Goal: Task Accomplishment & Management: Manage account settings

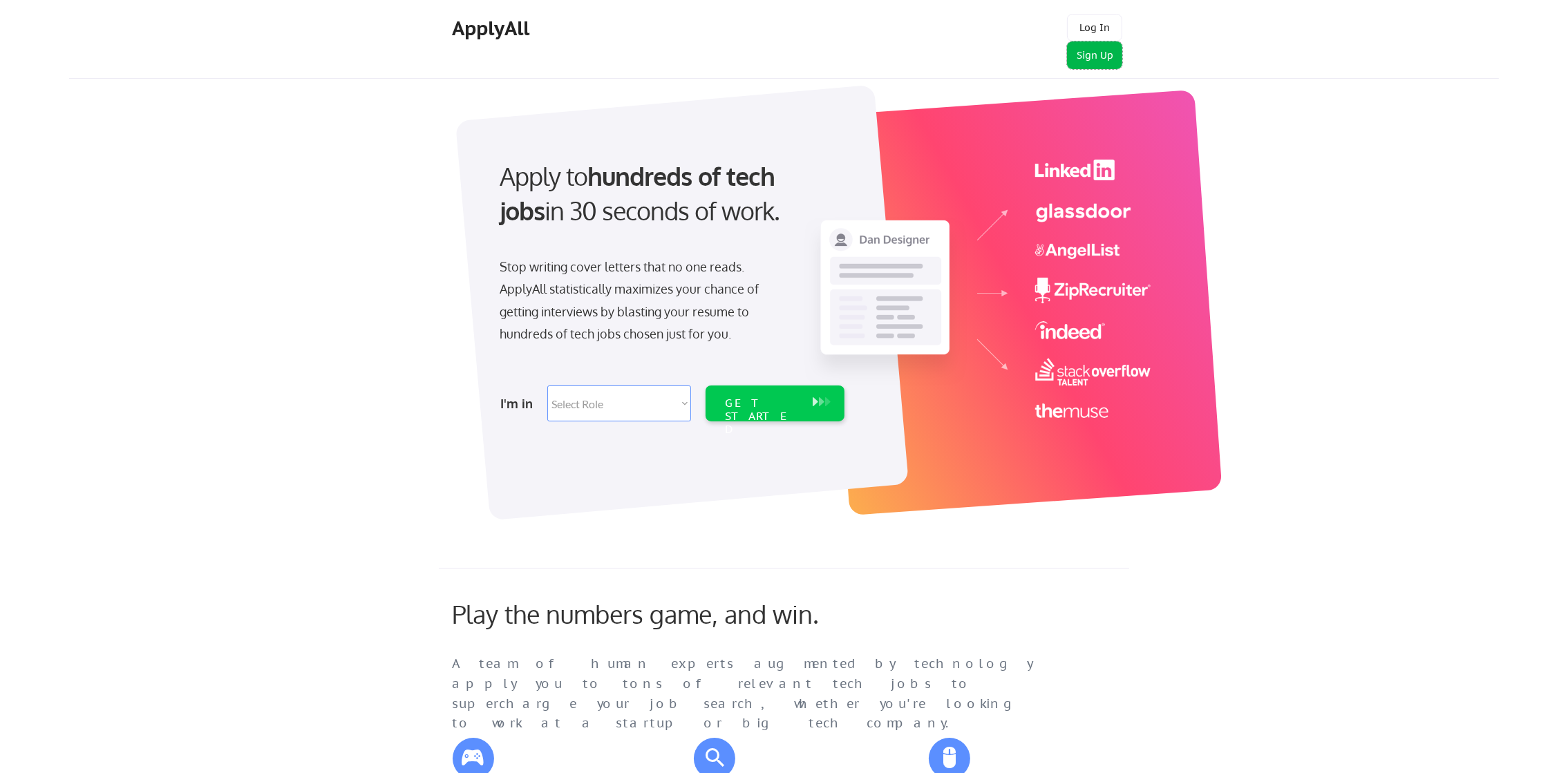
click at [1095, 53] on button "Sign Up" at bounding box center [1094, 55] width 55 height 27
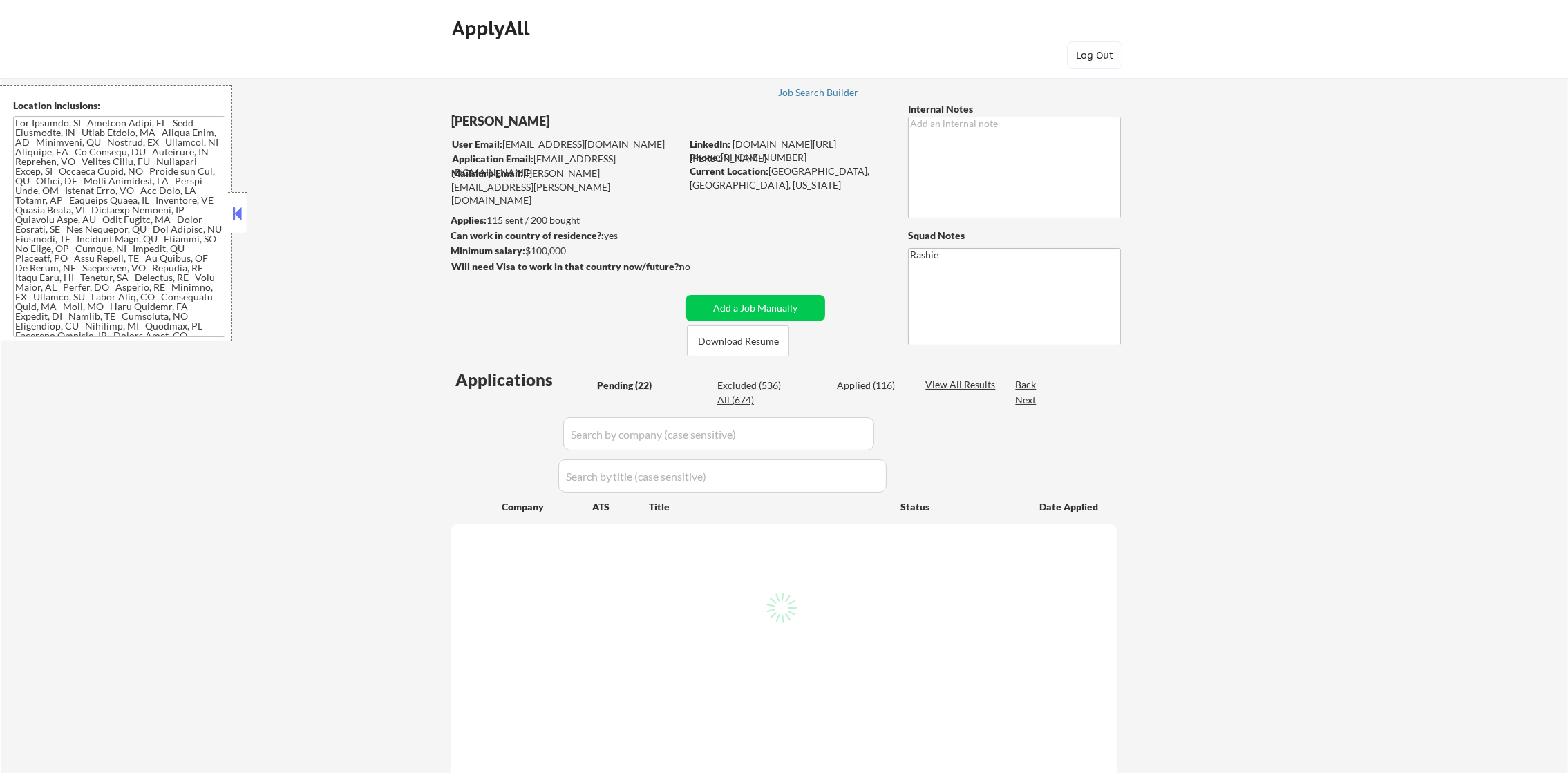
select select ""pending""
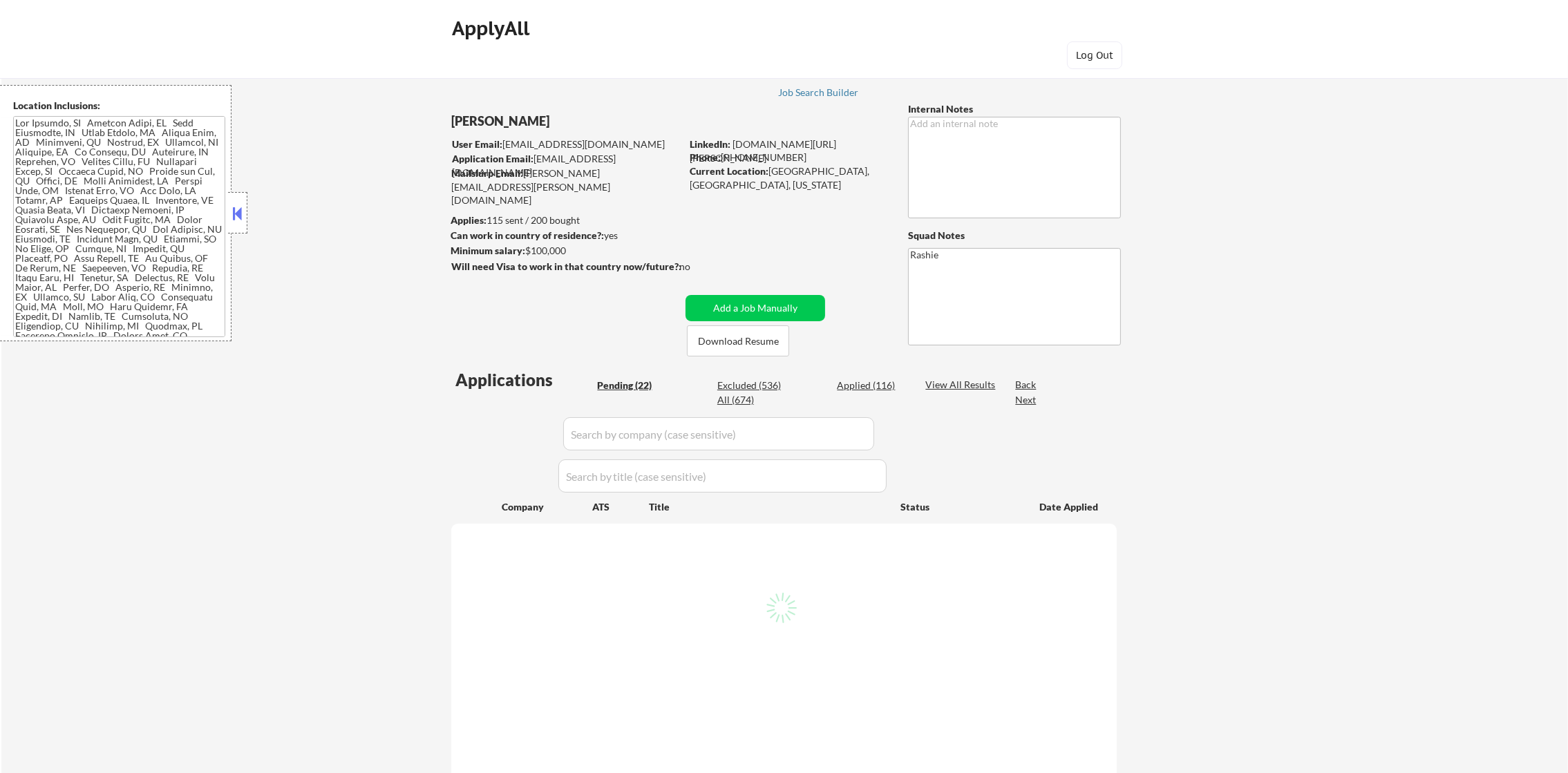
select select ""pending""
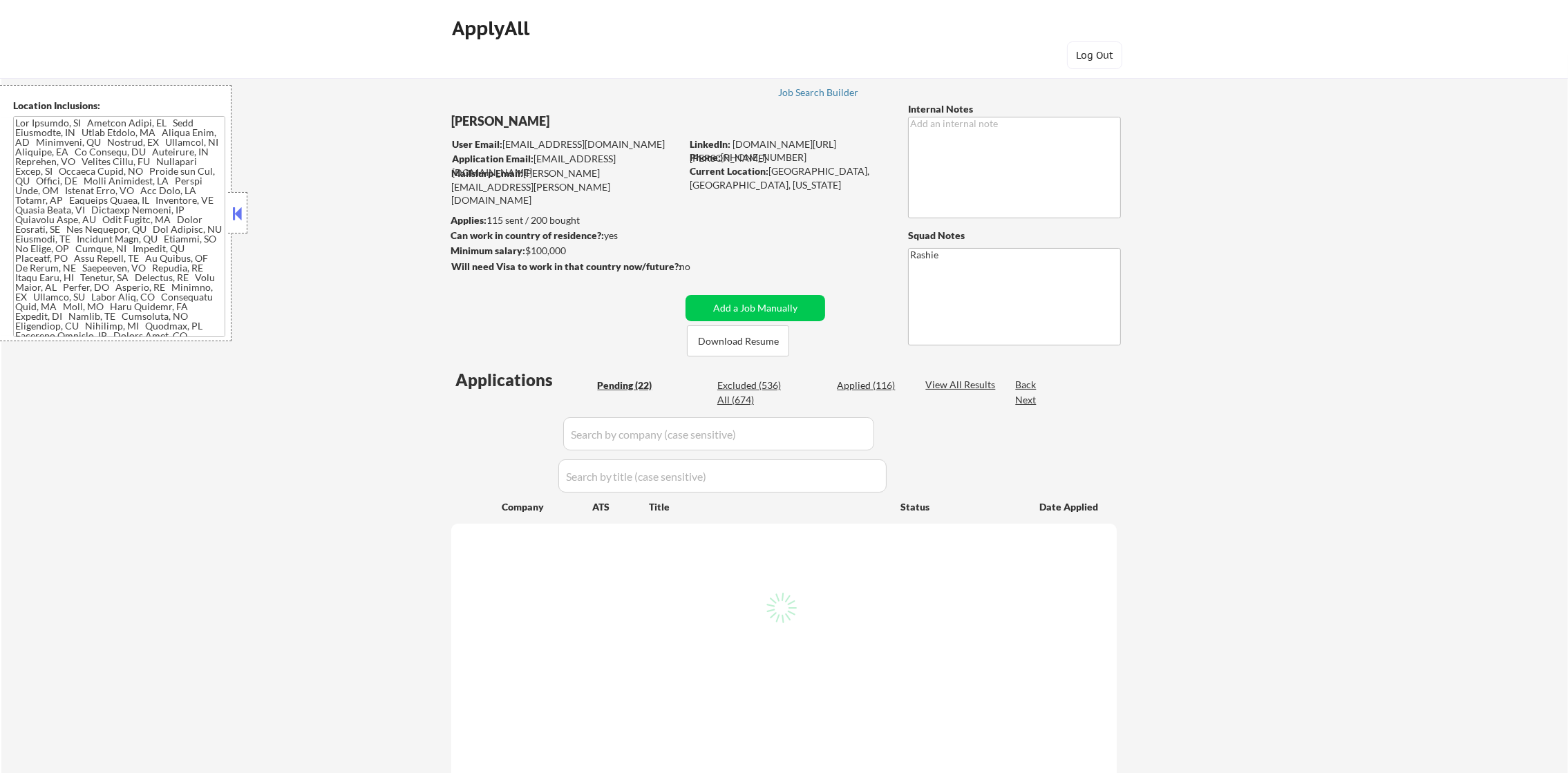
select select ""pending""
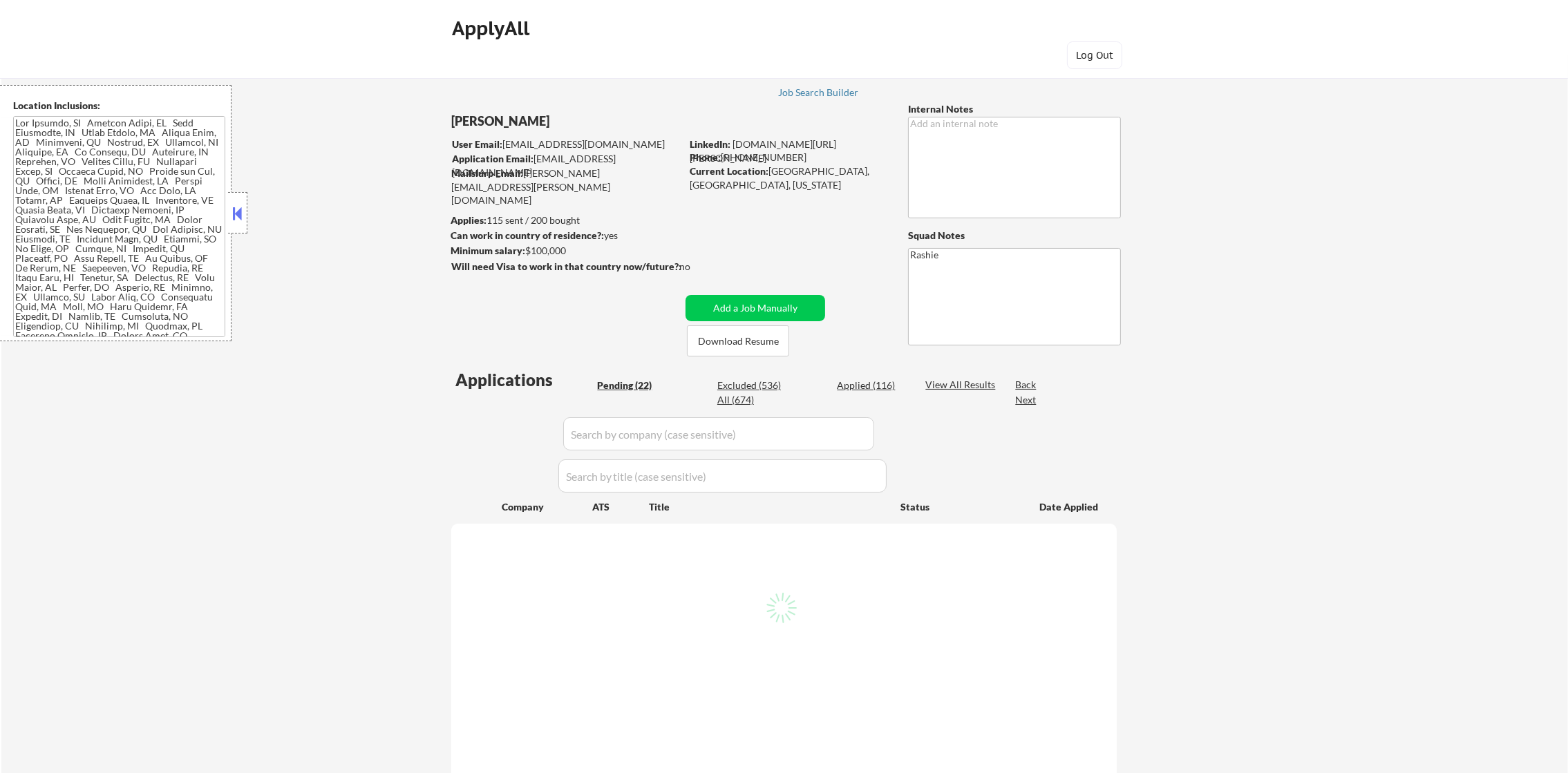
select select ""pending""
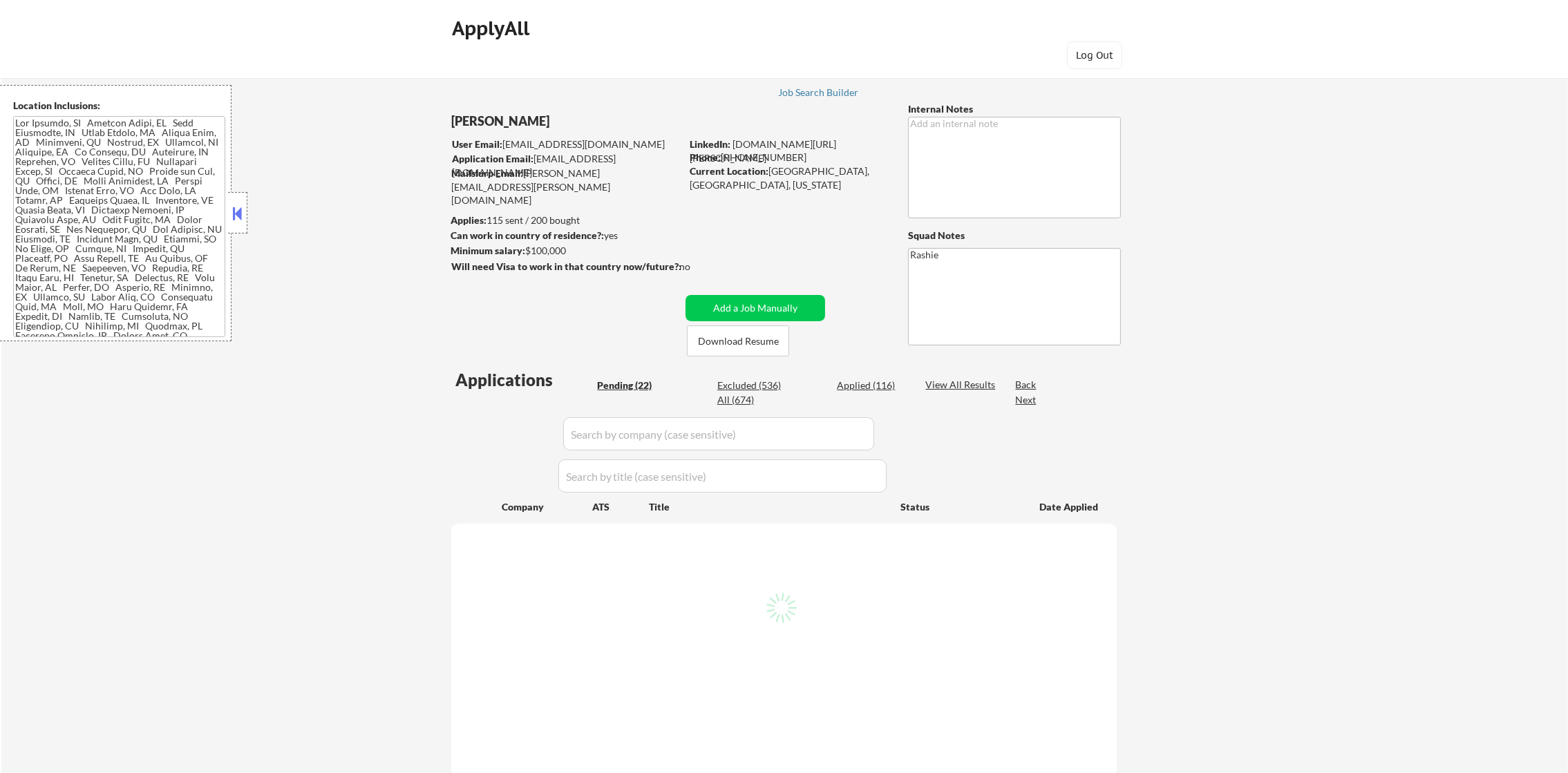
select select ""pending""
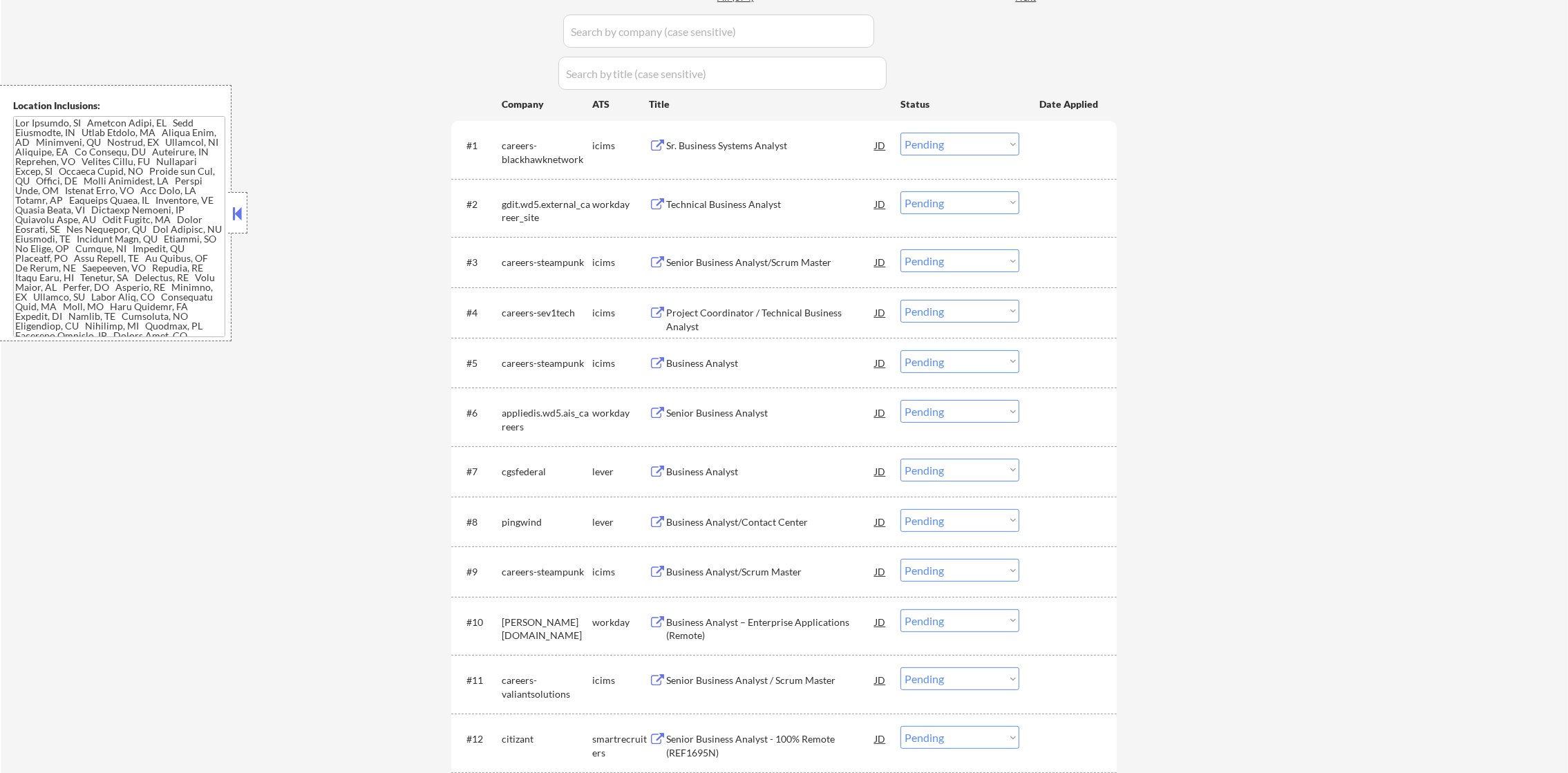
scroll to position [415, 0]
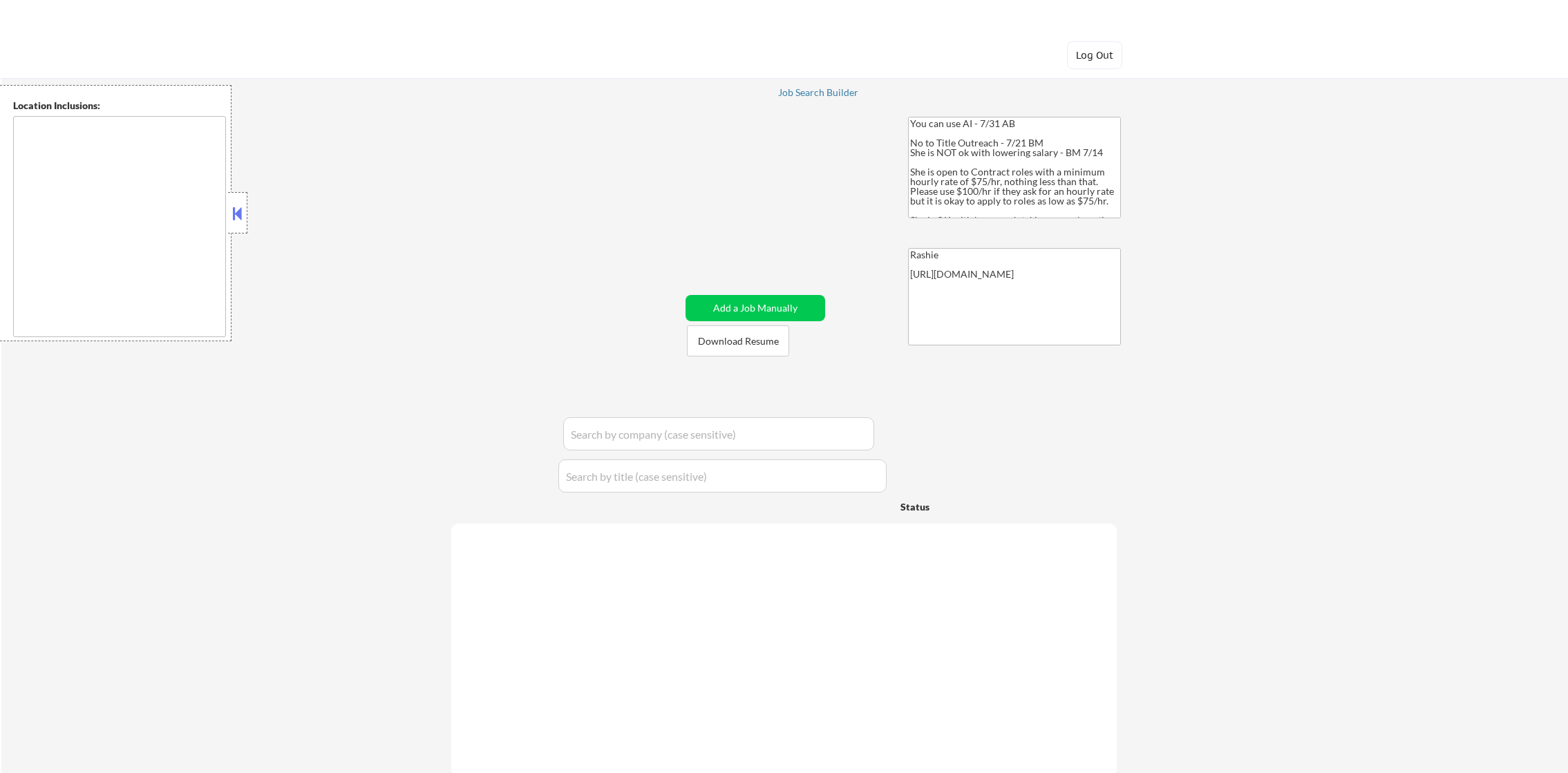
type textarea "remote"
select select ""pending""
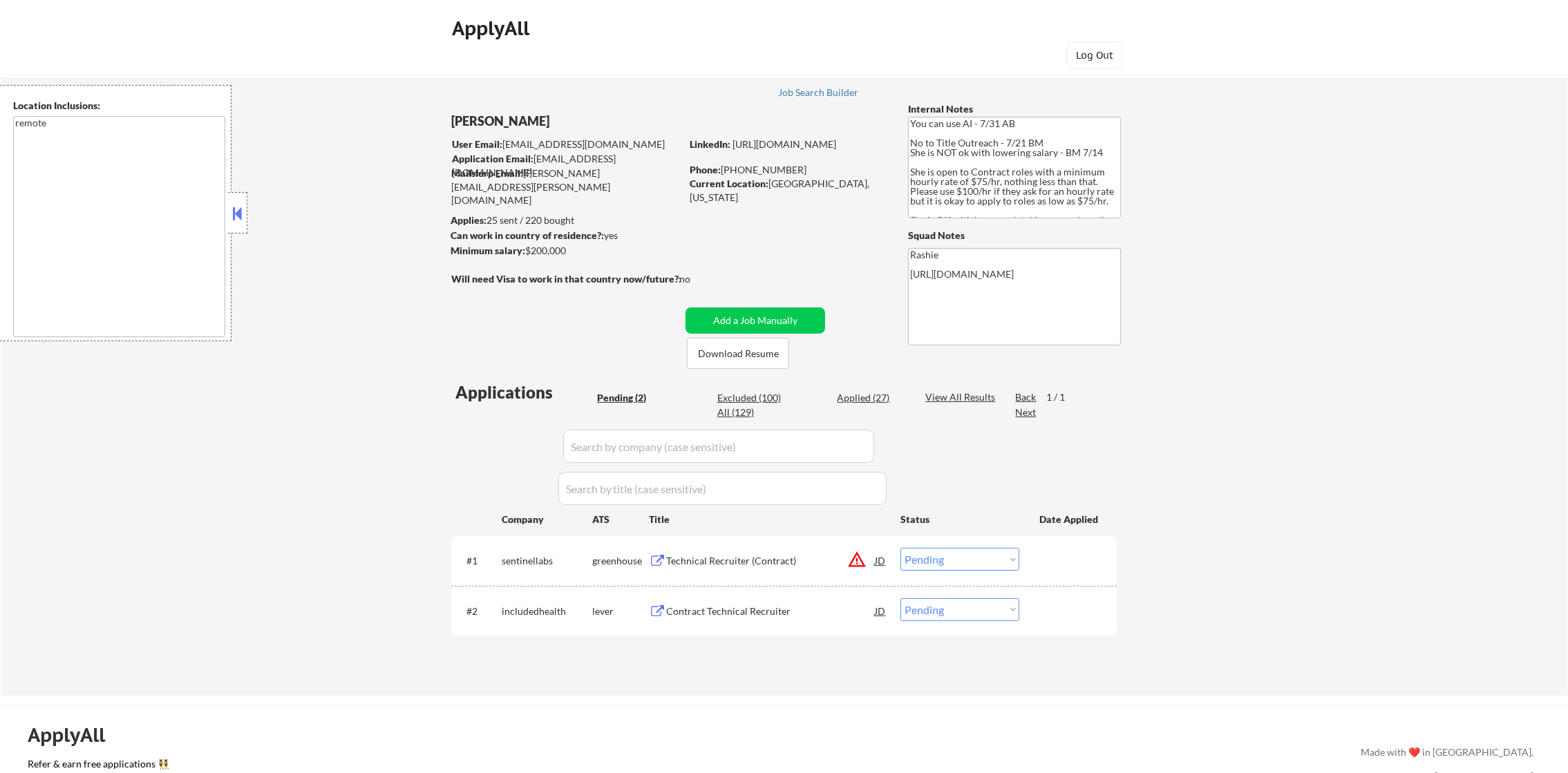
scroll to position [207, 0]
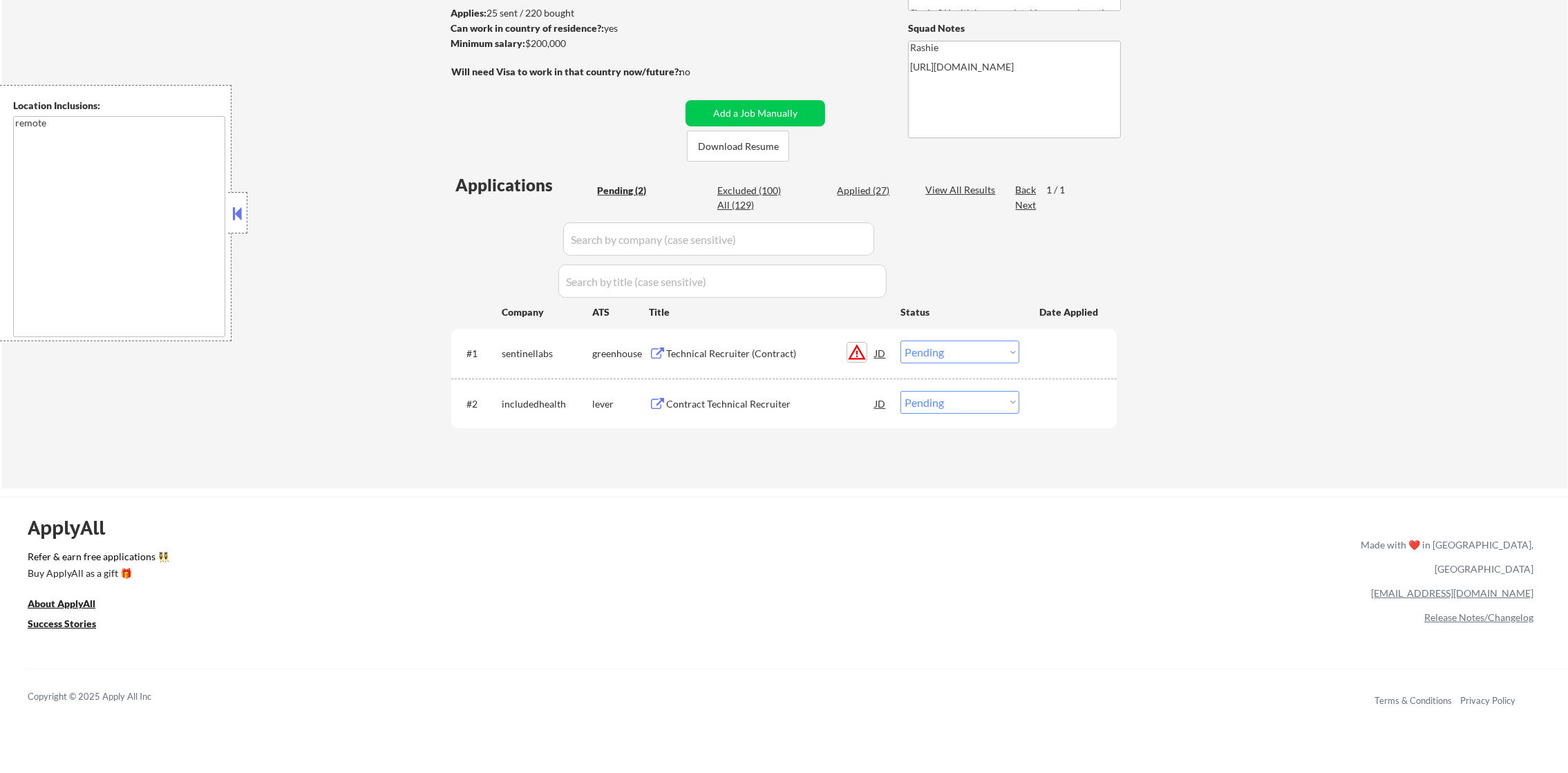
click at [856, 355] on button "warning_amber" at bounding box center [857, 352] width 19 height 19
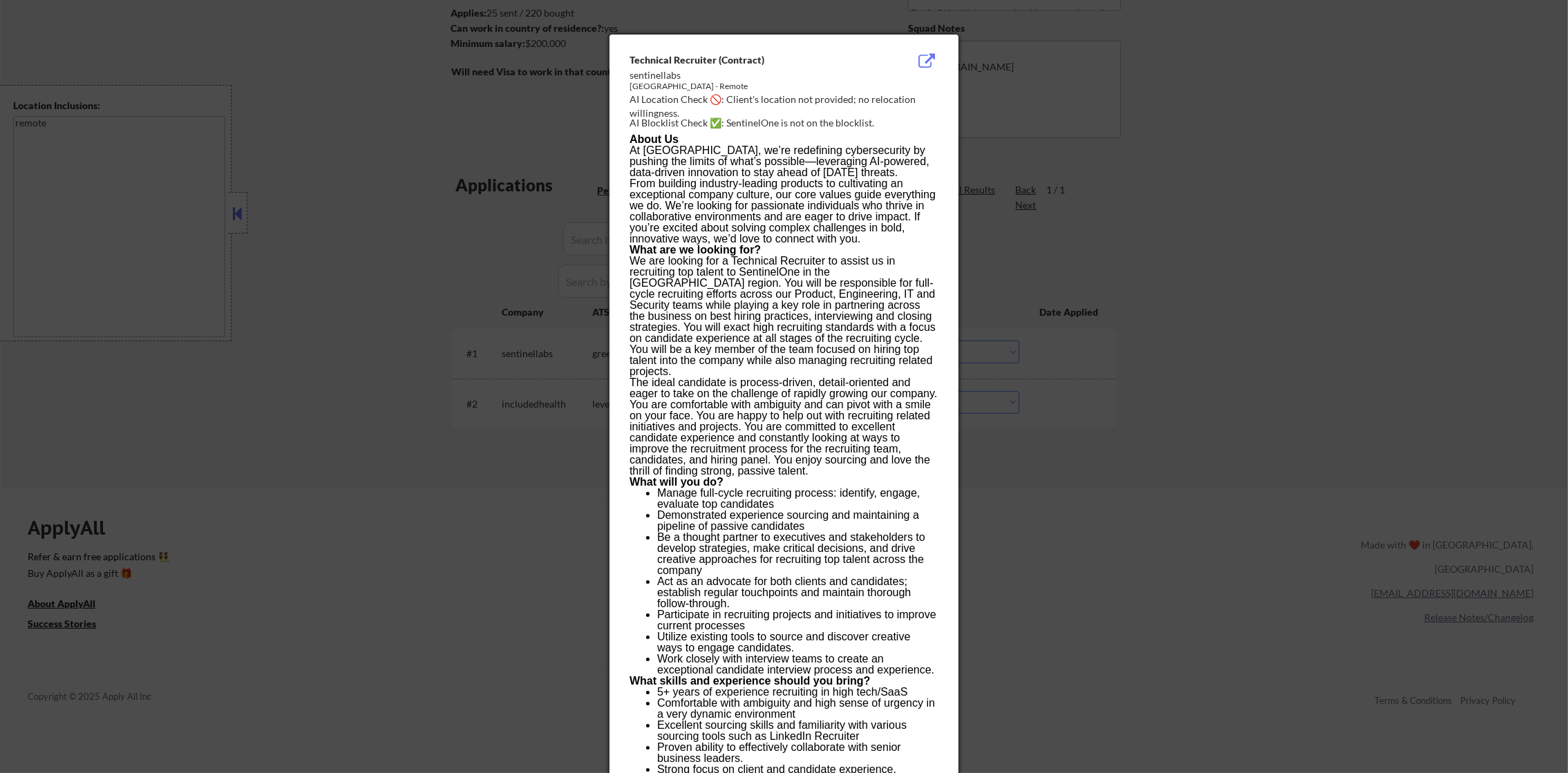
click at [1177, 290] on div at bounding box center [784, 386] width 1568 height 773
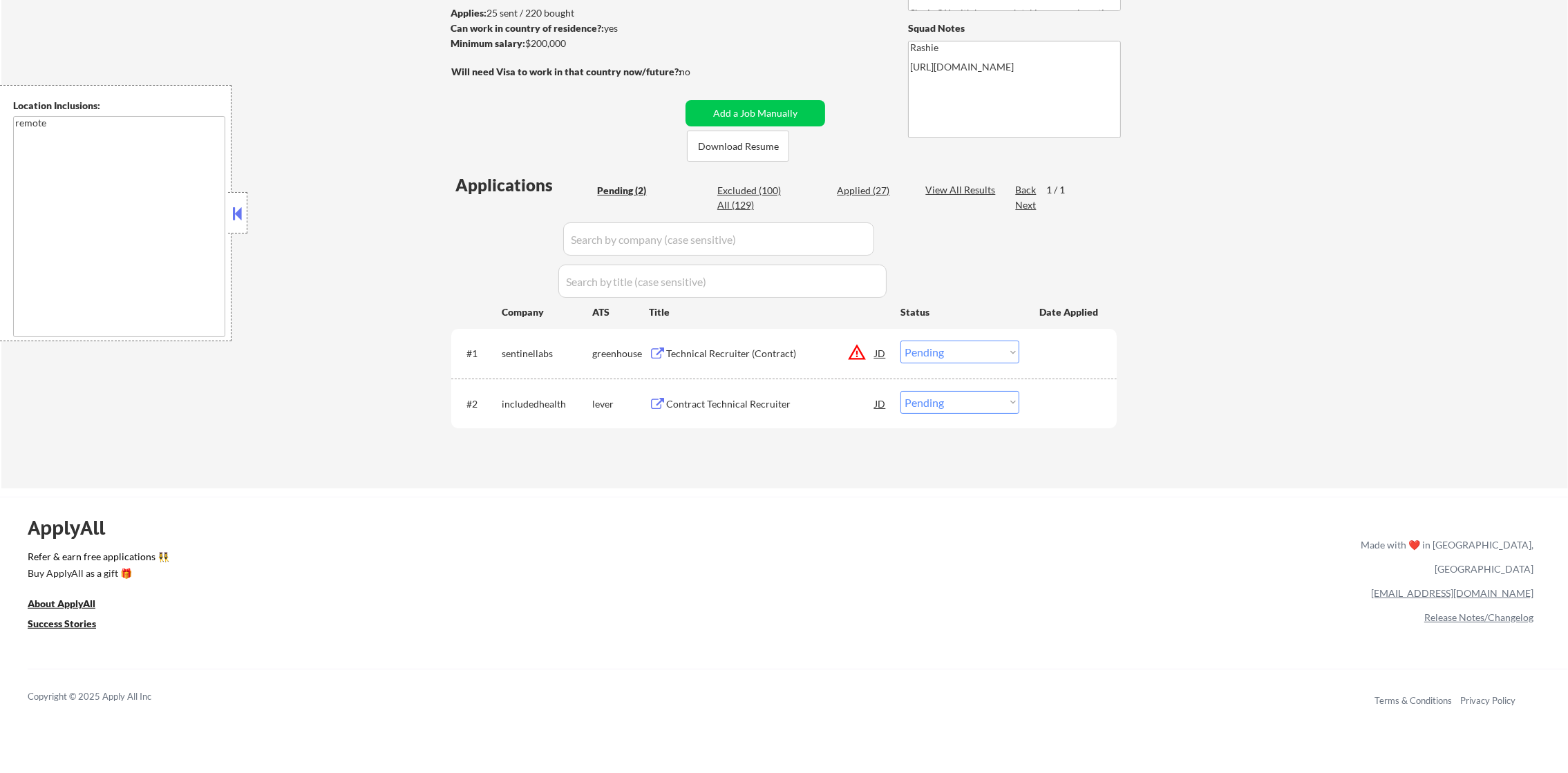
click at [768, 360] on div "Technical Recruiter (Contract)" at bounding box center [770, 353] width 209 height 14
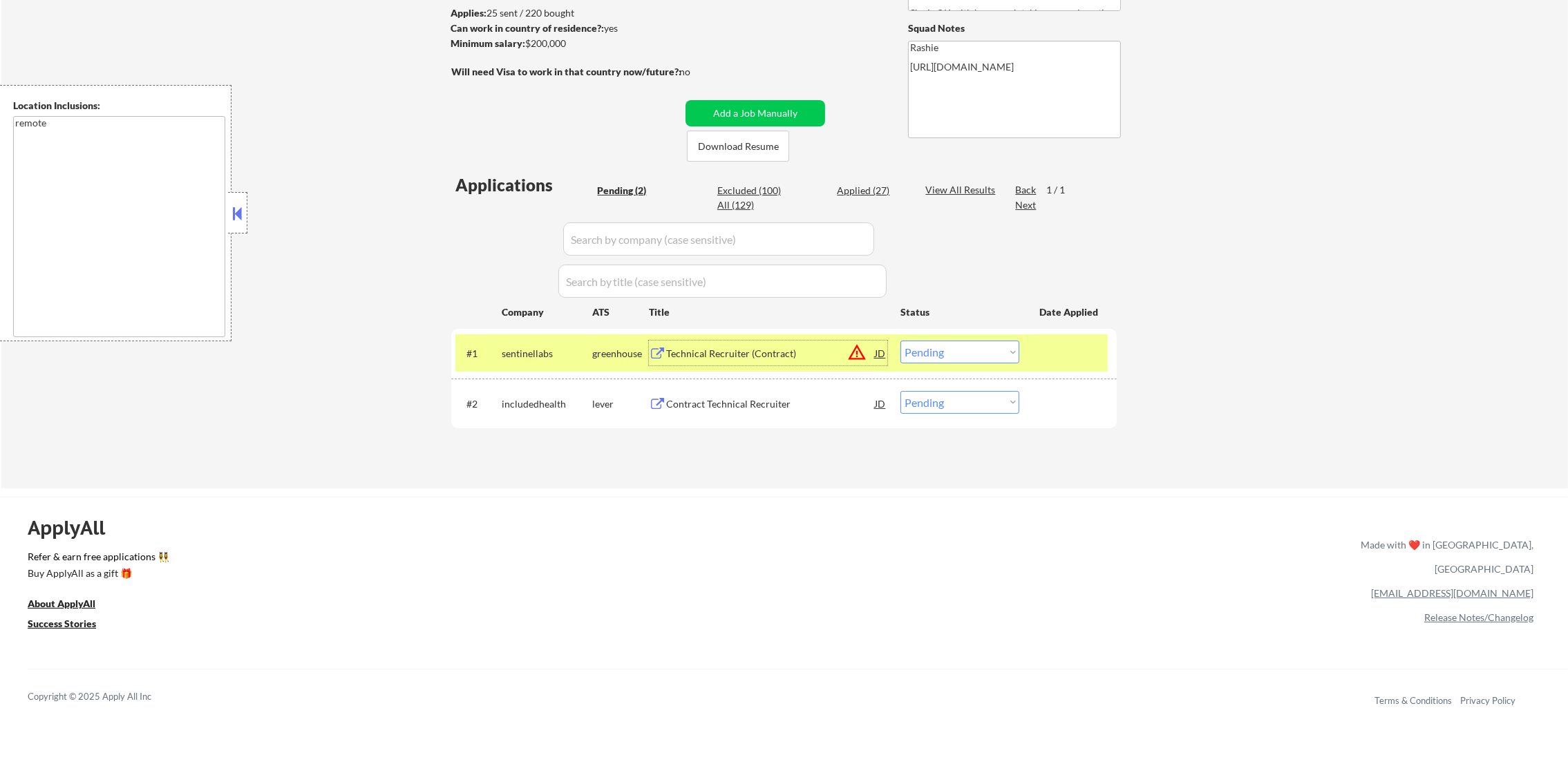
click at [923, 354] on select "Choose an option... Pending Applied Excluded (Questions) Excluded (Expired) Exc…" at bounding box center [959, 351] width 119 height 23
click at [866, 355] on button "warning_amber" at bounding box center [857, 352] width 19 height 19
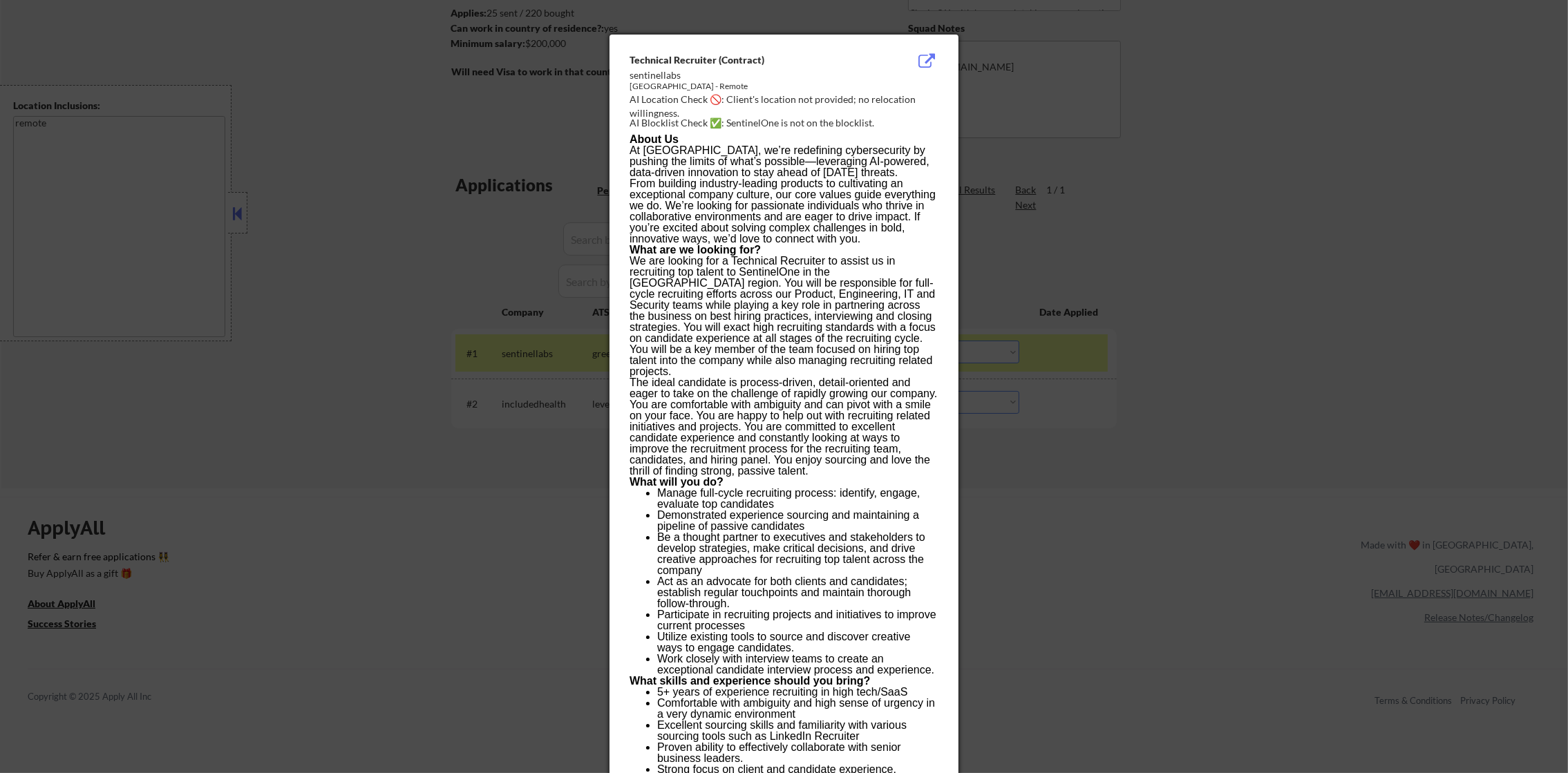
click at [1003, 355] on div at bounding box center [784, 386] width 1568 height 773
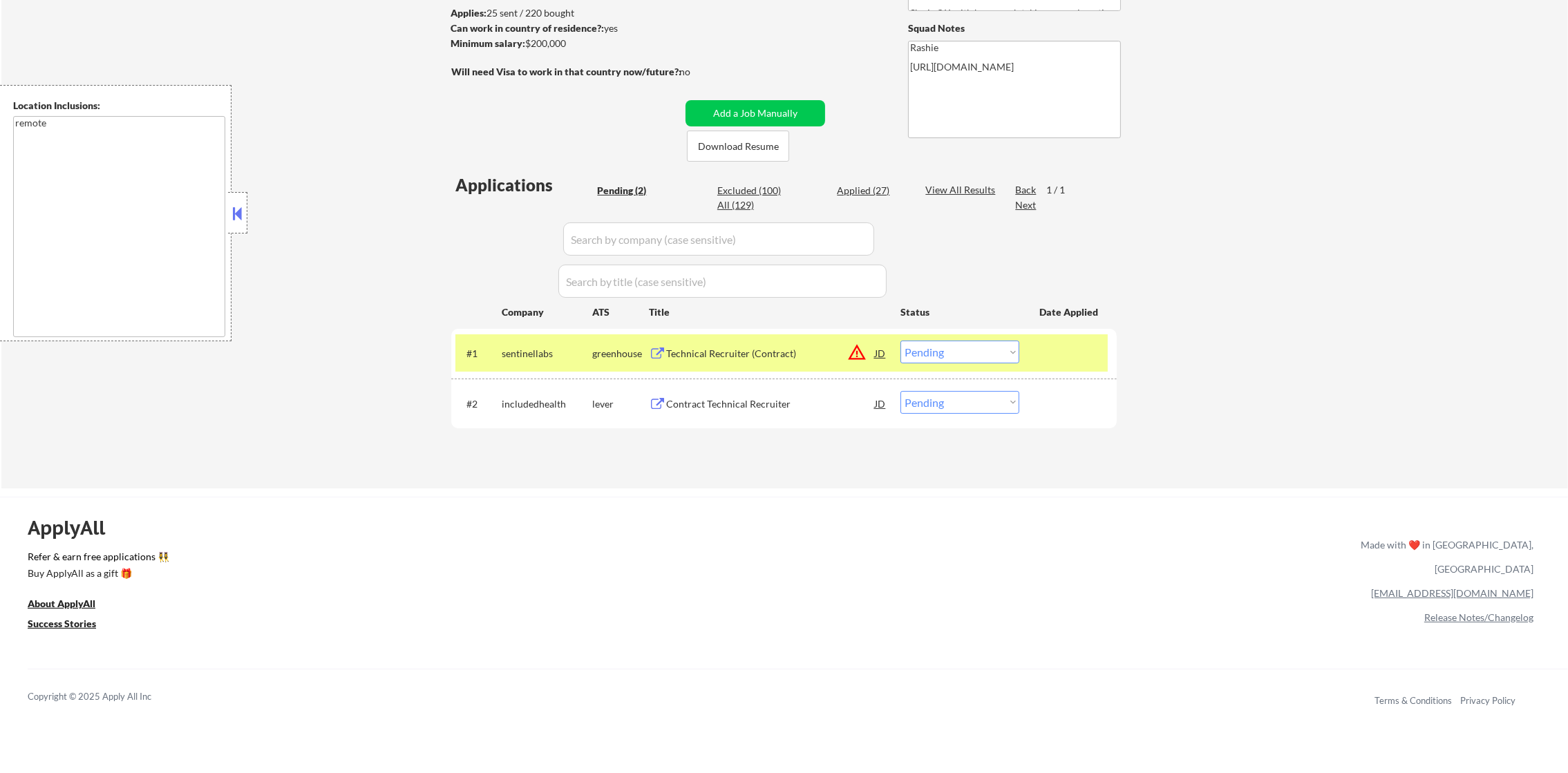
click at [938, 348] on select "Choose an option... Pending Applied Excluded (Questions) Excluded (Expired) Exc…" at bounding box center [959, 351] width 119 height 23
click at [900, 340] on select "Choose an option... Pending Applied Excluded (Questions) Excluded (Expired) Exc…" at bounding box center [959, 351] width 119 height 23
click at [761, 401] on div "Contract Technical Recruiter" at bounding box center [770, 404] width 209 height 14
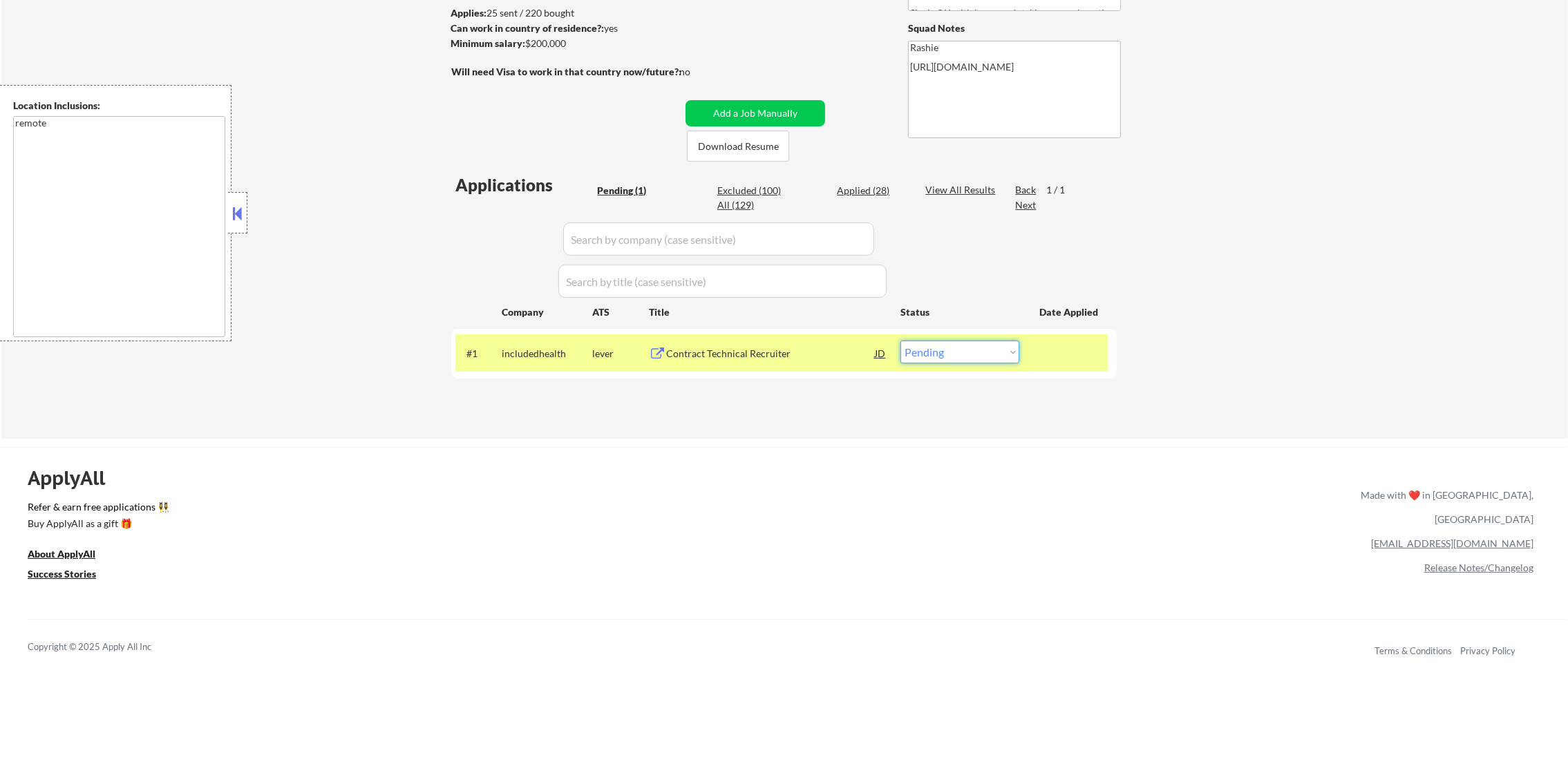
drag, startPoint x: 950, startPoint y: 346, endPoint x: 946, endPoint y: 359, distance: 13.6
click at [950, 348] on select "Choose an option... Pending Applied Excluded (Questions) Excluded (Expired) Exc…" at bounding box center [959, 351] width 119 height 23
select select ""excluded__salary_""
click at [900, 340] on select "Choose an option... Pending Applied Excluded (Questions) Excluded (Expired) Exc…" at bounding box center [959, 351] width 119 height 23
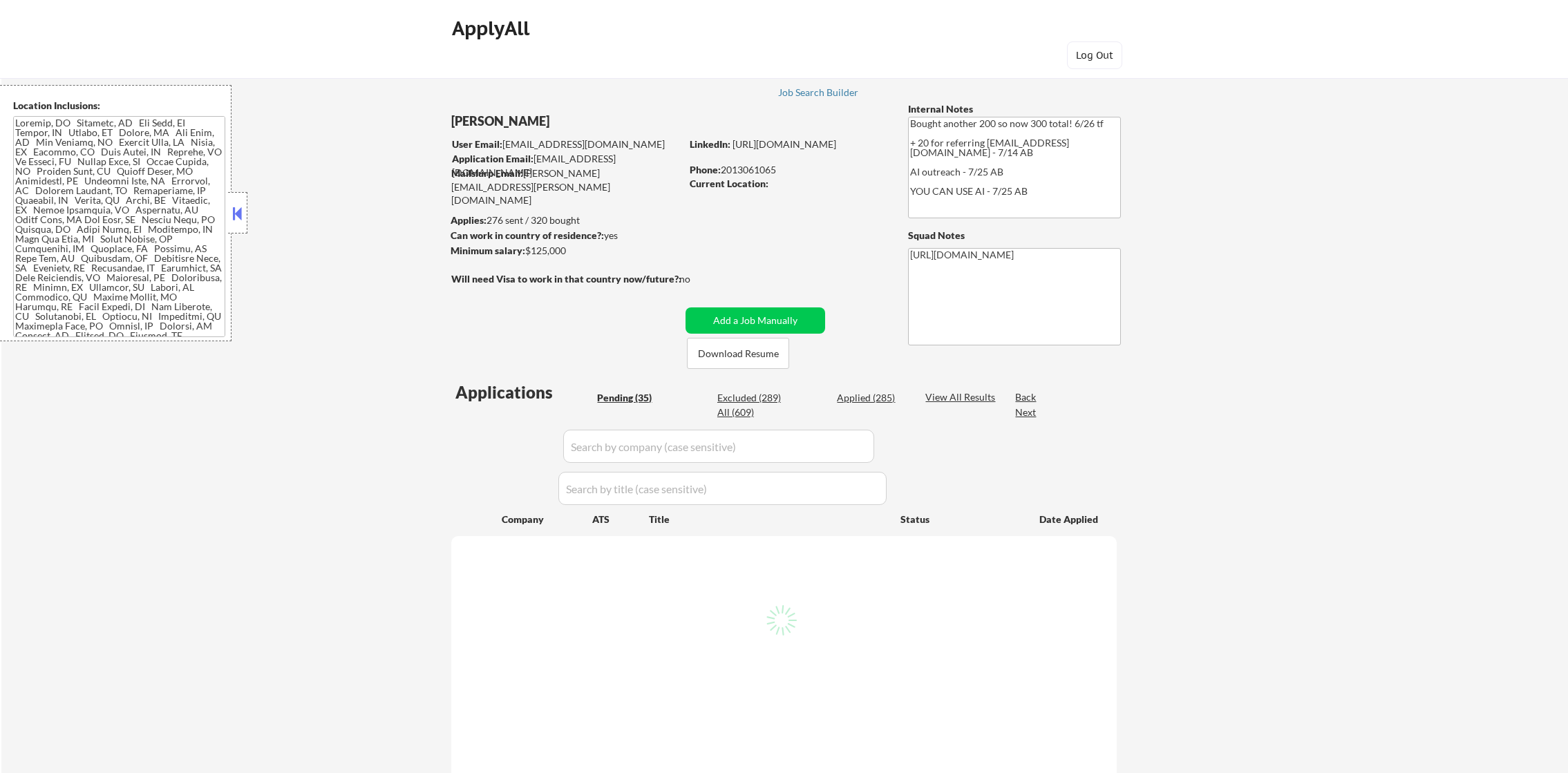
select select ""pending""
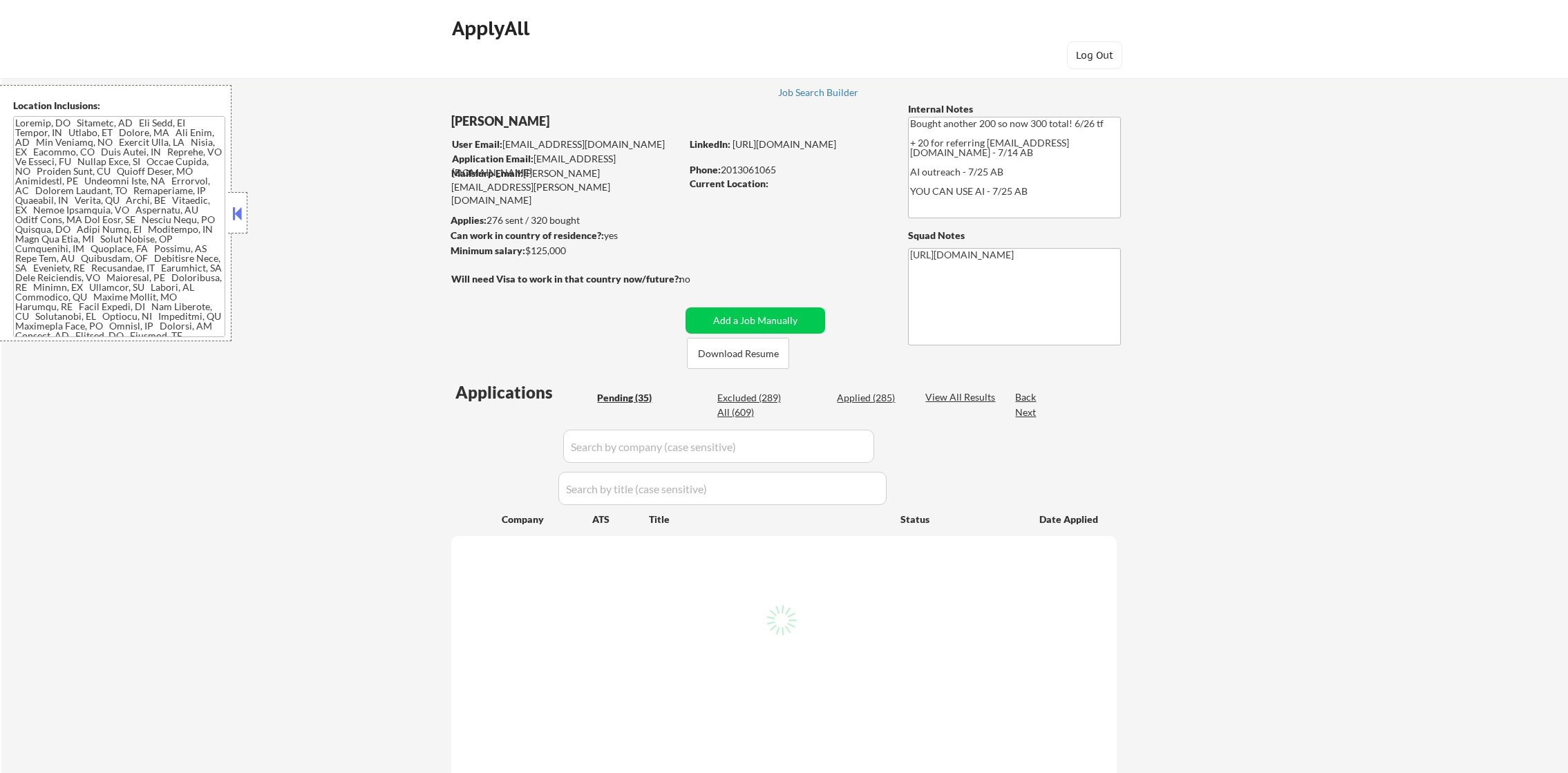
select select ""pending""
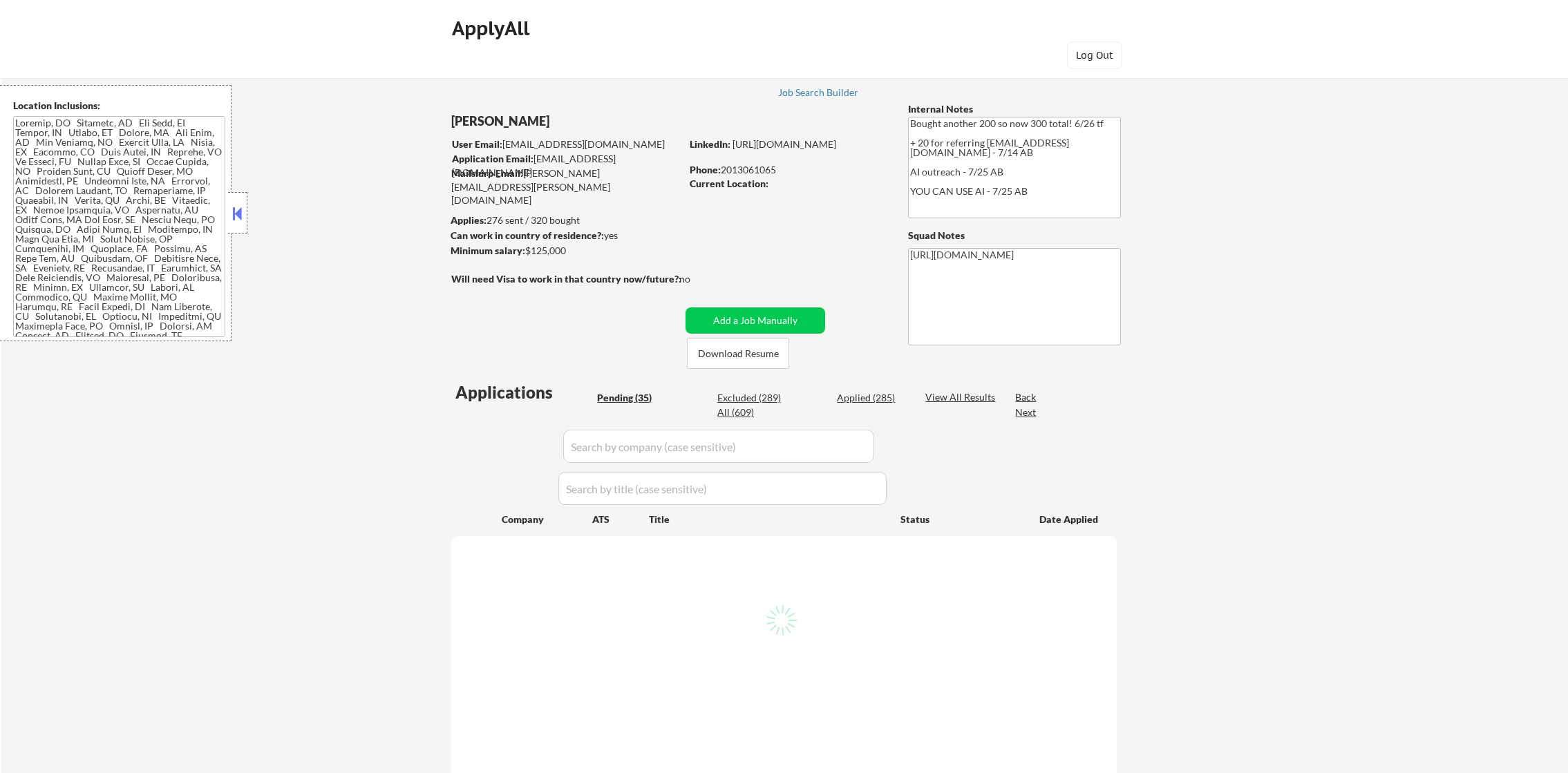
select select ""pending""
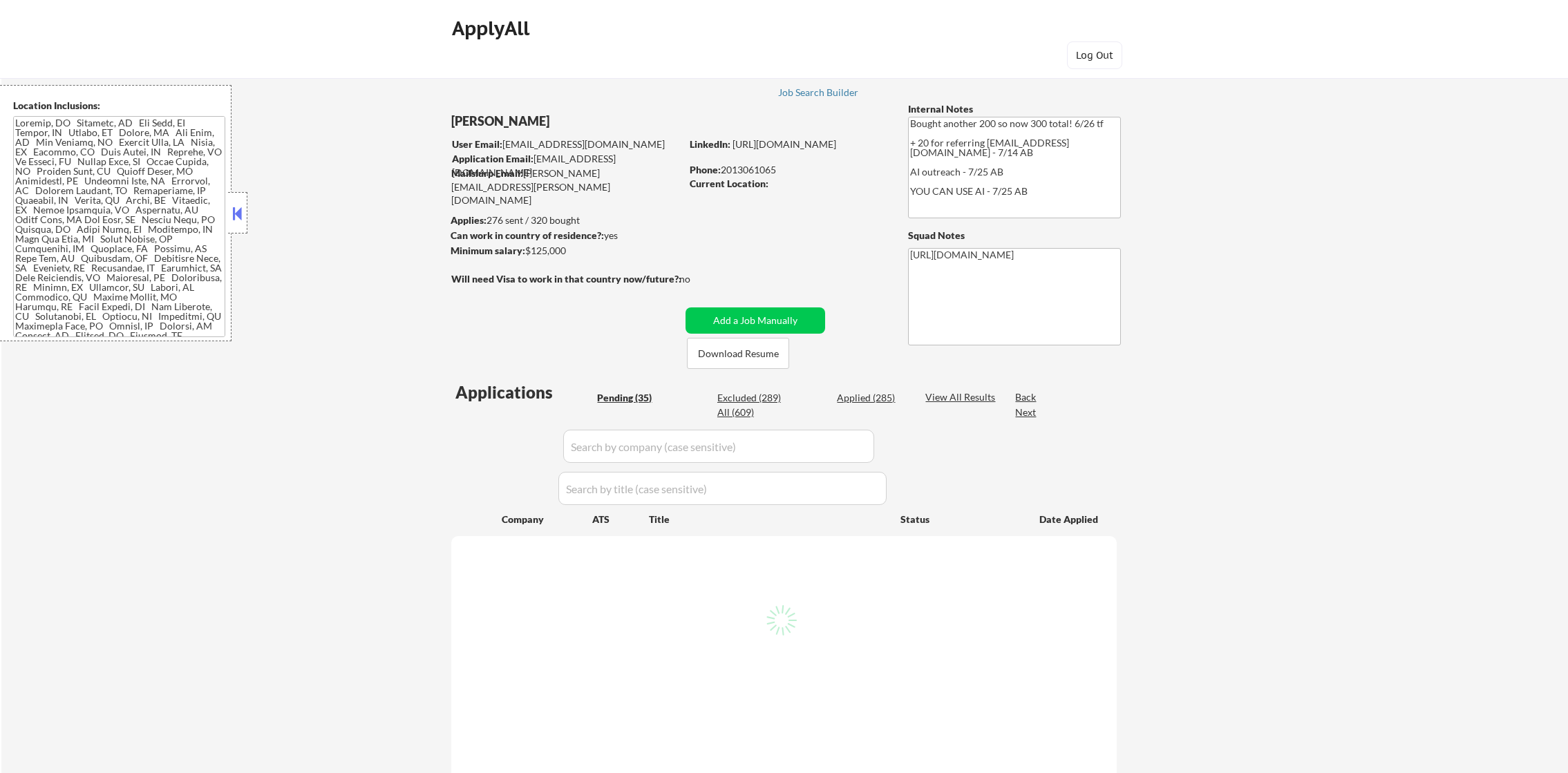
select select ""pending""
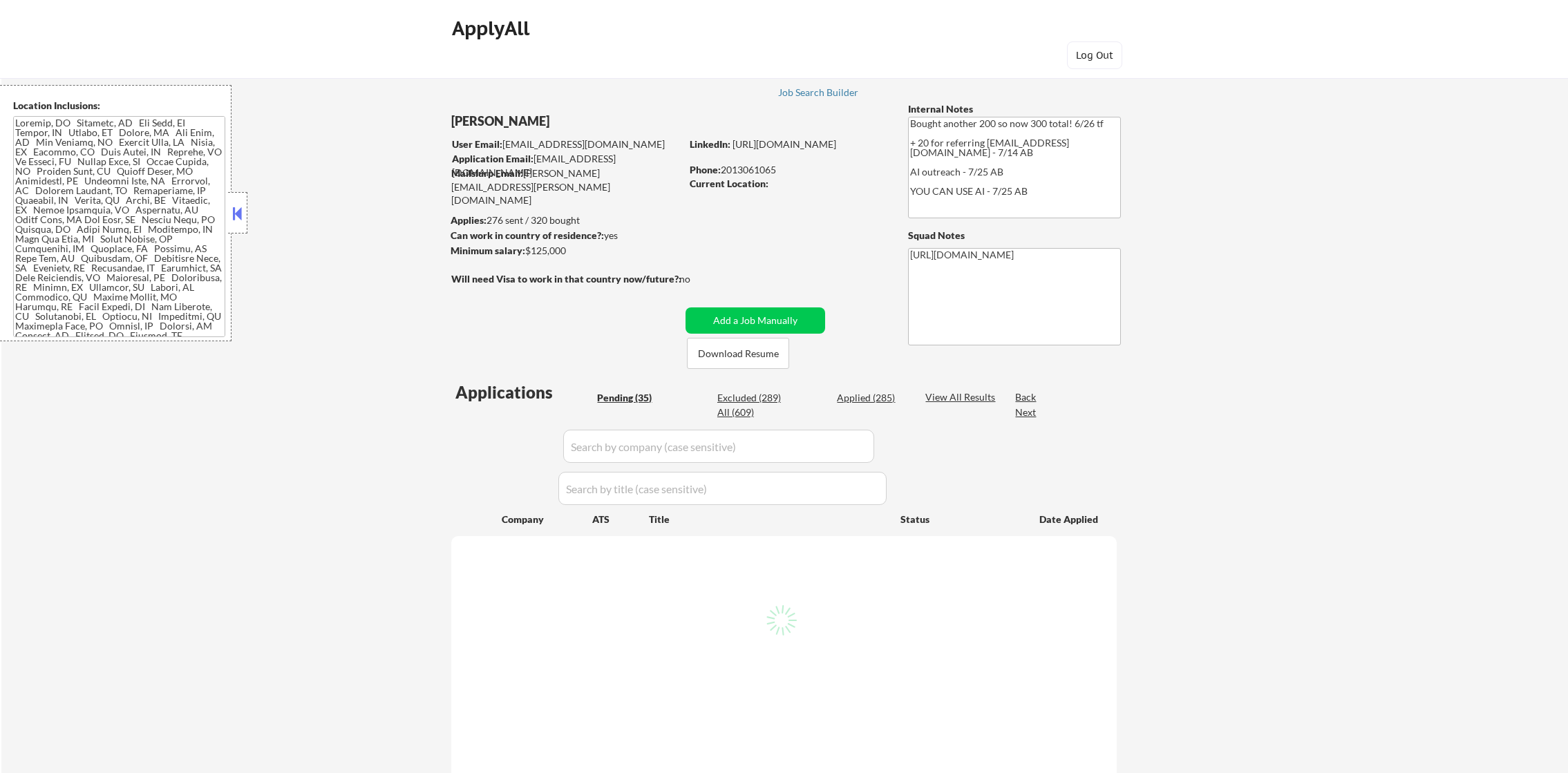
select select ""pending""
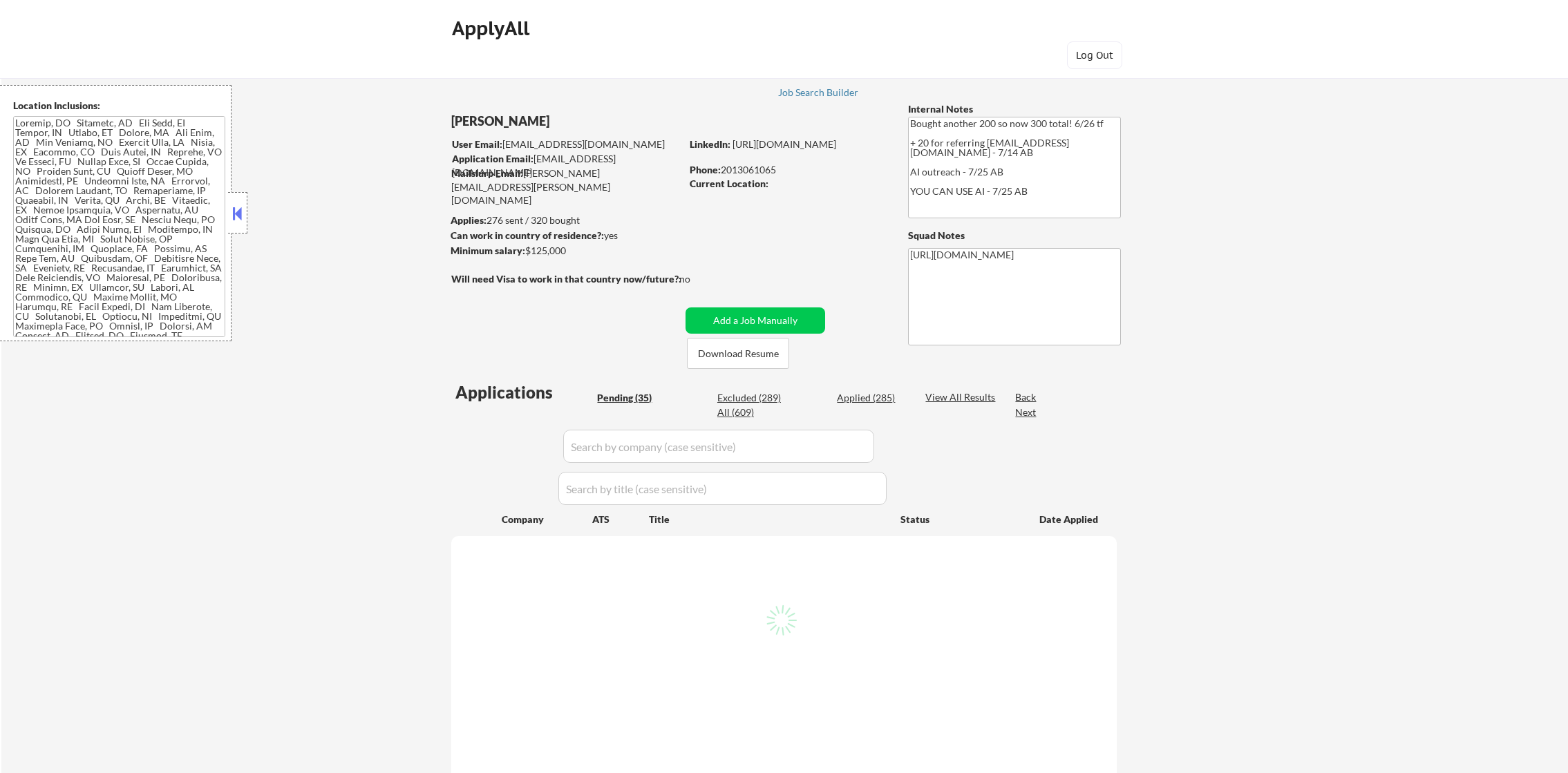
select select ""pending""
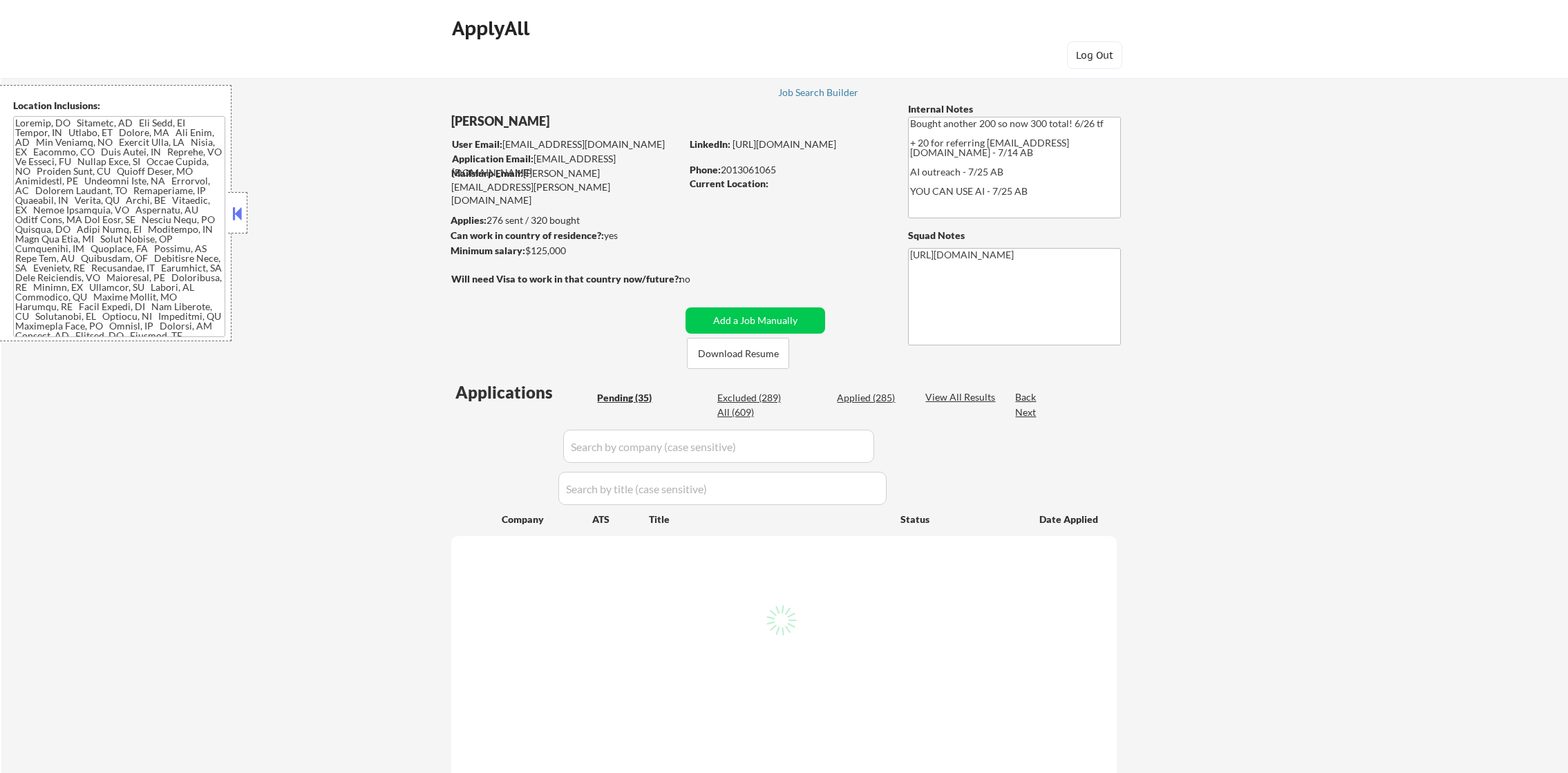
select select ""pending""
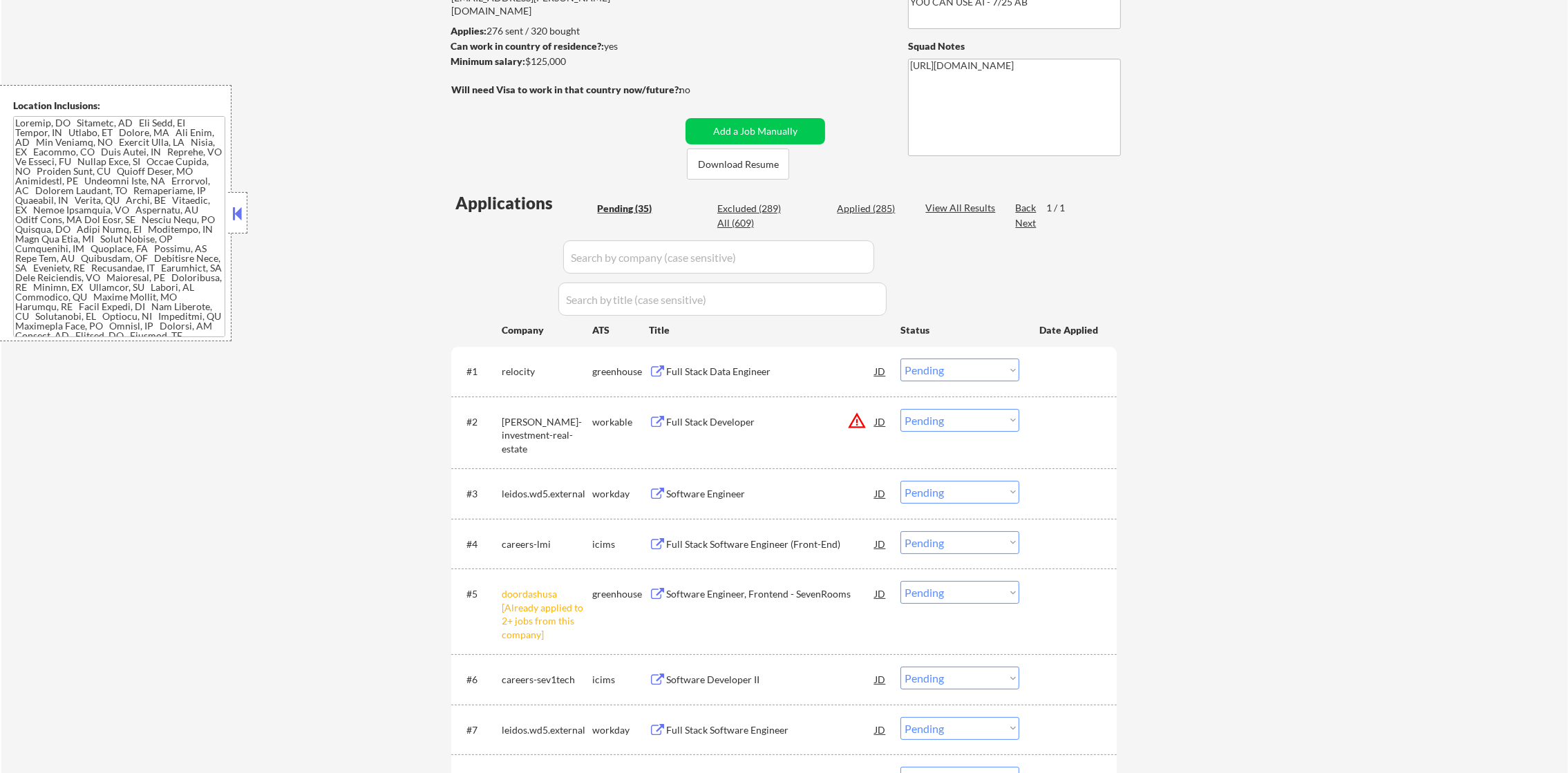
scroll to position [276, 0]
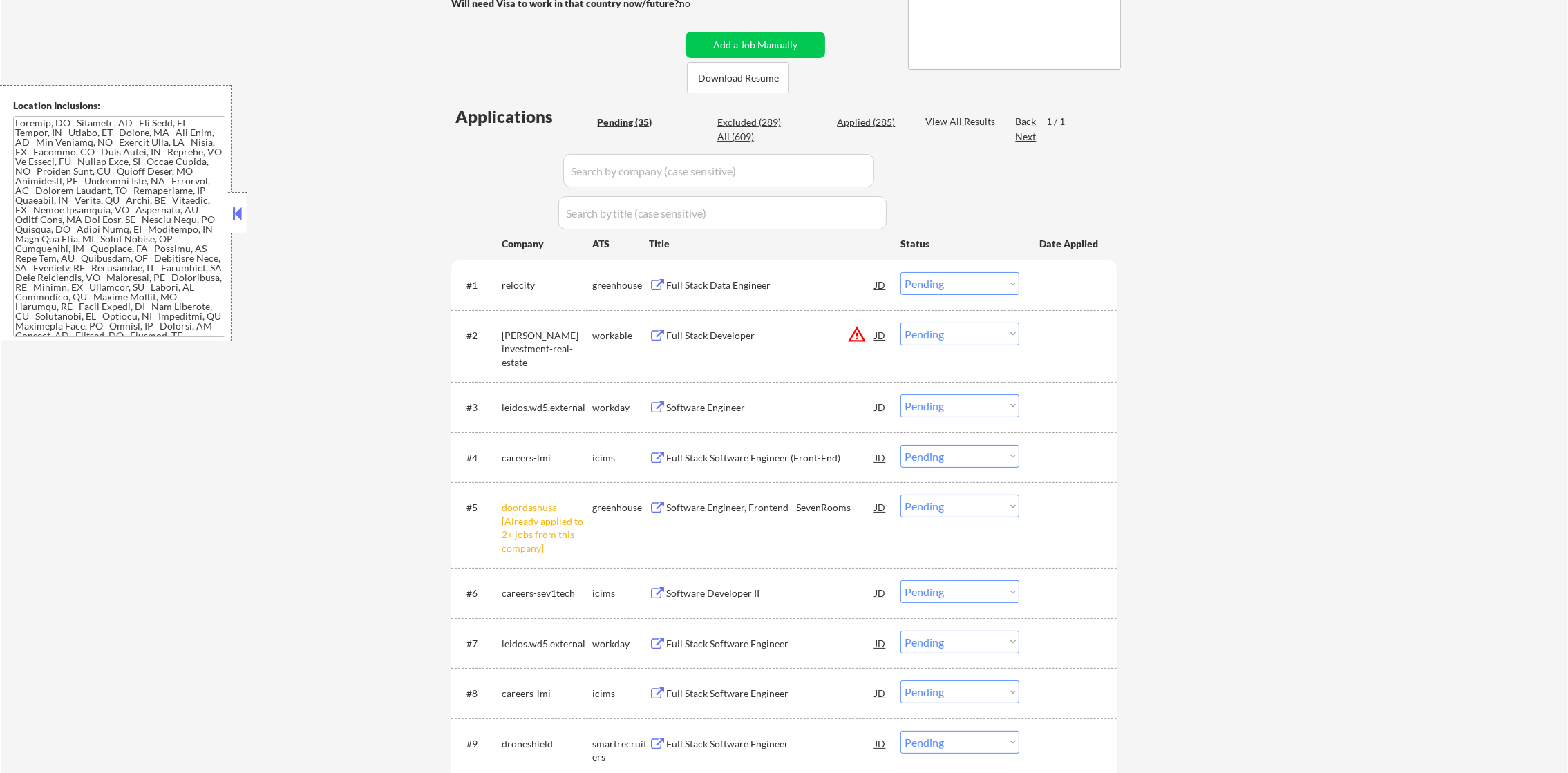
click at [937, 488] on div "#5 doordashusa [Already applied to 2+ jobs from this company] greenhouse Softwa…" at bounding box center [781, 524] width 652 height 73
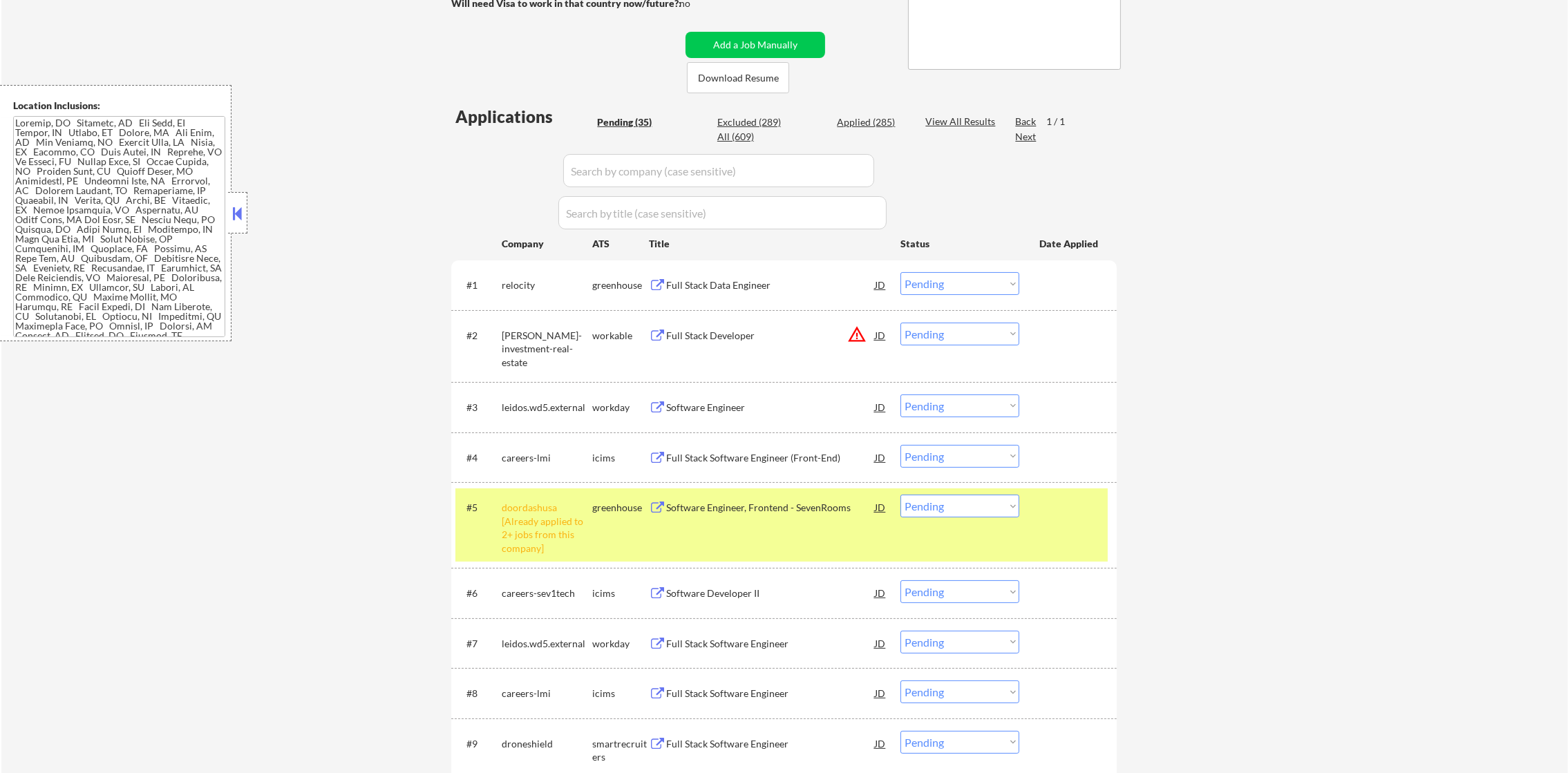
click at [926, 514] on select "Choose an option... Pending Applied Excluded (Questions) Excluded (Expired) Exc…" at bounding box center [959, 505] width 119 height 23
click at [900, 494] on select "Choose an option... Pending Applied Excluded (Questions) Excluded (Expired) Exc…" at bounding box center [959, 505] width 119 height 23
click at [524, 528] on div "doordashusa [Already applied to 2+ jobs from this company]" at bounding box center [547, 527] width 91 height 54
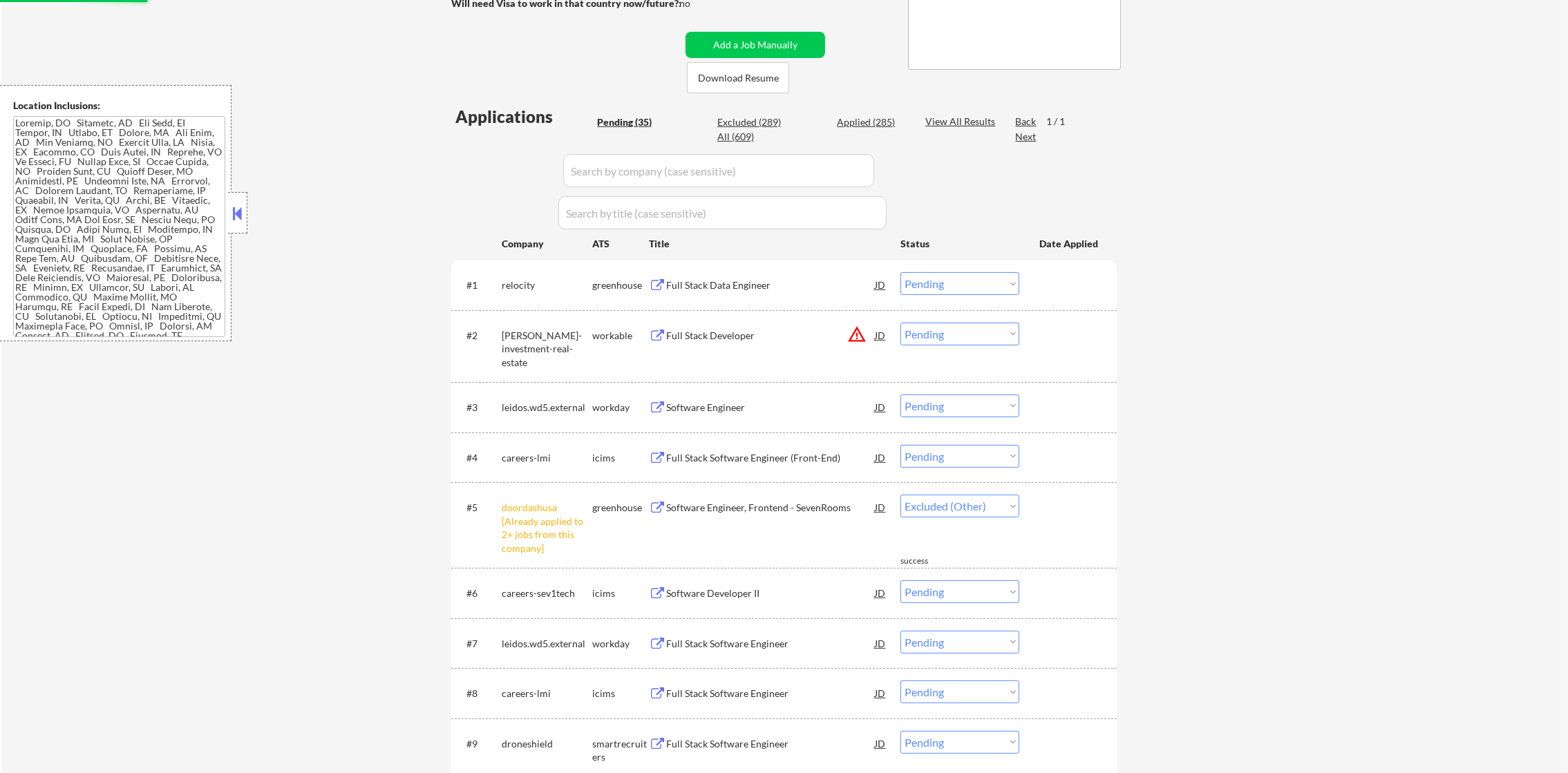
select select ""pending""
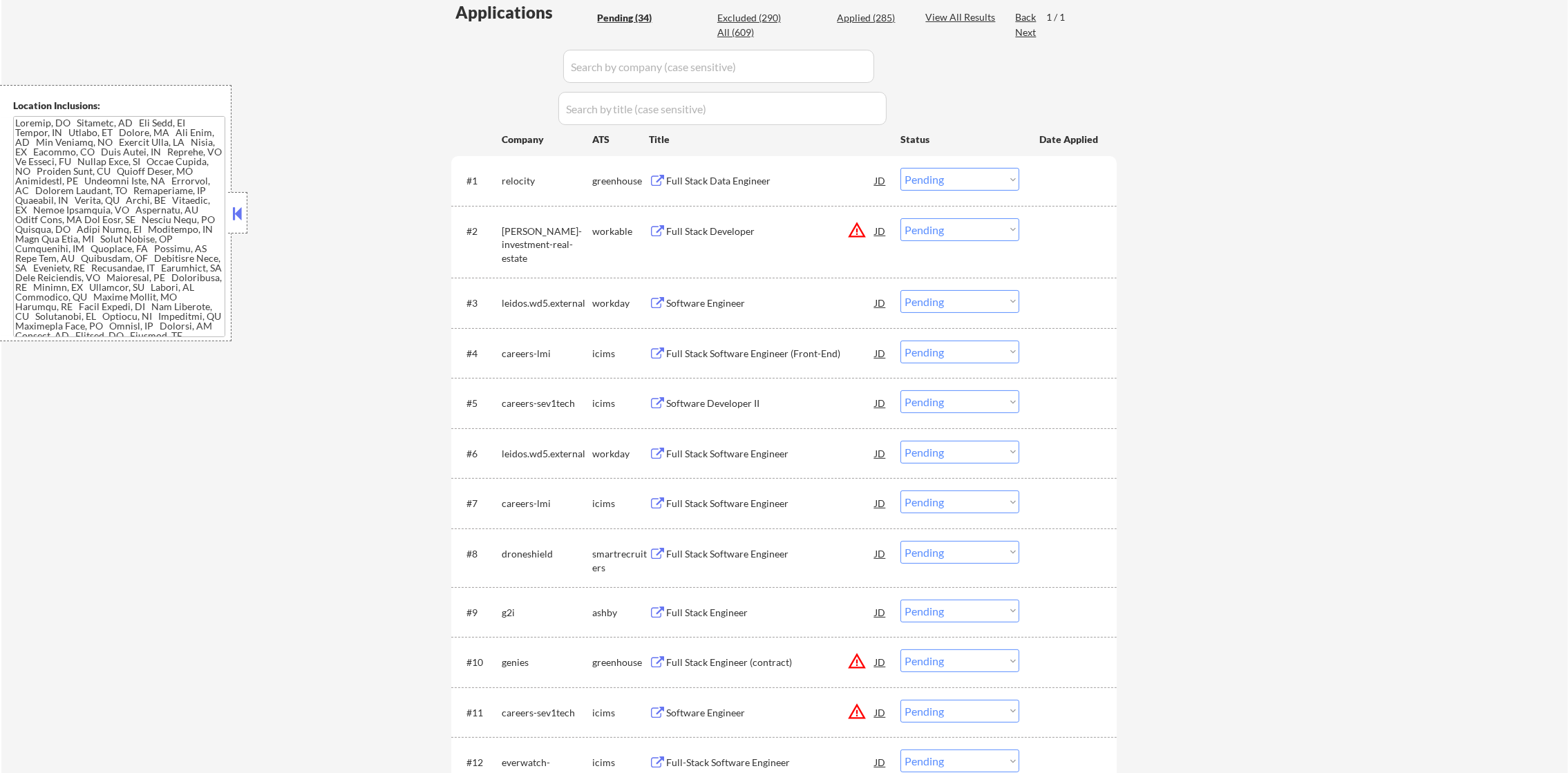
scroll to position [379, 0]
click at [704, 186] on div "Full Stack Data Engineer" at bounding box center [770, 181] width 209 height 14
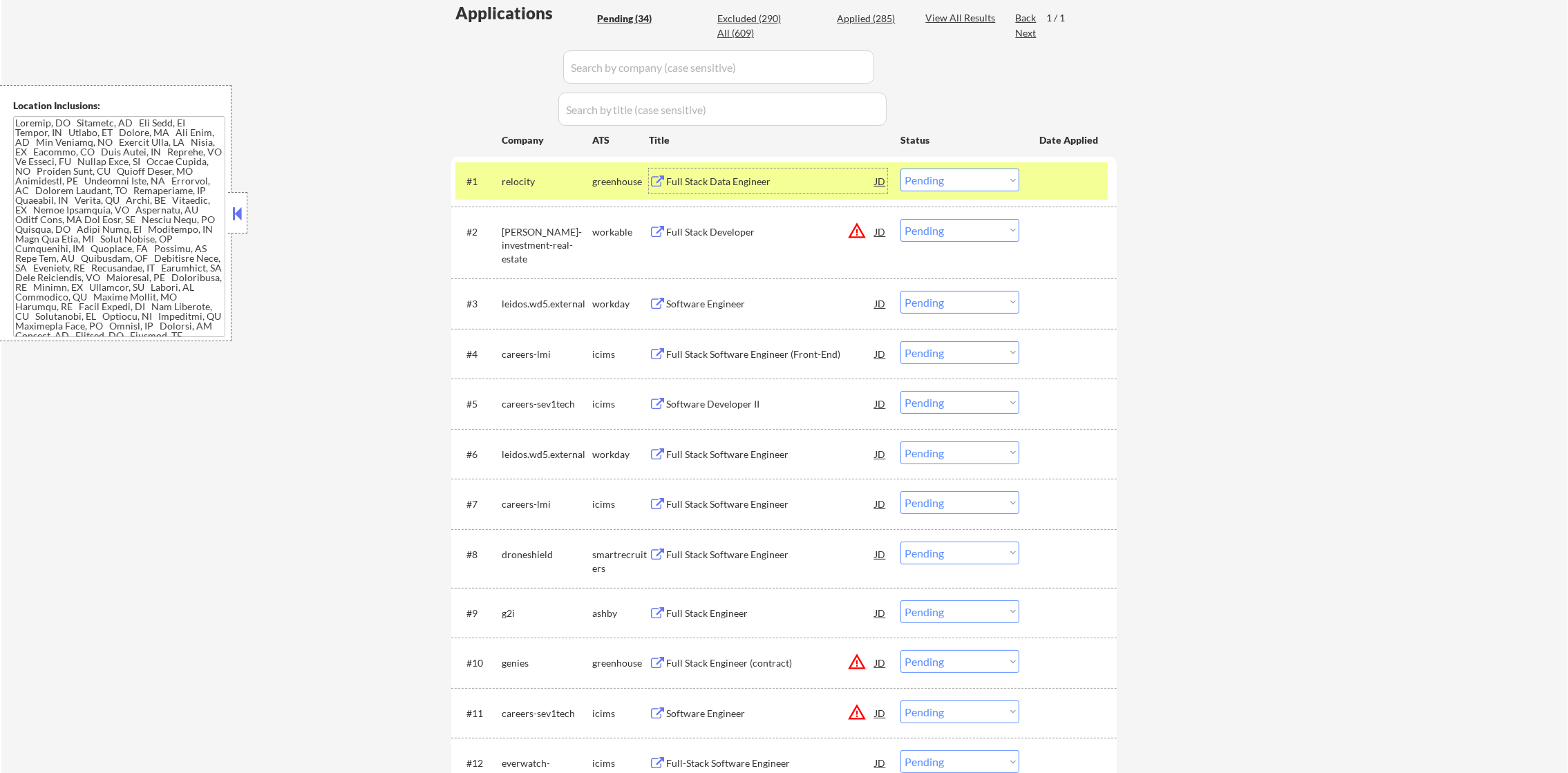
click at [514, 178] on div "relocity" at bounding box center [547, 181] width 91 height 14
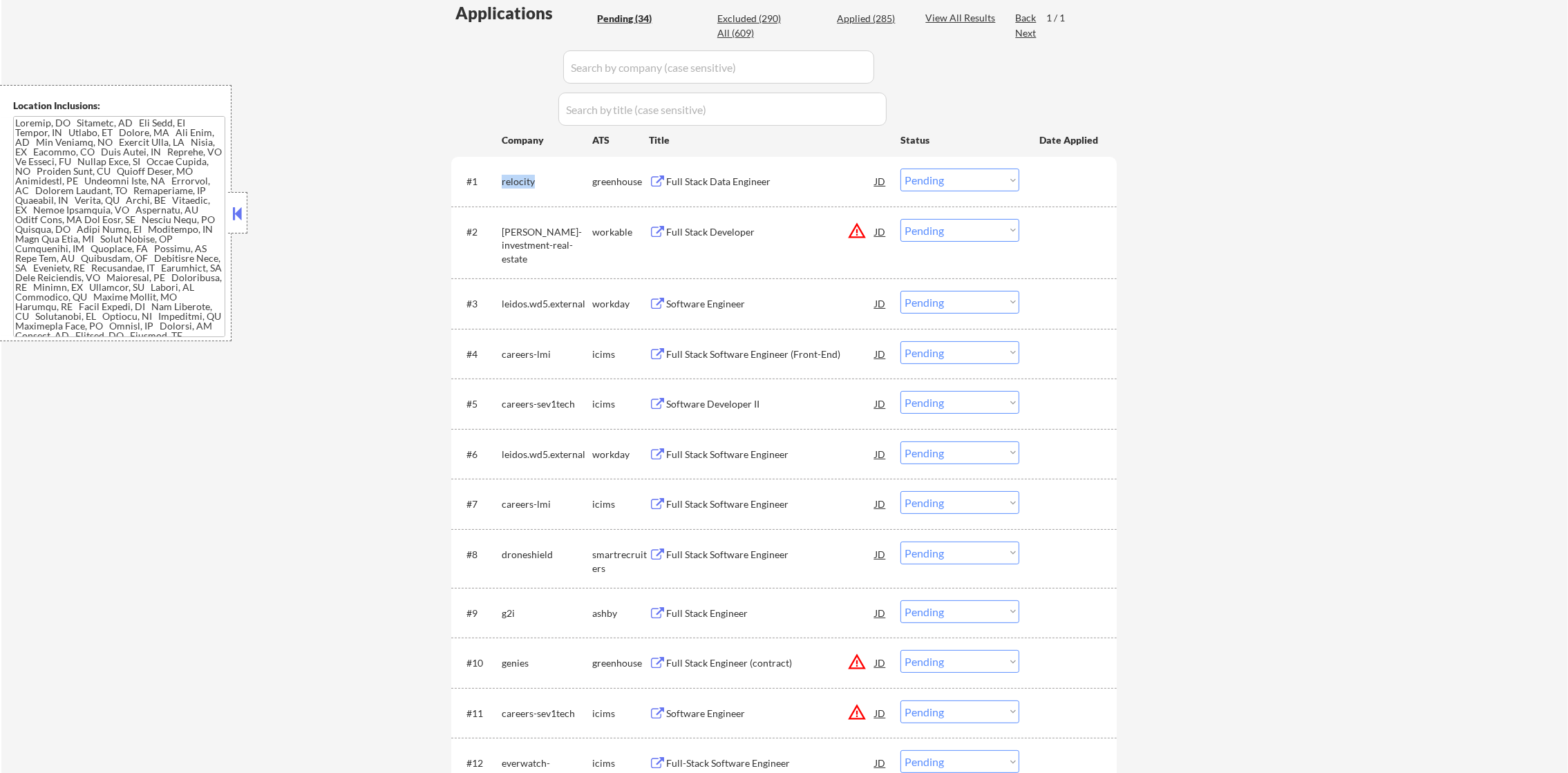
click at [514, 178] on div "relocity" at bounding box center [547, 181] width 91 height 14
copy div "relocity"
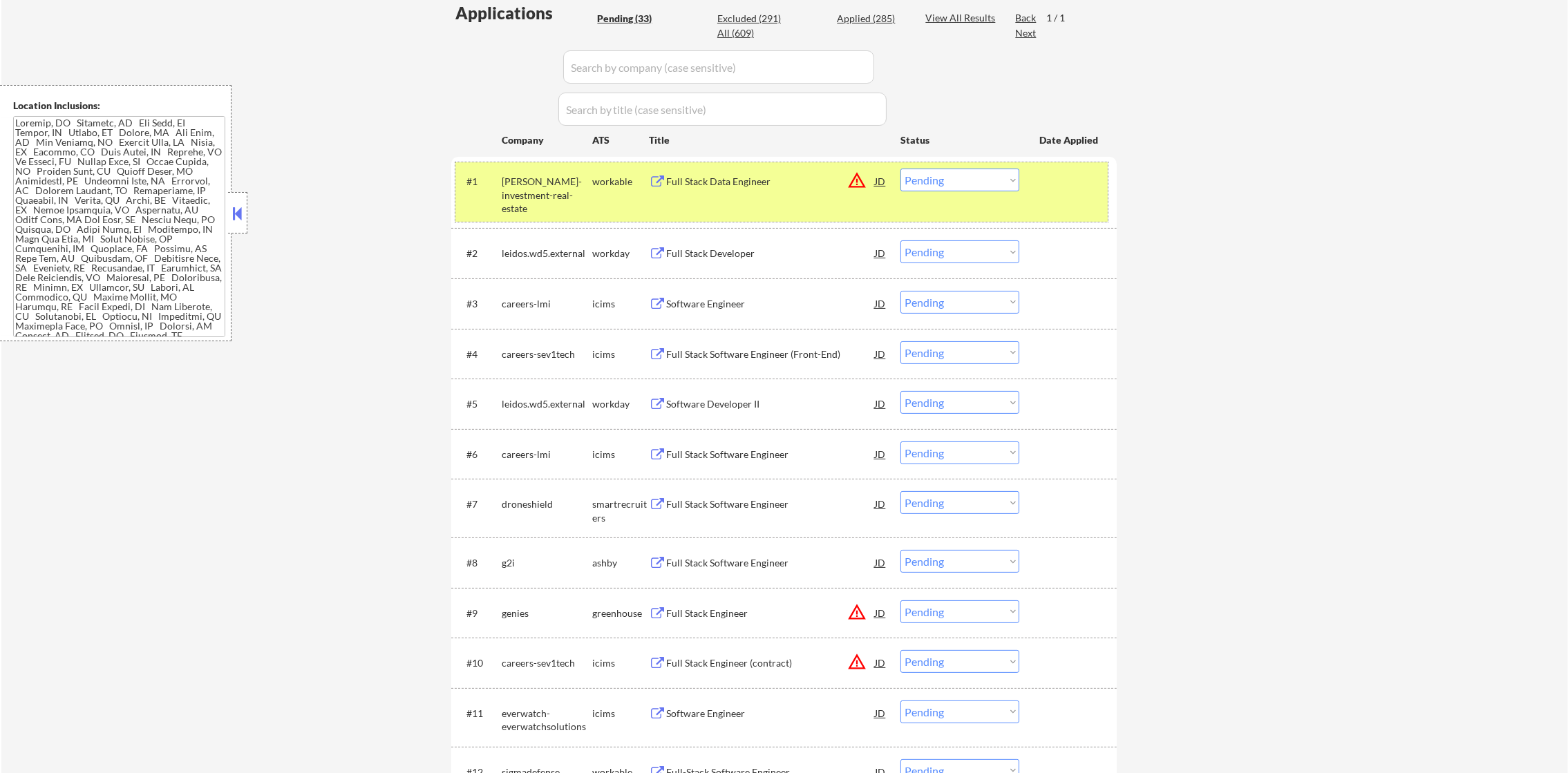
click at [856, 171] on button "warning_amber" at bounding box center [857, 180] width 19 height 19
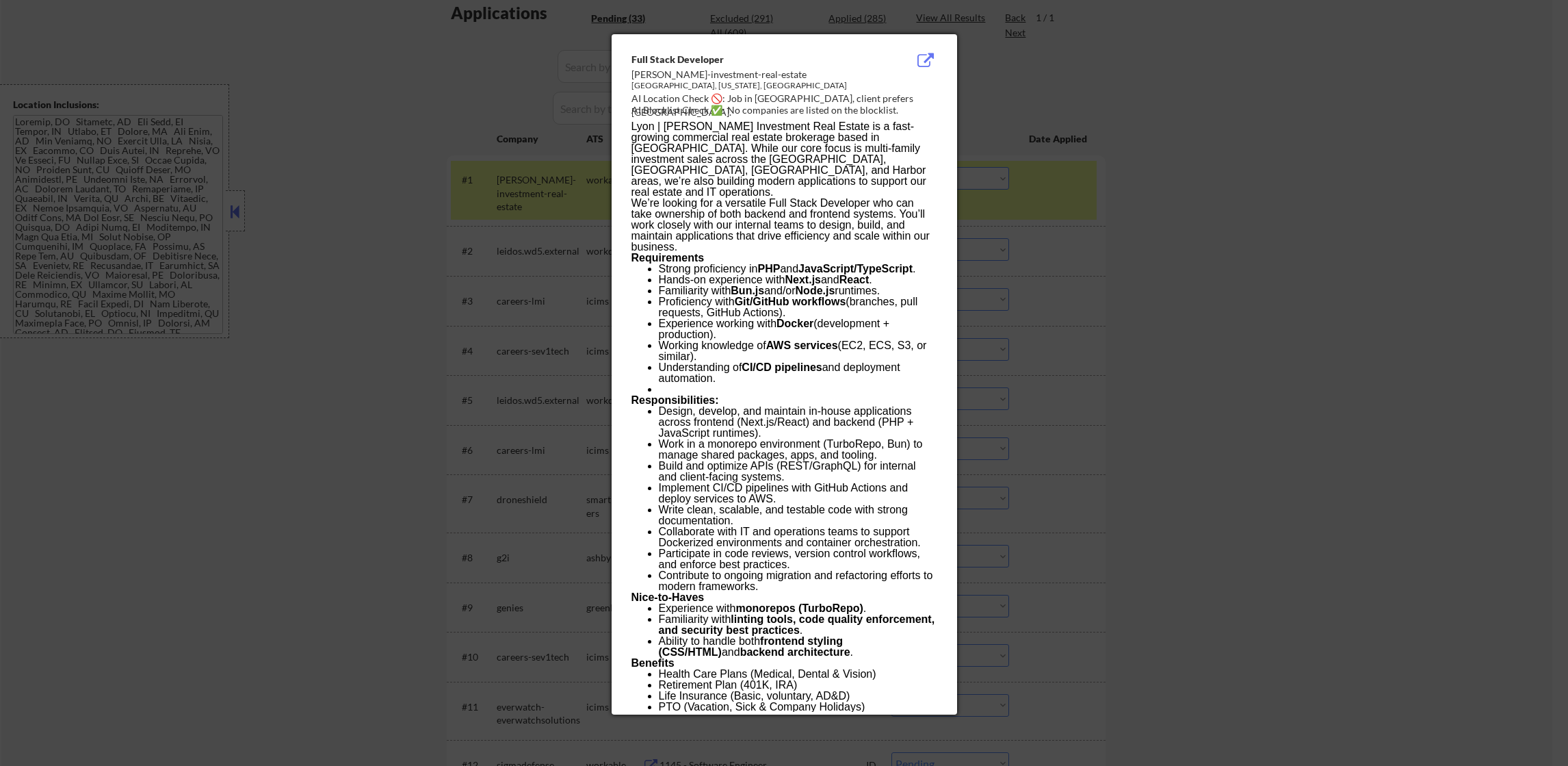
click at [1005, 161] on div at bounding box center [784, 383] width 1568 height 766
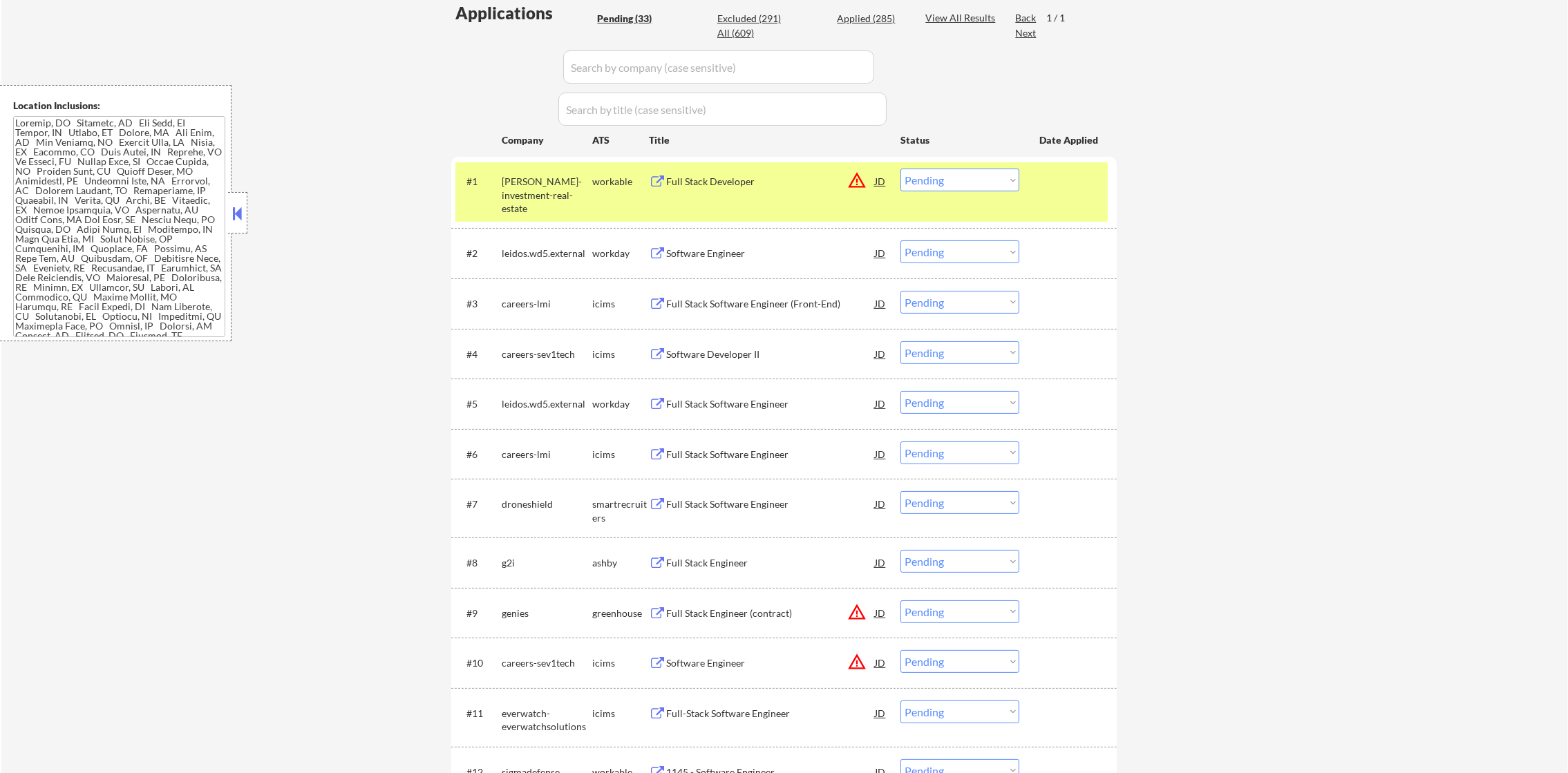
click at [544, 196] on div "lyon-stahl-investment-real-estate" at bounding box center [547, 195] width 91 height 41
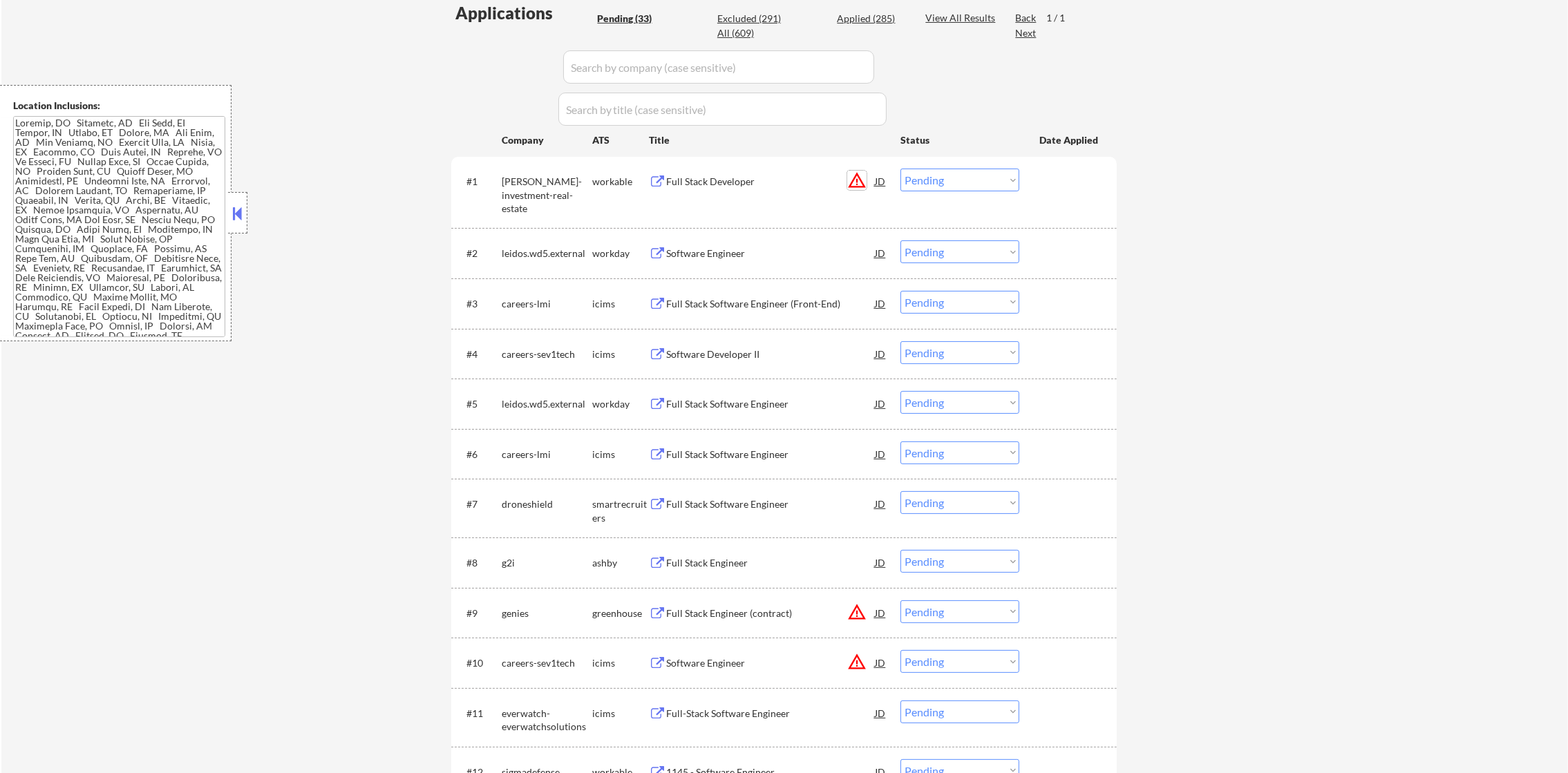
click at [858, 175] on button "warning_amber" at bounding box center [857, 180] width 19 height 19
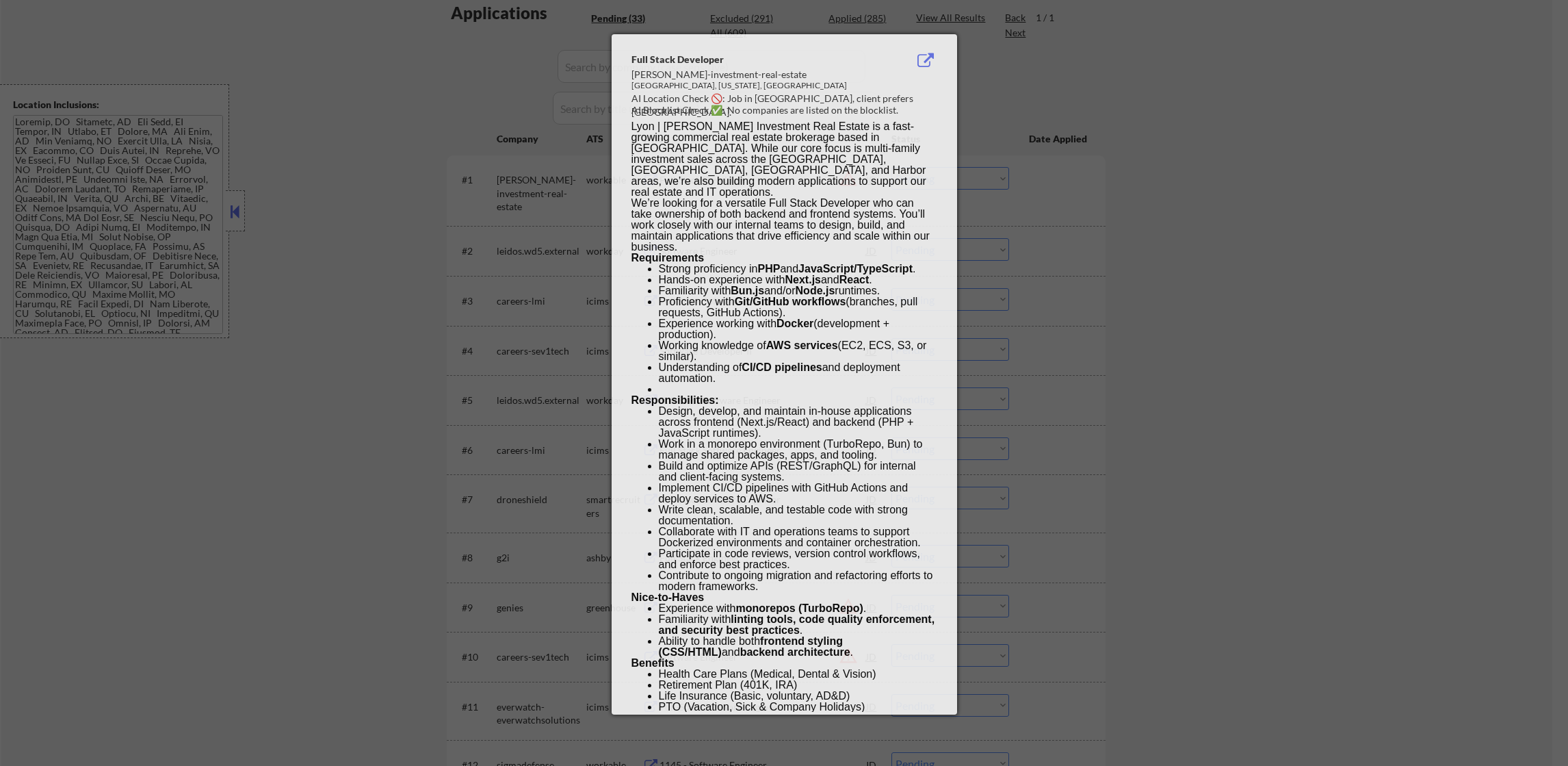
click at [1029, 172] on div at bounding box center [784, 383] width 1568 height 766
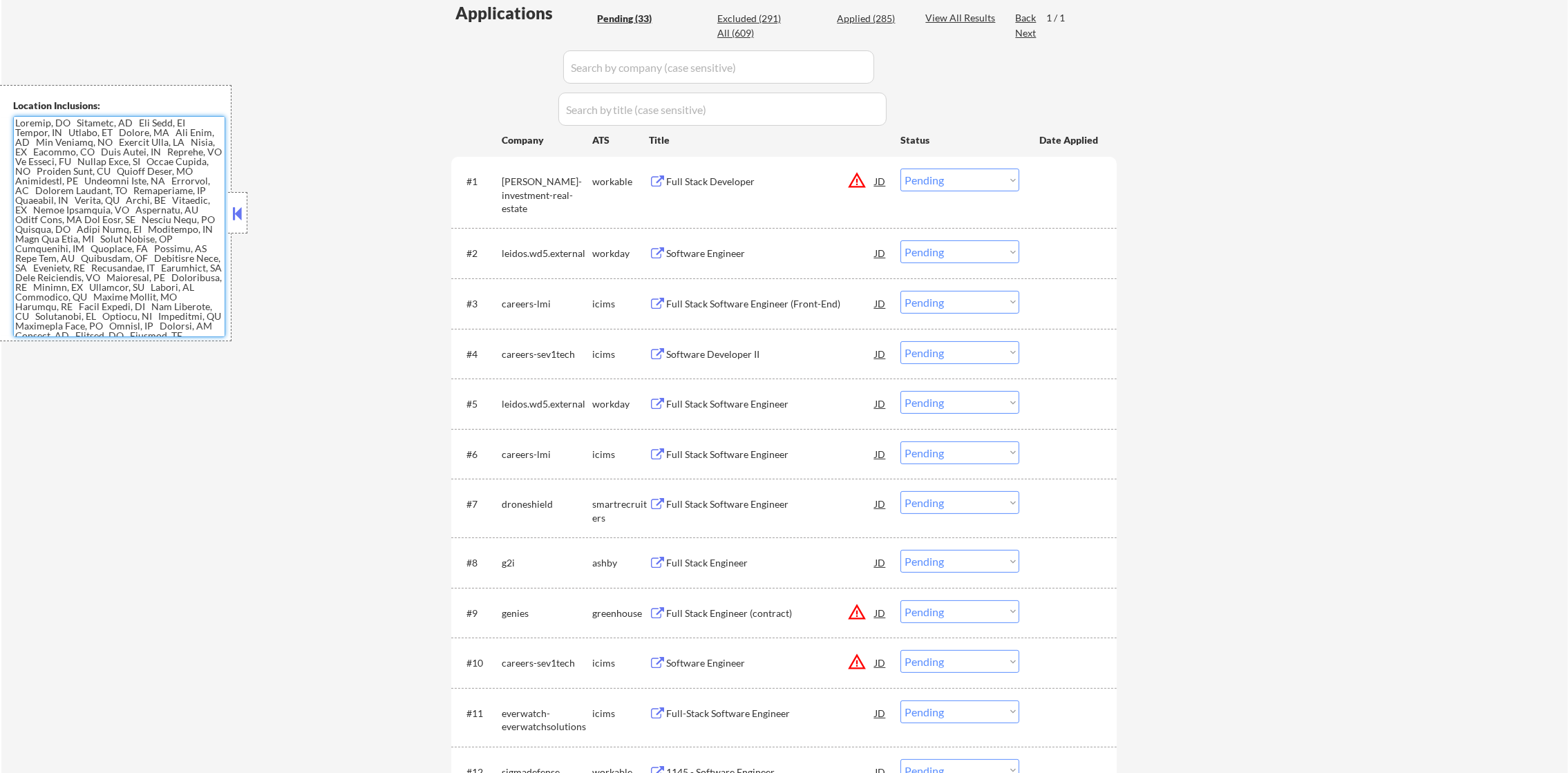
click at [779, 186] on div "Full Stack Developer" at bounding box center [770, 181] width 209 height 14
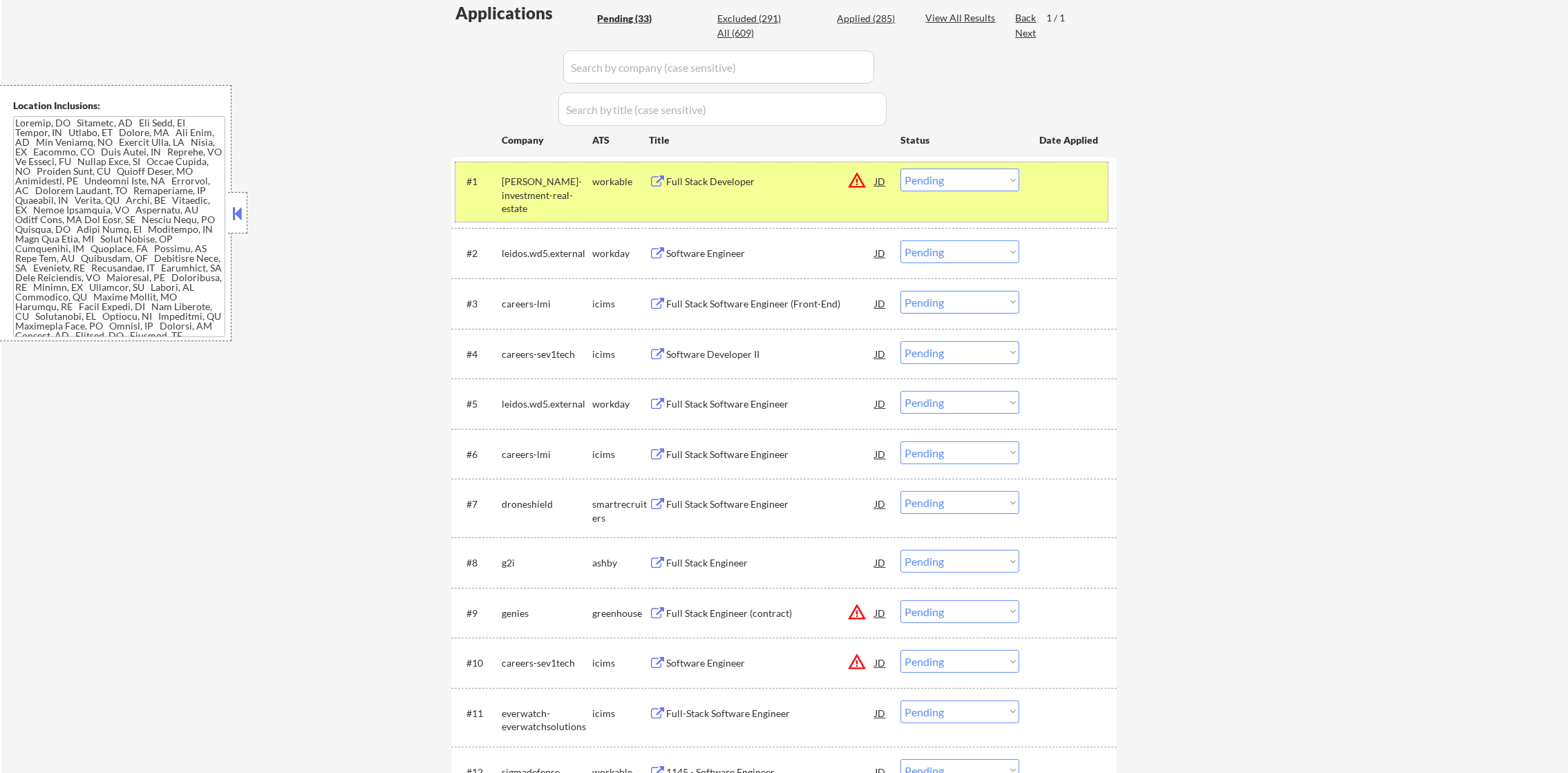
click at [528, 181] on div "lyon-stahl-investment-real-estate" at bounding box center [547, 195] width 91 height 41
copy div "lyon-stahl-investment-real-estate"
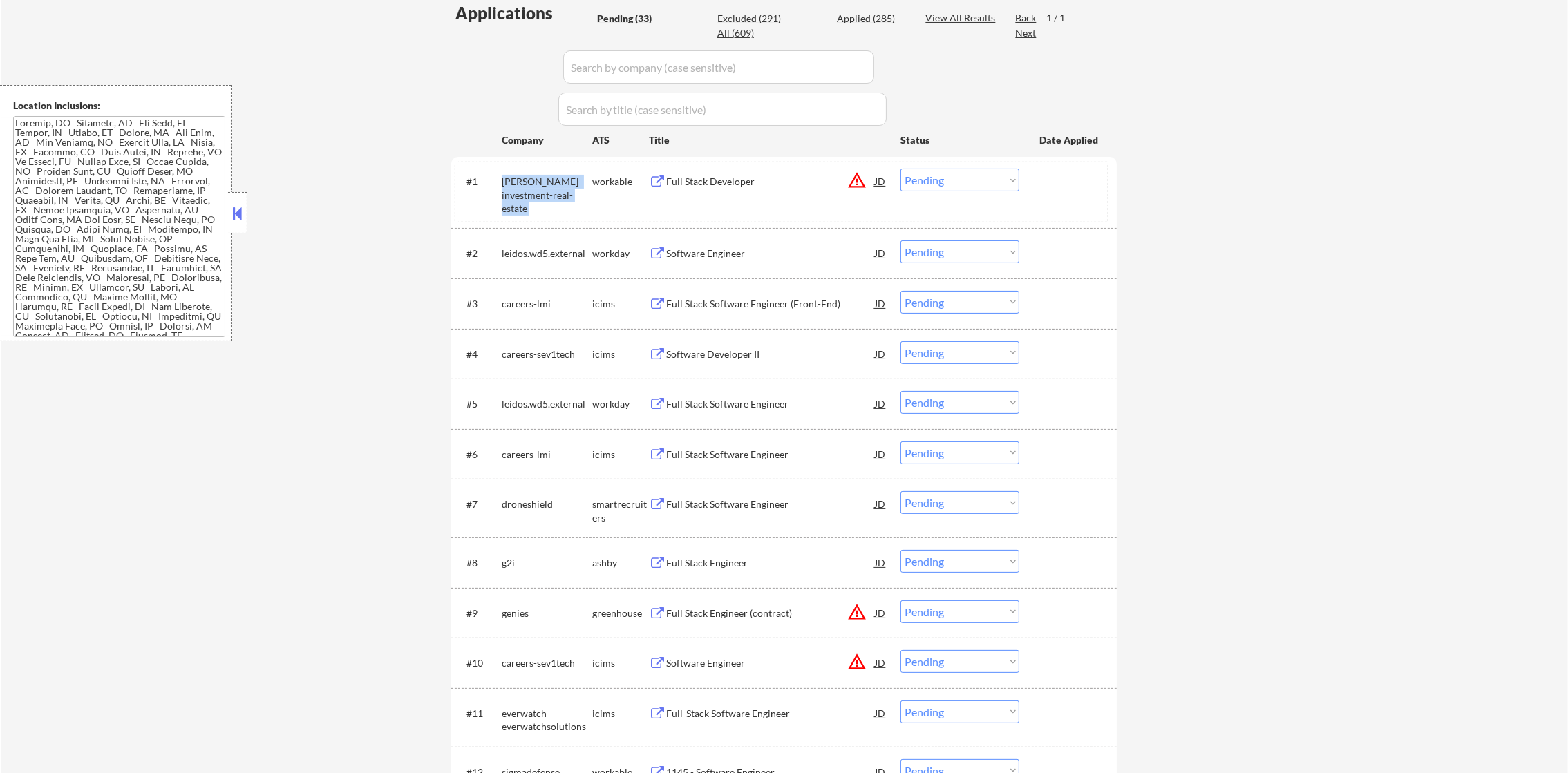
click at [906, 175] on select "Choose an option... Pending Applied Excluded (Questions) Excluded (Expired) Exc…" at bounding box center [959, 180] width 119 height 23
click at [900, 169] on select "Choose an option... Pending Applied Excluded (Questions) Excluded (Expired) Exc…" at bounding box center [959, 180] width 119 height 23
select select ""pending""
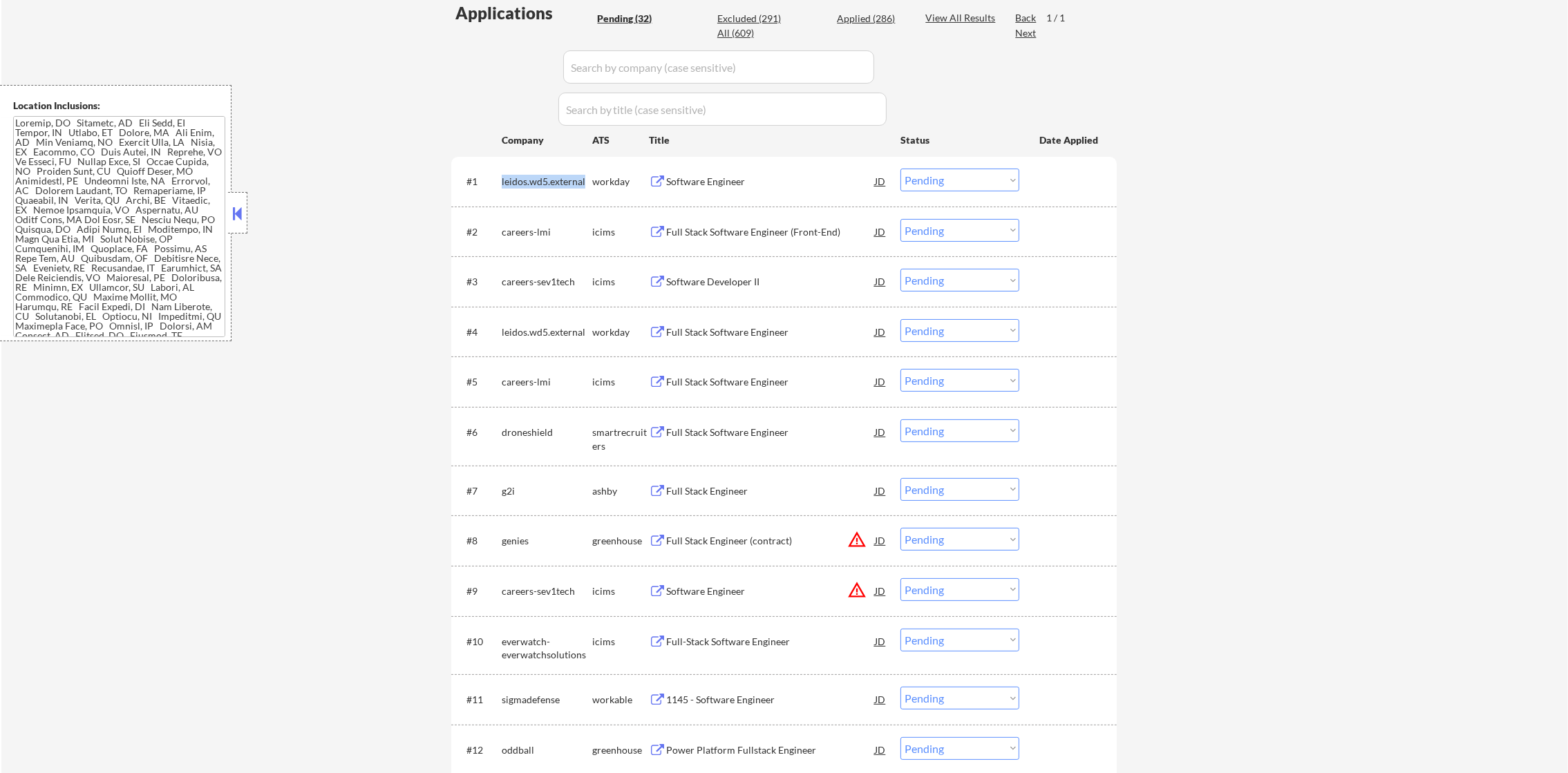
click at [546, 175] on div "leidos.wd5.external" at bounding box center [547, 181] width 91 height 14
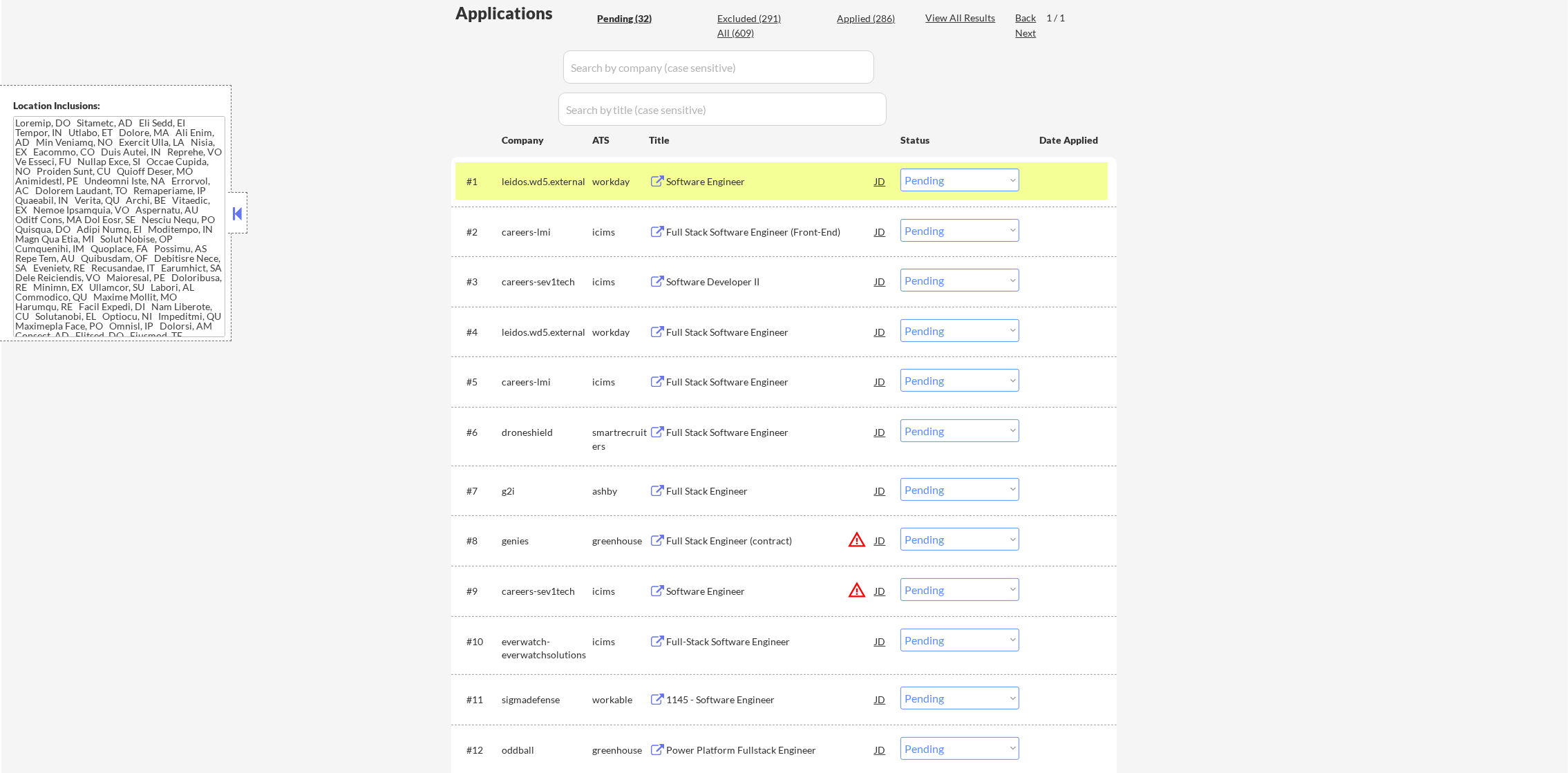
click at [543, 178] on div "leidos.wd5.external" at bounding box center [547, 181] width 91 height 14
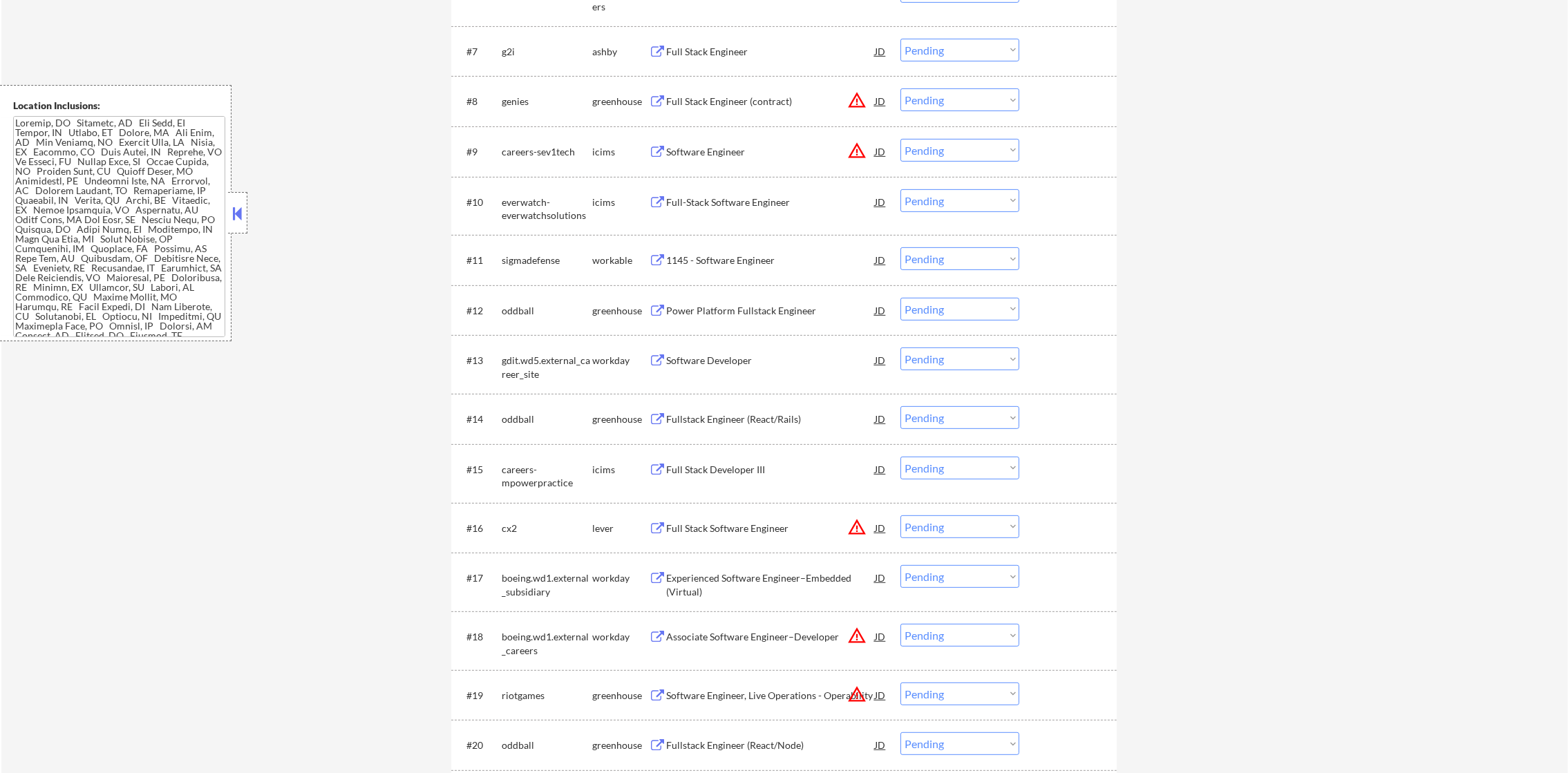
scroll to position [829, 0]
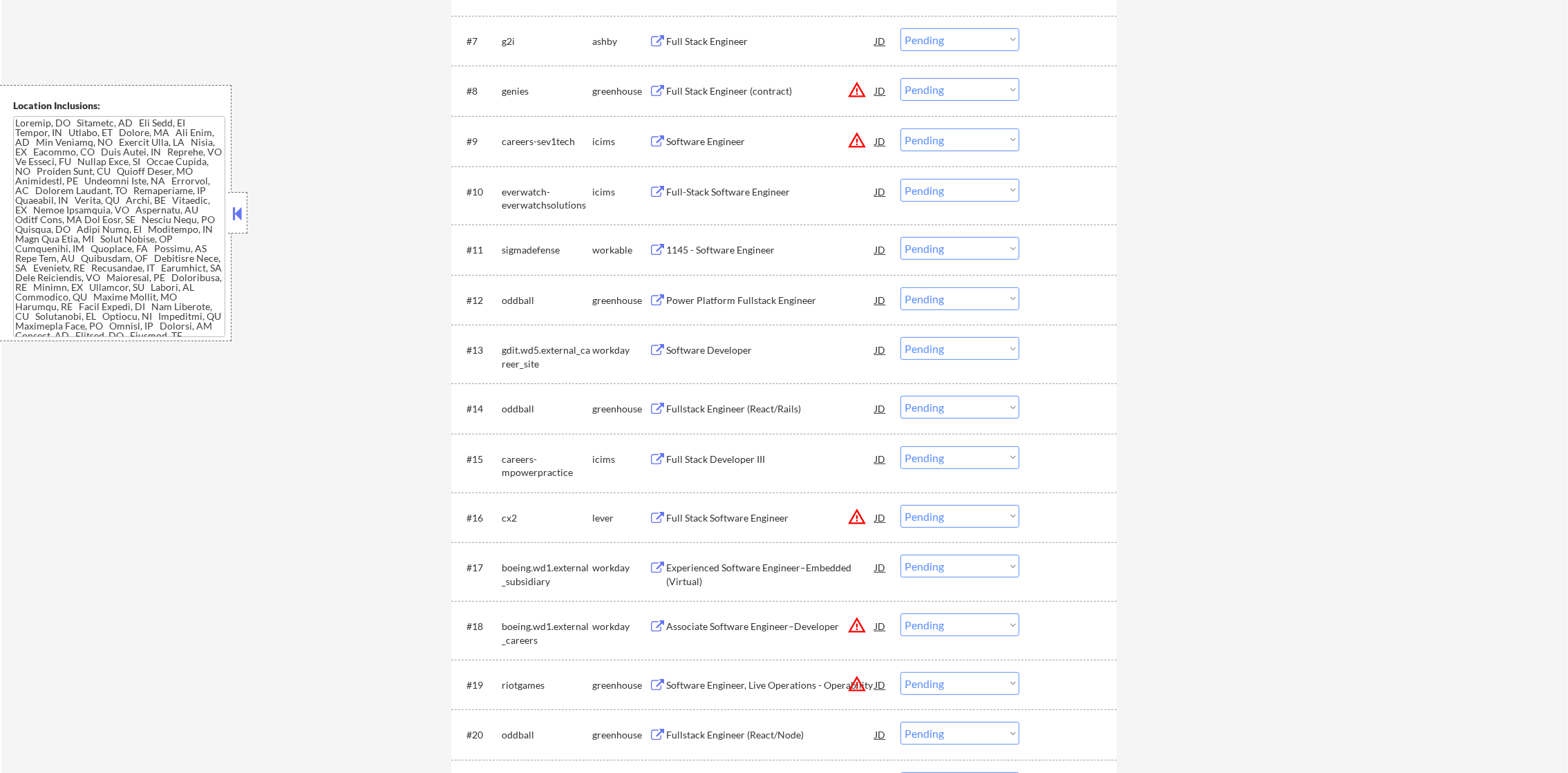
click at [861, 90] on button "warning_amber" at bounding box center [857, 89] width 19 height 19
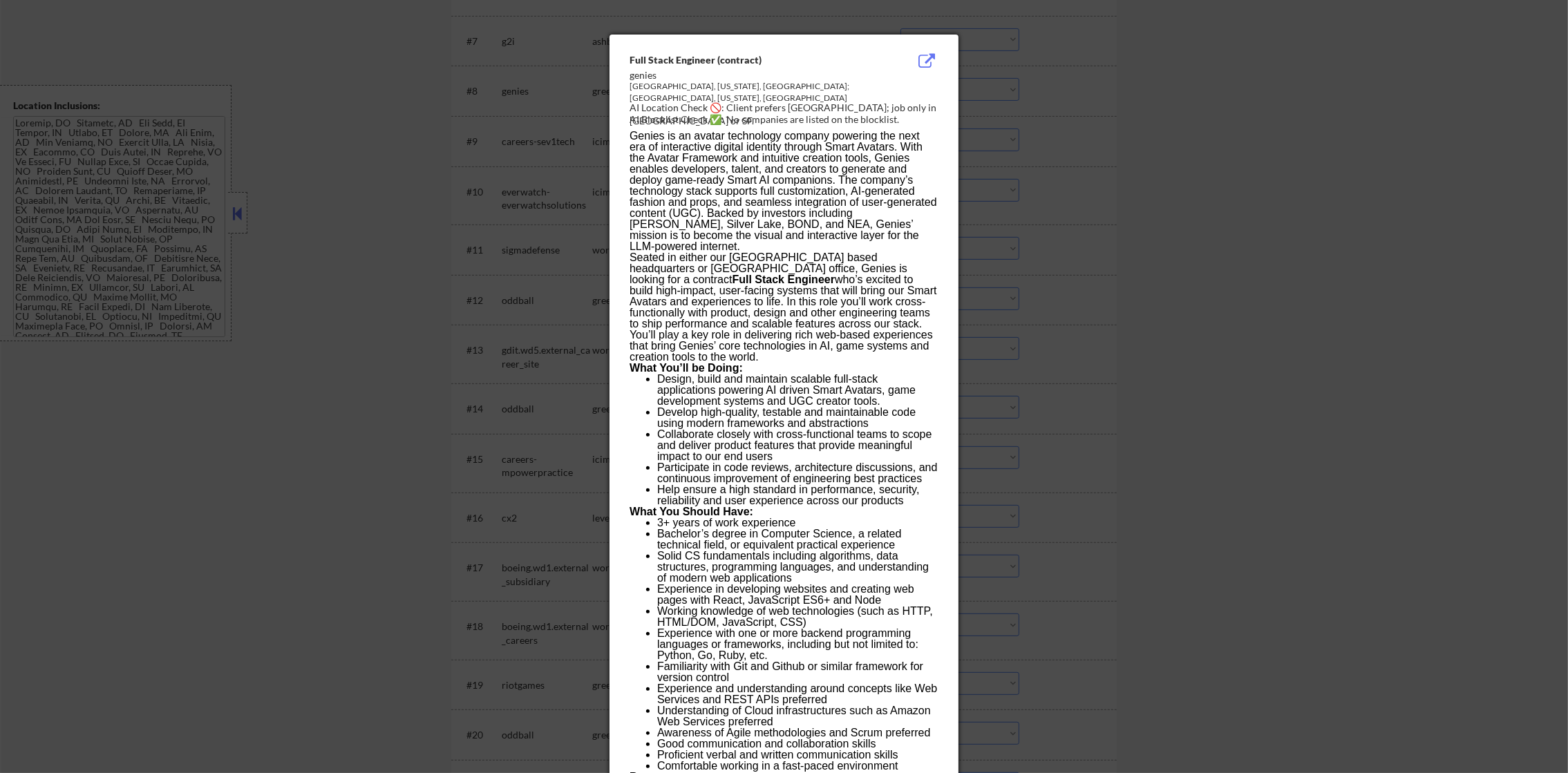
click at [981, 83] on div at bounding box center [784, 386] width 1568 height 773
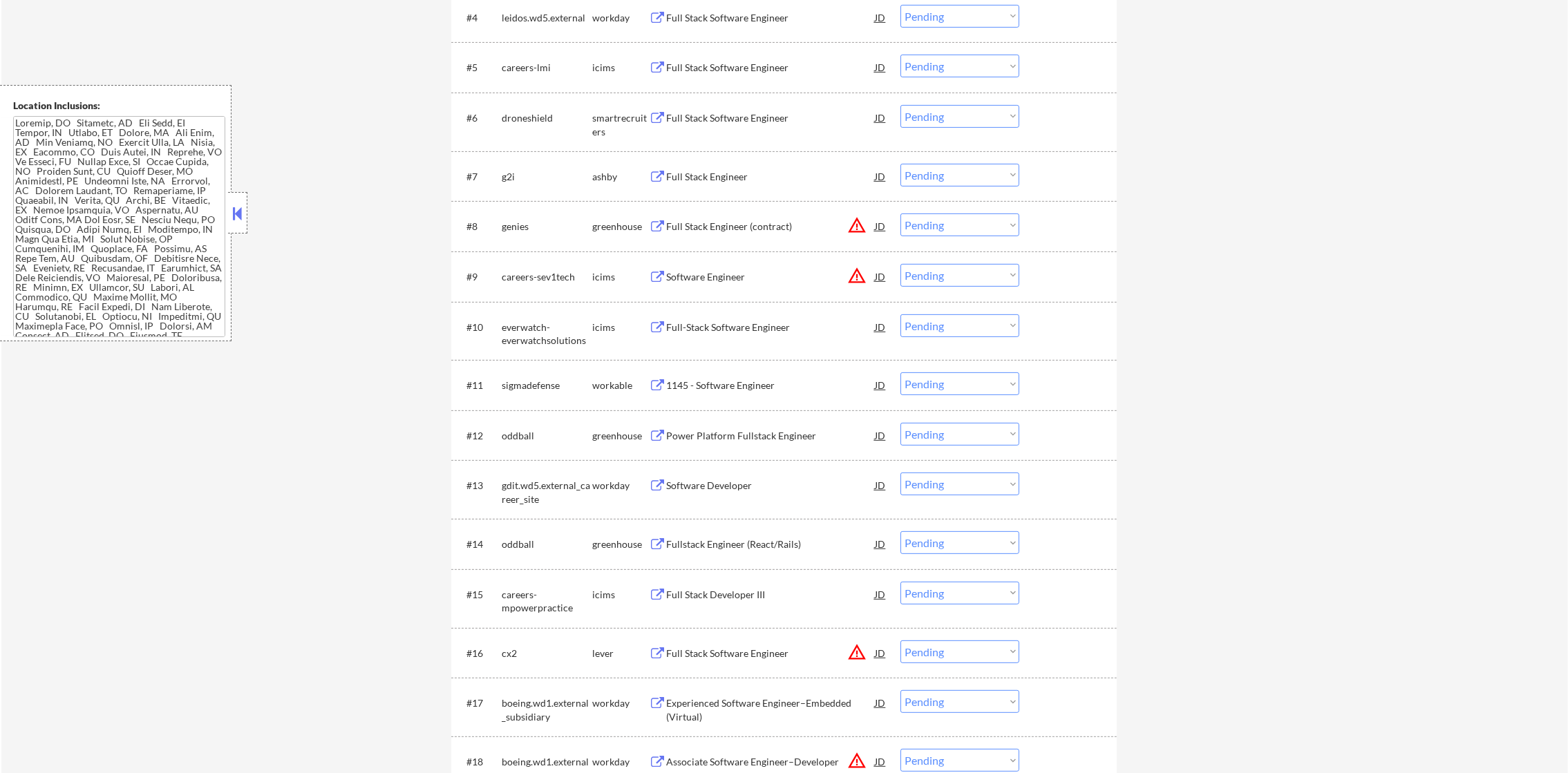
scroll to position [690, 0]
click at [728, 173] on div "Full Stack Engineer" at bounding box center [770, 180] width 209 height 14
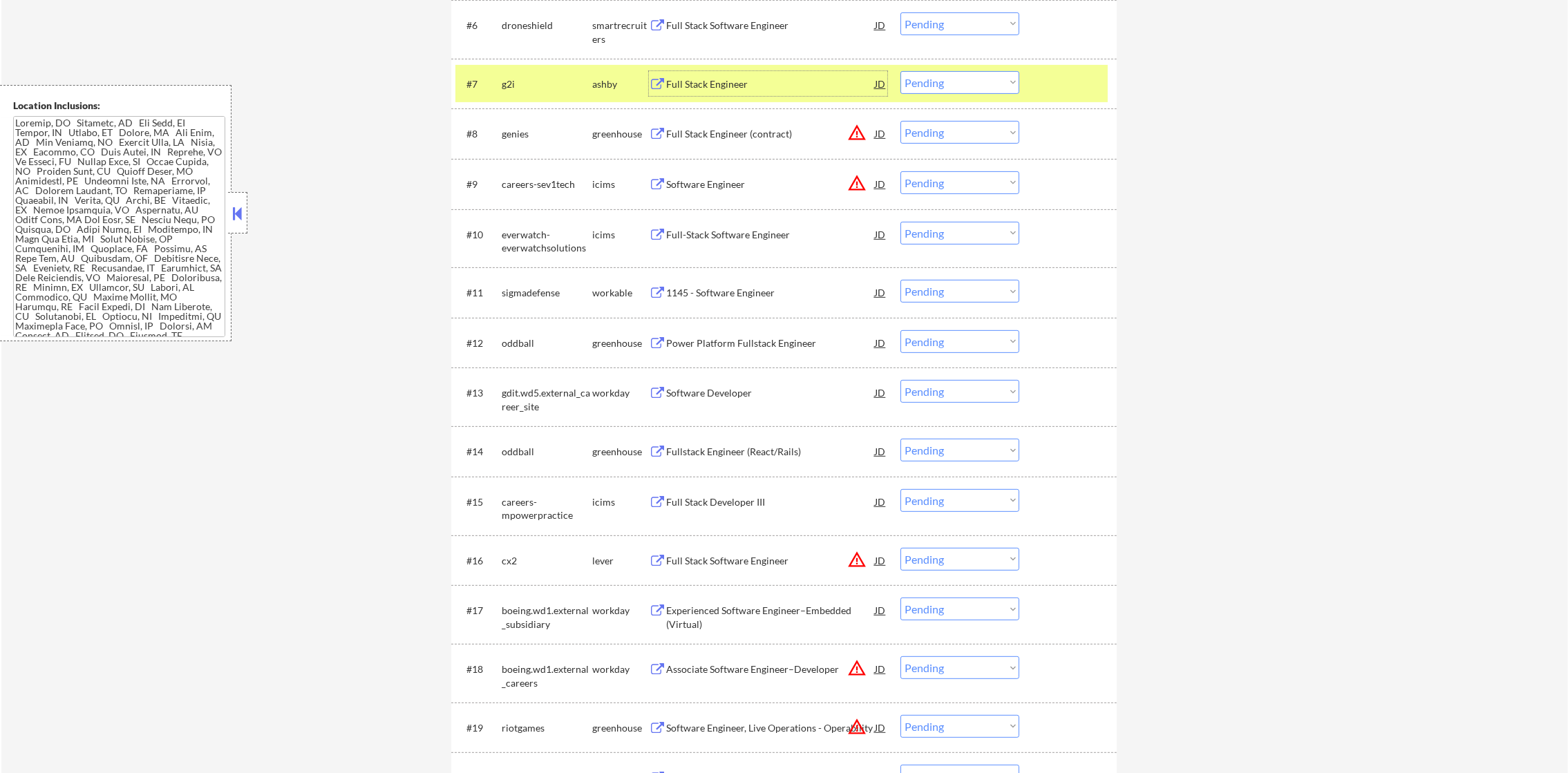
scroll to position [829, 0]
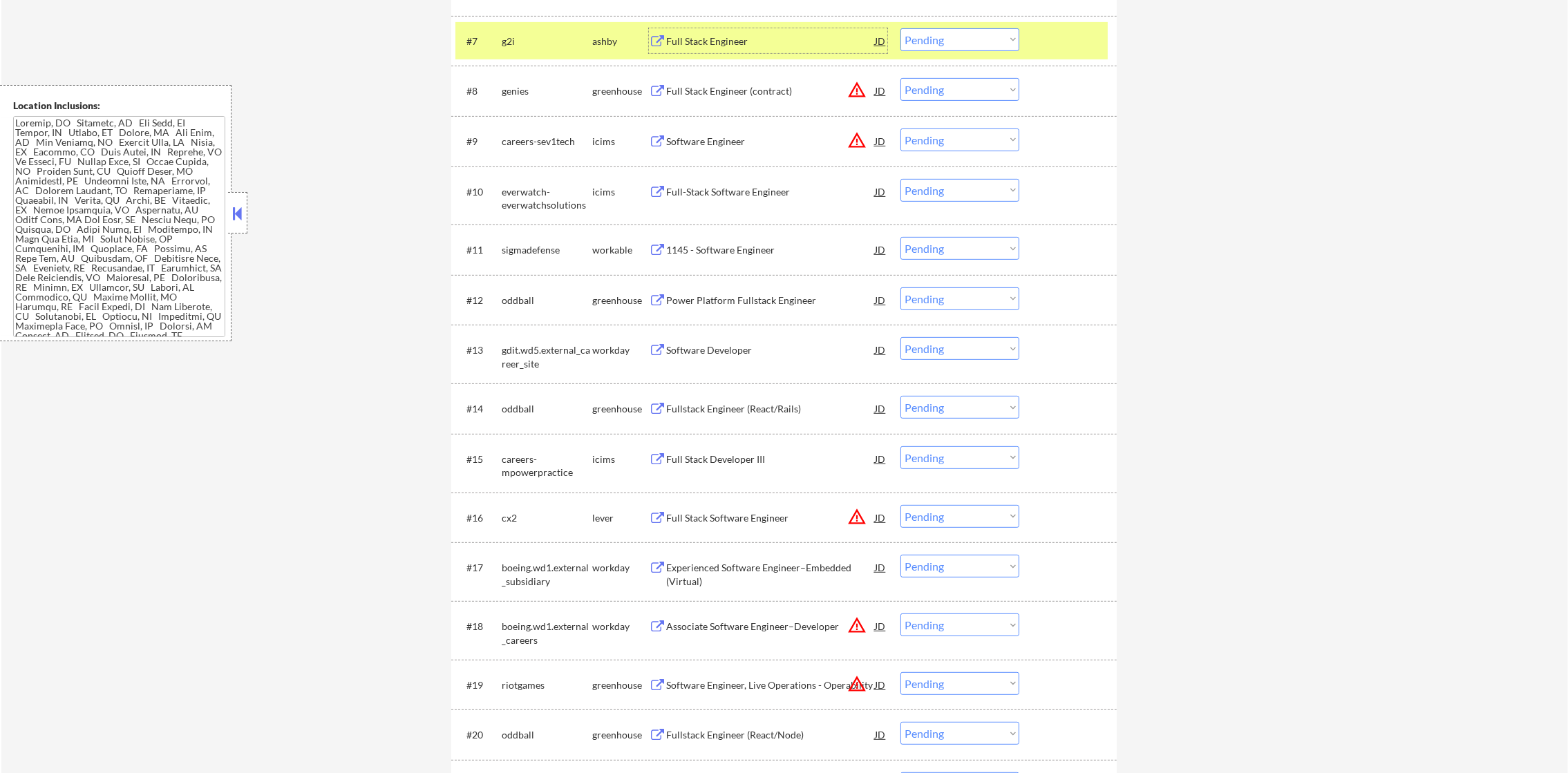
click at [945, 28] on select "Choose an option... Pending Applied Excluded (Questions) Excluded (Expired) Exc…" at bounding box center [959, 39] width 119 height 23
click at [900, 28] on select "Choose an option... Pending Applied Excluded (Questions) Excluded (Expired) Exc…" at bounding box center [959, 39] width 119 height 23
select select ""pending""
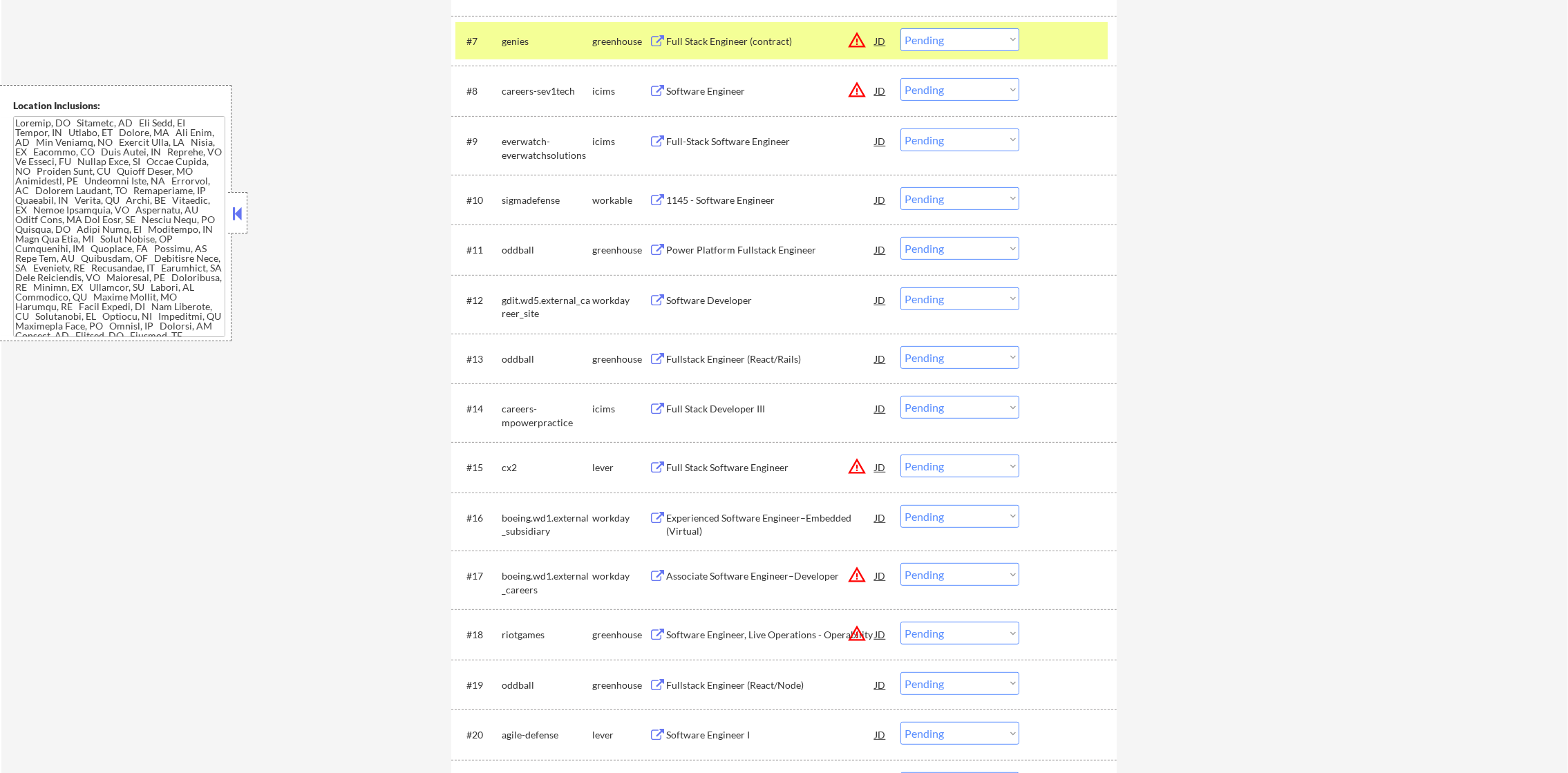
click at [859, 34] on button "warning_amber" at bounding box center [857, 40] width 19 height 19
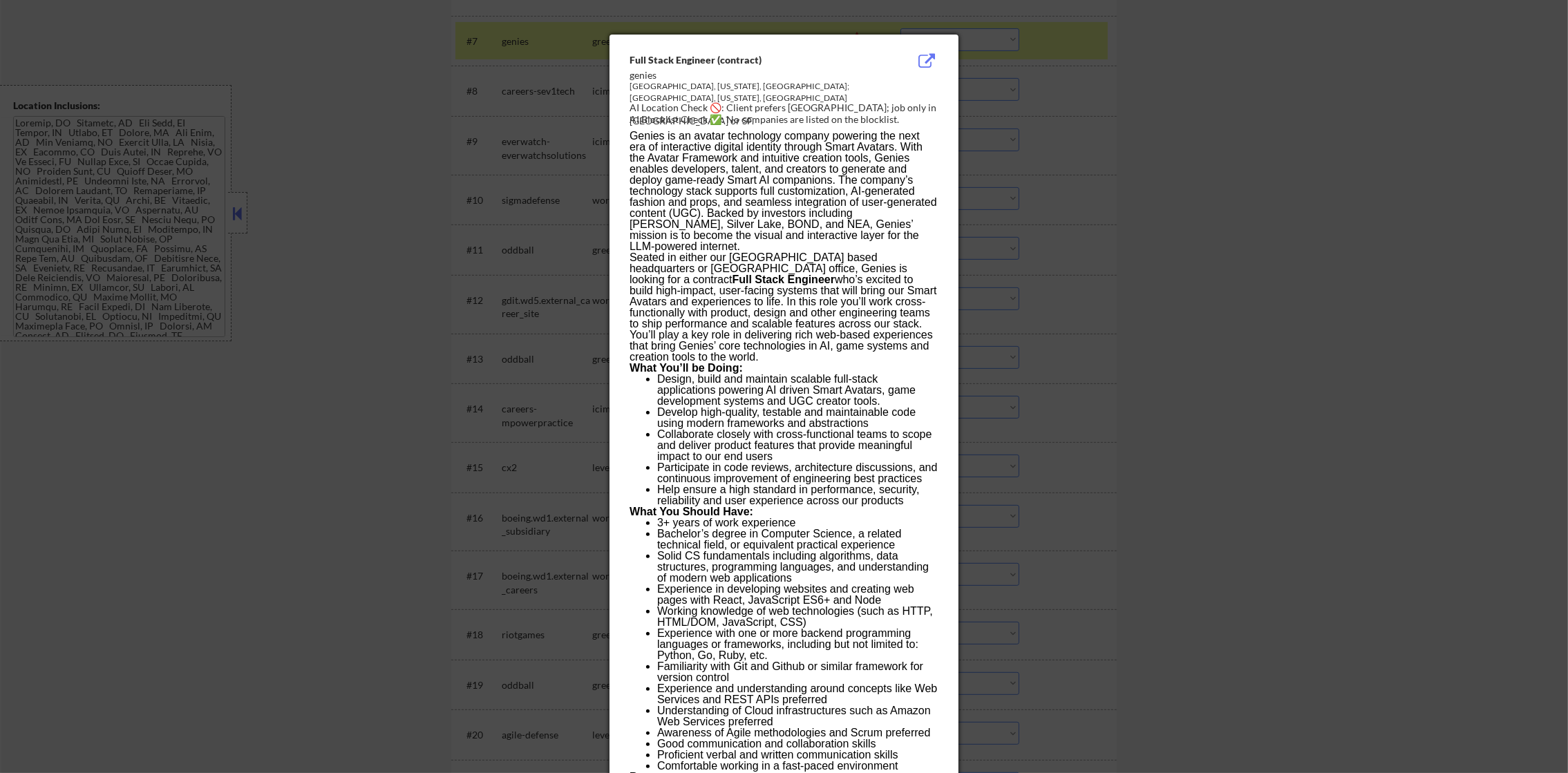
click at [996, 103] on div at bounding box center [784, 386] width 1568 height 773
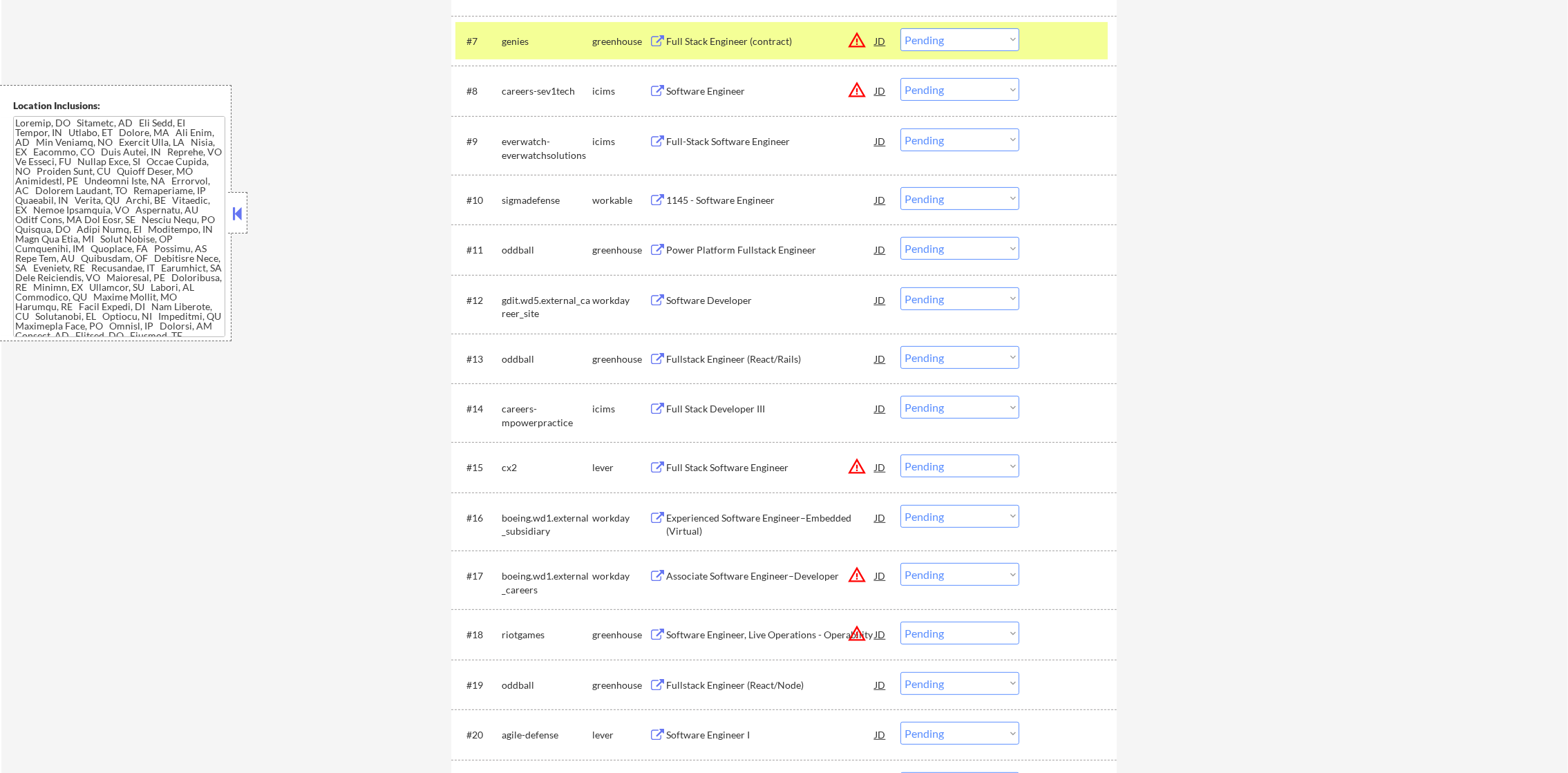
click at [768, 37] on div "Full Stack Engineer (contract)" at bounding box center [770, 41] width 209 height 14
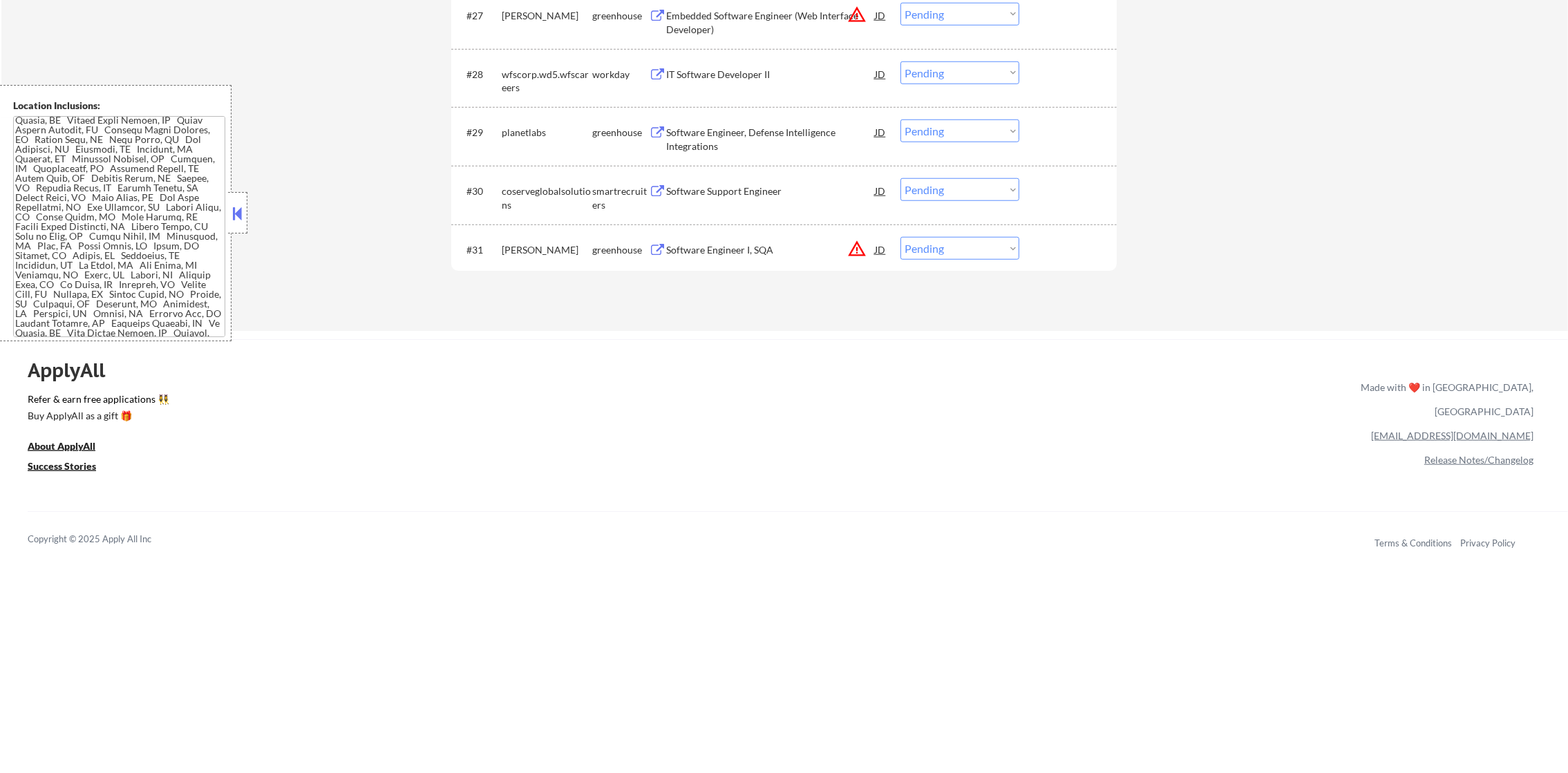
scroll to position [1882, 0]
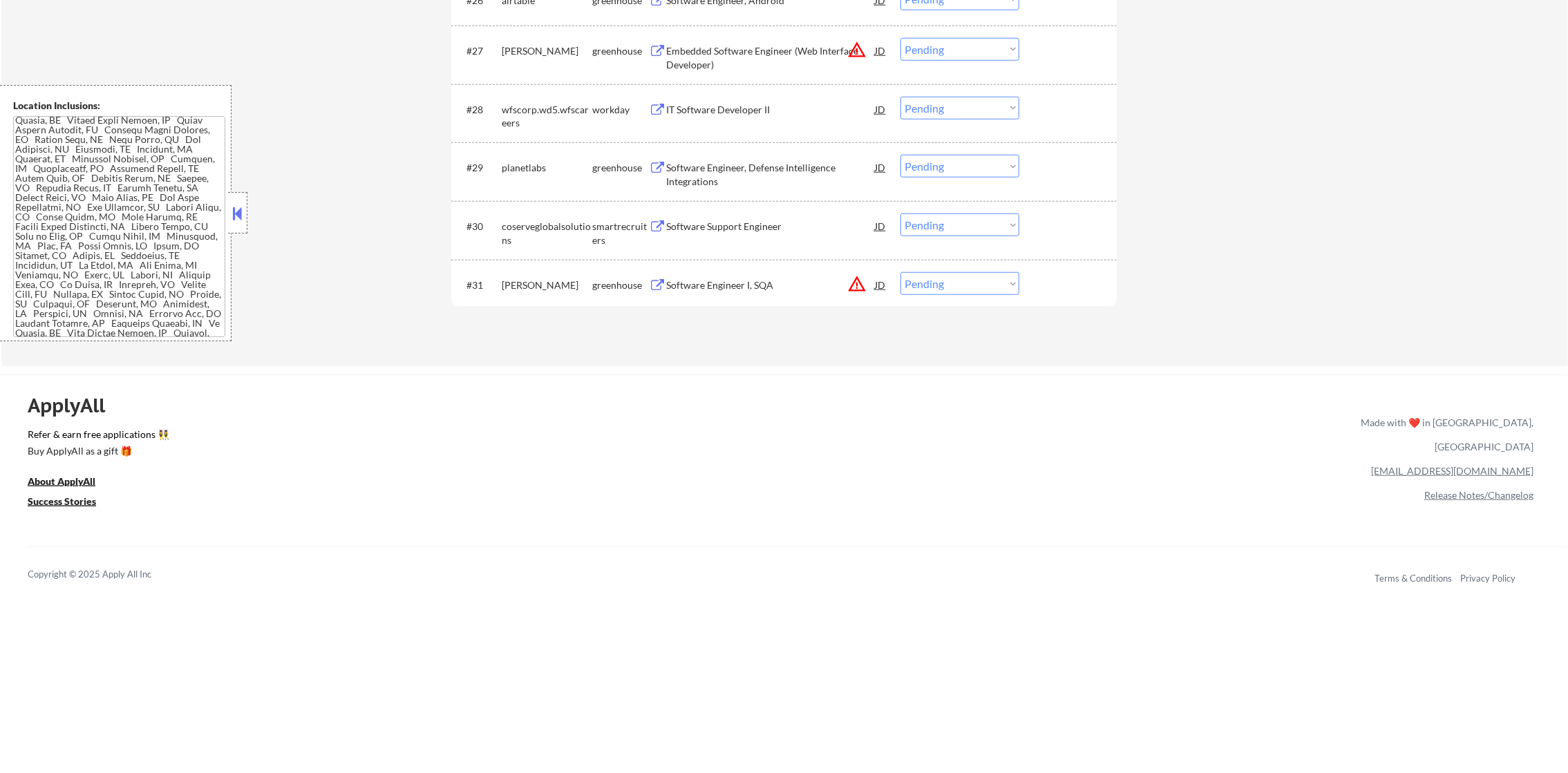
click at [856, 279] on button "warning_amber" at bounding box center [857, 283] width 19 height 19
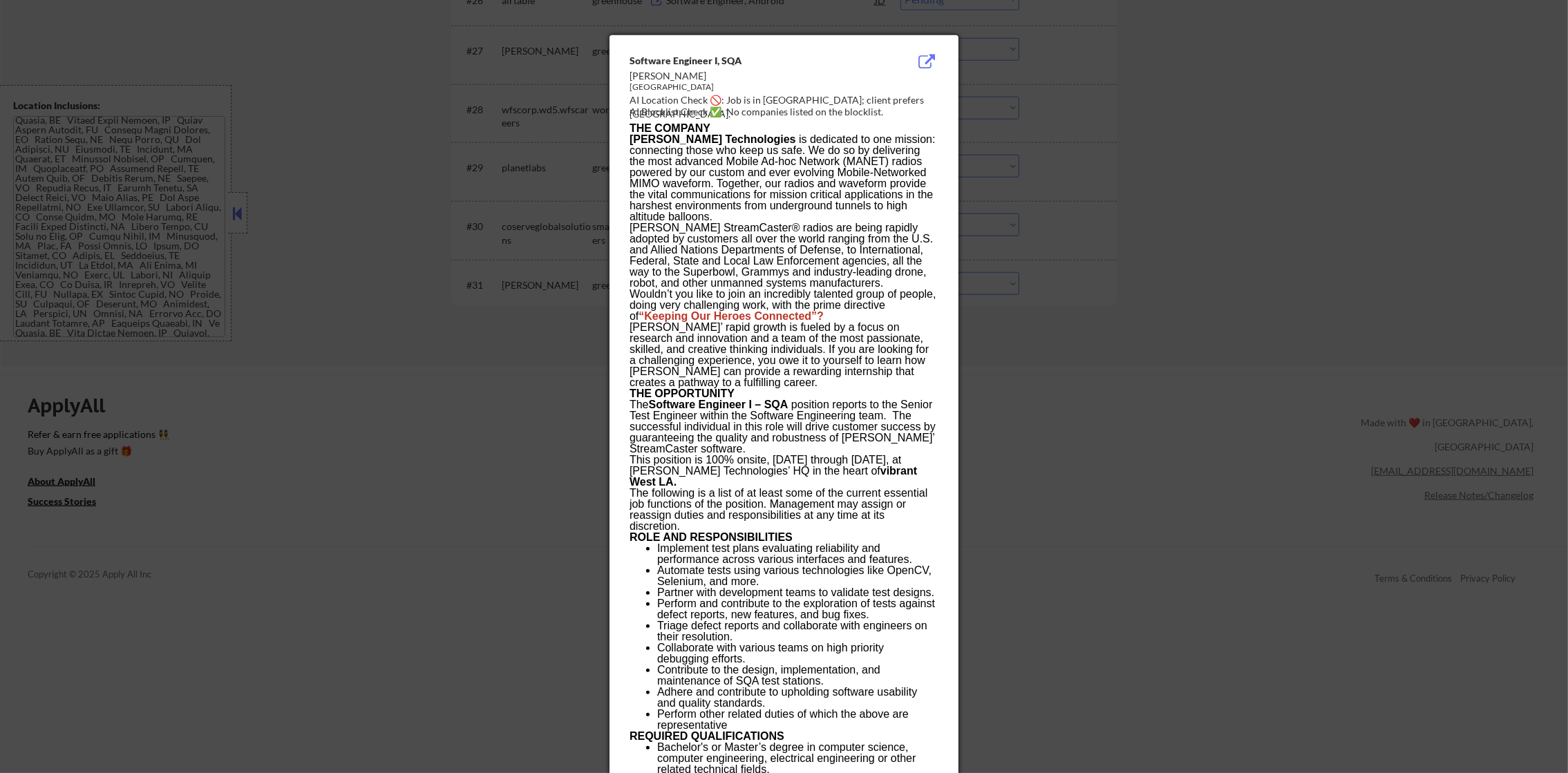
click at [1044, 233] on div at bounding box center [784, 386] width 1568 height 773
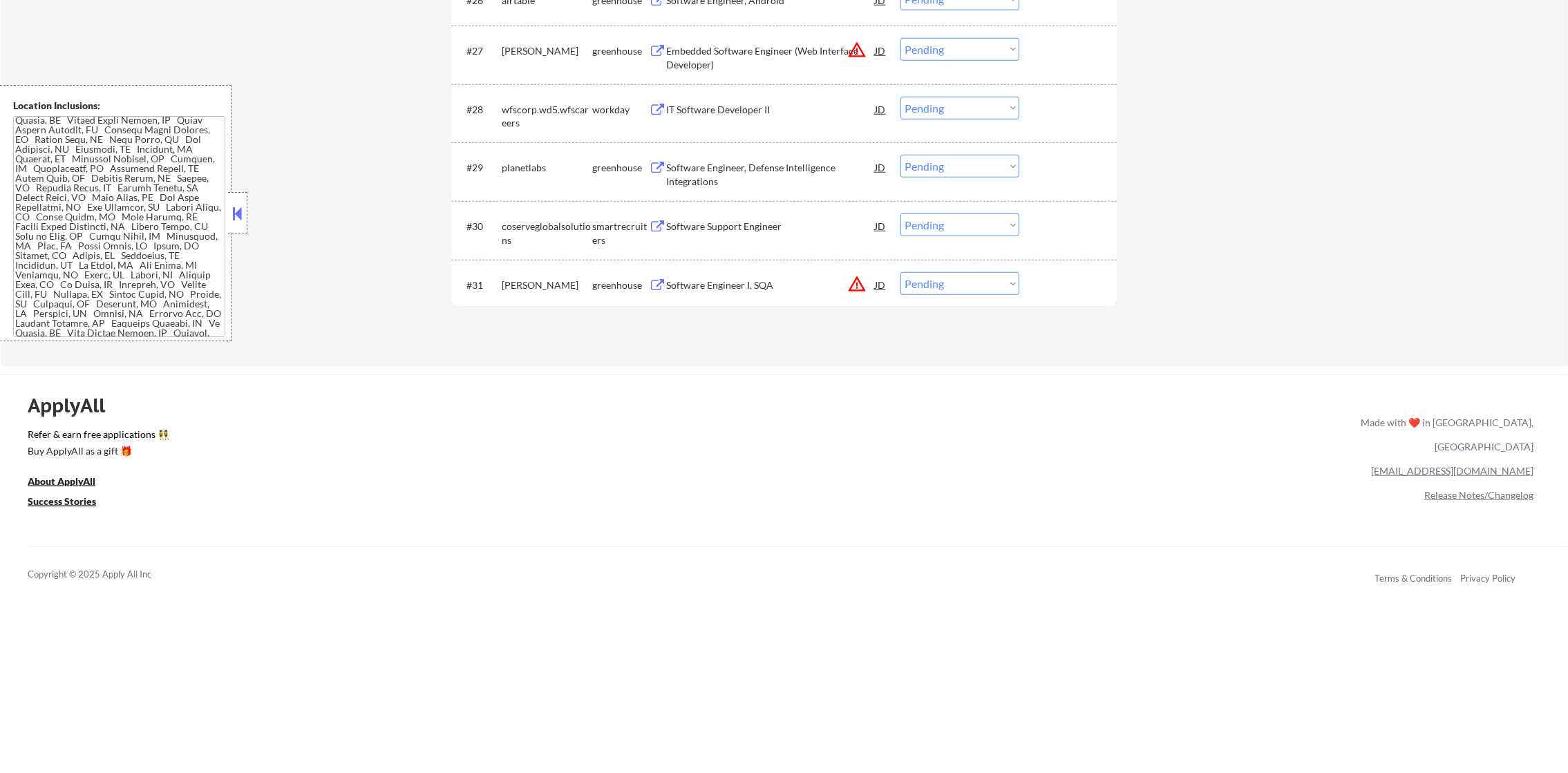
click at [926, 285] on select "Choose an option... Pending Applied Excluded (Questions) Excluded (Expired) Exc…" at bounding box center [959, 283] width 119 height 23
select select ""applied""
click at [900, 272] on select "Choose an option... Pending Applied Excluded (Questions) Excluded (Expired) Exc…" at bounding box center [959, 283] width 119 height 23
click at [851, 282] on button "warning_amber" at bounding box center [857, 283] width 19 height 19
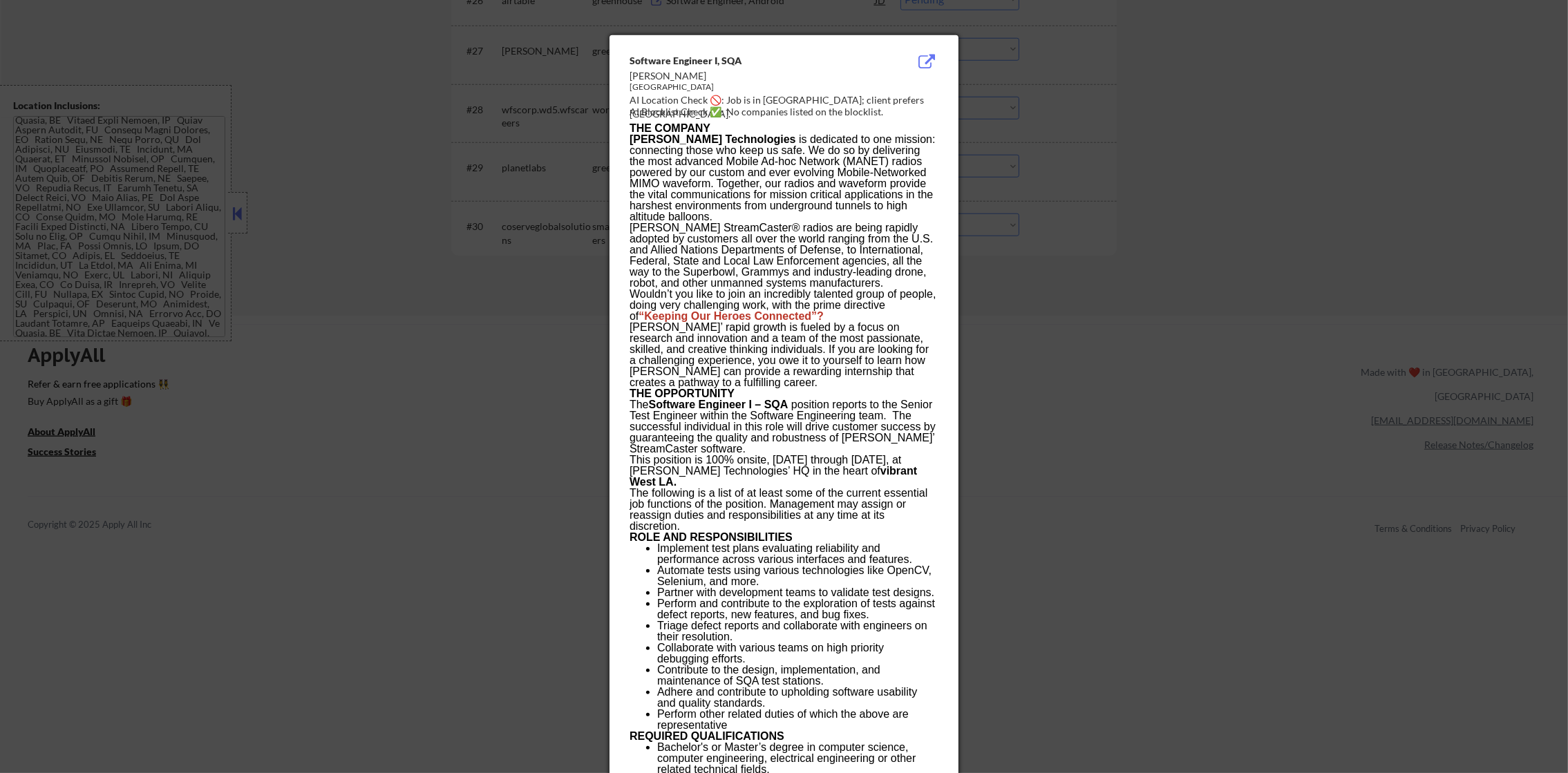
click at [564, 309] on div at bounding box center [784, 386] width 1568 height 773
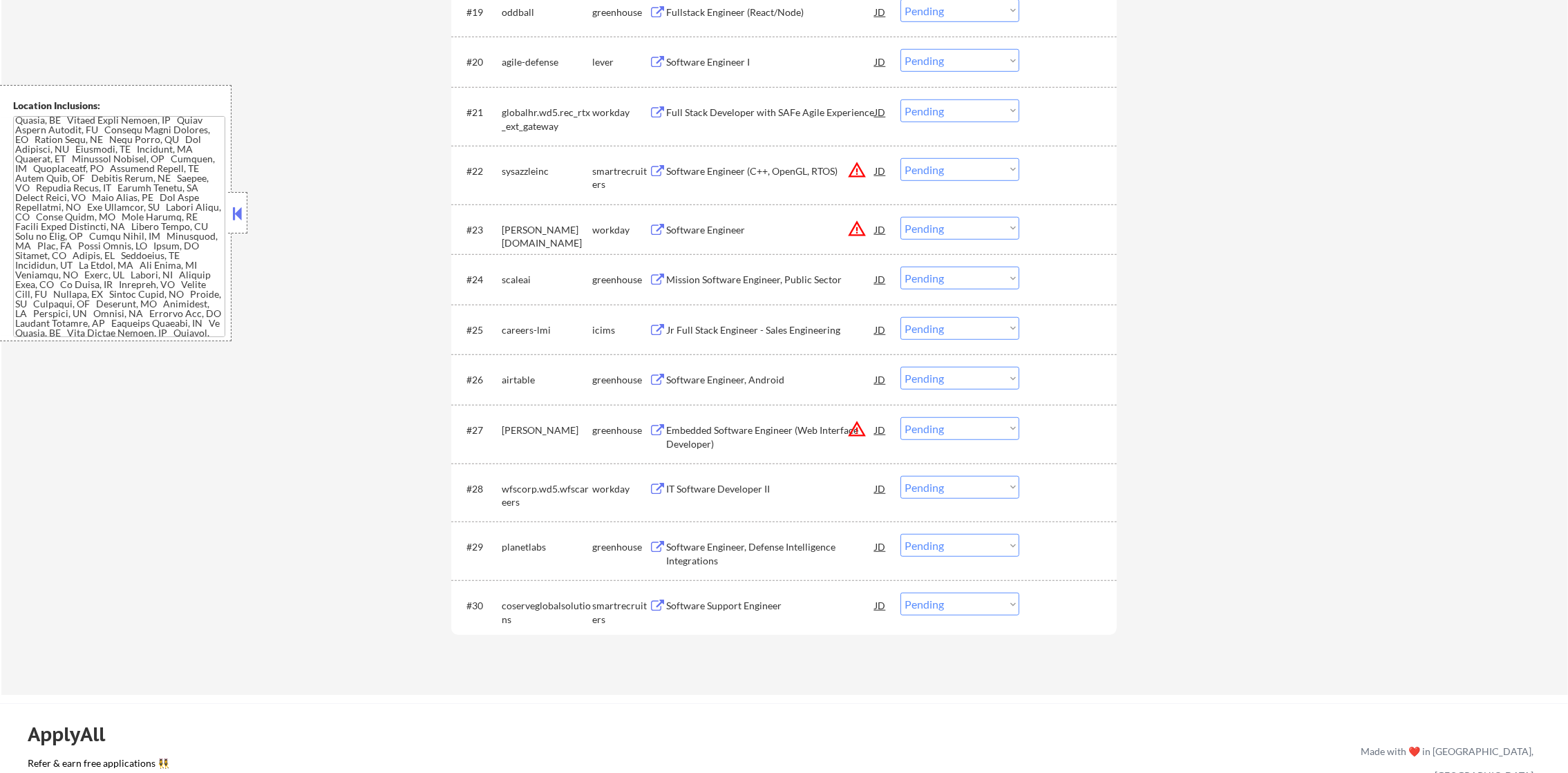
scroll to position [686, 0]
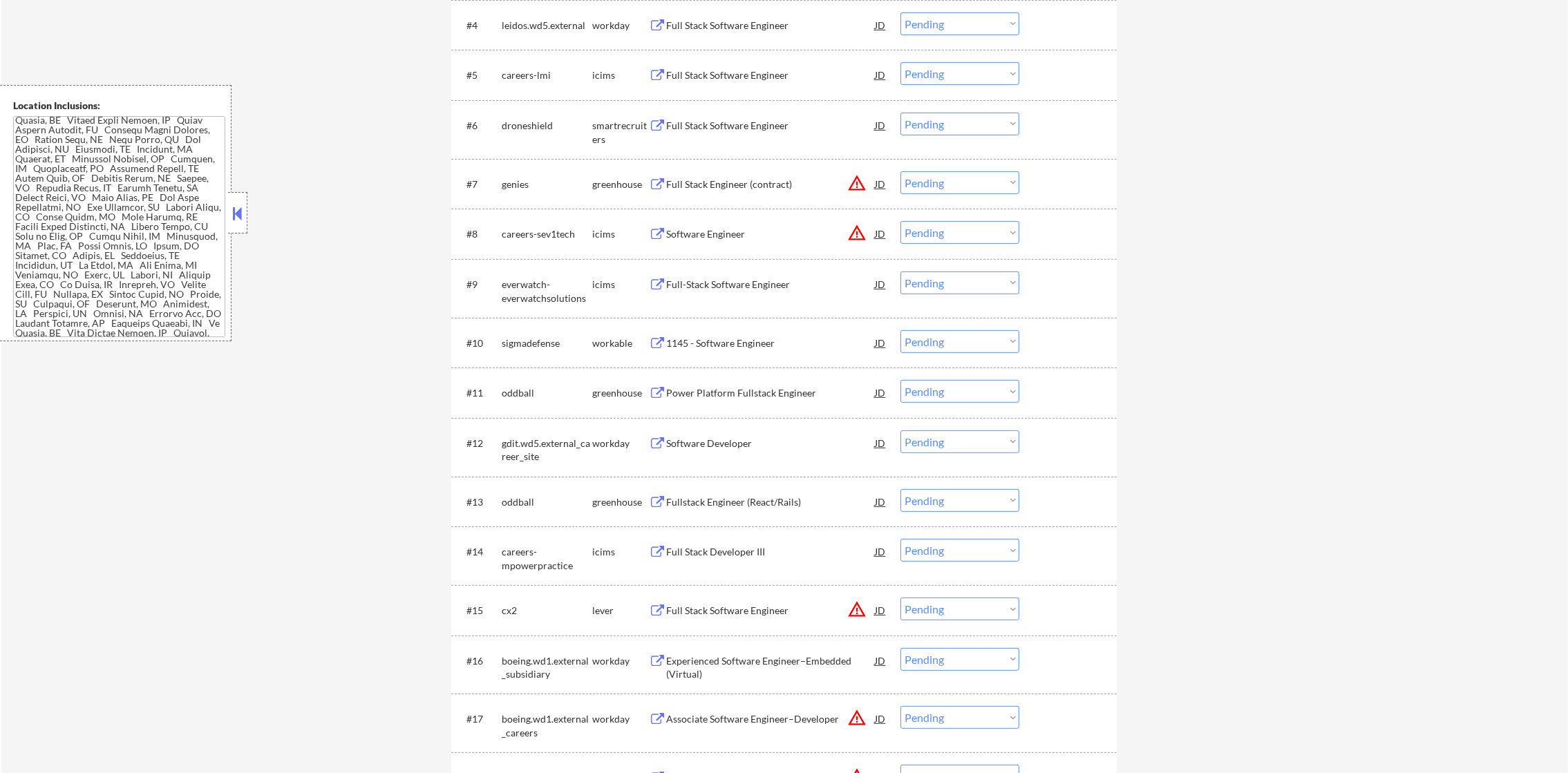
click at [935, 190] on select "Choose an option... Pending Applied Excluded (Questions) Excluded (Expired) Exc…" at bounding box center [959, 182] width 119 height 23
click at [900, 171] on select "Choose an option... Pending Applied Excluded (Questions) Excluded (Expired) Exc…" at bounding box center [959, 182] width 119 height 23
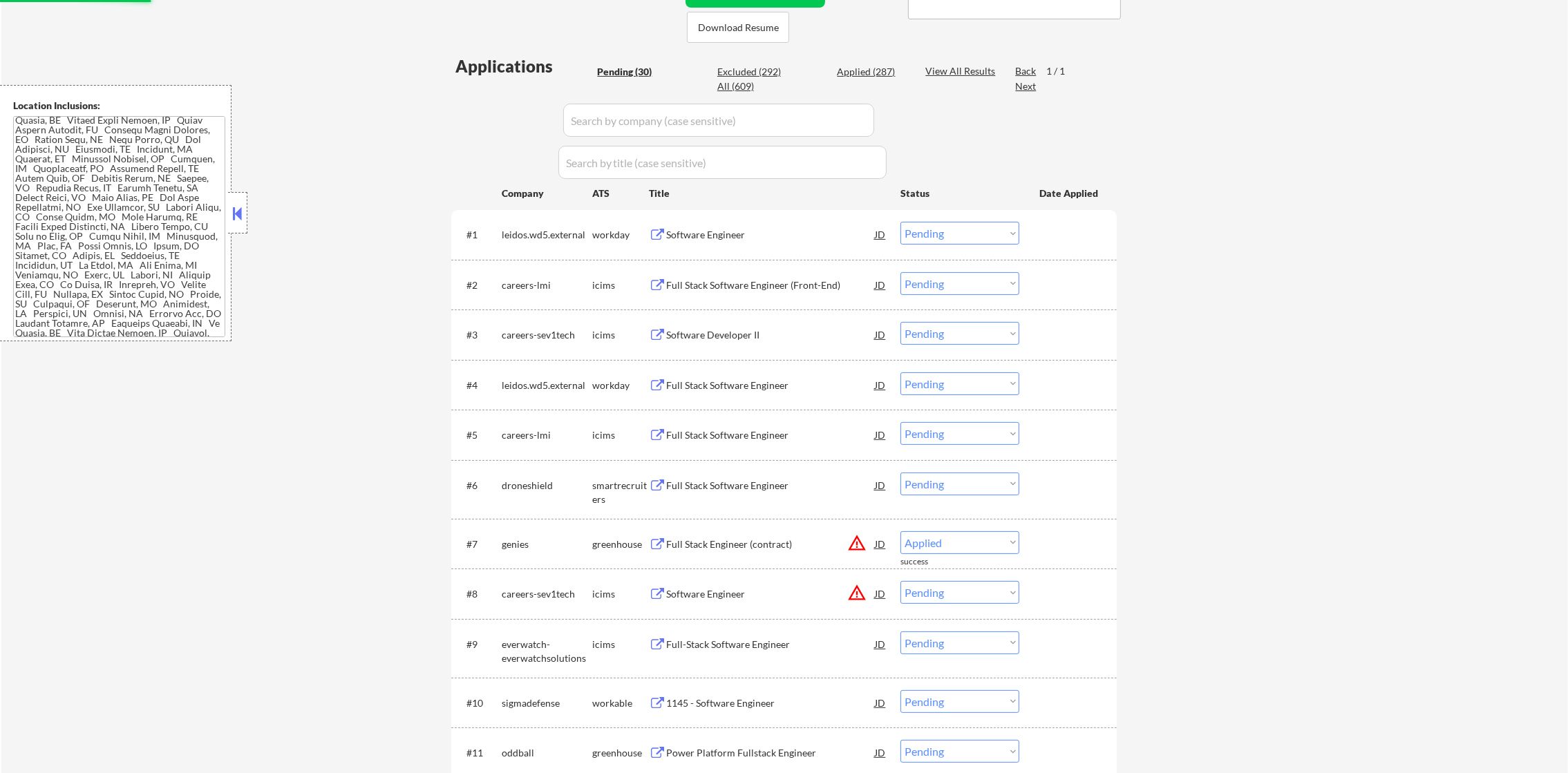
select select ""pending""
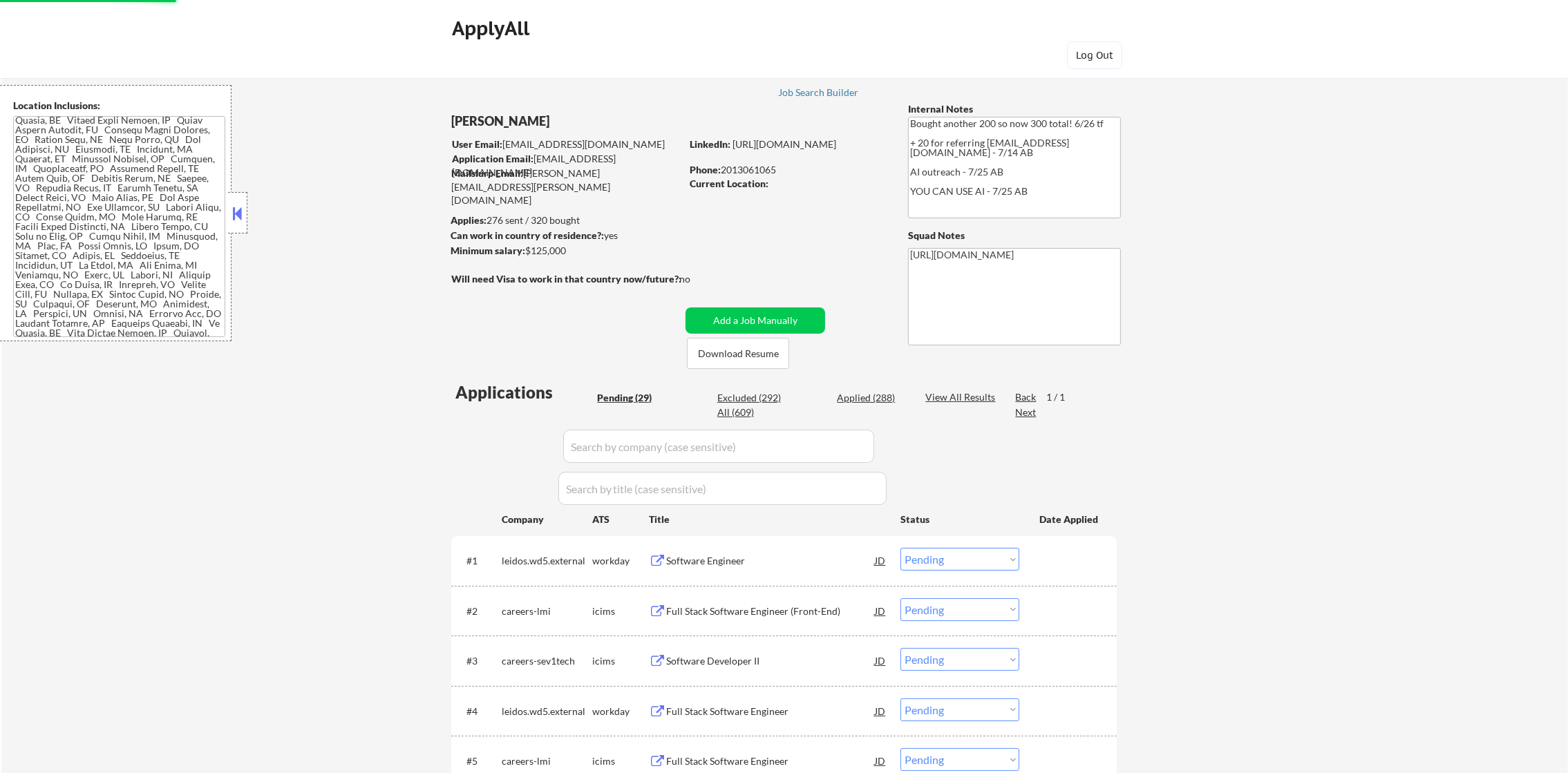
click at [885, 394] on div "Applied (288)" at bounding box center [871, 397] width 69 height 14
select select ""applied""
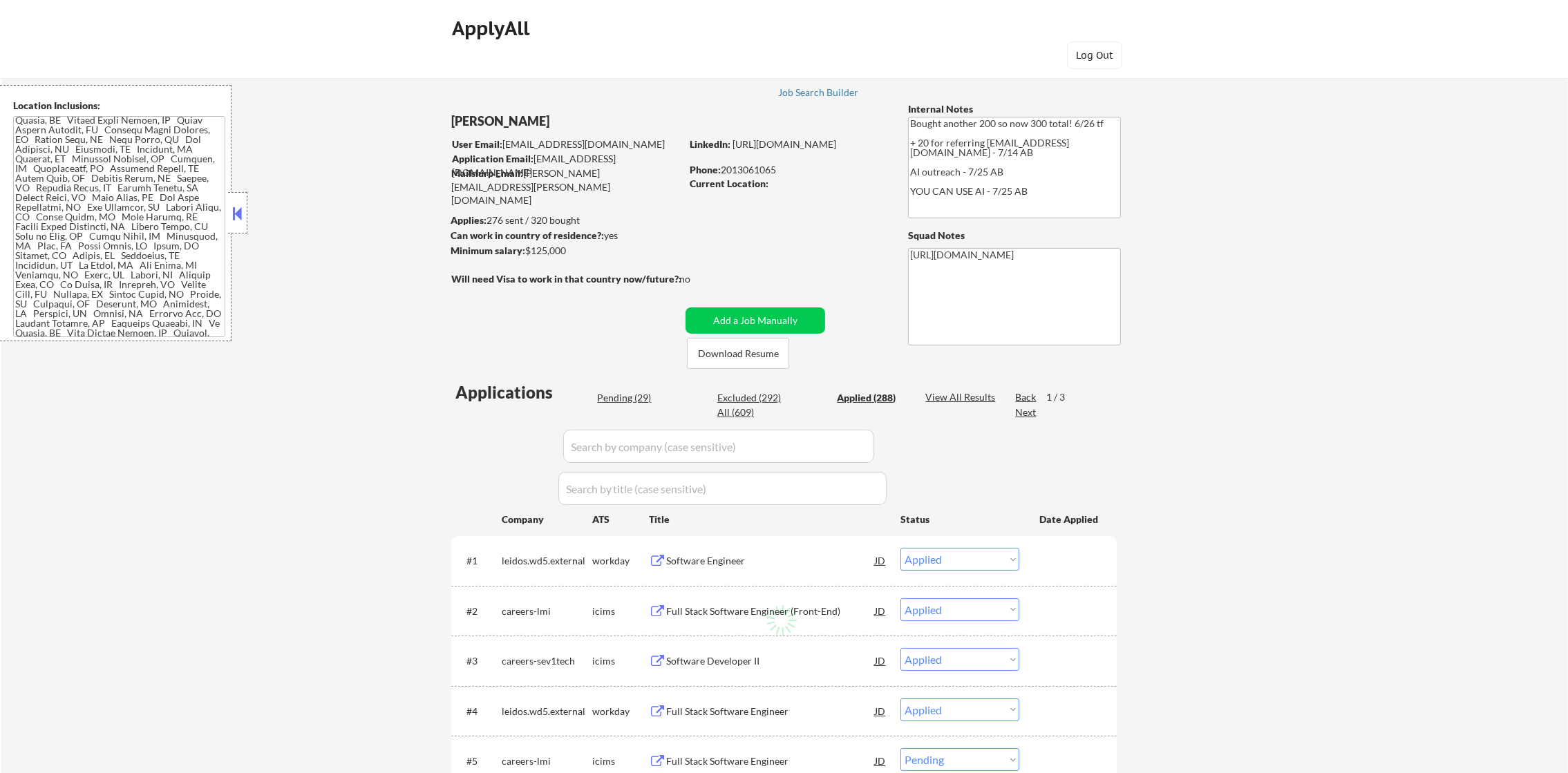
select select ""applied""
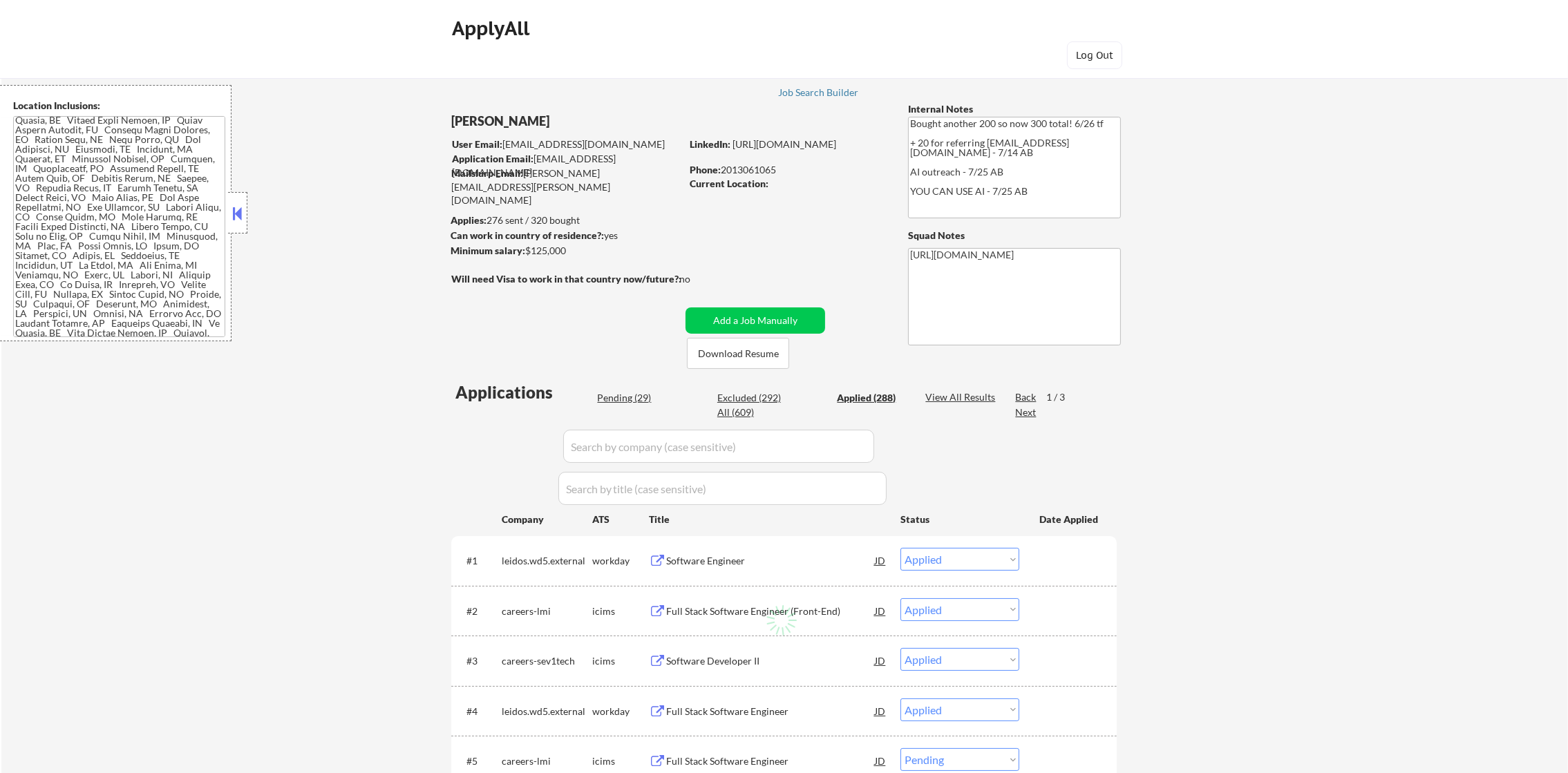
select select ""applied""
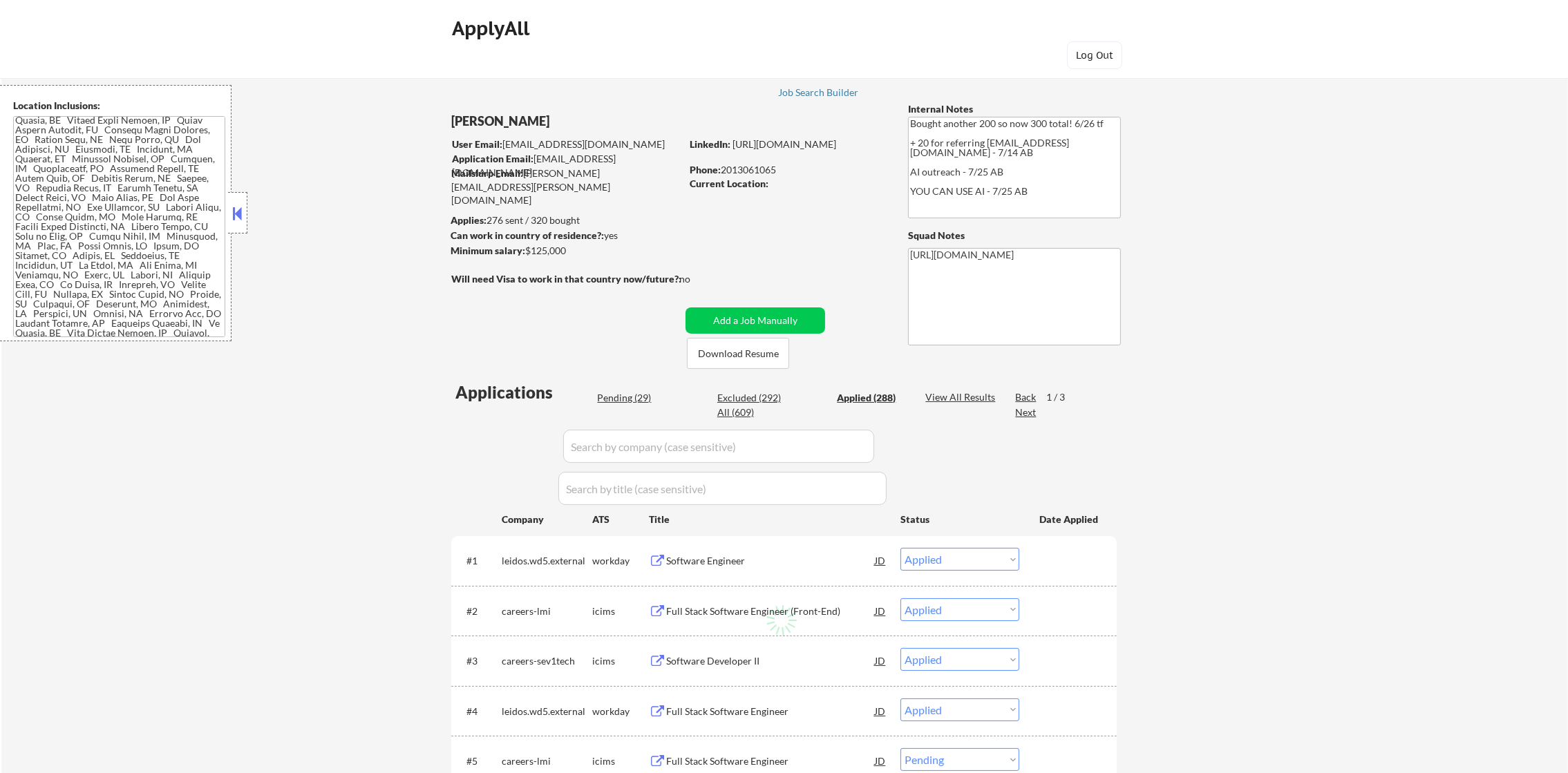
select select ""applied""
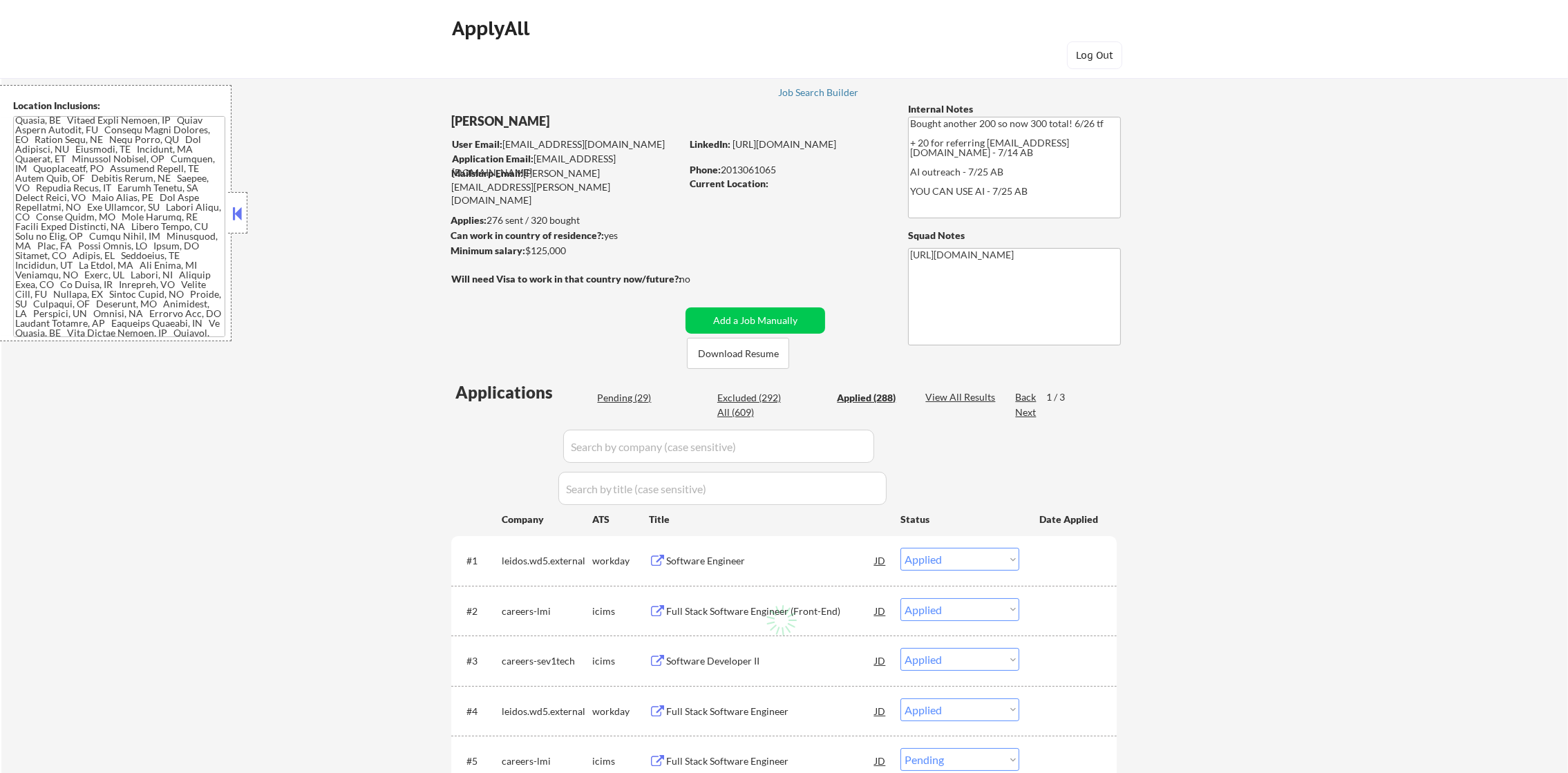
select select ""applied""
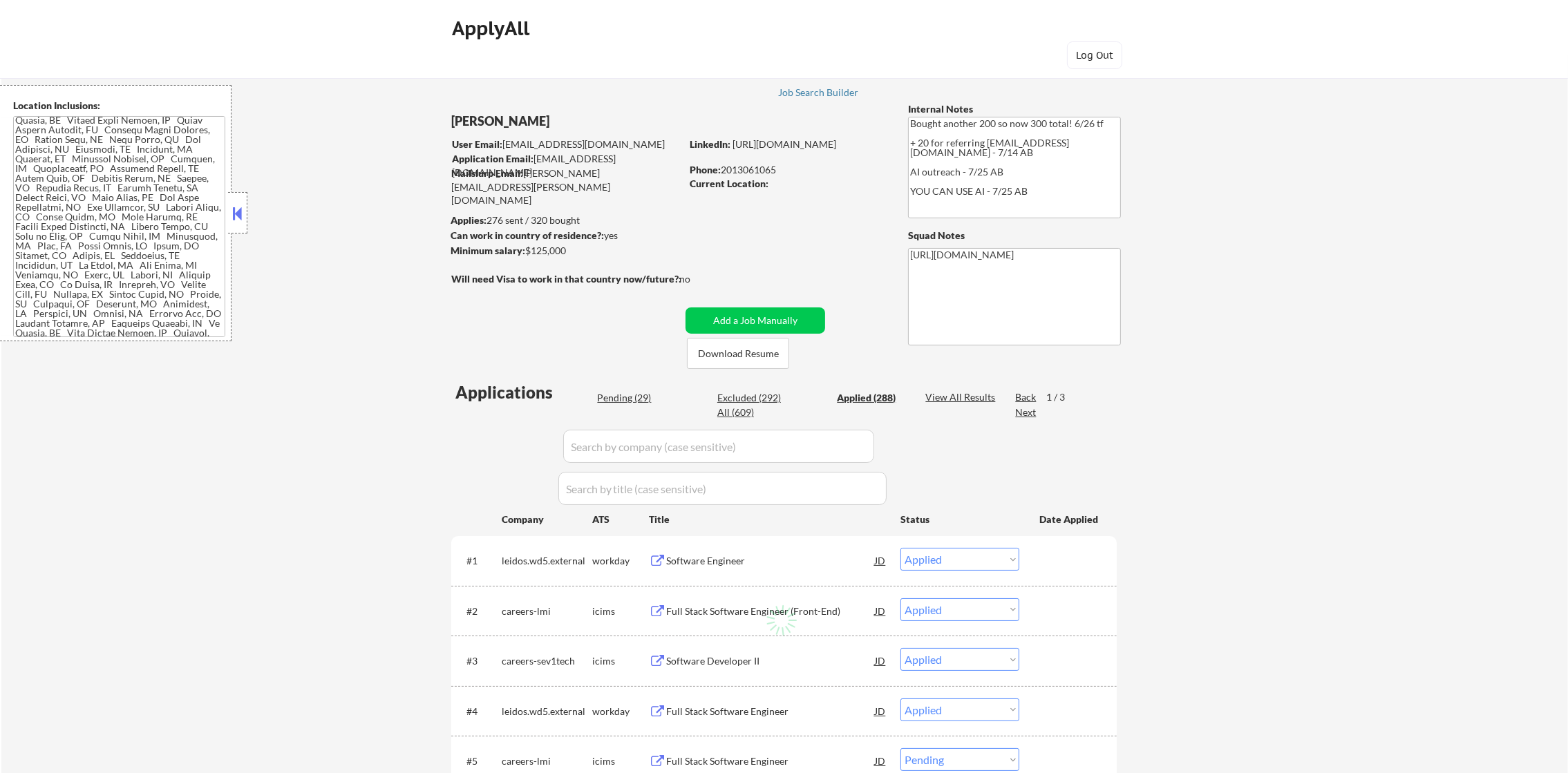
select select ""applied""
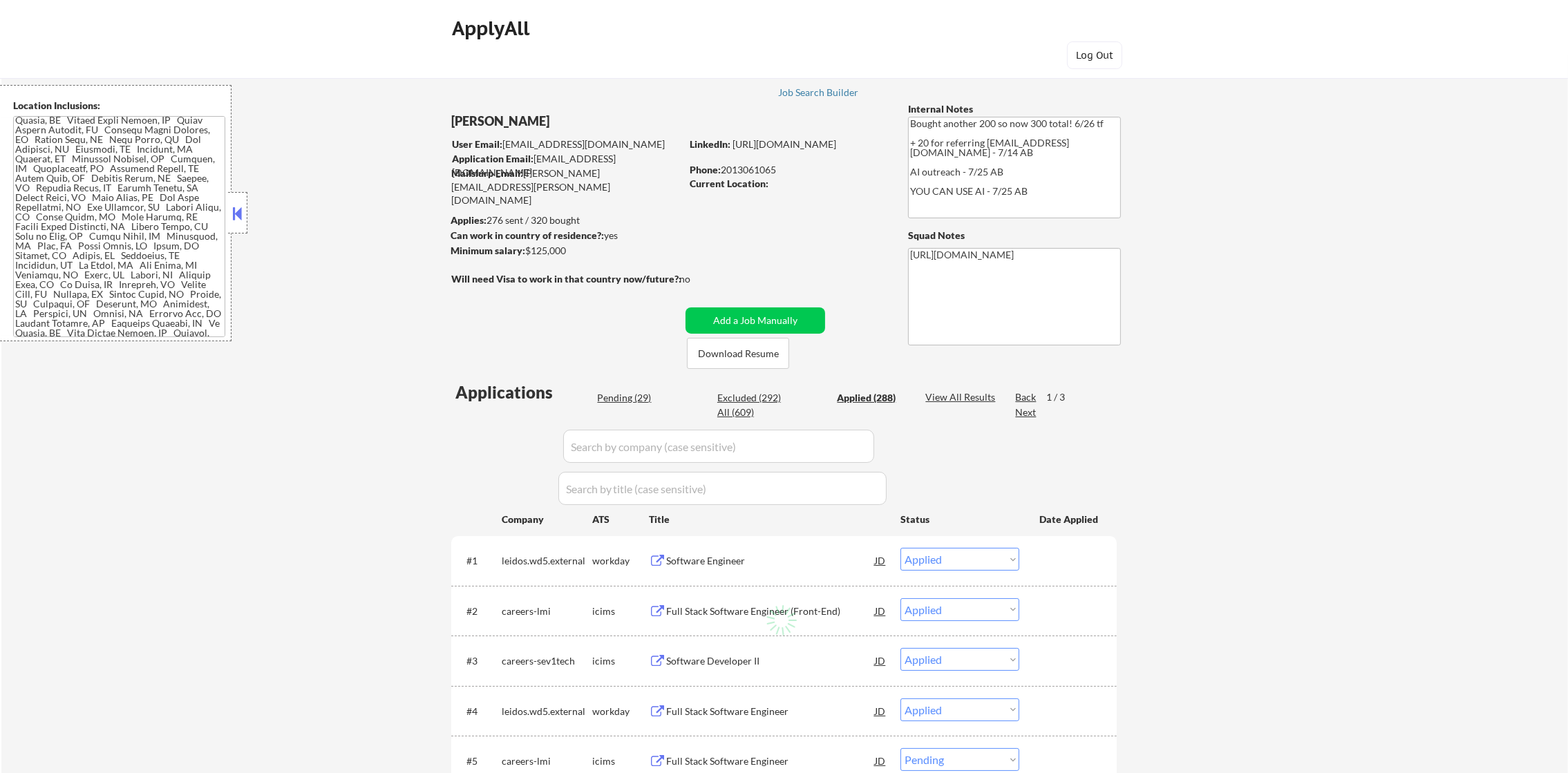
select select ""applied""
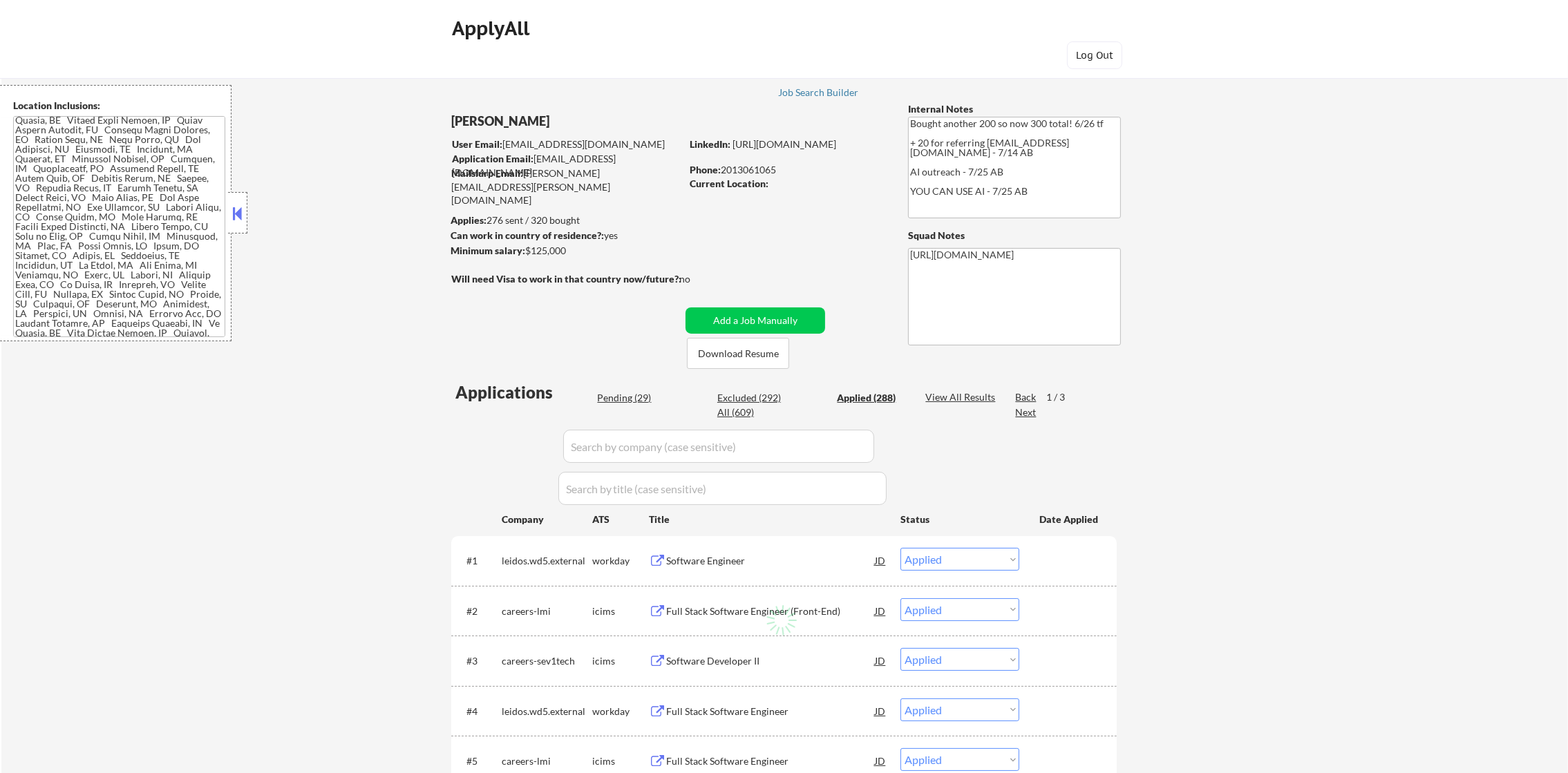
select select ""applied""
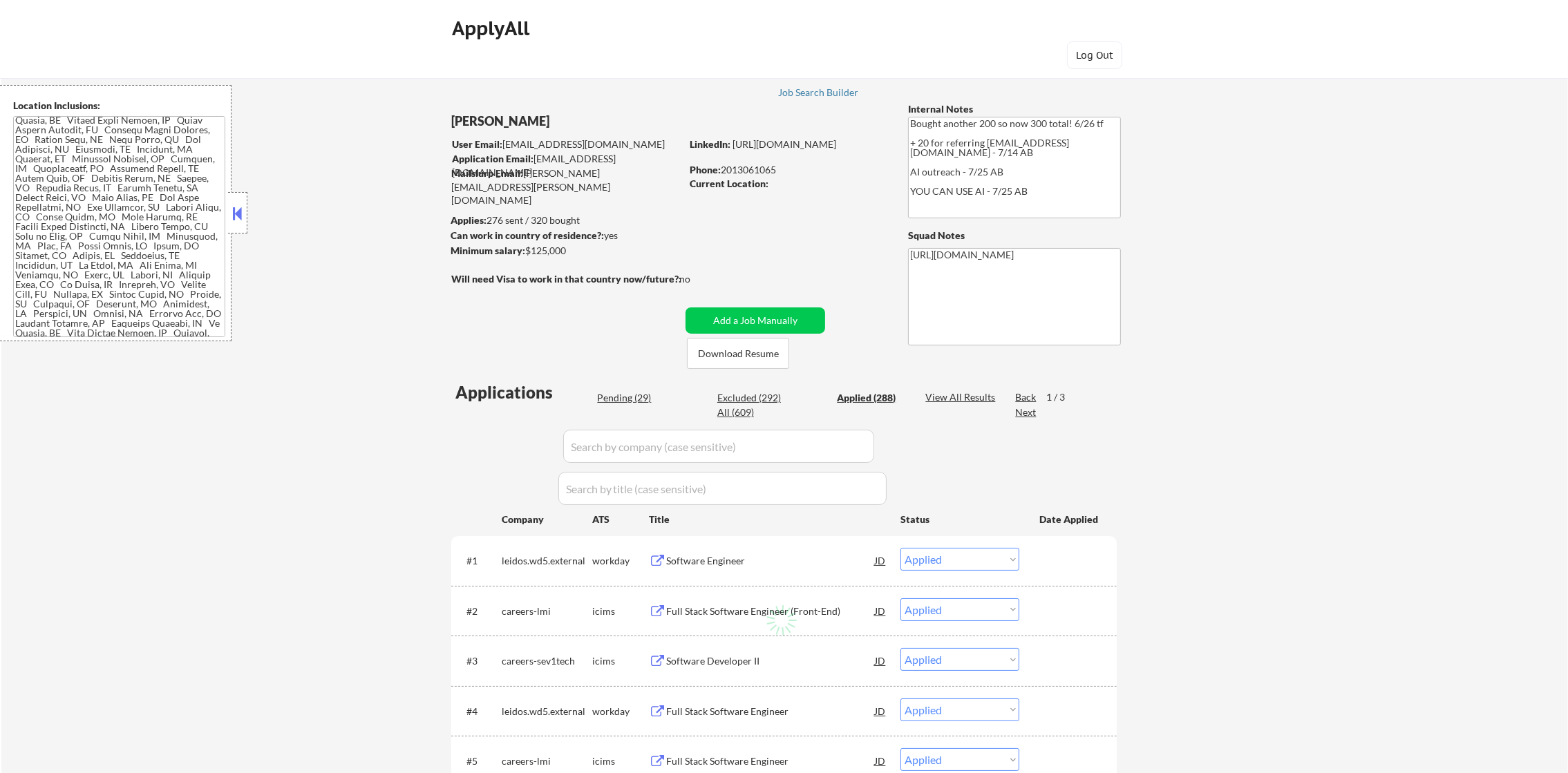
select select ""applied""
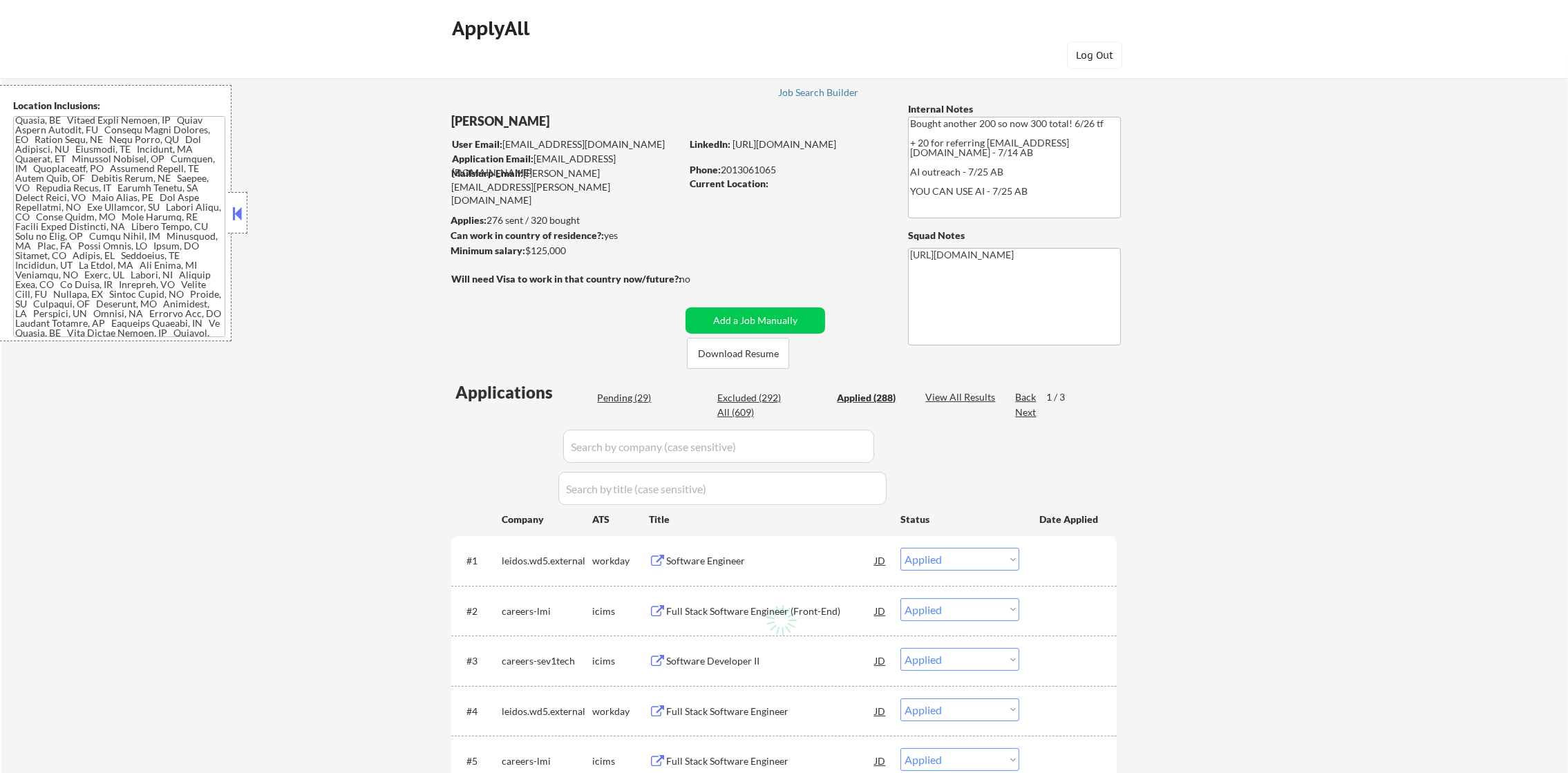
select select ""applied""
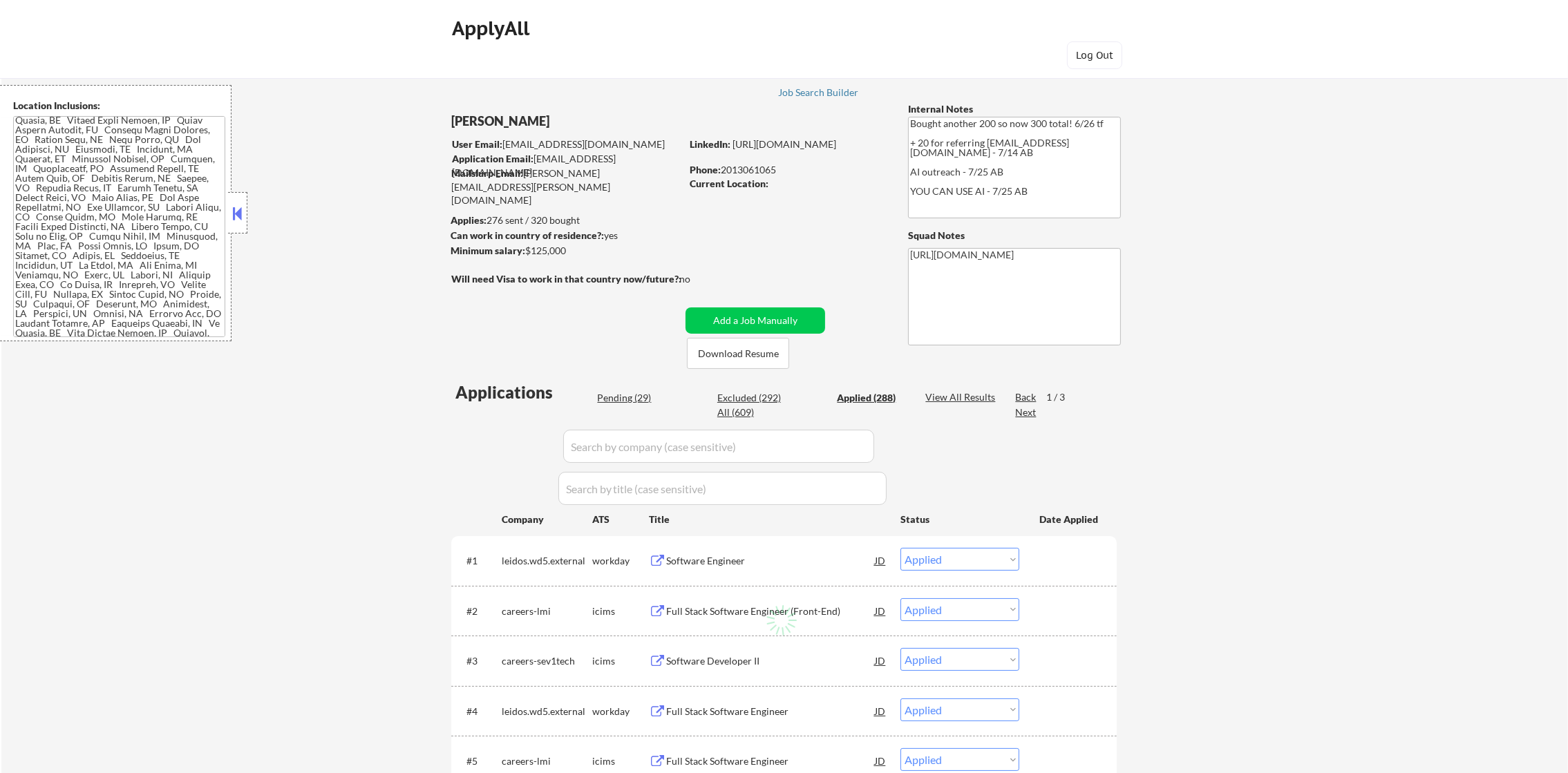
select select ""applied""
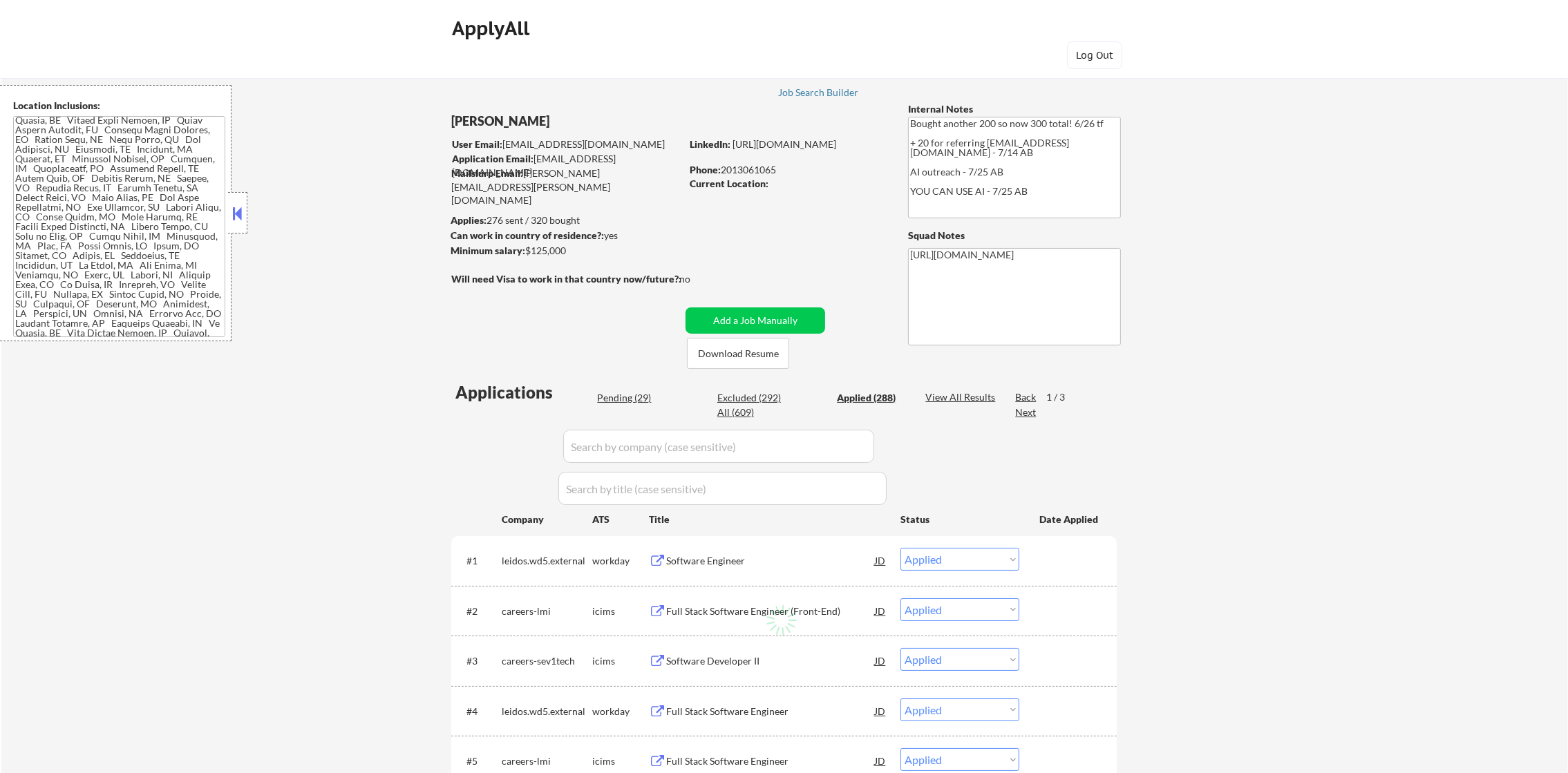
select select ""applied""
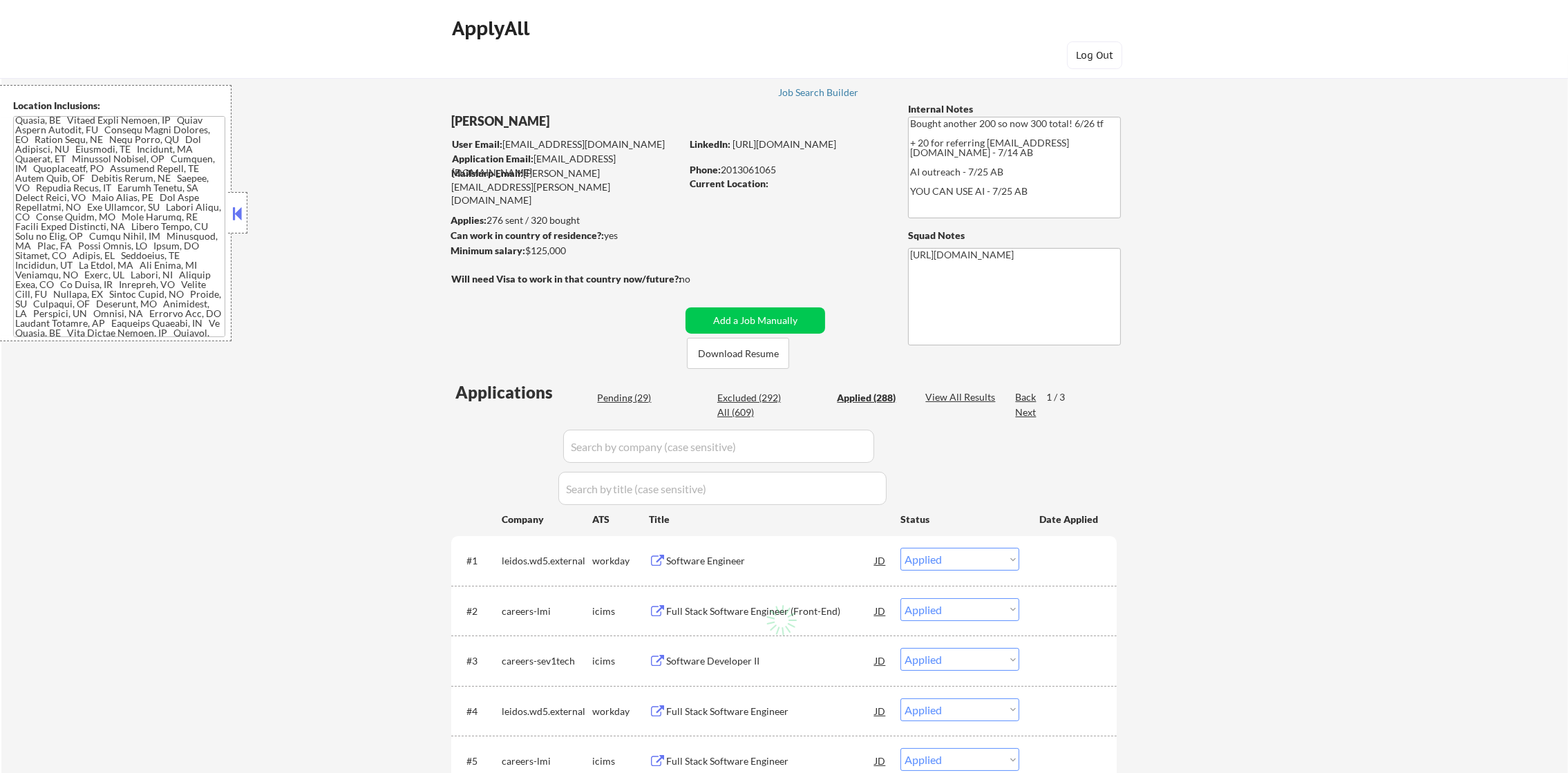
select select ""applied""
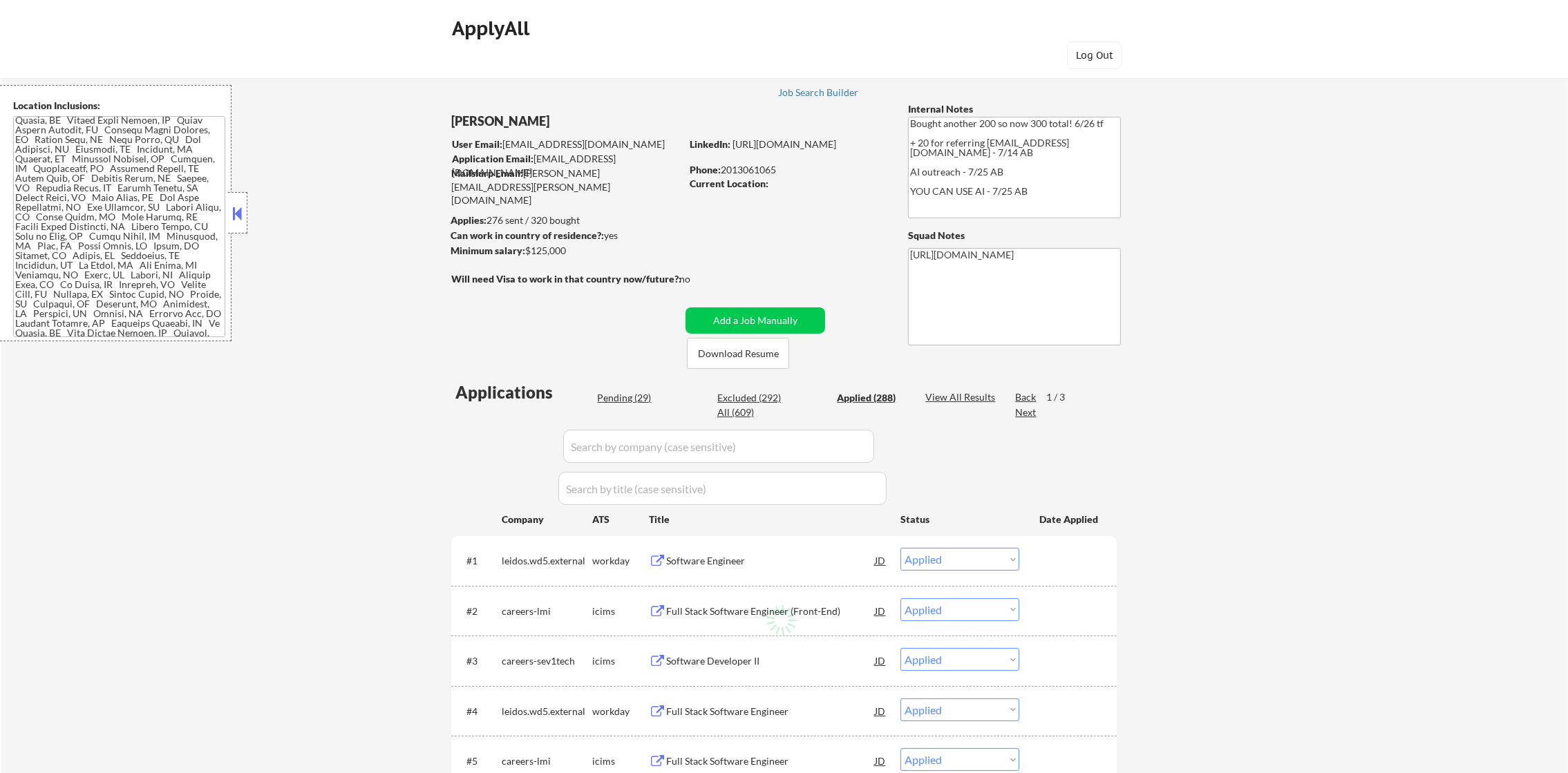
select select ""applied""
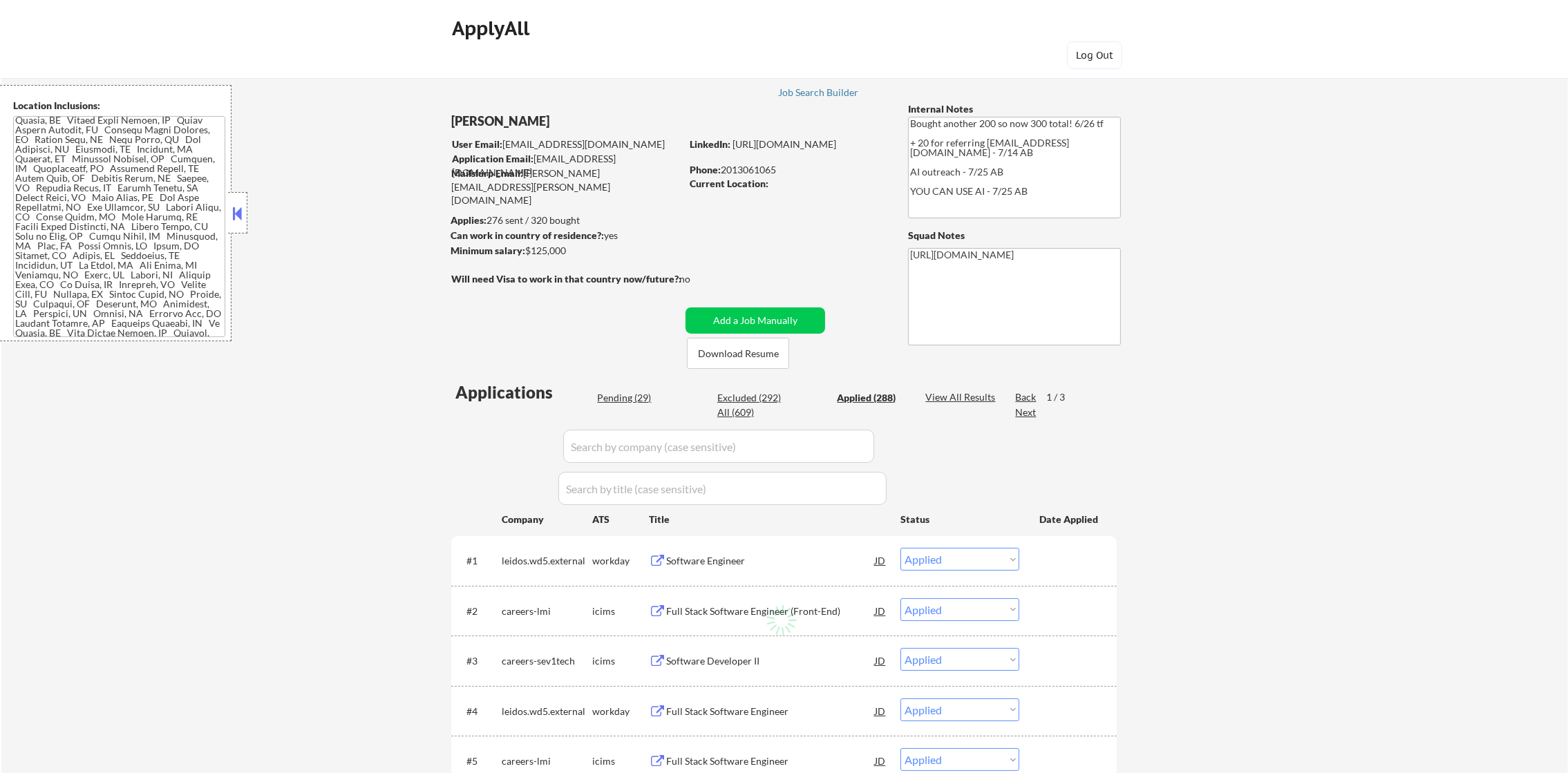
select select ""applied""
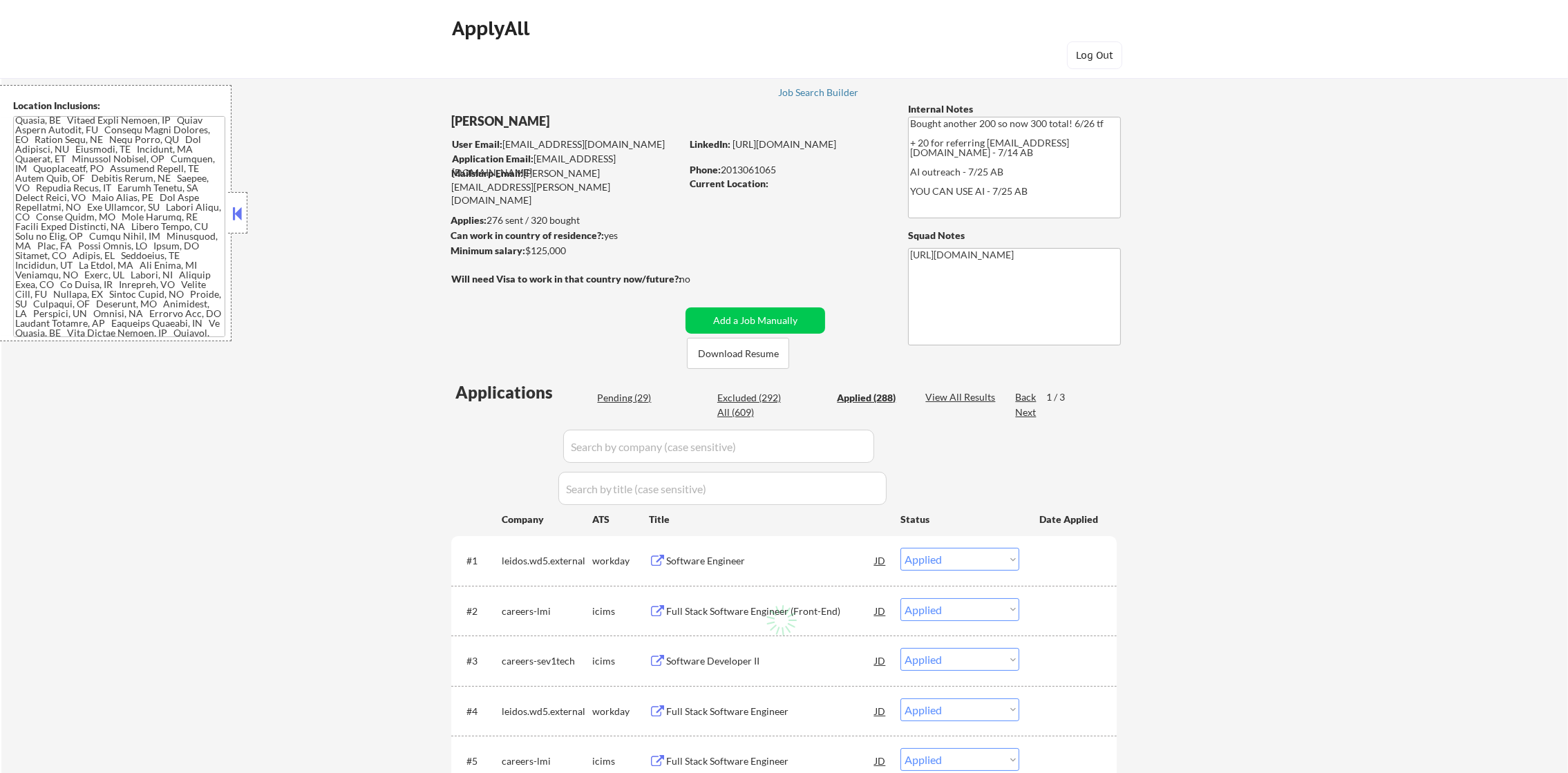
select select ""applied""
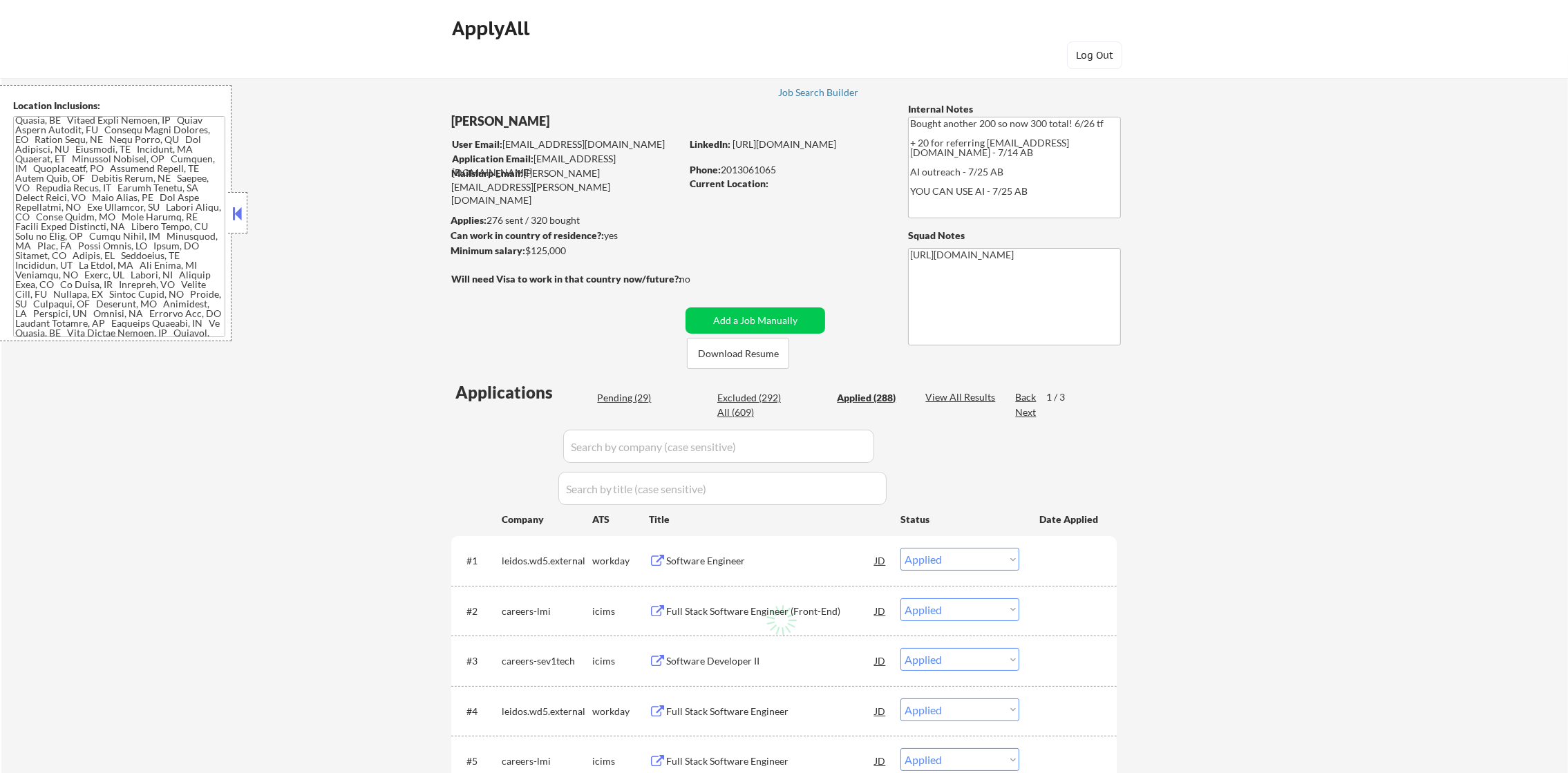
select select ""applied""
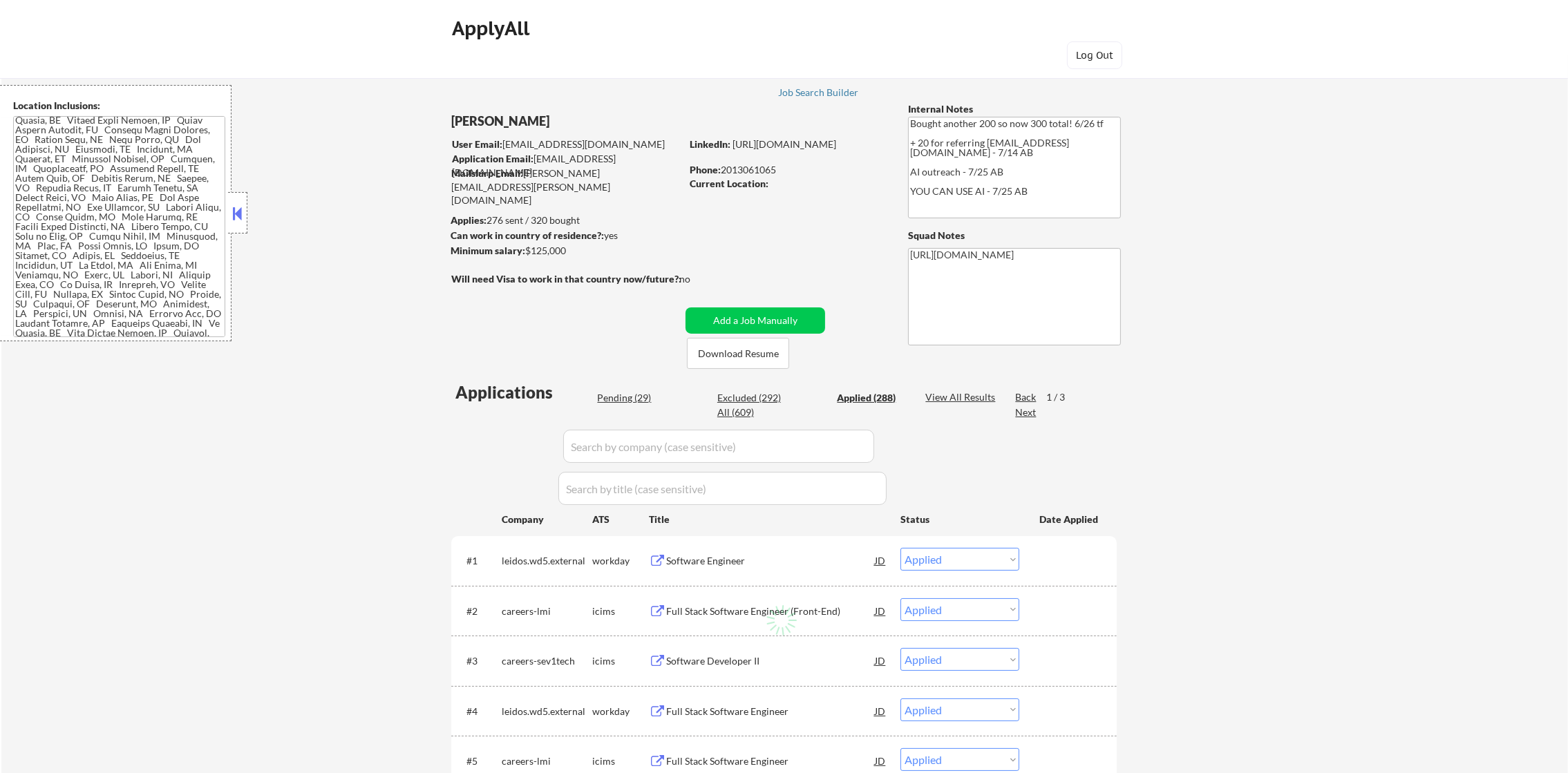
select select ""applied""
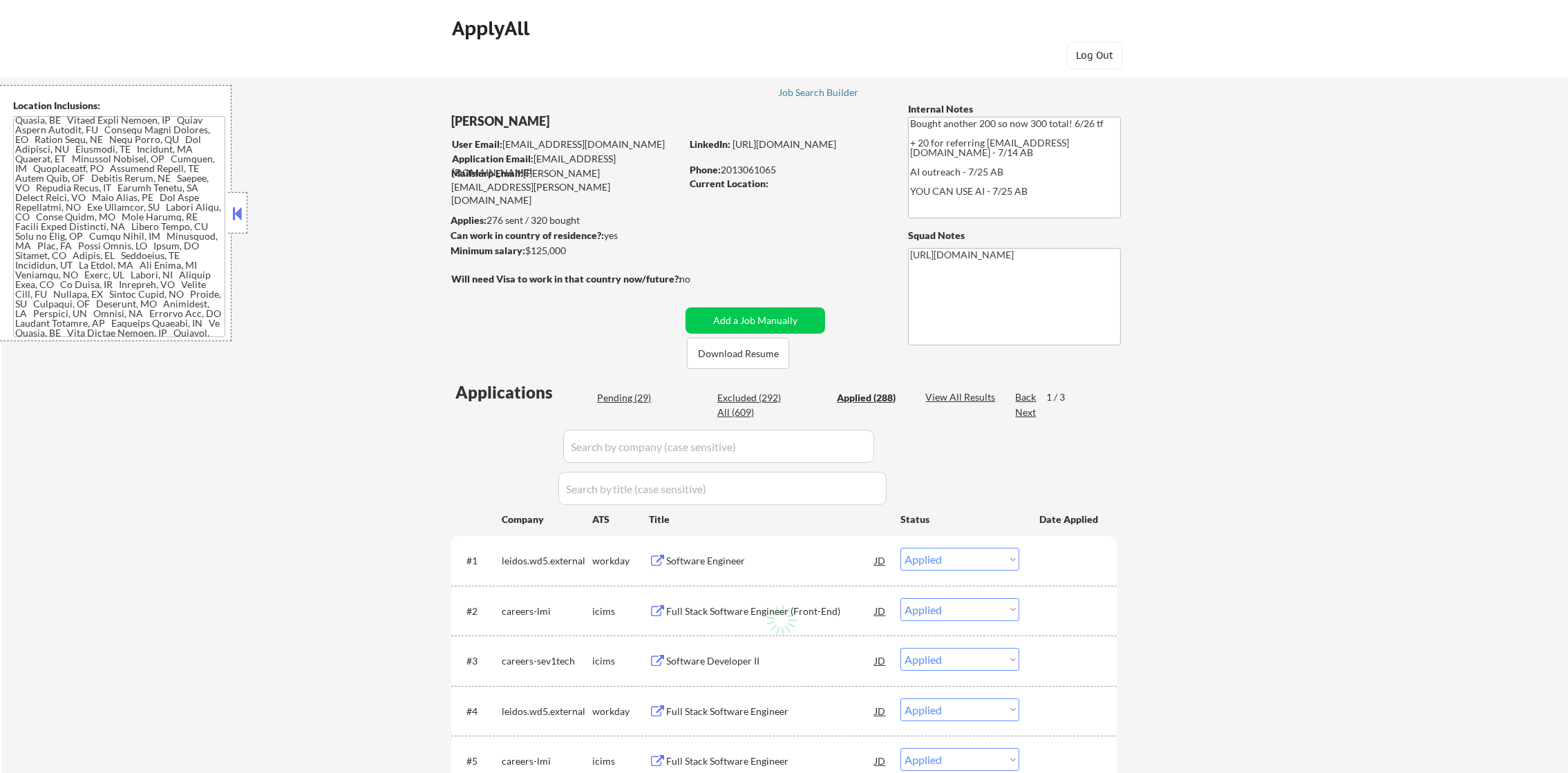
select select ""applied""
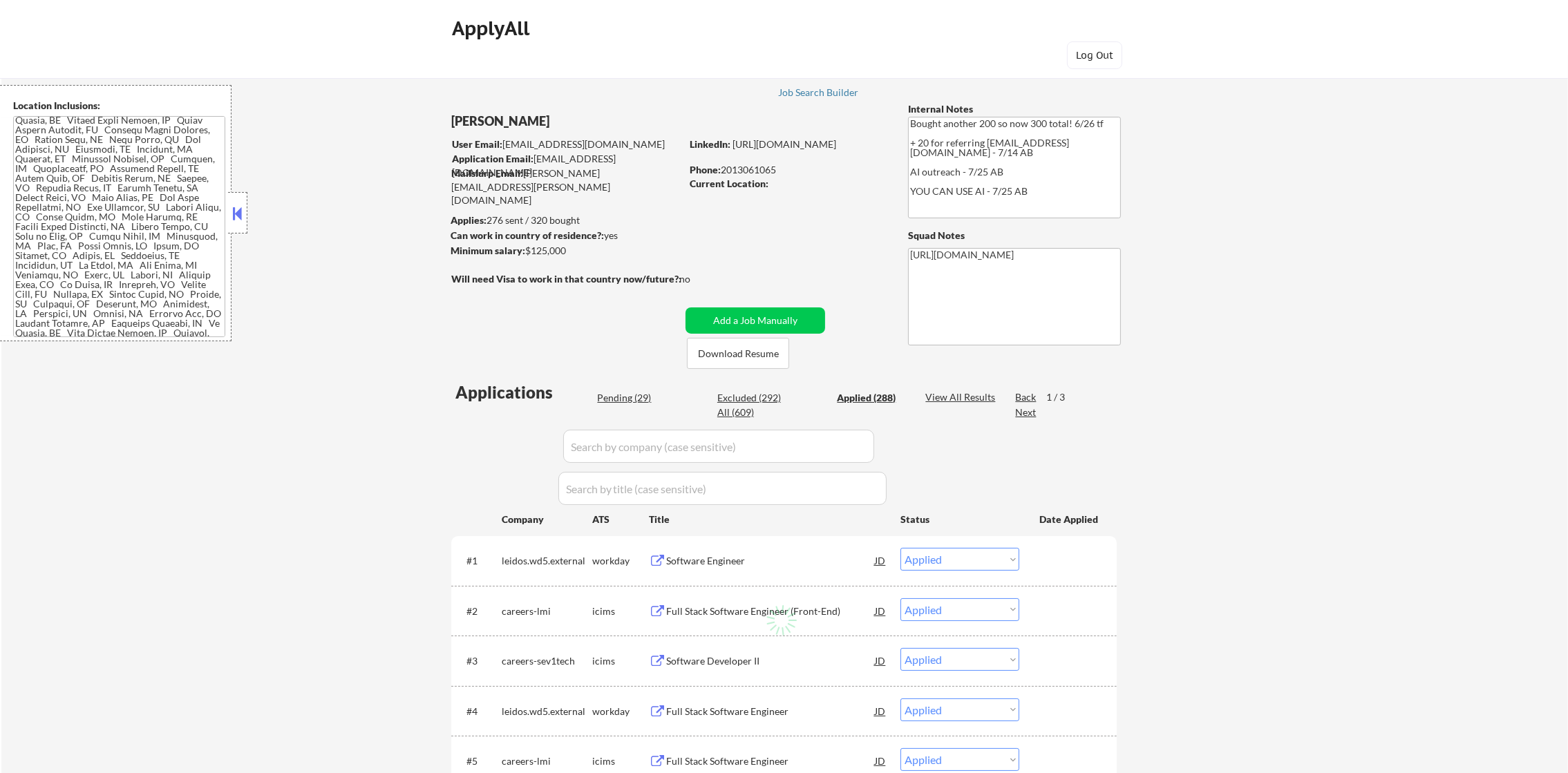
select select ""applied""
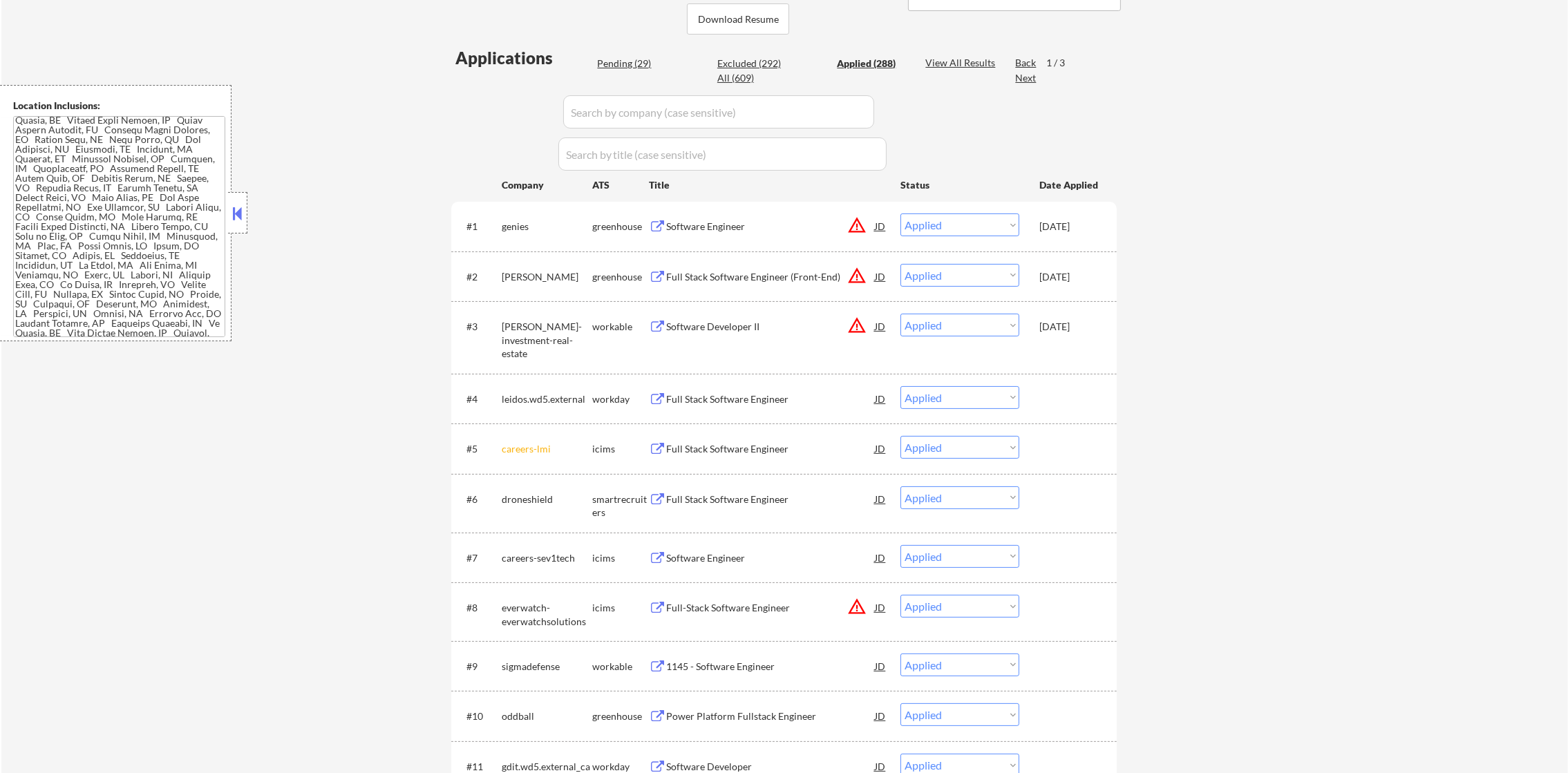
scroll to position [346, 0]
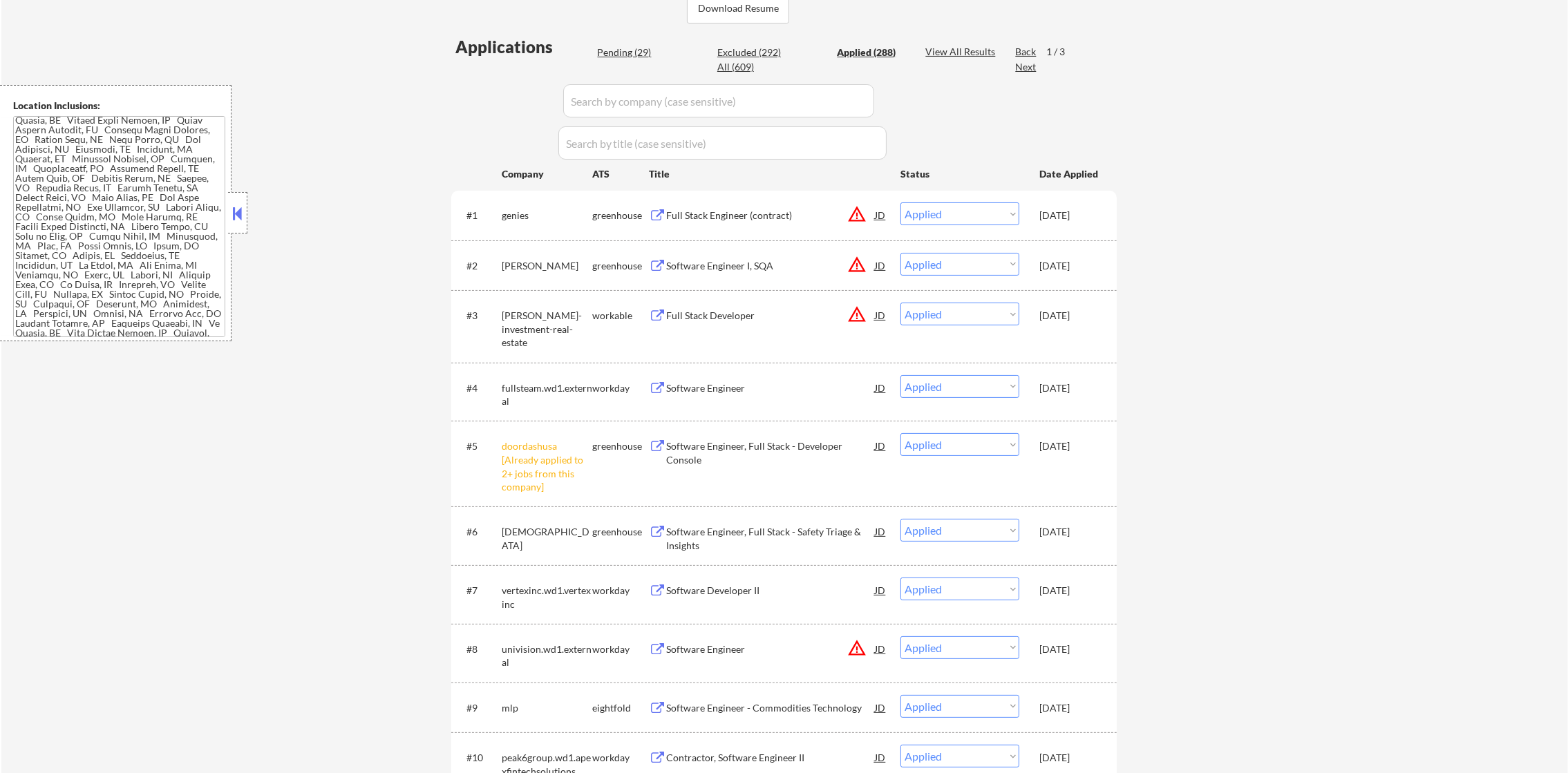
click at [772, 204] on div "Full Stack Engineer (contract)" at bounding box center [770, 214] width 209 height 24
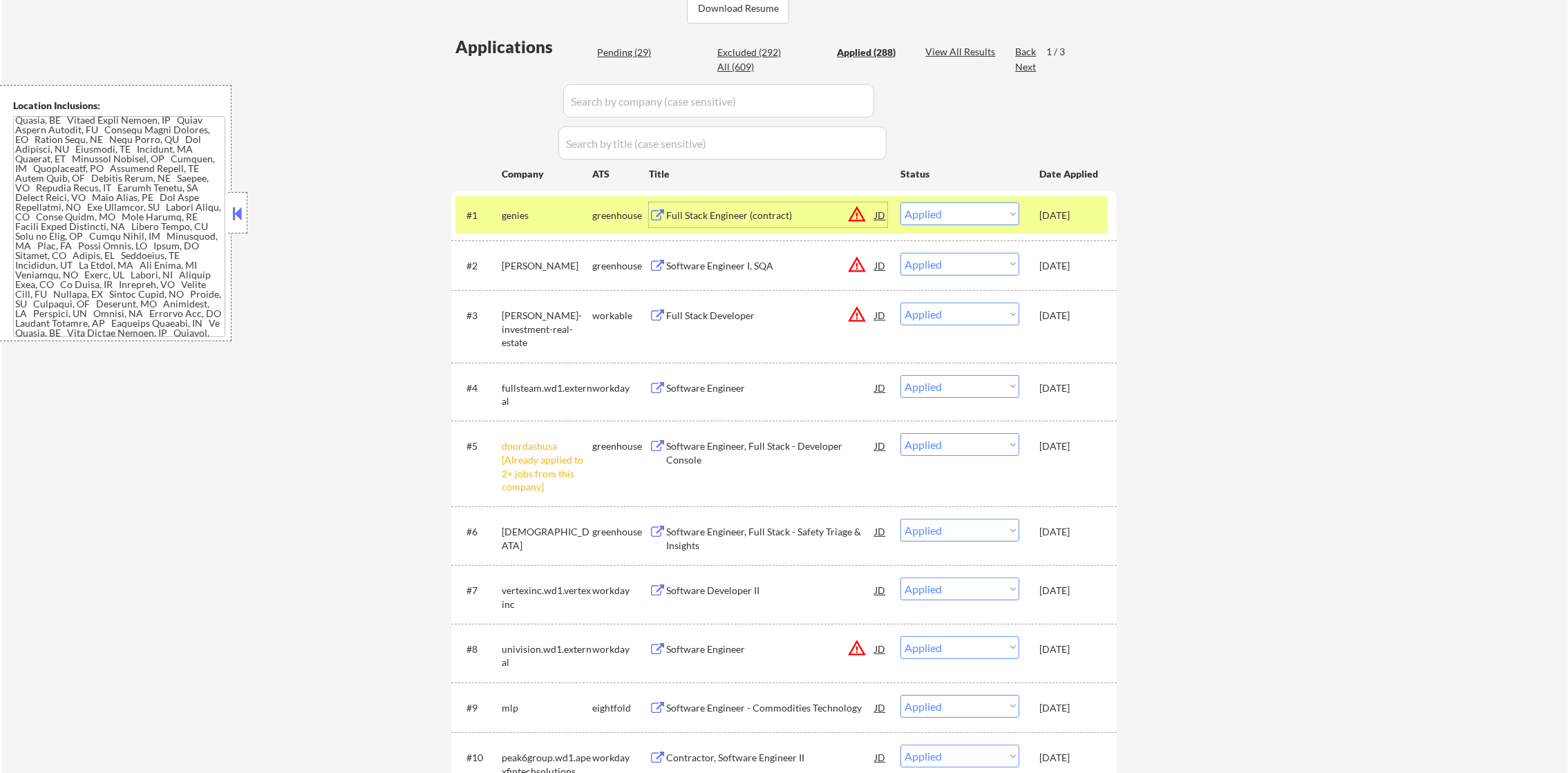
click at [760, 262] on div "Software Engineer I, SQA" at bounding box center [770, 266] width 209 height 14
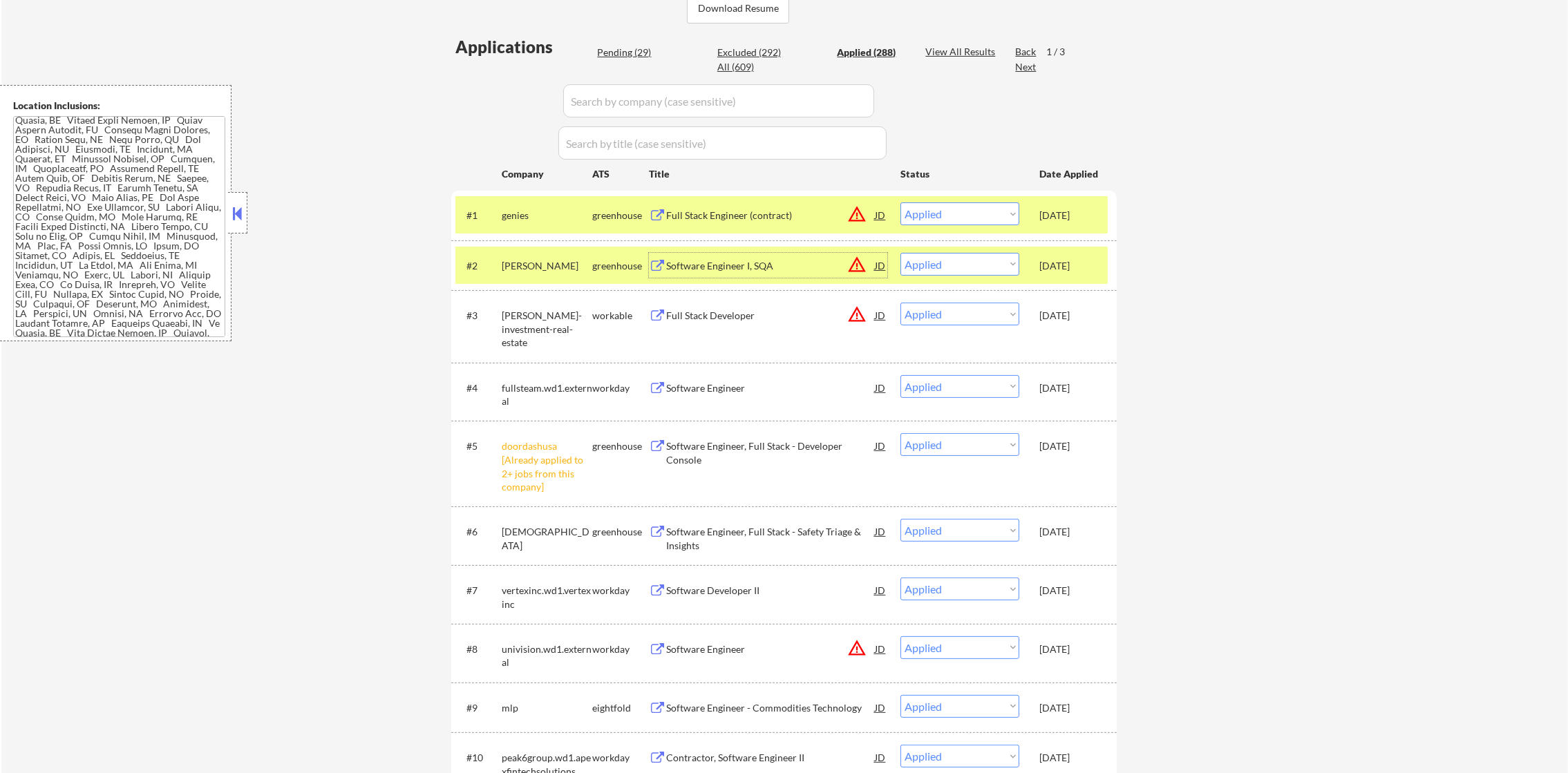
click at [956, 265] on select "Choose an option... Pending Applied Excluded (Questions) Excluded (Expired) Exc…" at bounding box center [959, 264] width 119 height 23
select select ""excluded__expired_""
click at [900, 253] on select "Choose an option... Pending Applied Excluded (Questions) Excluded (Expired) Exc…" at bounding box center [959, 264] width 119 height 23
click at [527, 266] on div "silvus" at bounding box center [547, 266] width 91 height 14
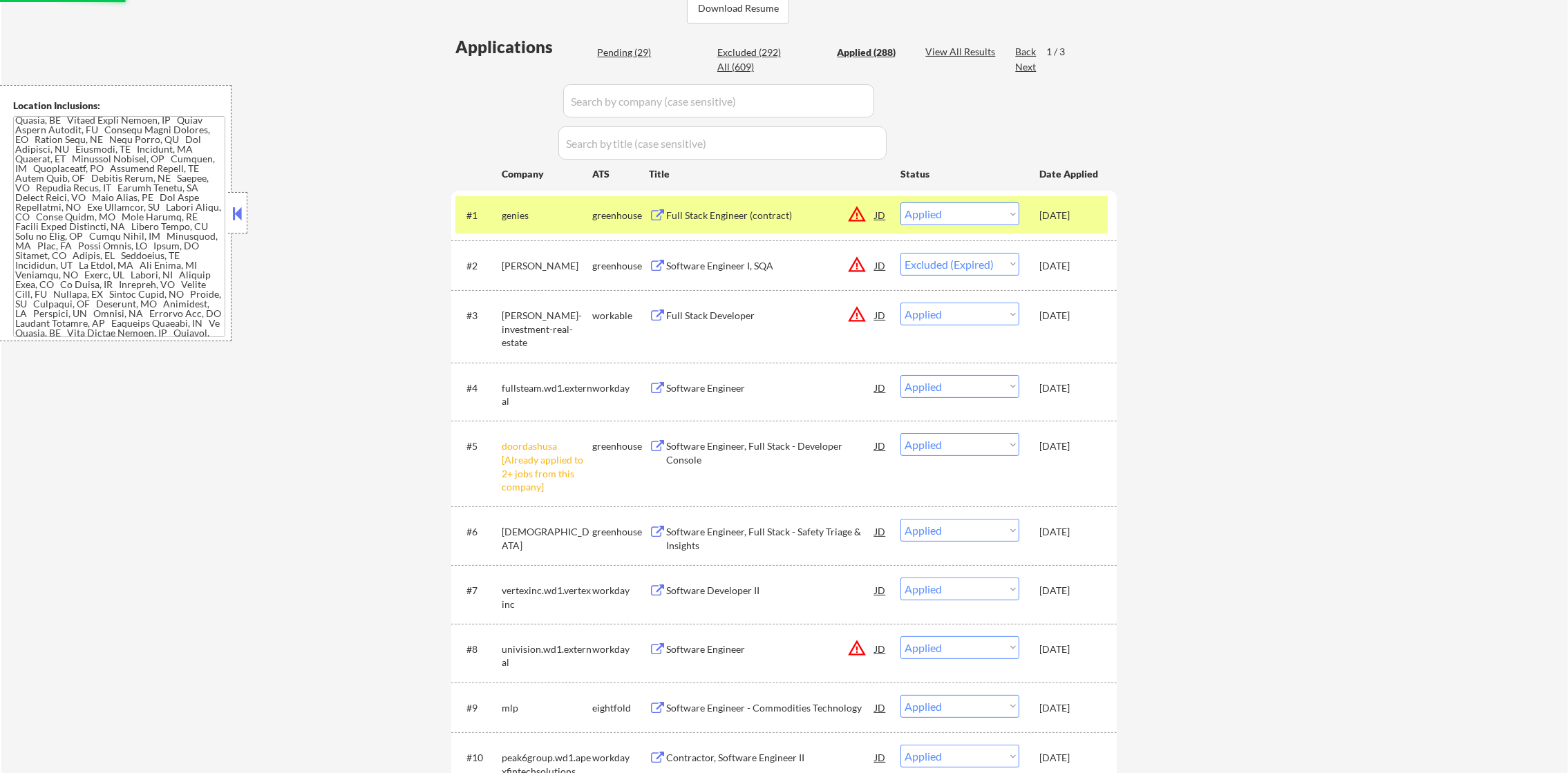
click at [517, 209] on div "genies" at bounding box center [547, 215] width 91 height 14
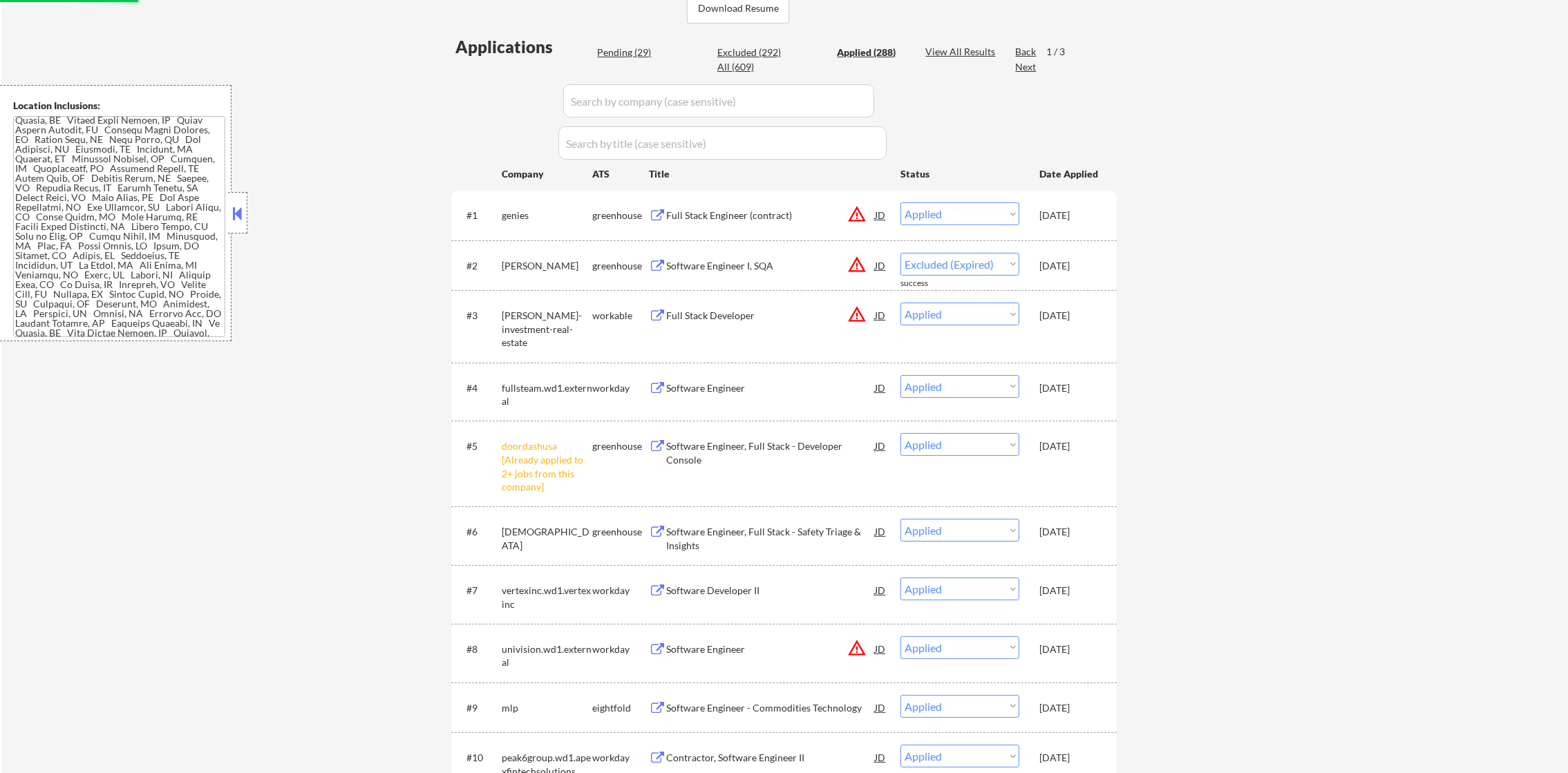
click at [627, 54] on div "Pending (29)" at bounding box center [632, 52] width 69 height 14
select select ""pending""
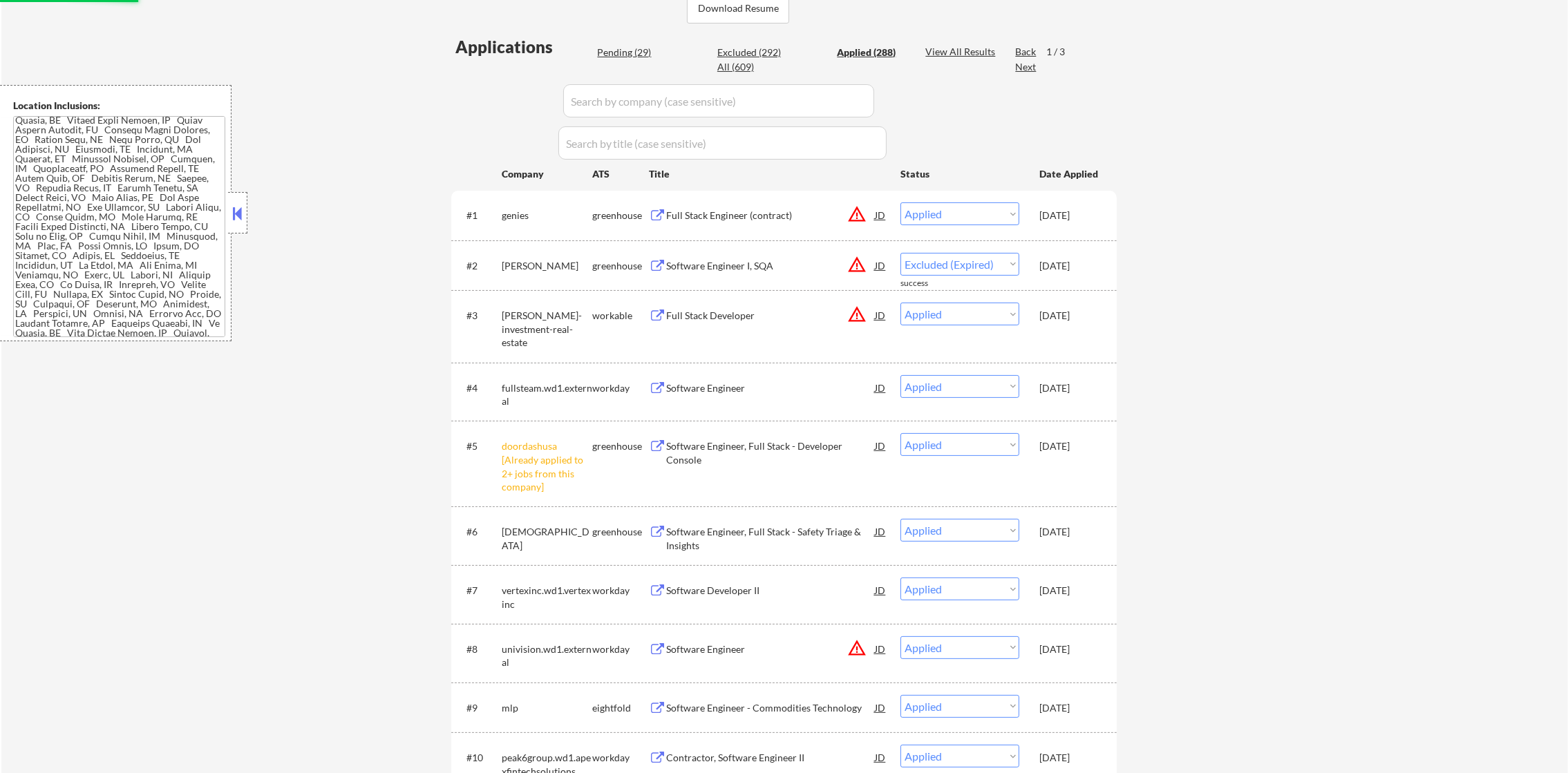
select select ""pending""
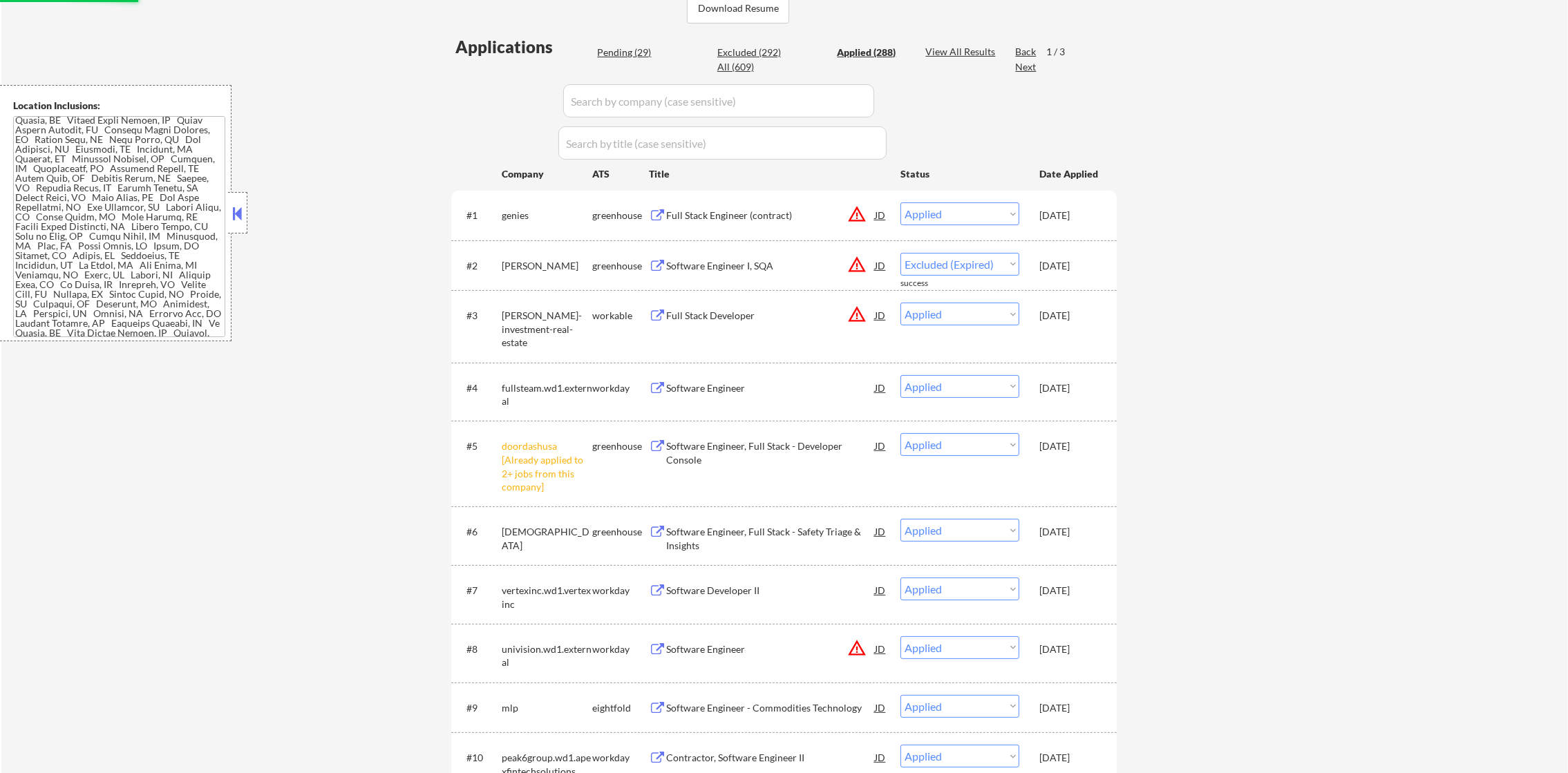
select select ""pending""
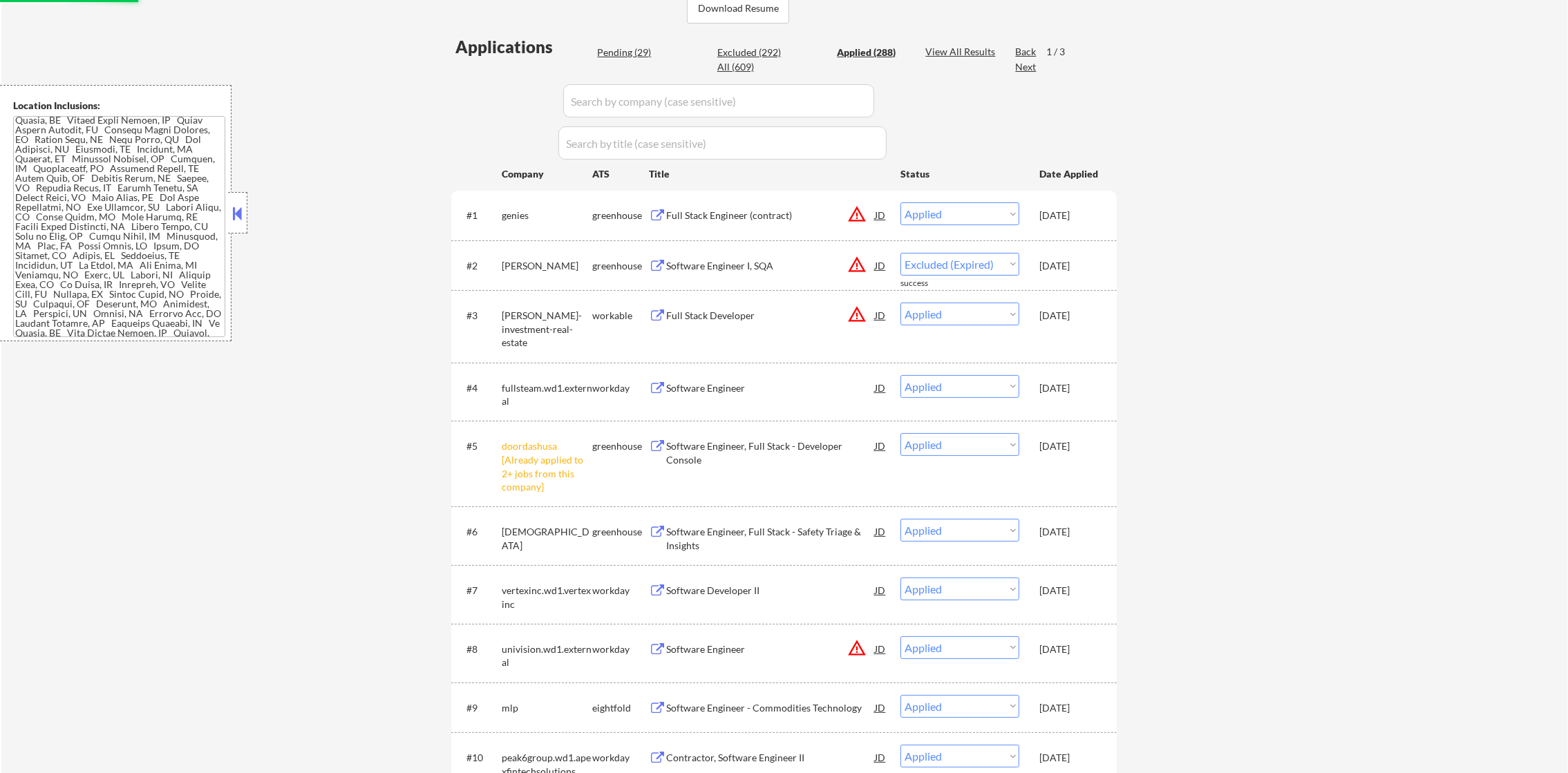
select select ""pending""
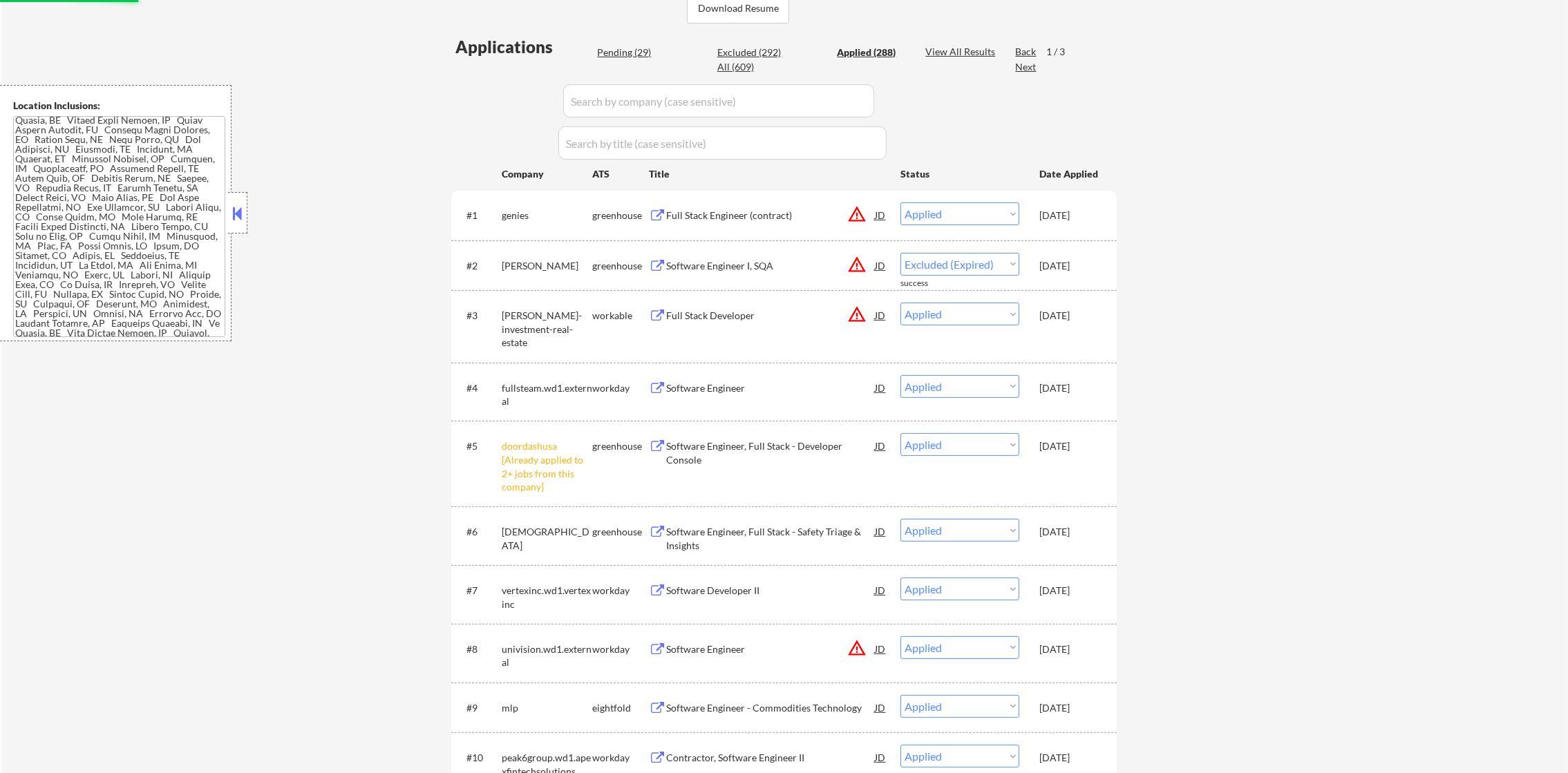
select select ""pending""
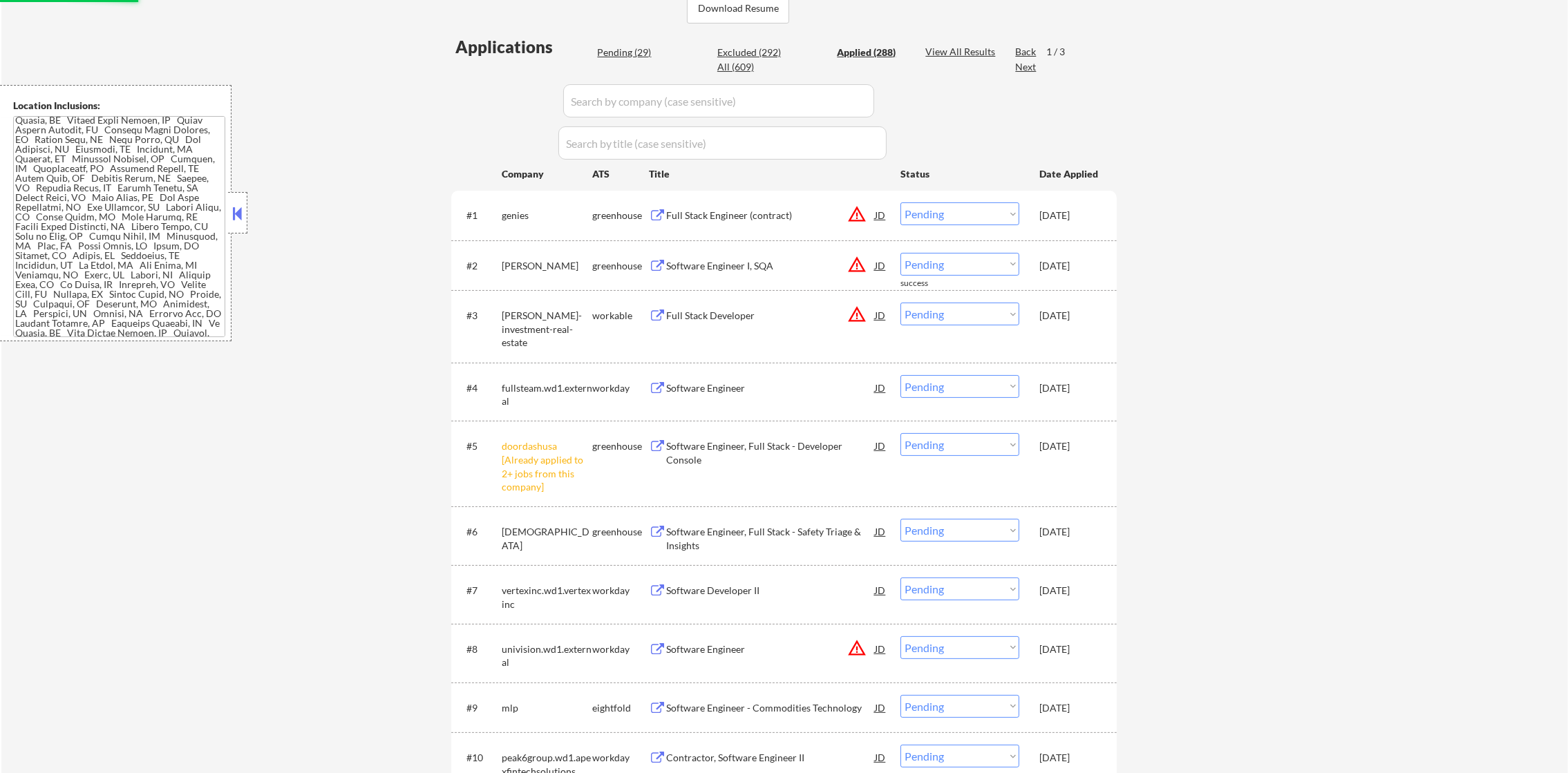
select select ""pending""
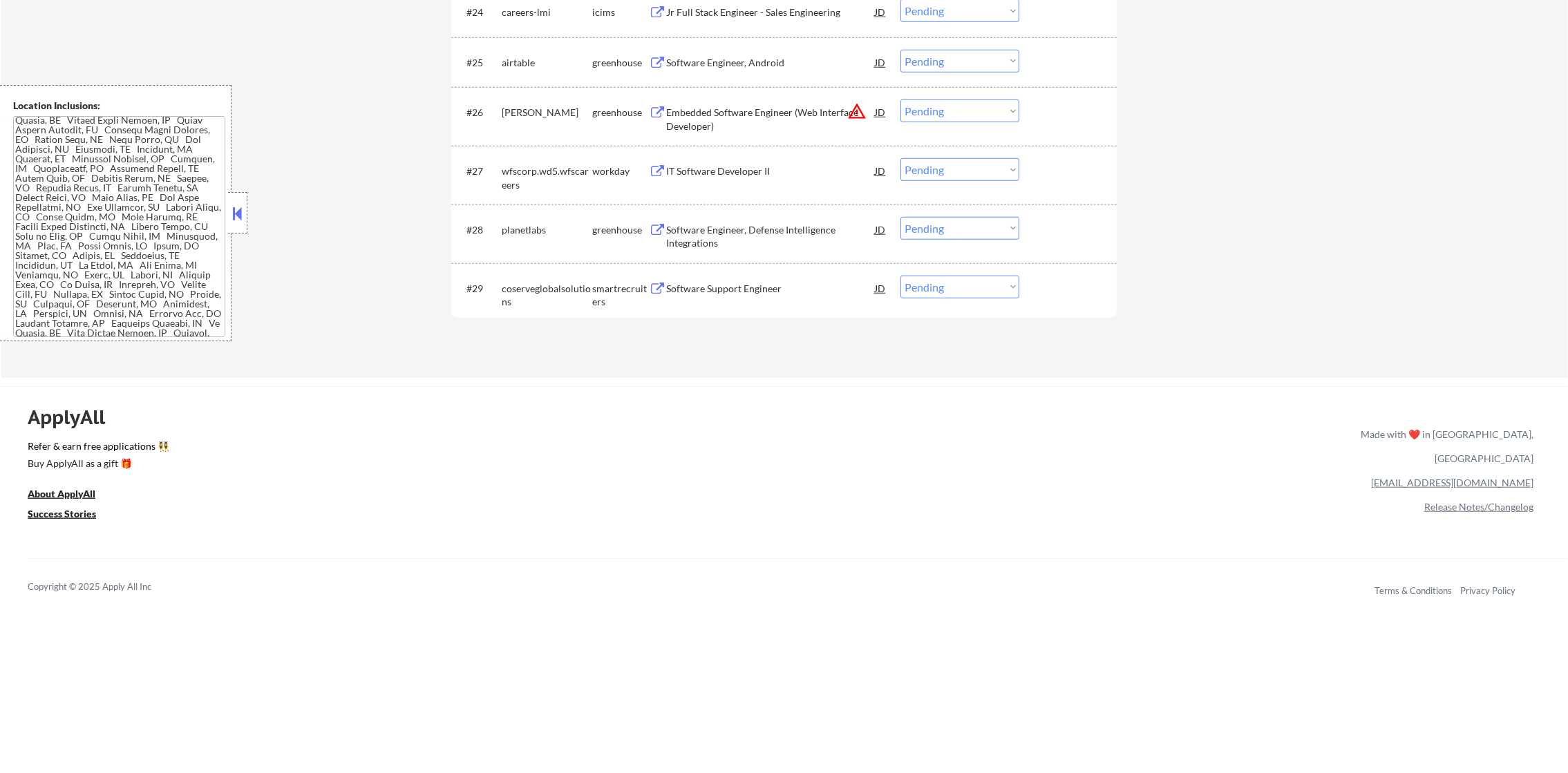
scroll to position [1798, 0]
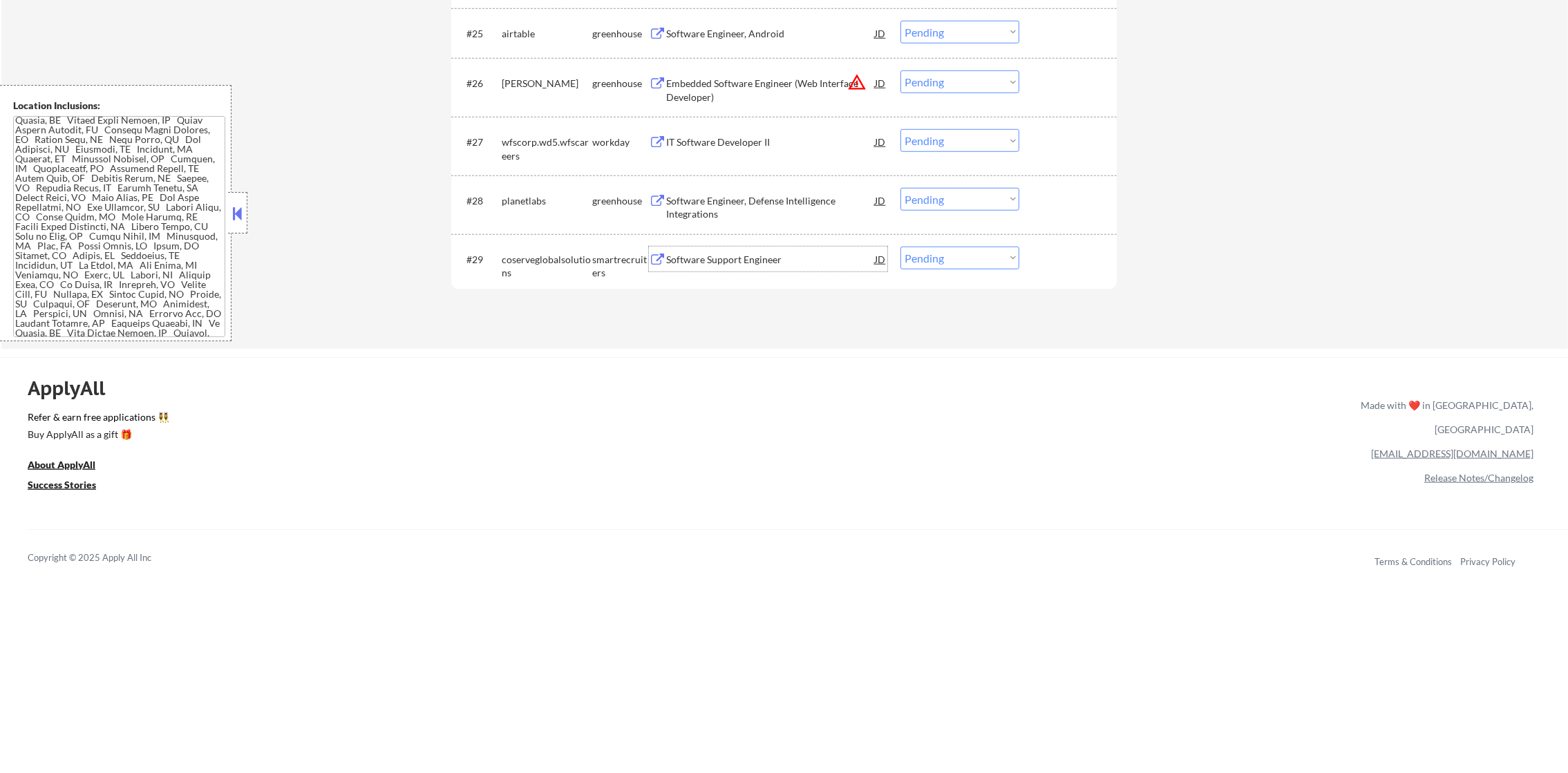
click at [727, 259] on div "Software Support Engineer" at bounding box center [770, 259] width 209 height 14
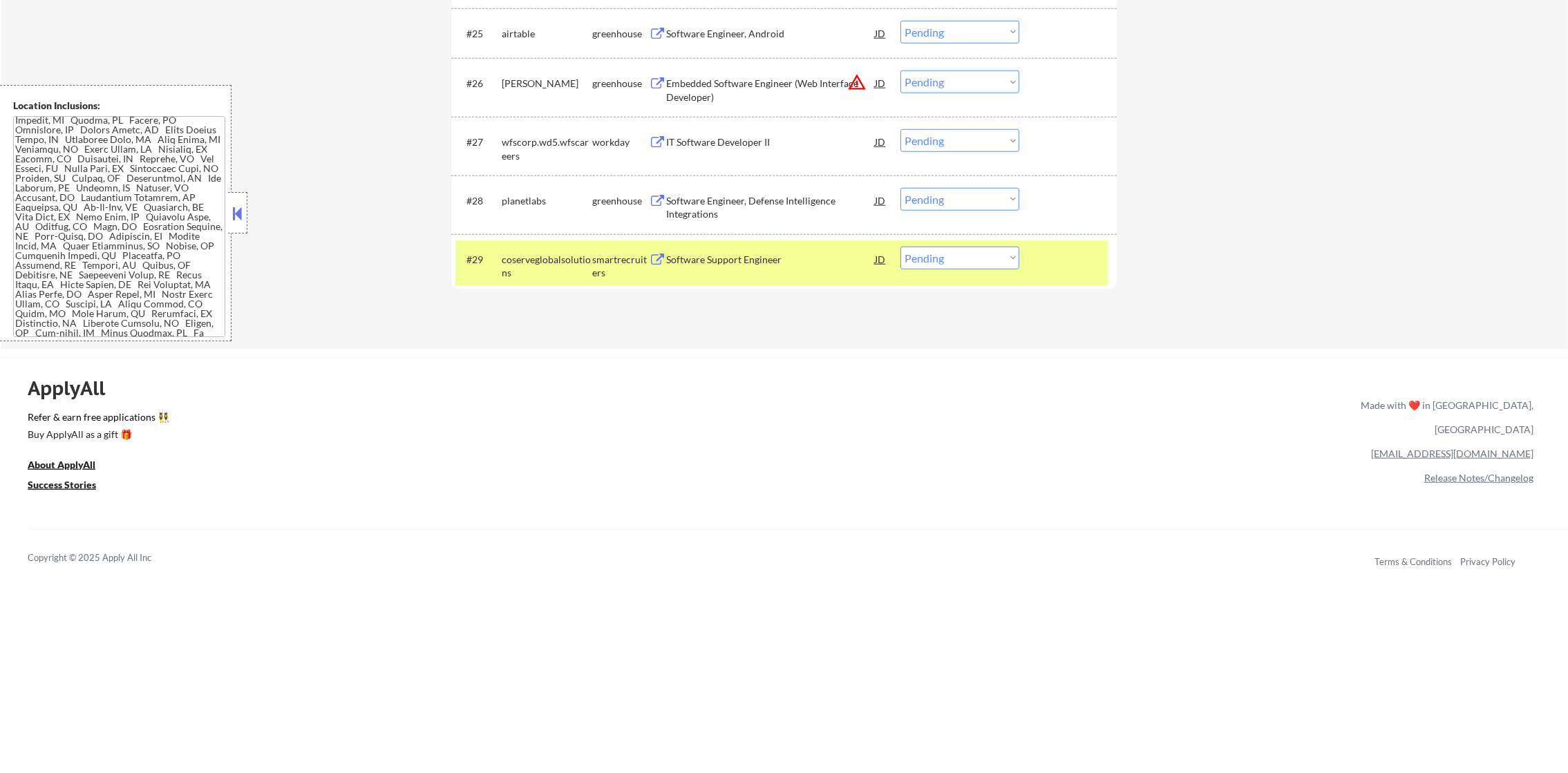
scroll to position [738, 0]
click at [935, 267] on select "Choose an option... Pending Applied Excluded (Questions) Excluded (Expired) Exc…" at bounding box center [959, 258] width 119 height 23
select select ""excluded__bad_match_""
click at [900, 247] on select "Choose an option... Pending Applied Excluded (Questions) Excluded (Expired) Exc…" at bounding box center [959, 258] width 119 height 23
click at [515, 248] on div "coserveglobalsolutions" at bounding box center [547, 263] width 91 height 34
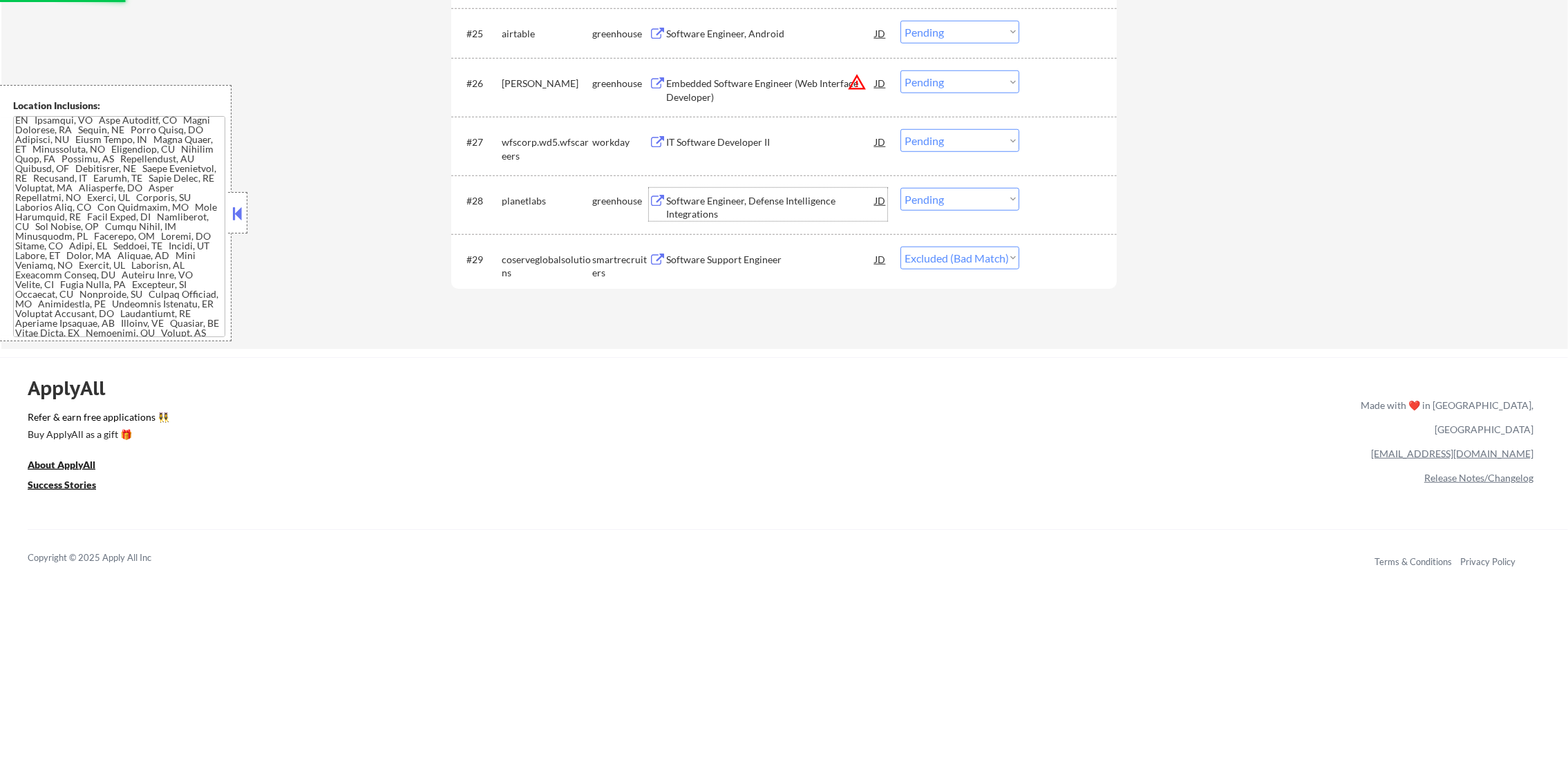
click at [704, 198] on div "Software Engineer, Defense Intelligence Integrations" at bounding box center [770, 208] width 209 height 27
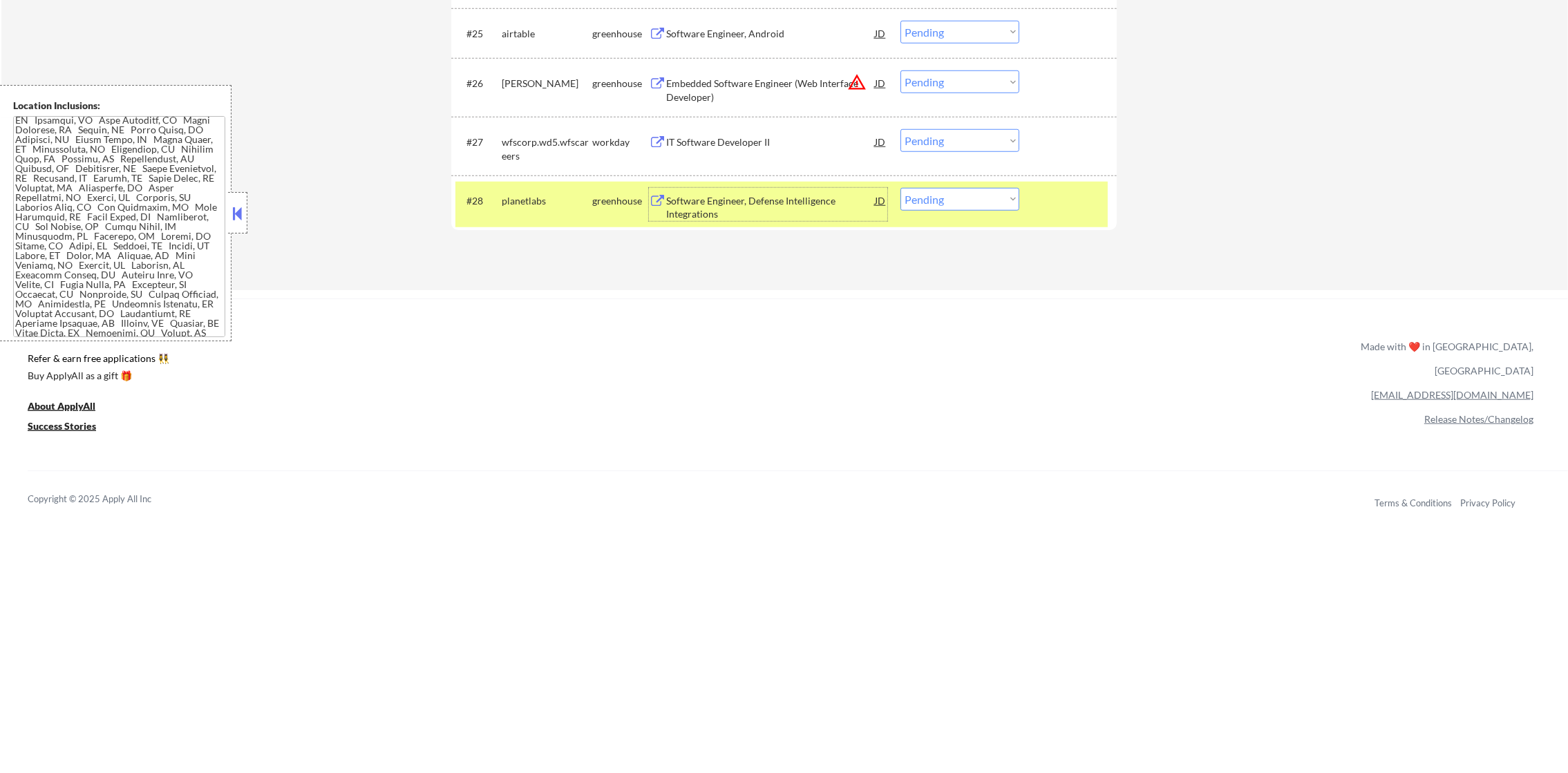
click at [918, 198] on select "Choose an option... Pending Applied Excluded (Questions) Excluded (Expired) Exc…" at bounding box center [959, 199] width 119 height 23
select select ""excluded""
click at [900, 188] on select "Choose an option... Pending Applied Excluded (Questions) Excluded (Expired) Exc…" at bounding box center [959, 199] width 119 height 23
click at [565, 195] on div "planetlabs" at bounding box center [547, 201] width 91 height 14
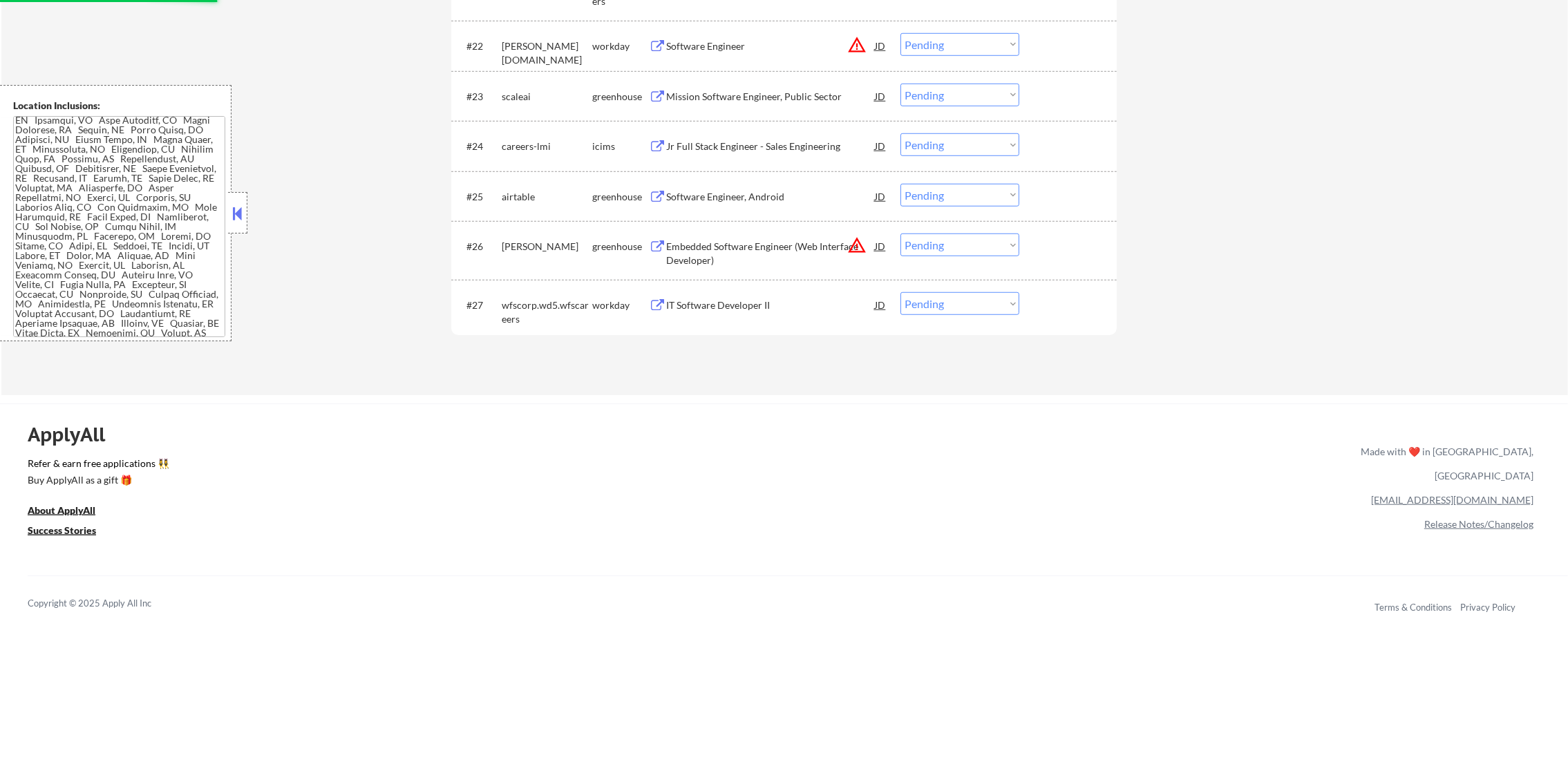
scroll to position [1627, 0]
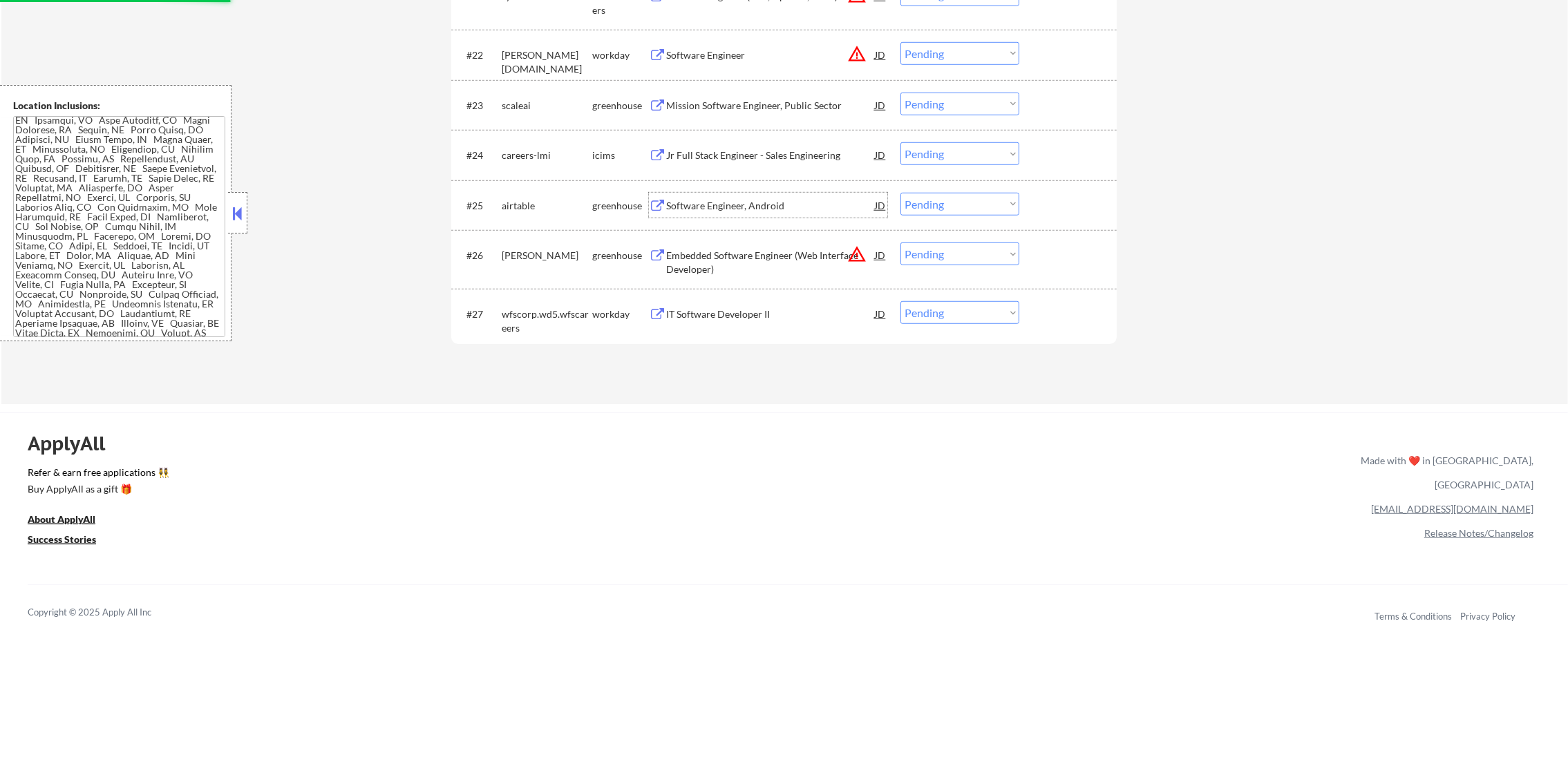
click at [729, 198] on div "Software Engineer, Android" at bounding box center [770, 204] width 209 height 24
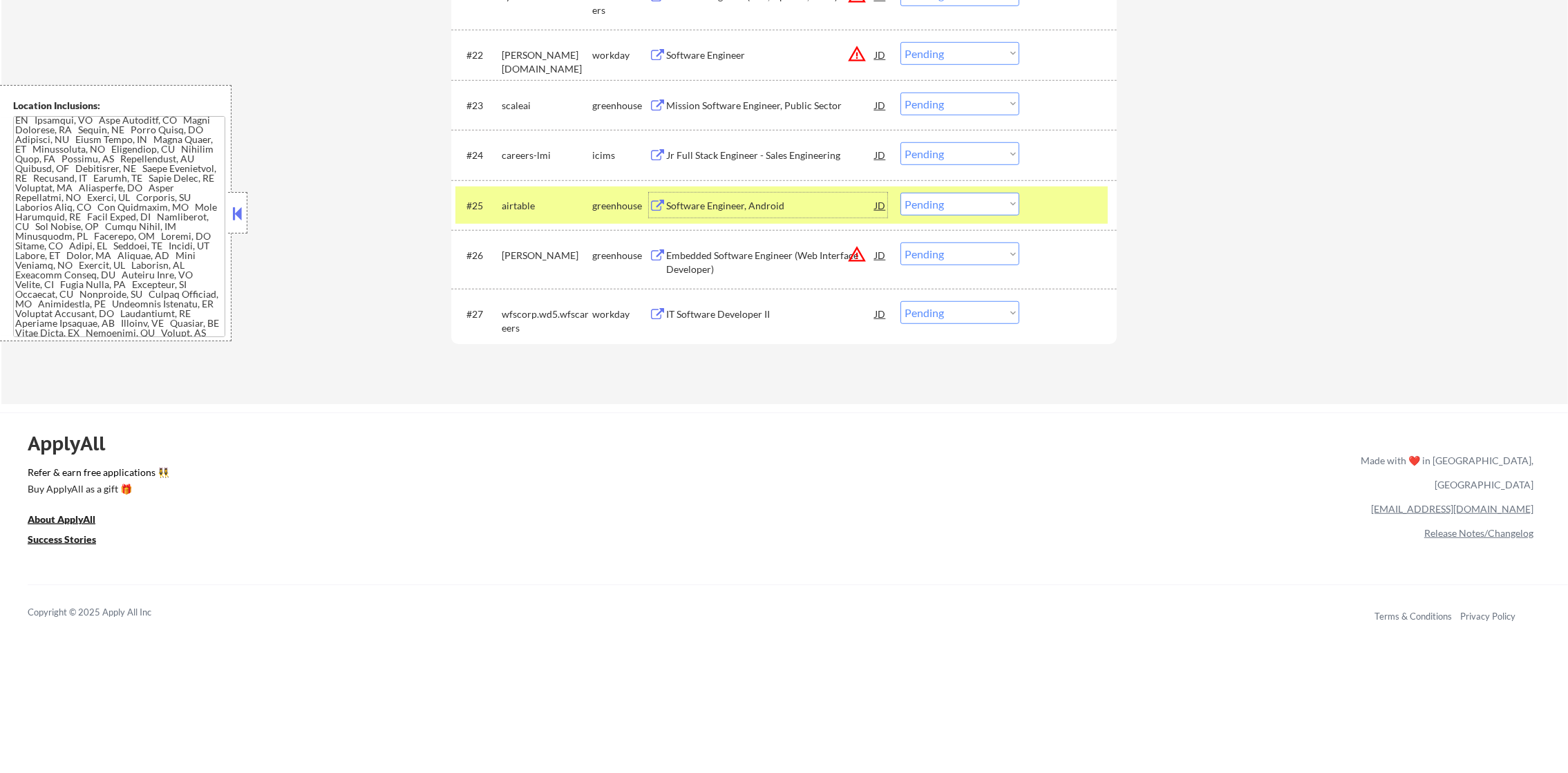
click at [488, 220] on div "#25 airtable greenhouse Software Engineer, Android JD warning_amber Choose an o…" at bounding box center [781, 205] width 652 height 37
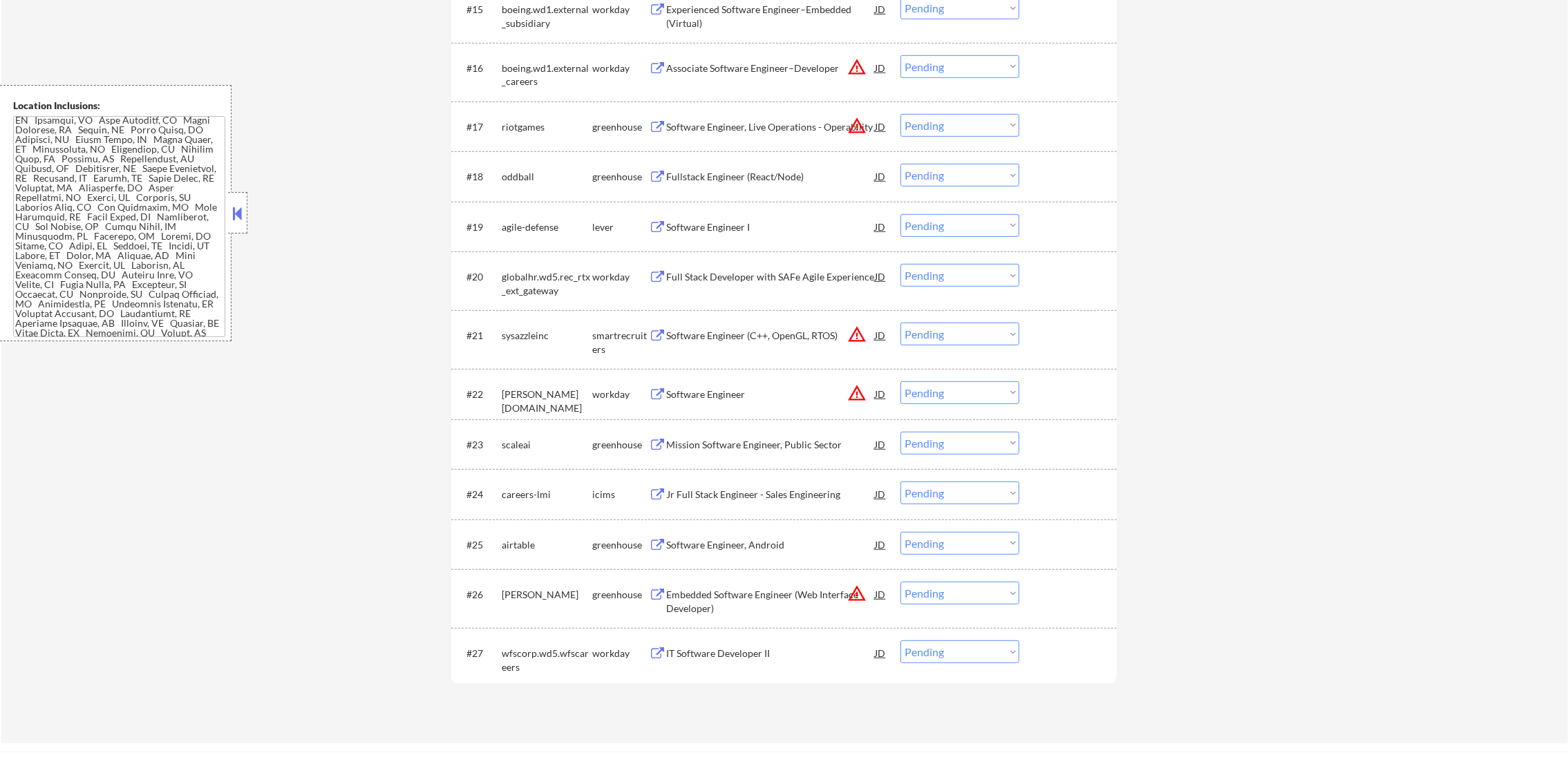
scroll to position [1280, 0]
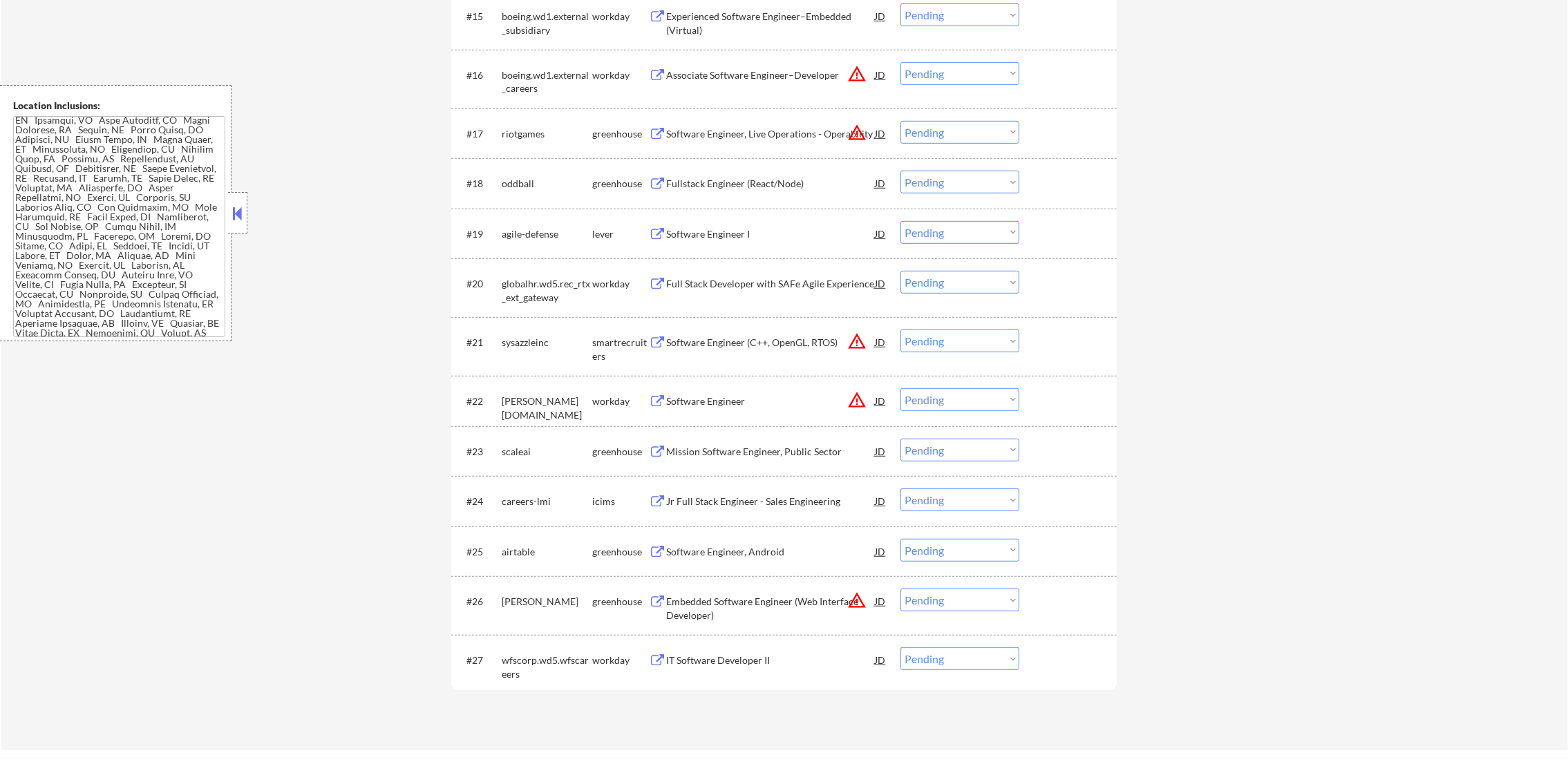
click at [740, 239] on div "Software Engineer I" at bounding box center [770, 234] width 209 height 14
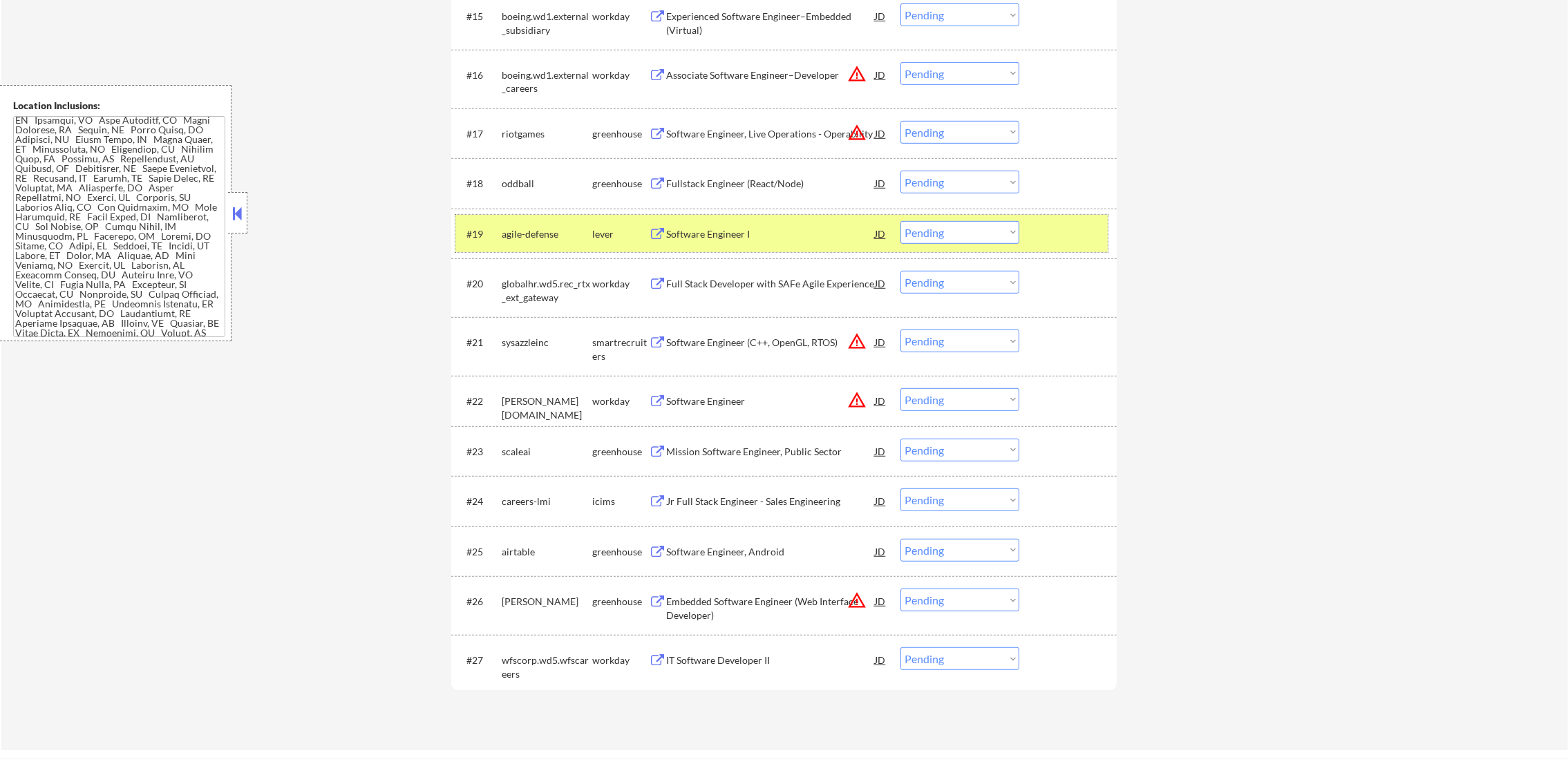
click at [945, 244] on div "#19 agile-defense lever Software Engineer I JD warning_amber Choose an option..…" at bounding box center [781, 233] width 652 height 37
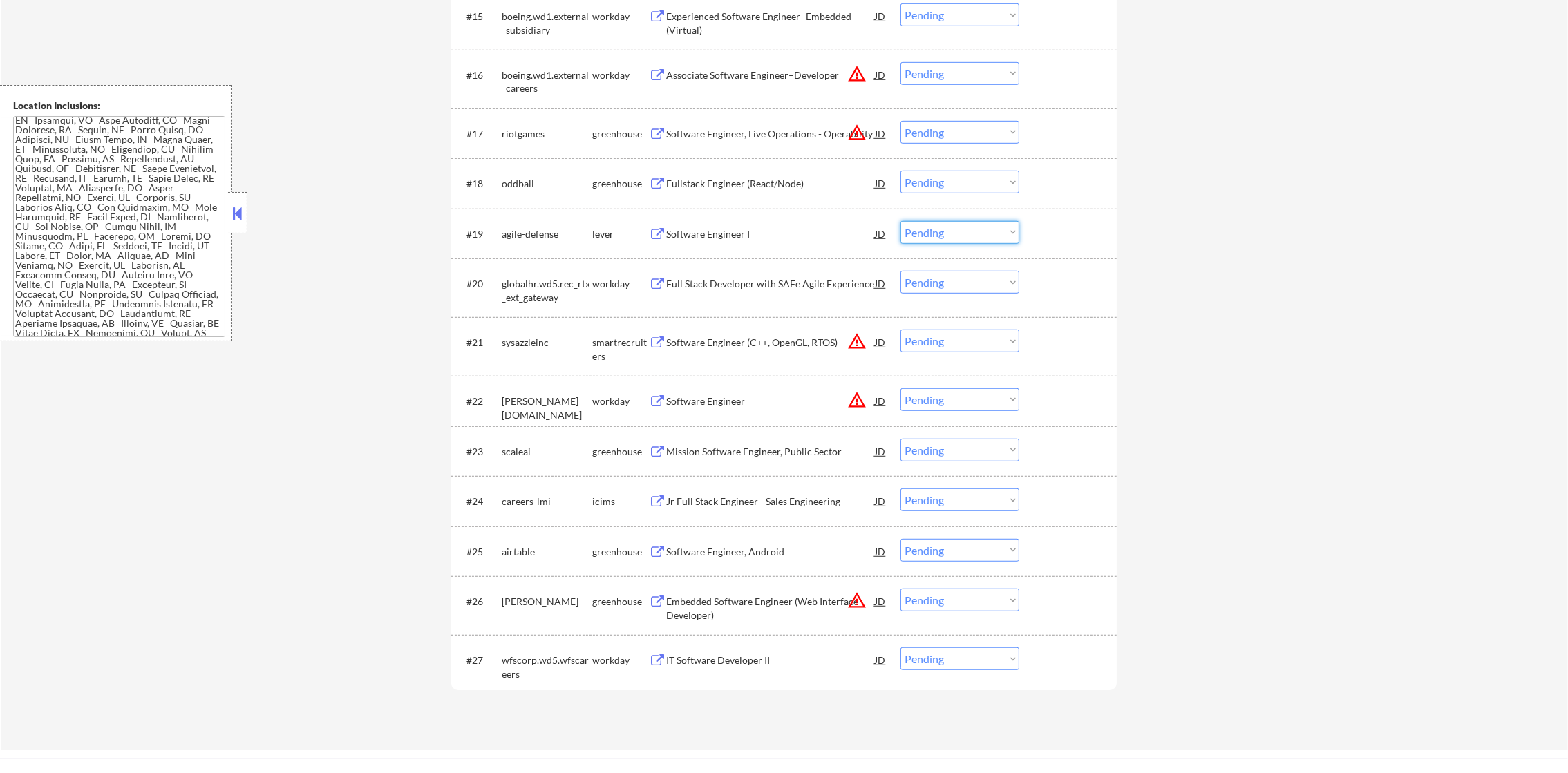
click at [953, 224] on select "Choose an option... Pending Applied Excluded (Questions) Excluded (Expired) Exc…" at bounding box center [959, 232] width 119 height 23
click at [900, 221] on select "Choose an option... Pending Applied Excluded (Questions) Excluded (Expired) Exc…" at bounding box center [959, 232] width 119 height 23
click at [792, 173] on div "Fullstack Engineer (React/Node)" at bounding box center [770, 182] width 209 height 24
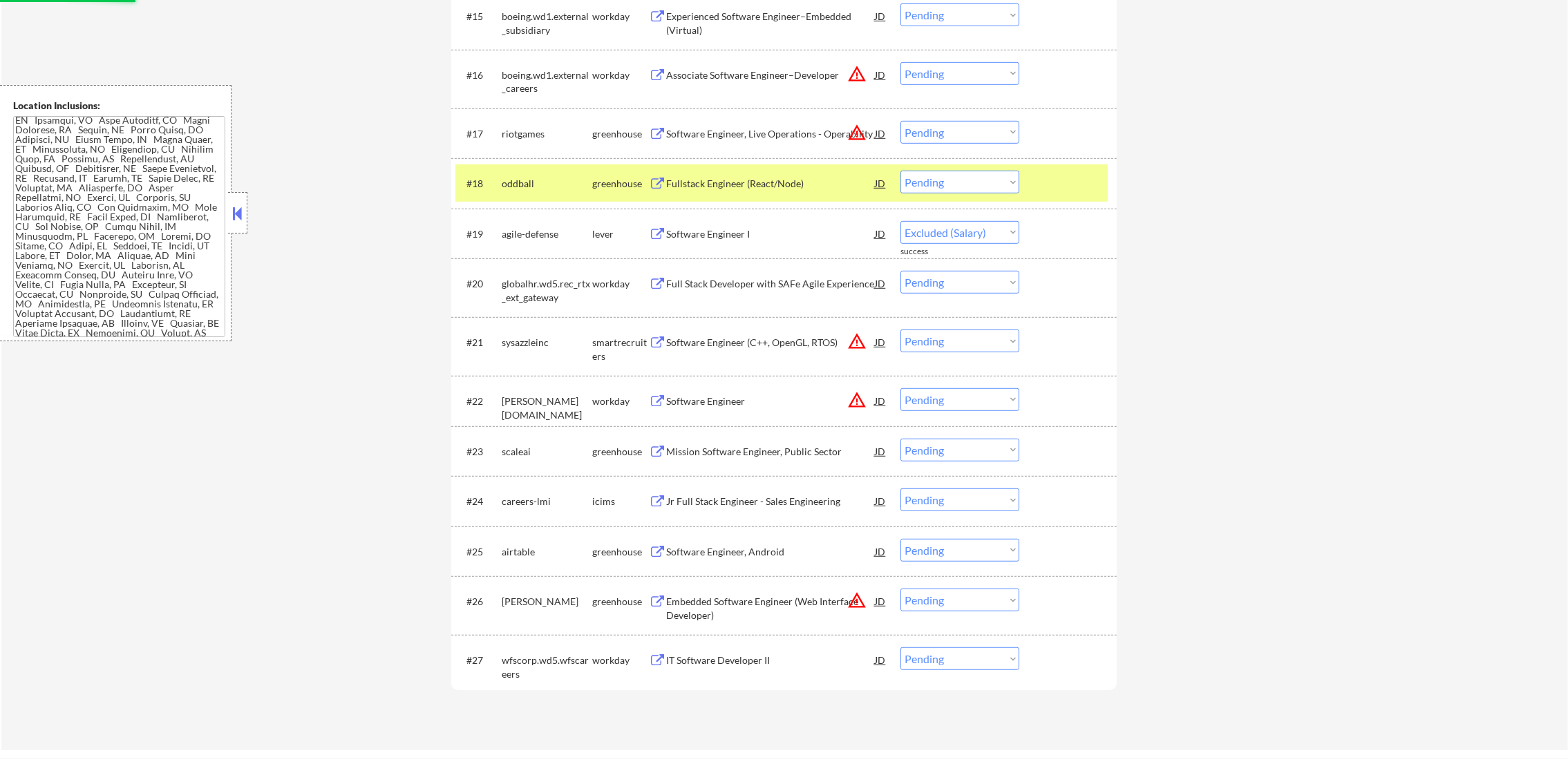
select select ""pending""
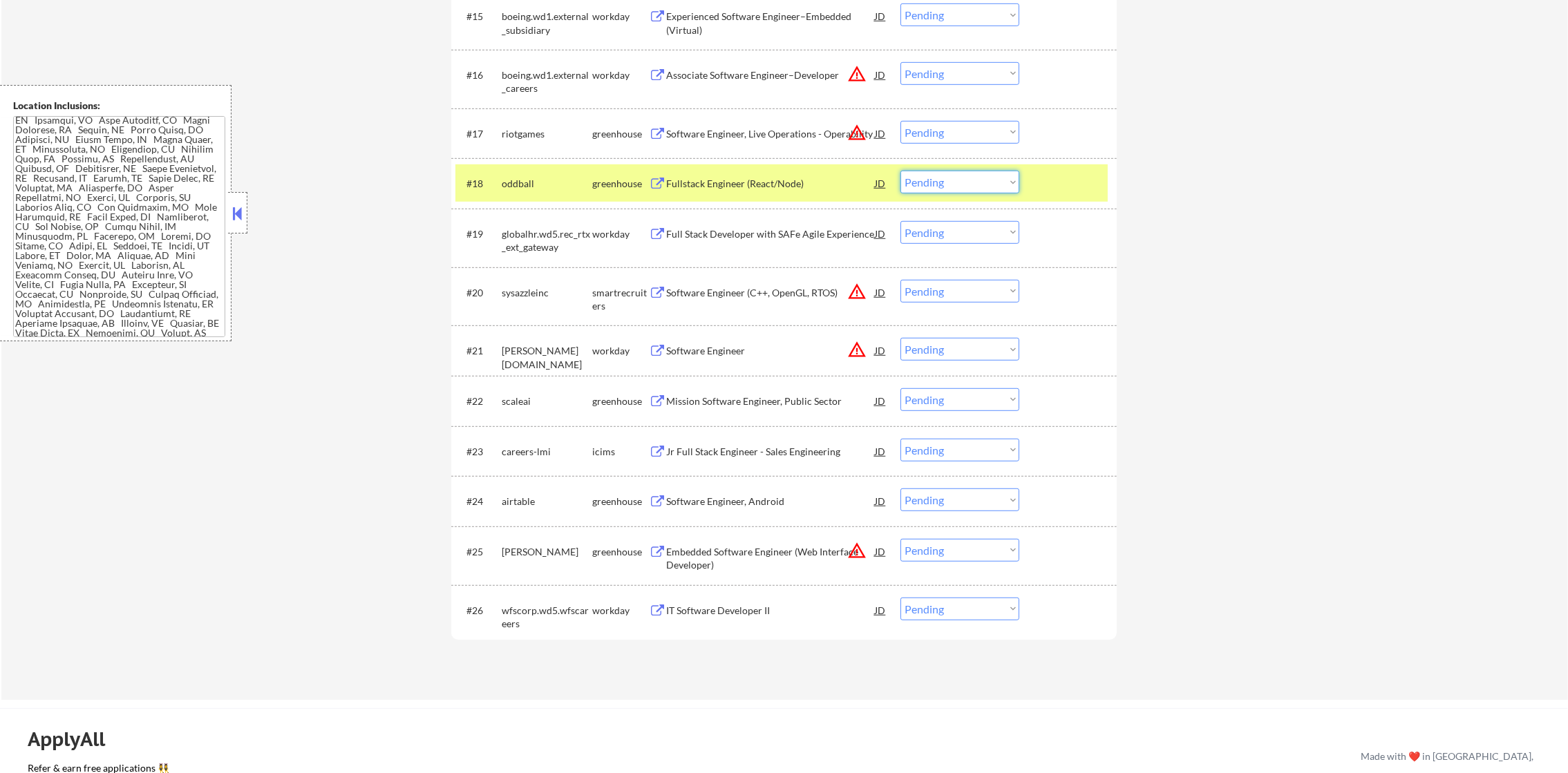
click at [926, 179] on select "Choose an option... Pending Applied Excluded (Questions) Excluded (Expired) Exc…" at bounding box center [959, 181] width 119 height 23
click at [900, 171] on select "Choose an option... Pending Applied Excluded (Questions) Excluded (Expired) Exc…" at bounding box center [959, 181] width 119 height 23
click at [515, 191] on div "oddball" at bounding box center [547, 182] width 91 height 24
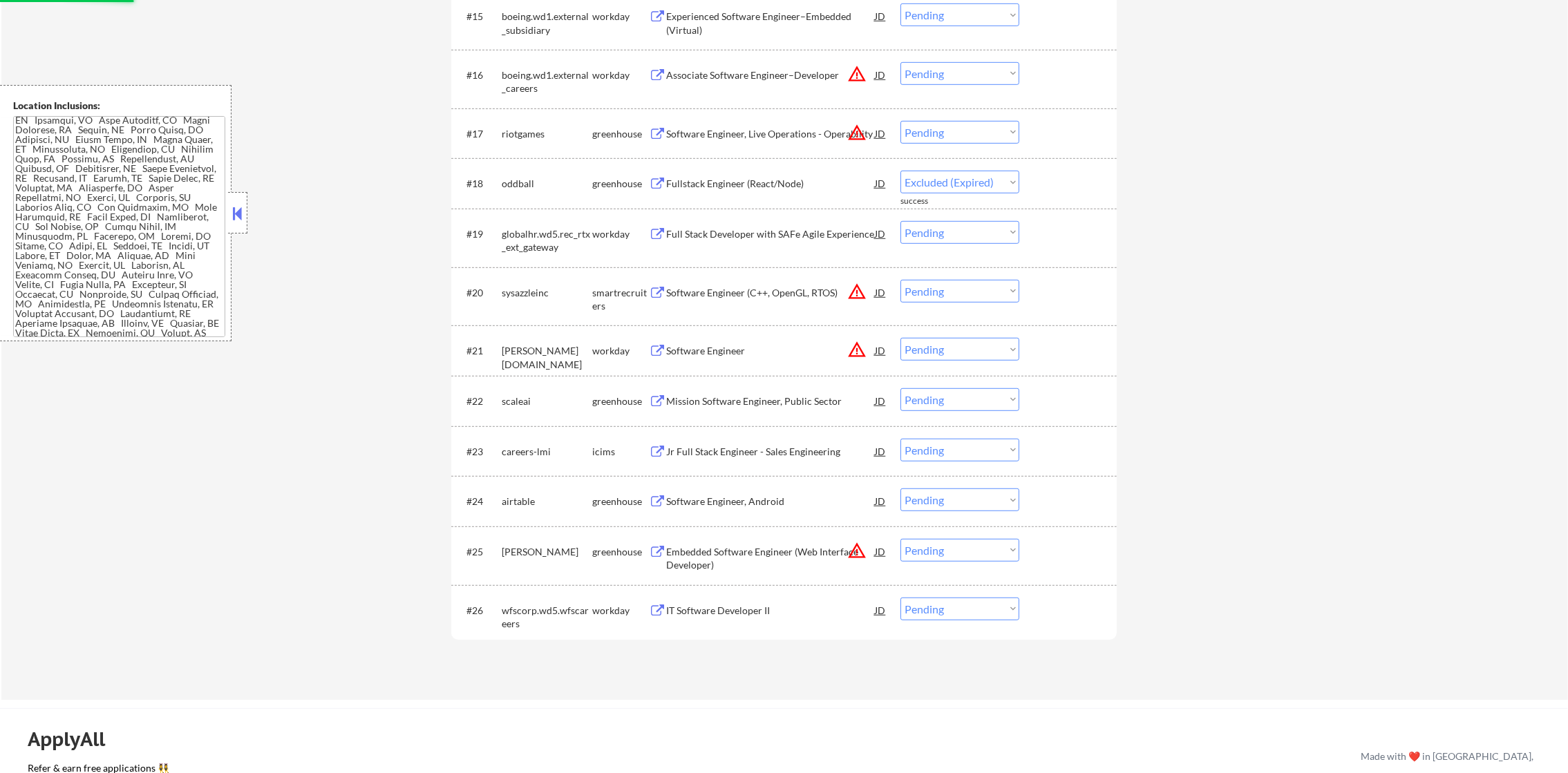
select select ""pending""
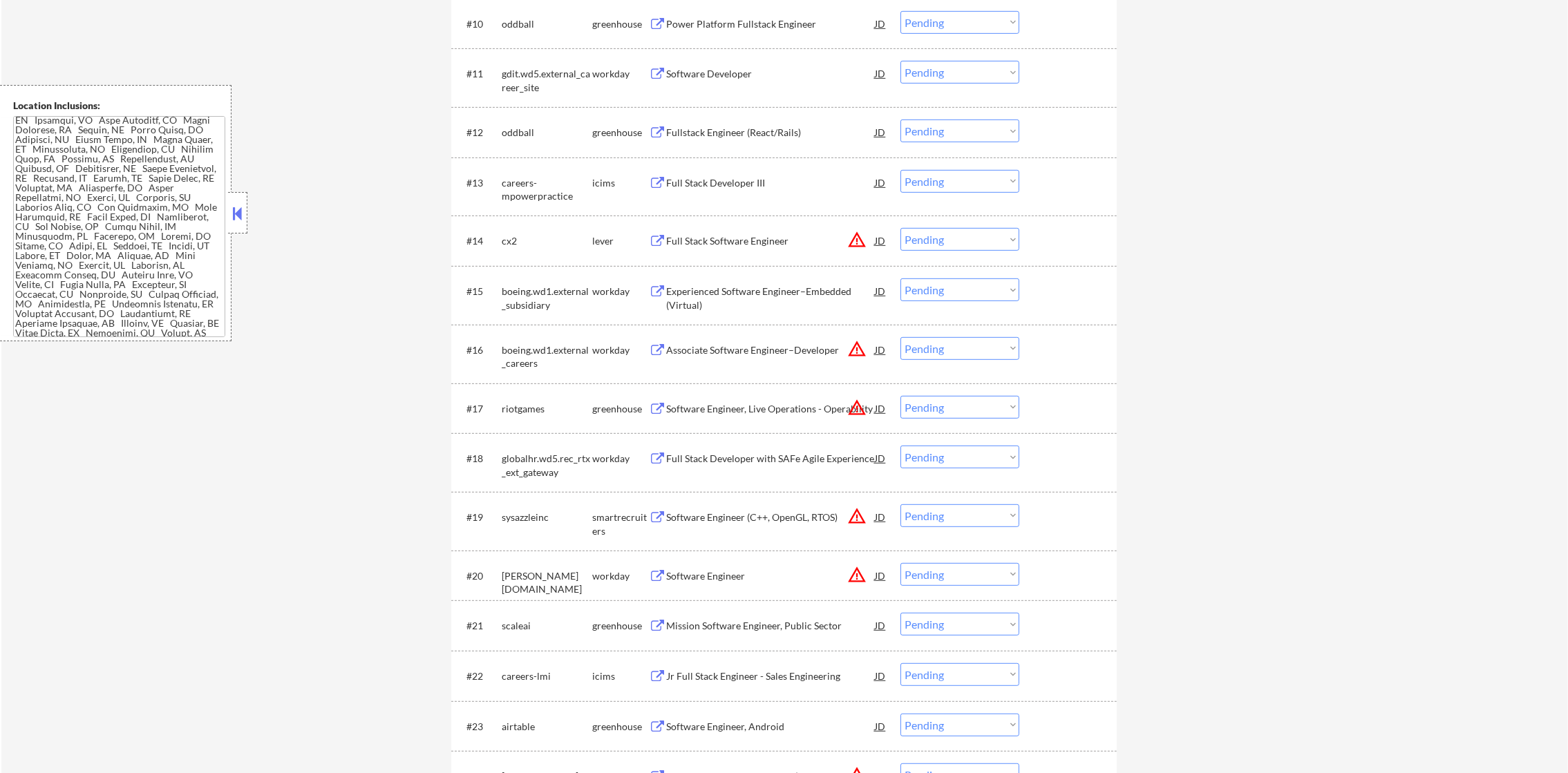
scroll to position [969, 0]
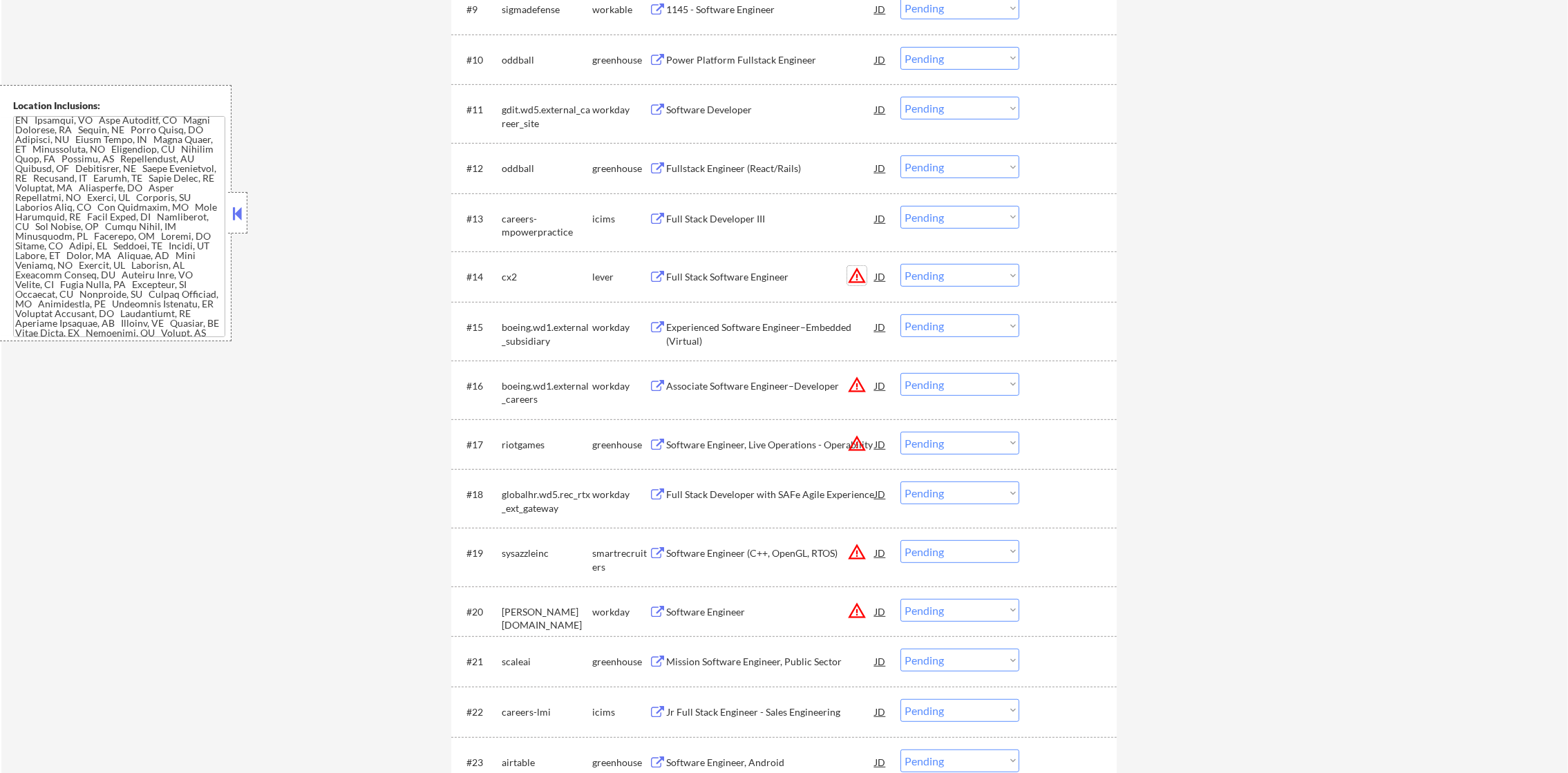
click at [850, 266] on button "warning_amber" at bounding box center [857, 275] width 19 height 19
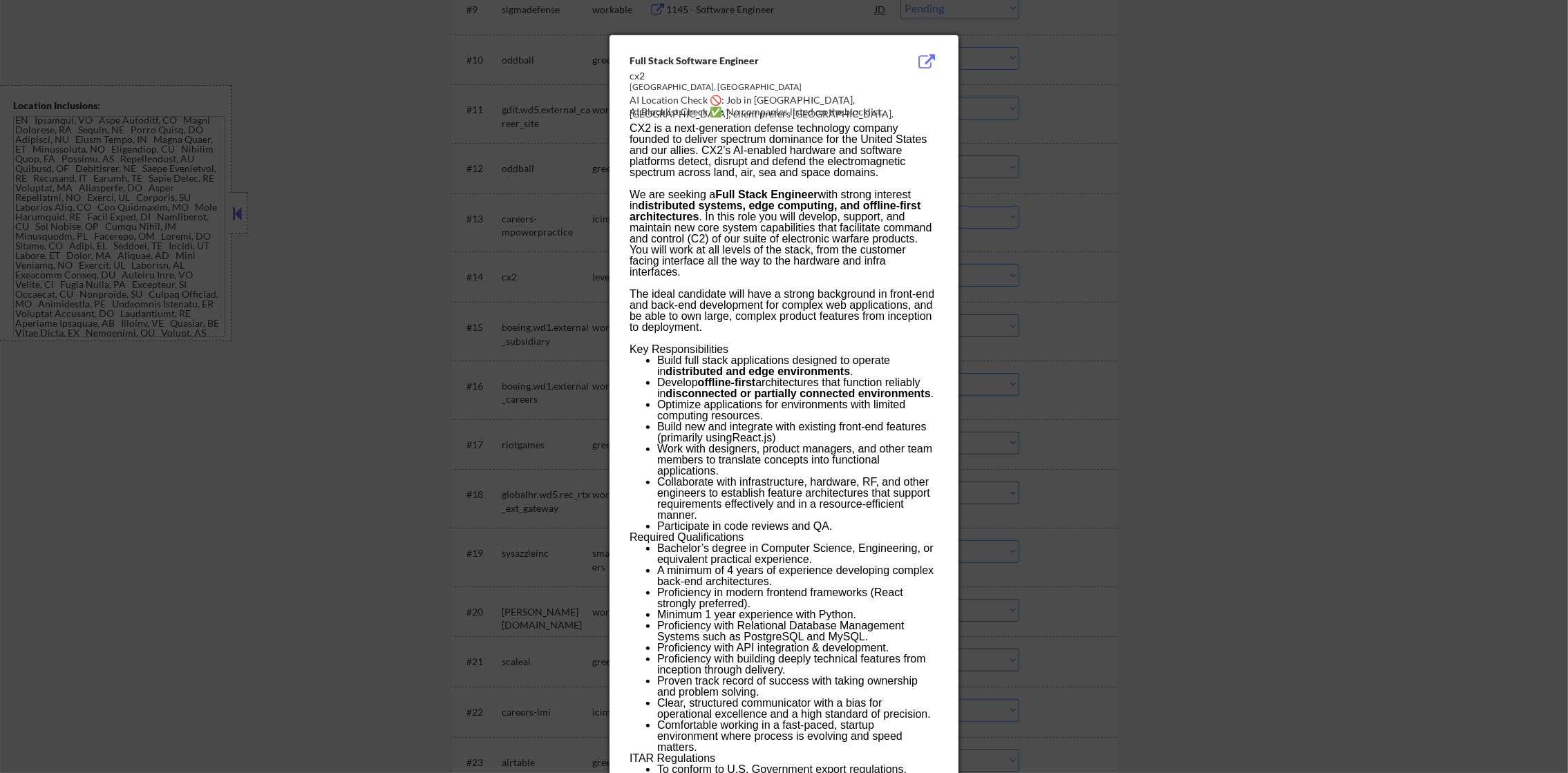
drag, startPoint x: 1060, startPoint y: 269, endPoint x: 1045, endPoint y: 269, distance: 15.0
click at [1060, 269] on div at bounding box center [784, 386] width 1568 height 773
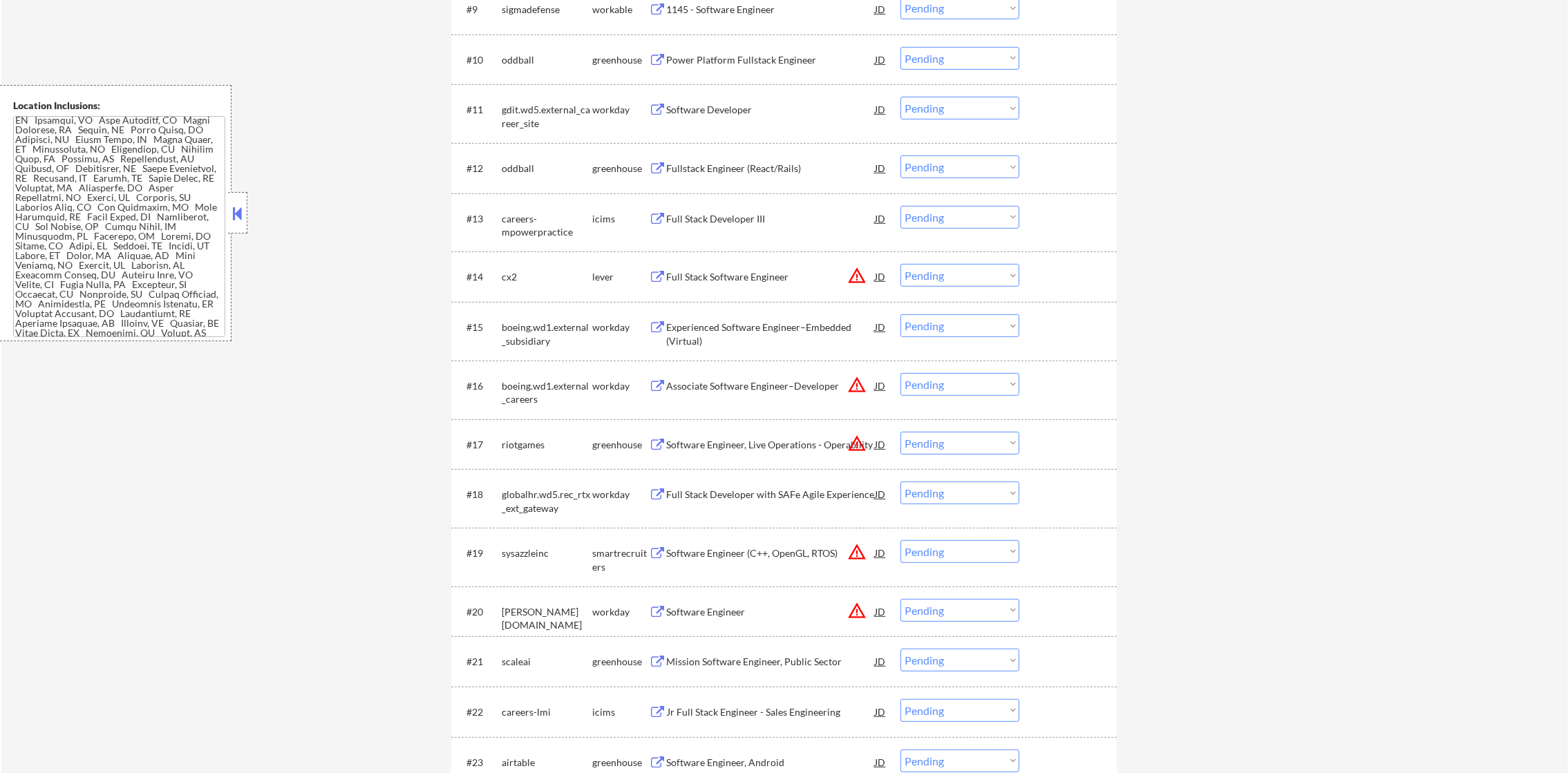
click at [752, 272] on div "Full Stack Software Engineer" at bounding box center [770, 277] width 209 height 14
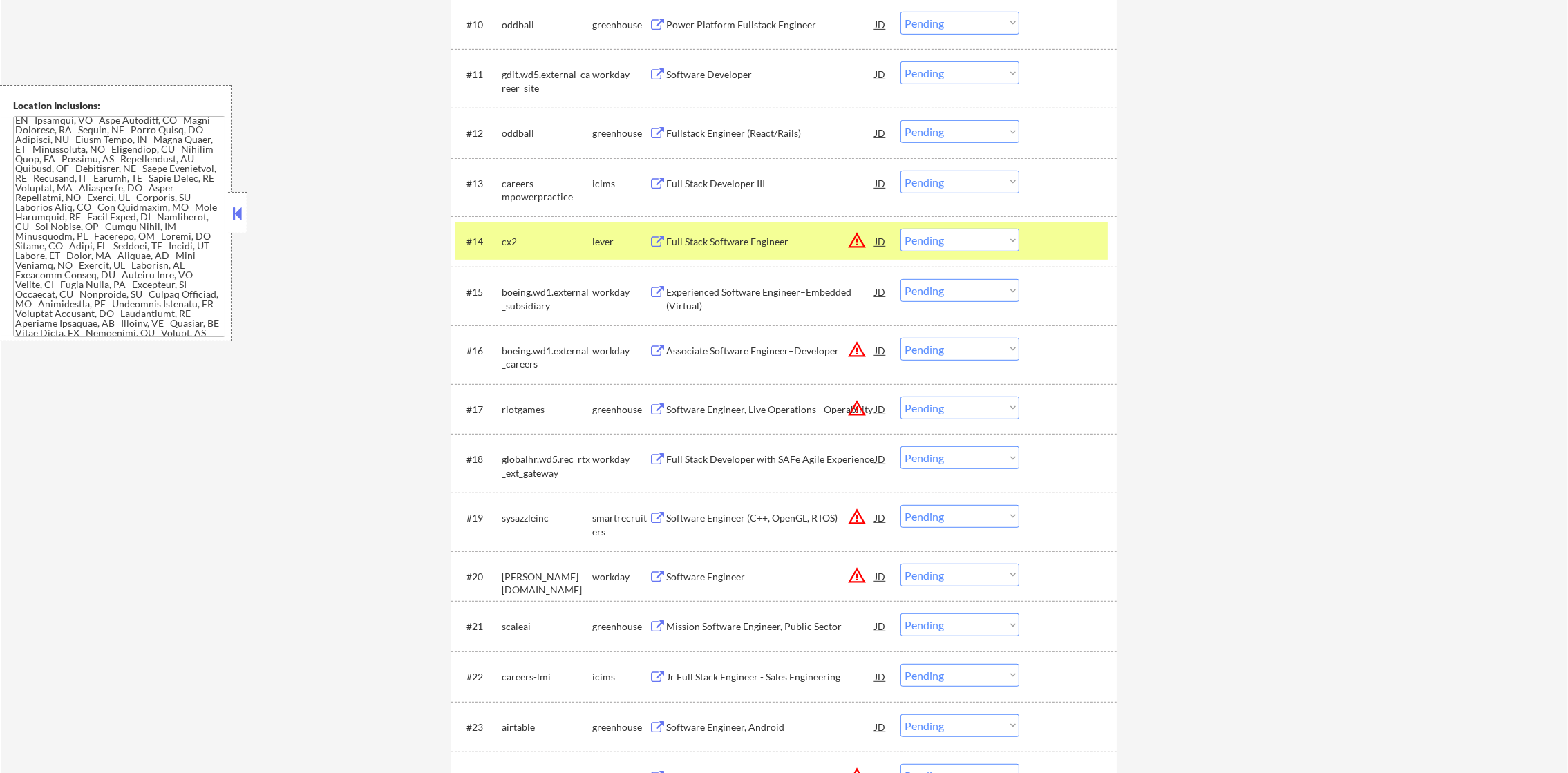
scroll to position [1869, 0]
click at [943, 236] on select "Choose an option... Pending Applied Excluded (Questions) Excluded (Expired) Exc…" at bounding box center [959, 240] width 119 height 23
click at [900, 229] on select "Choose an option... Pending Applied Excluded (Questions) Excluded (Expired) Exc…" at bounding box center [959, 240] width 119 height 23
select select ""pending""
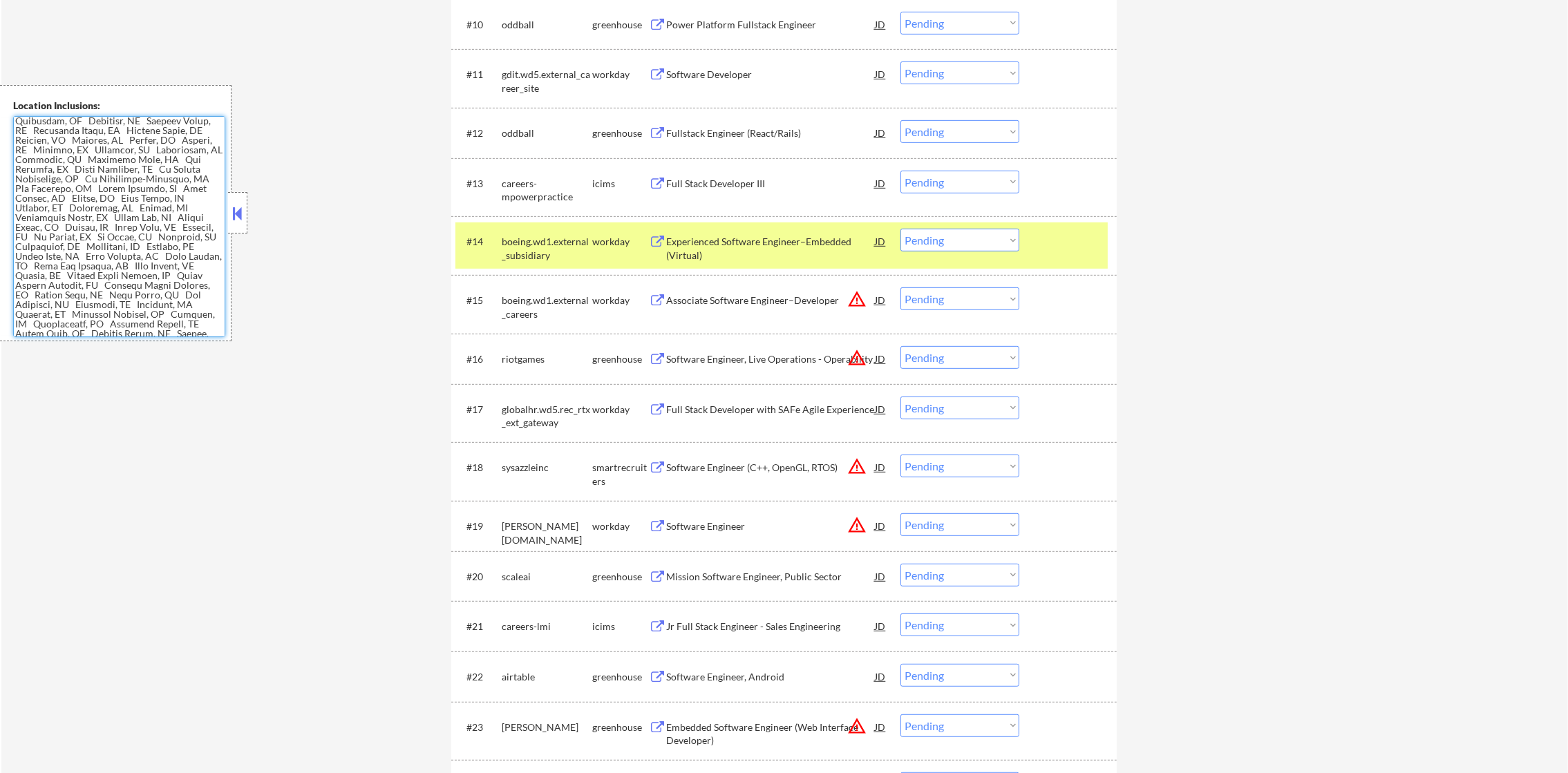
click at [546, 250] on div "boeing.wd1.external_subsidiary" at bounding box center [547, 249] width 91 height 27
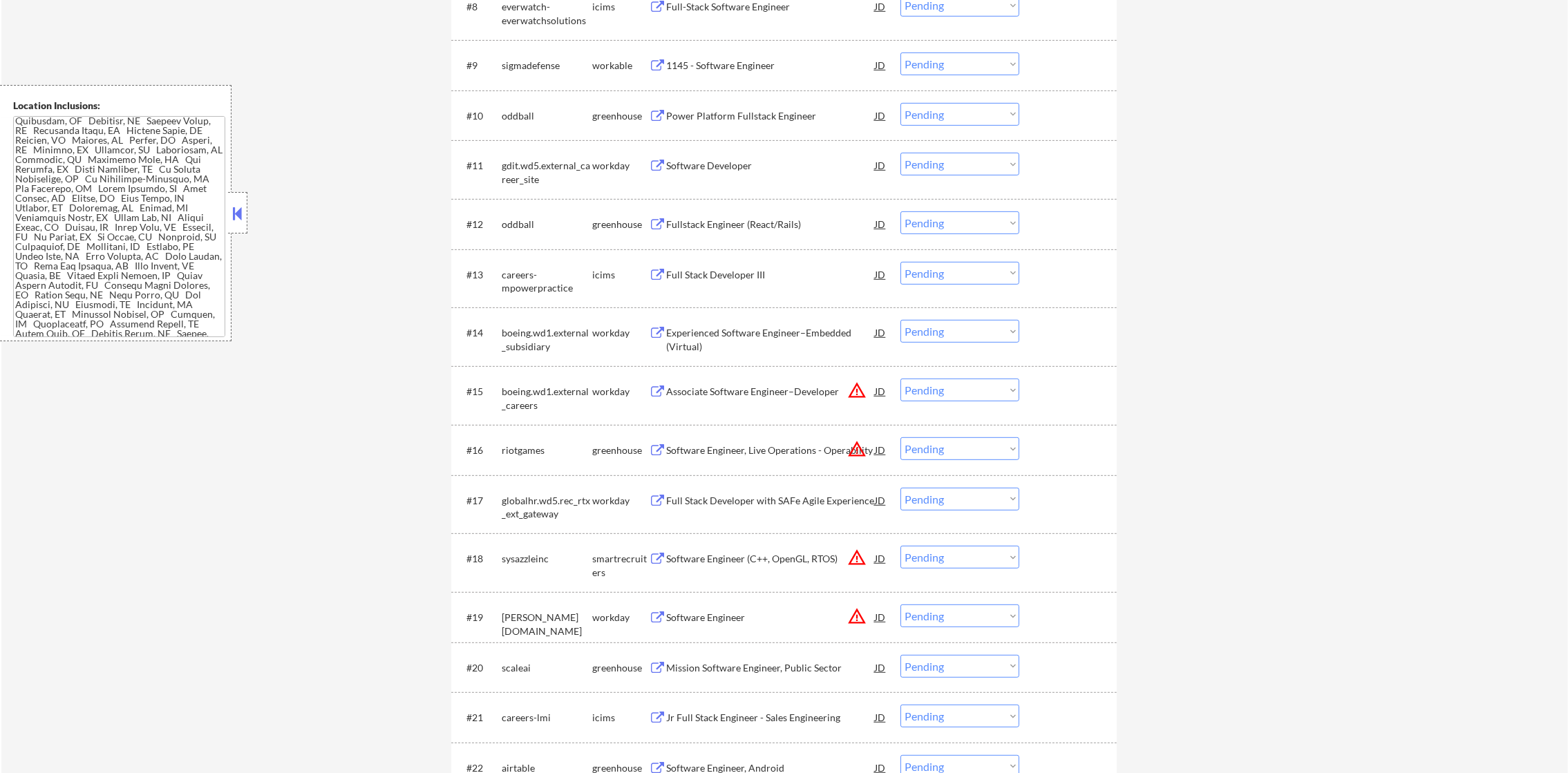
scroll to position [901, 0]
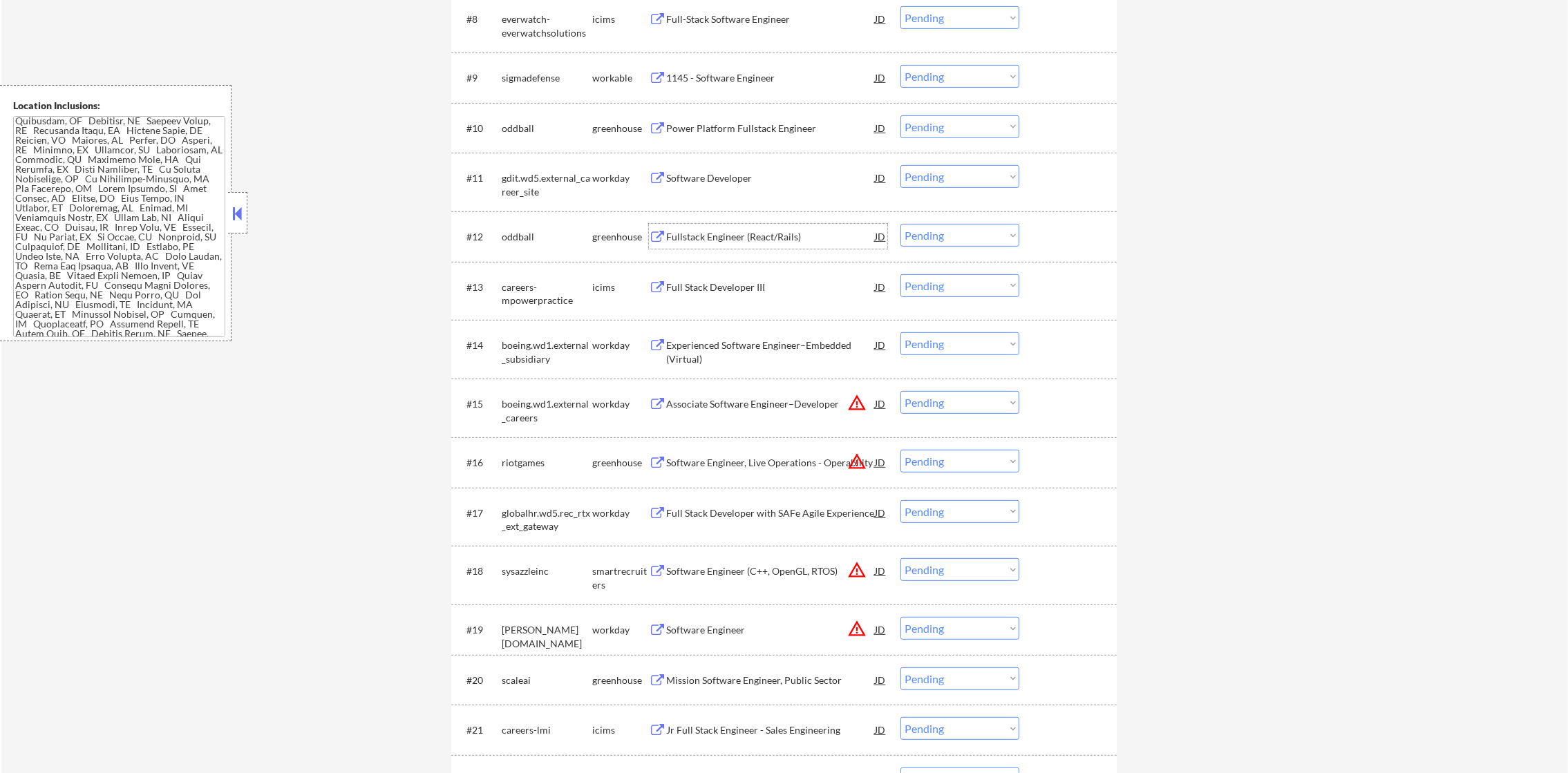
click at [732, 235] on div "Fullstack Engineer (React/Rails)" at bounding box center [770, 237] width 209 height 14
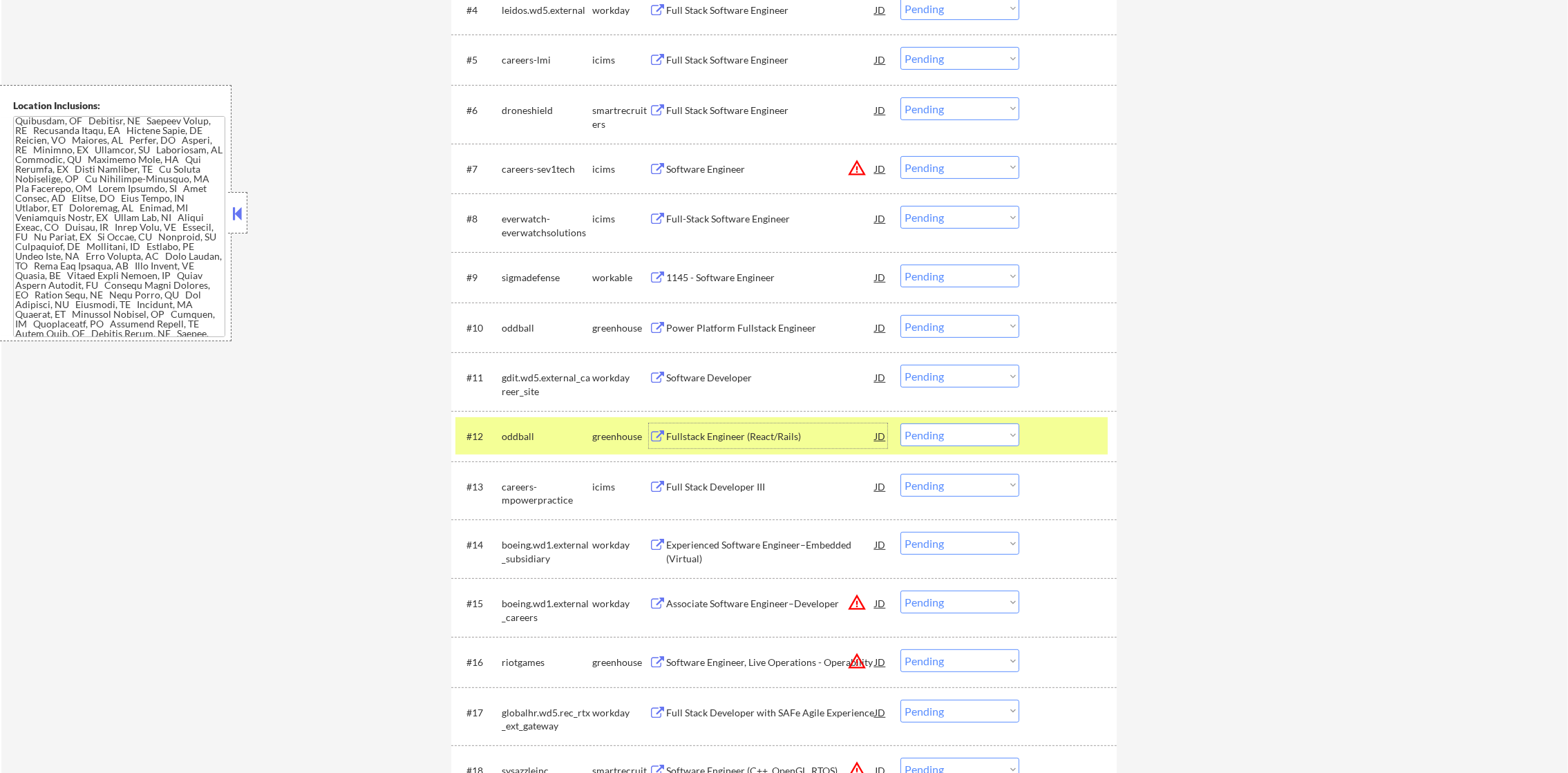
scroll to position [659, 0]
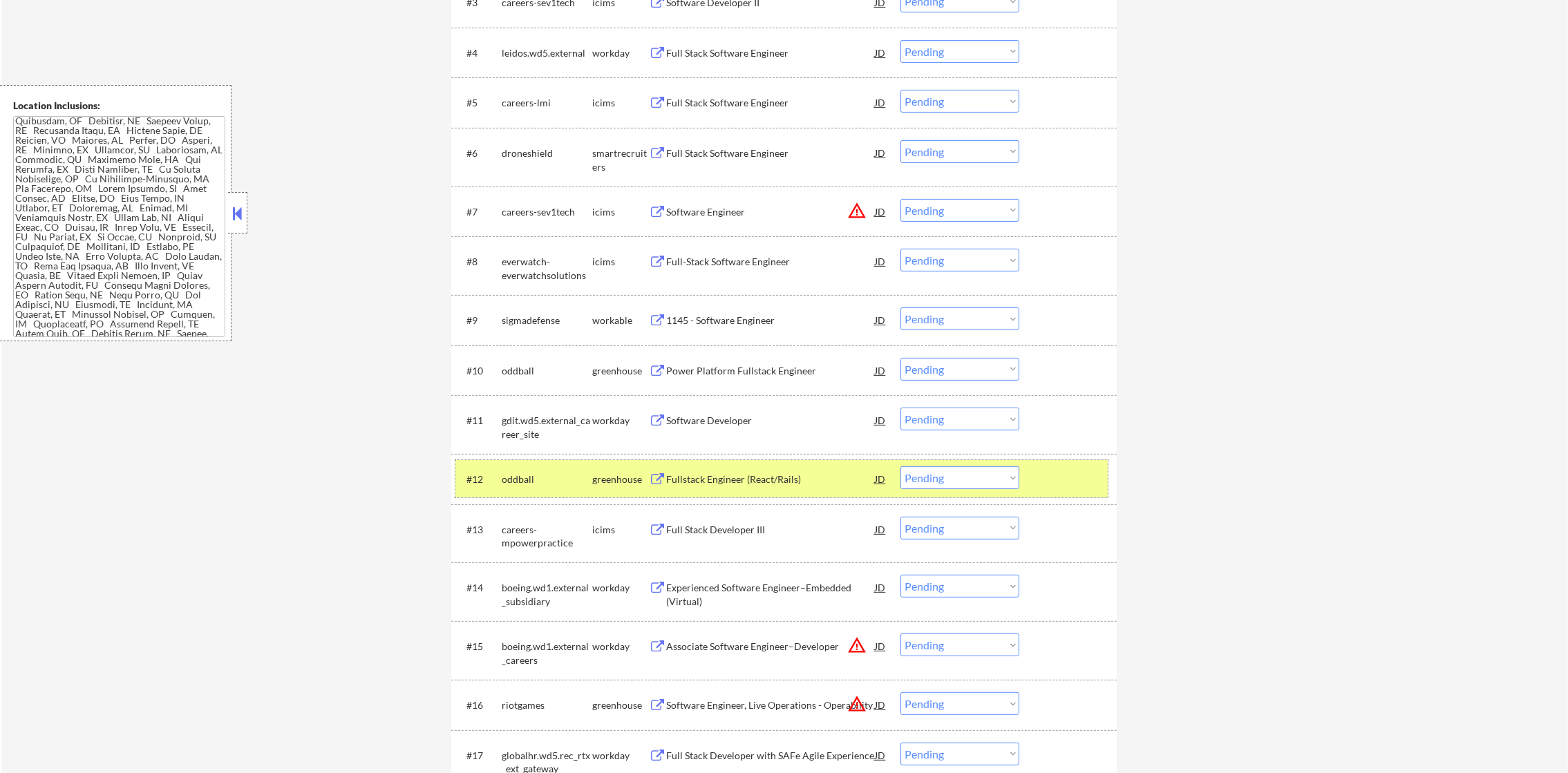
click at [506, 477] on div "oddball" at bounding box center [547, 479] width 91 height 14
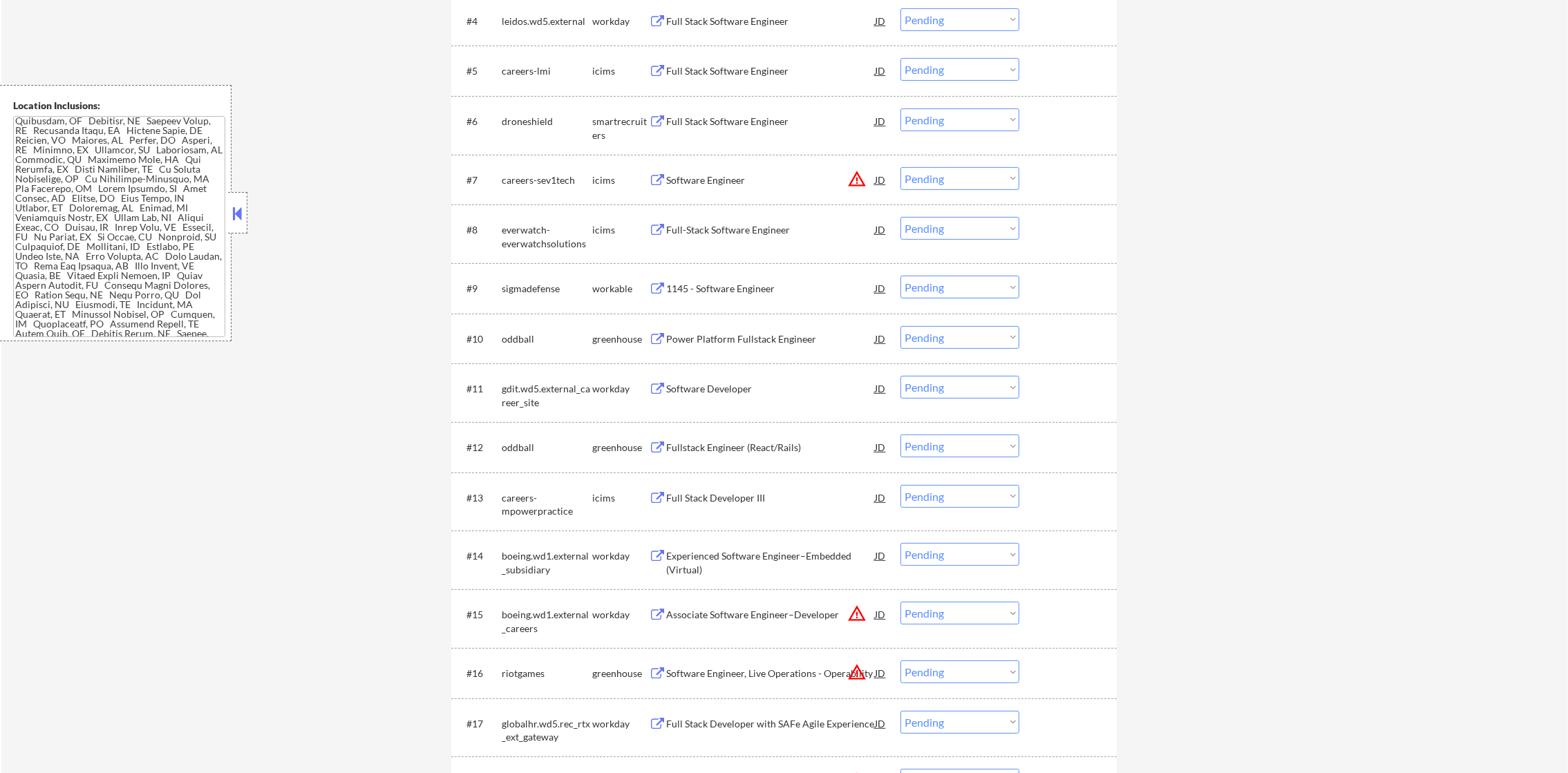
scroll to position [694, 0]
click at [715, 116] on div "Full Stack Software Engineer" at bounding box center [770, 118] width 209 height 14
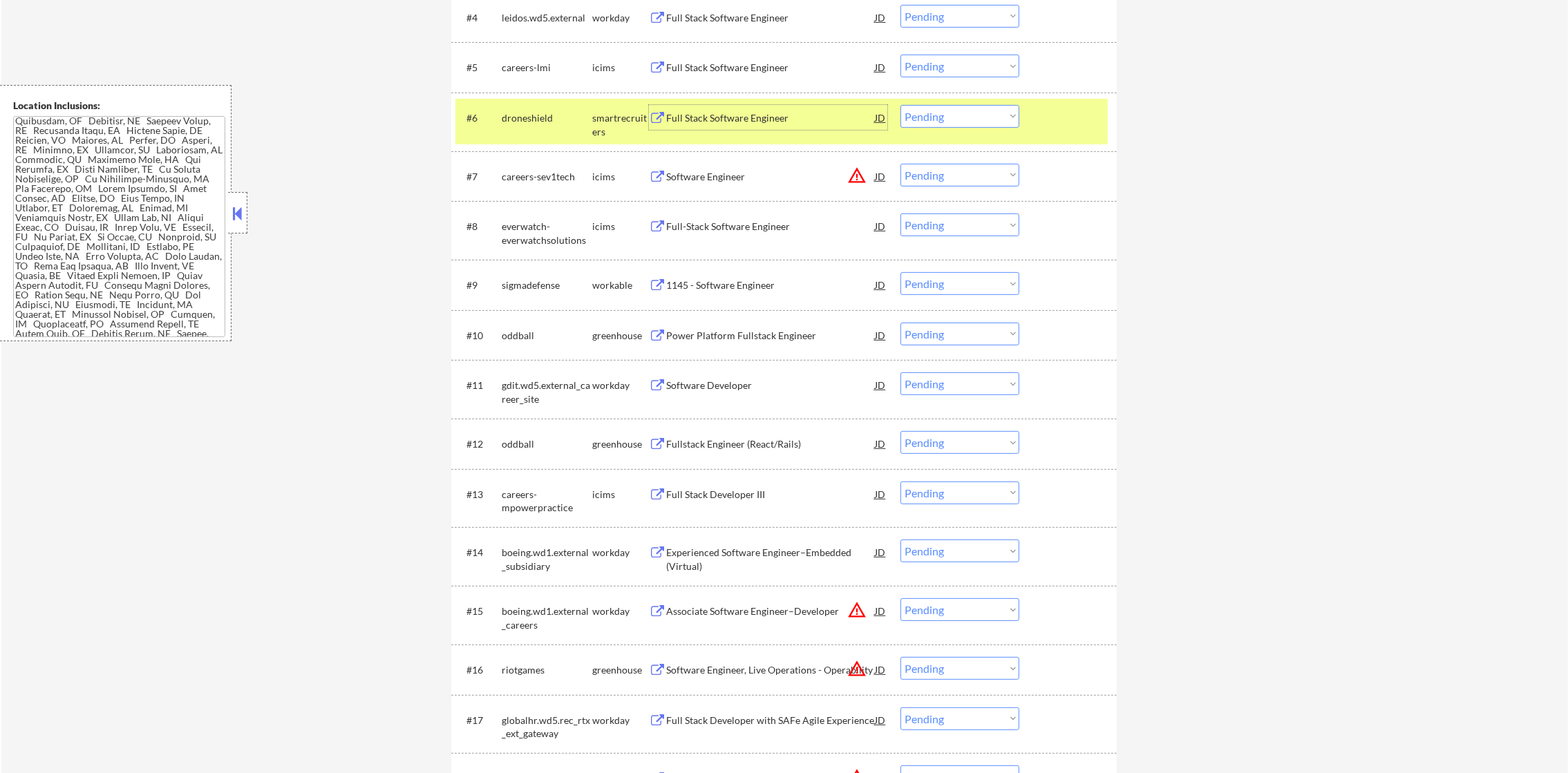
scroll to position [763, 0]
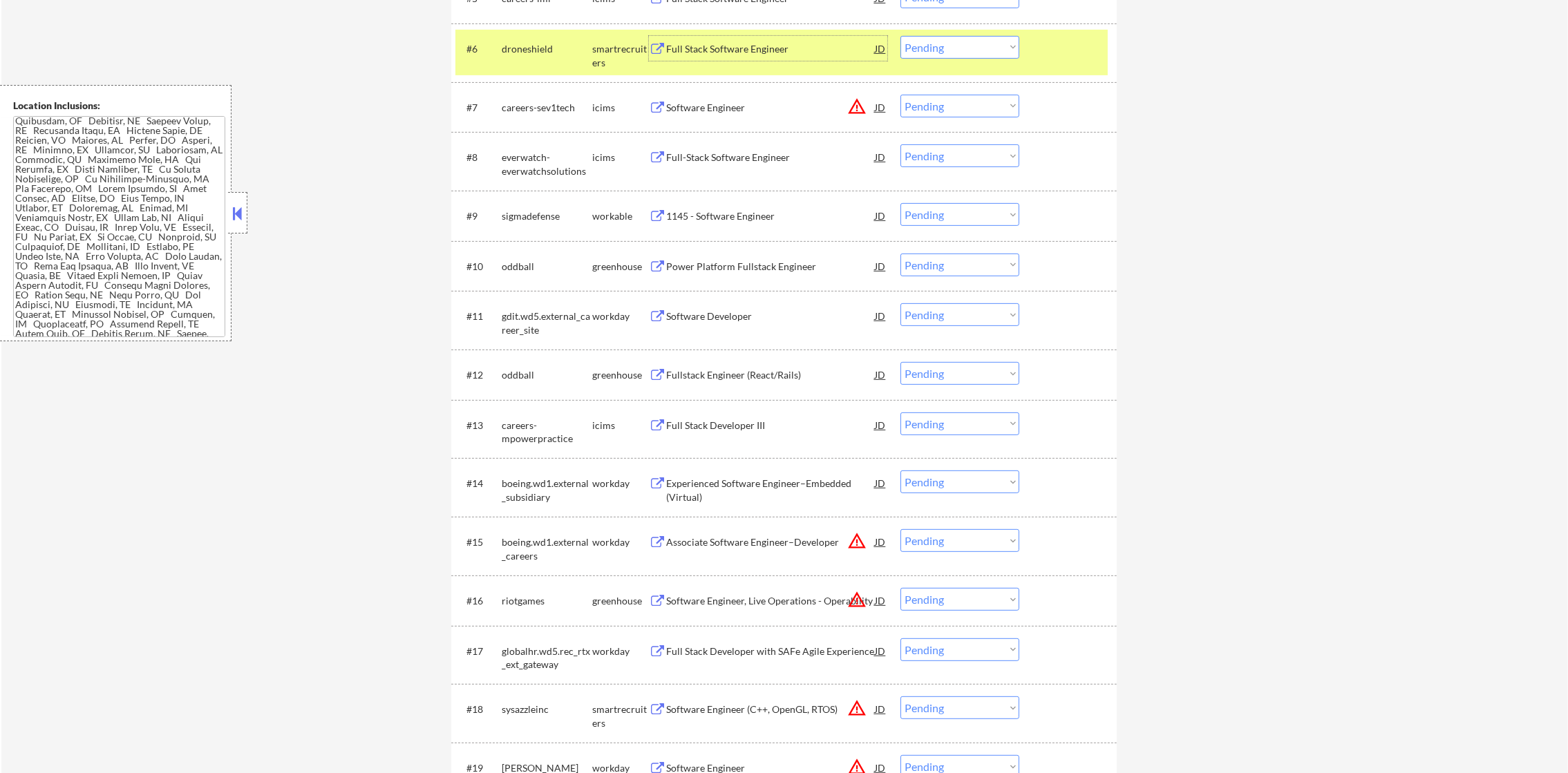
click at [956, 51] on select "Choose an option... Pending Applied Excluded (Questions) Excluded (Expired) Exc…" at bounding box center [959, 47] width 119 height 23
click at [900, 36] on select "Choose an option... Pending Applied Excluded (Questions) Excluded (Expired) Exc…" at bounding box center [959, 47] width 119 height 23
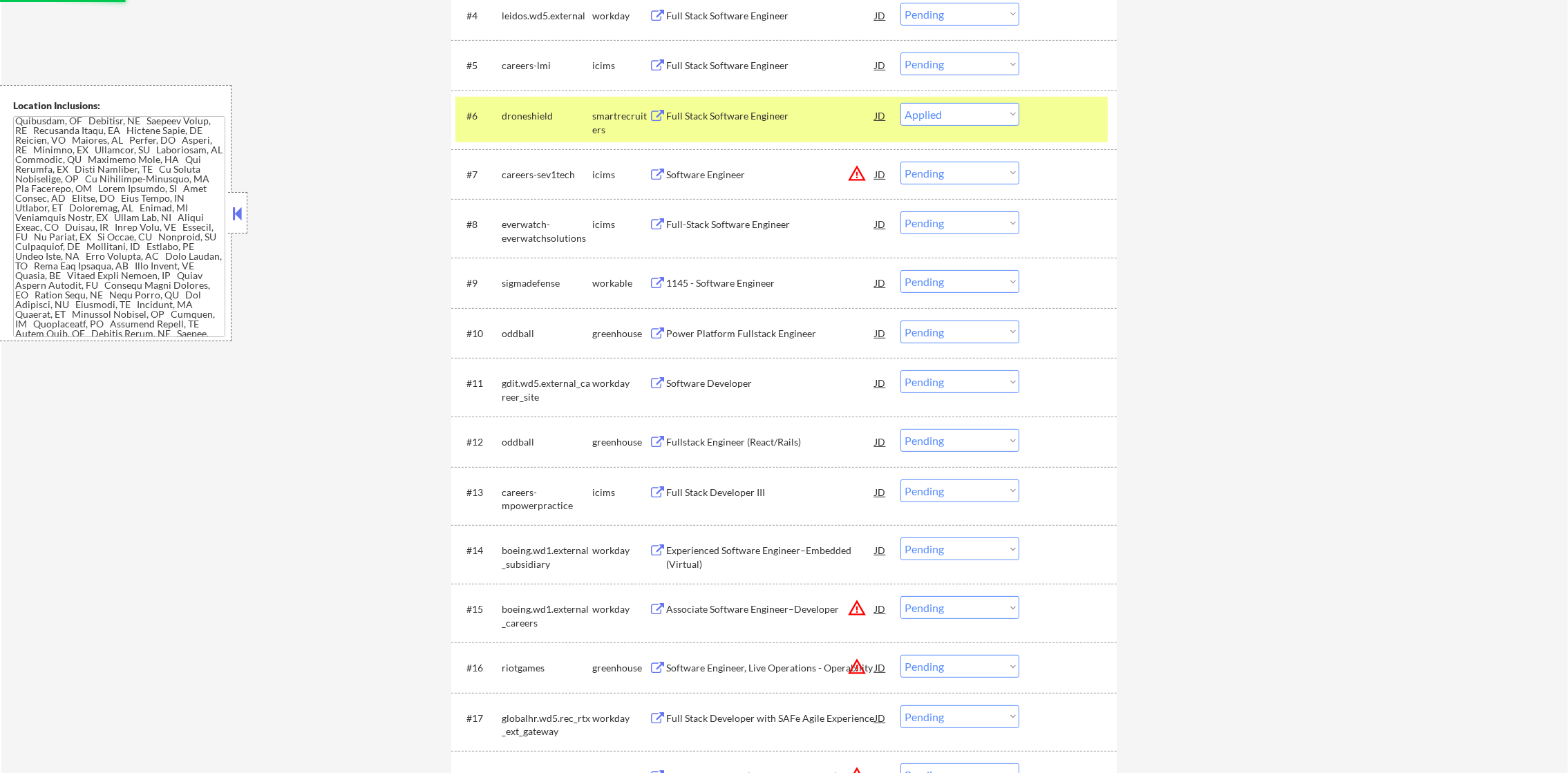
scroll to position [694, 0]
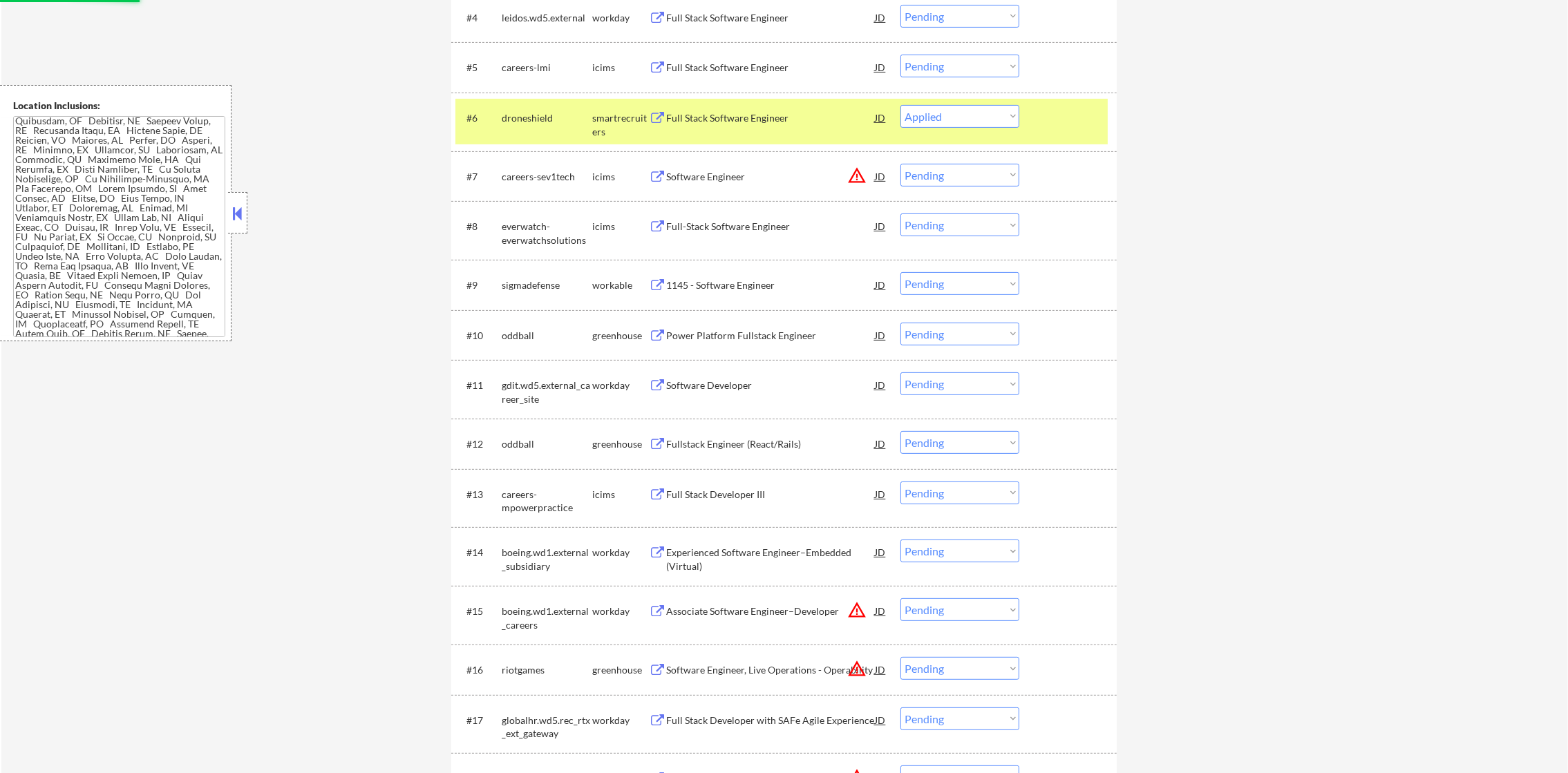
click at [551, 123] on div "droneshield" at bounding box center [547, 118] width 91 height 14
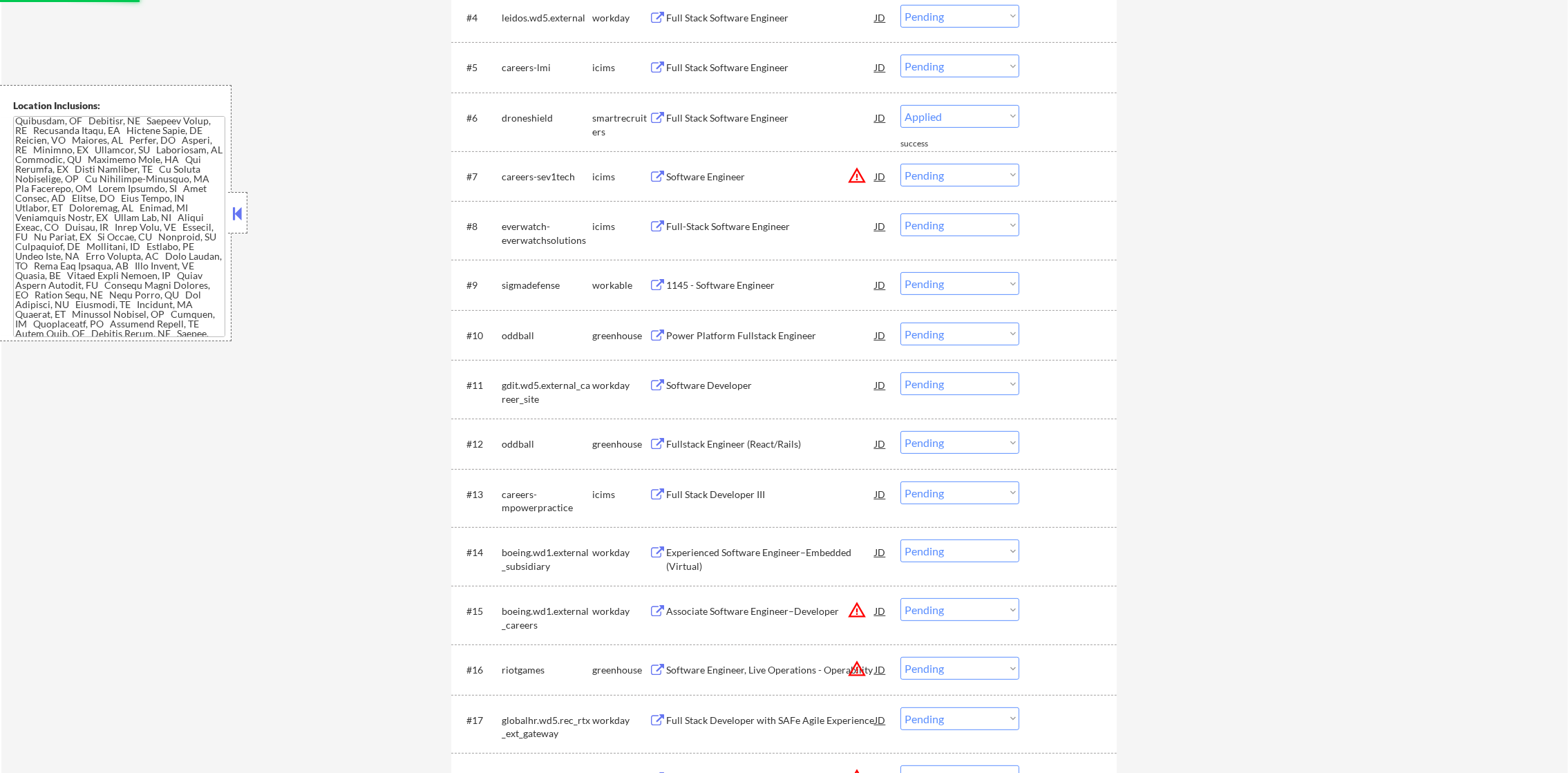
select select ""pending""
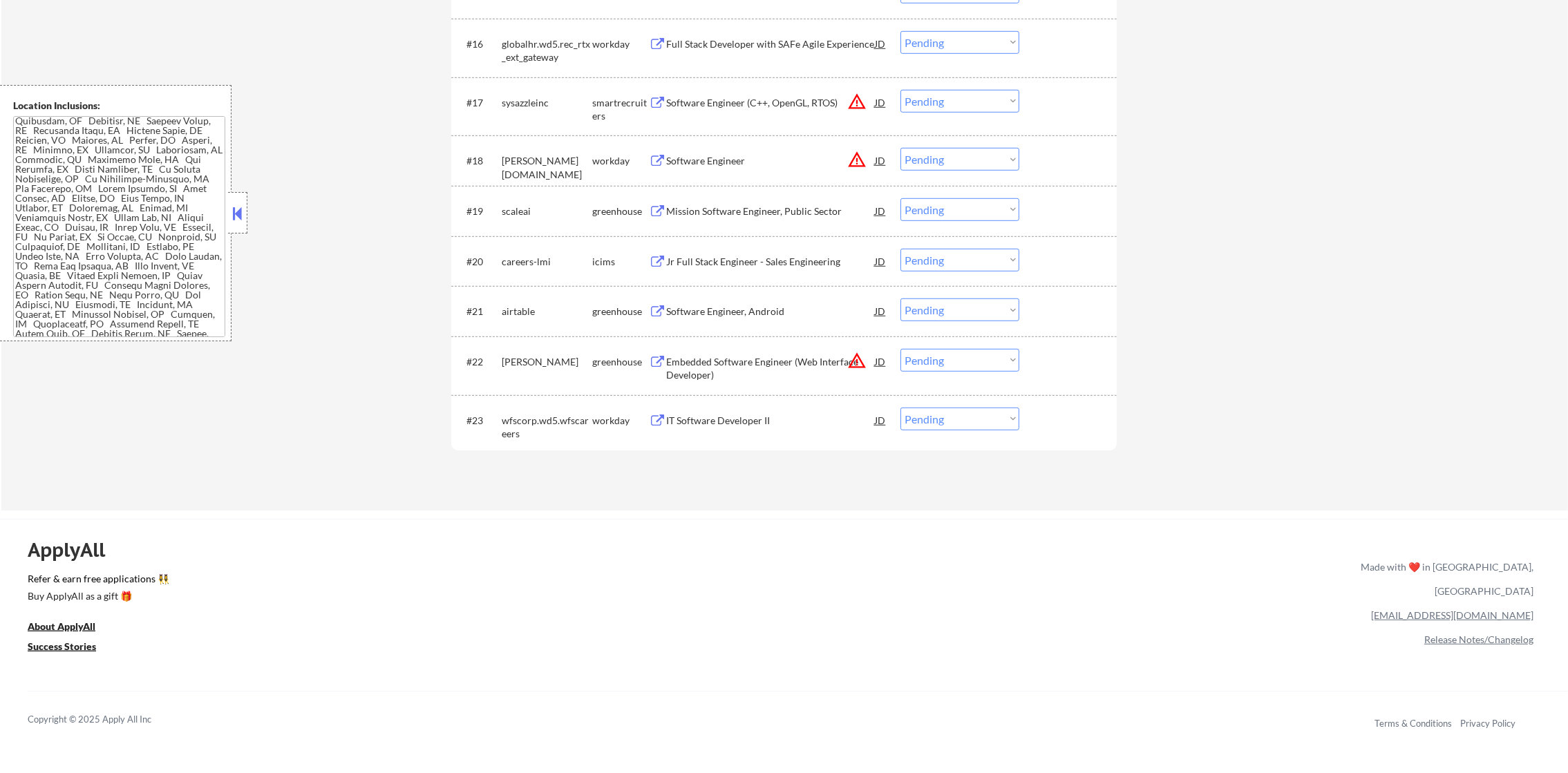
scroll to position [1280, 0]
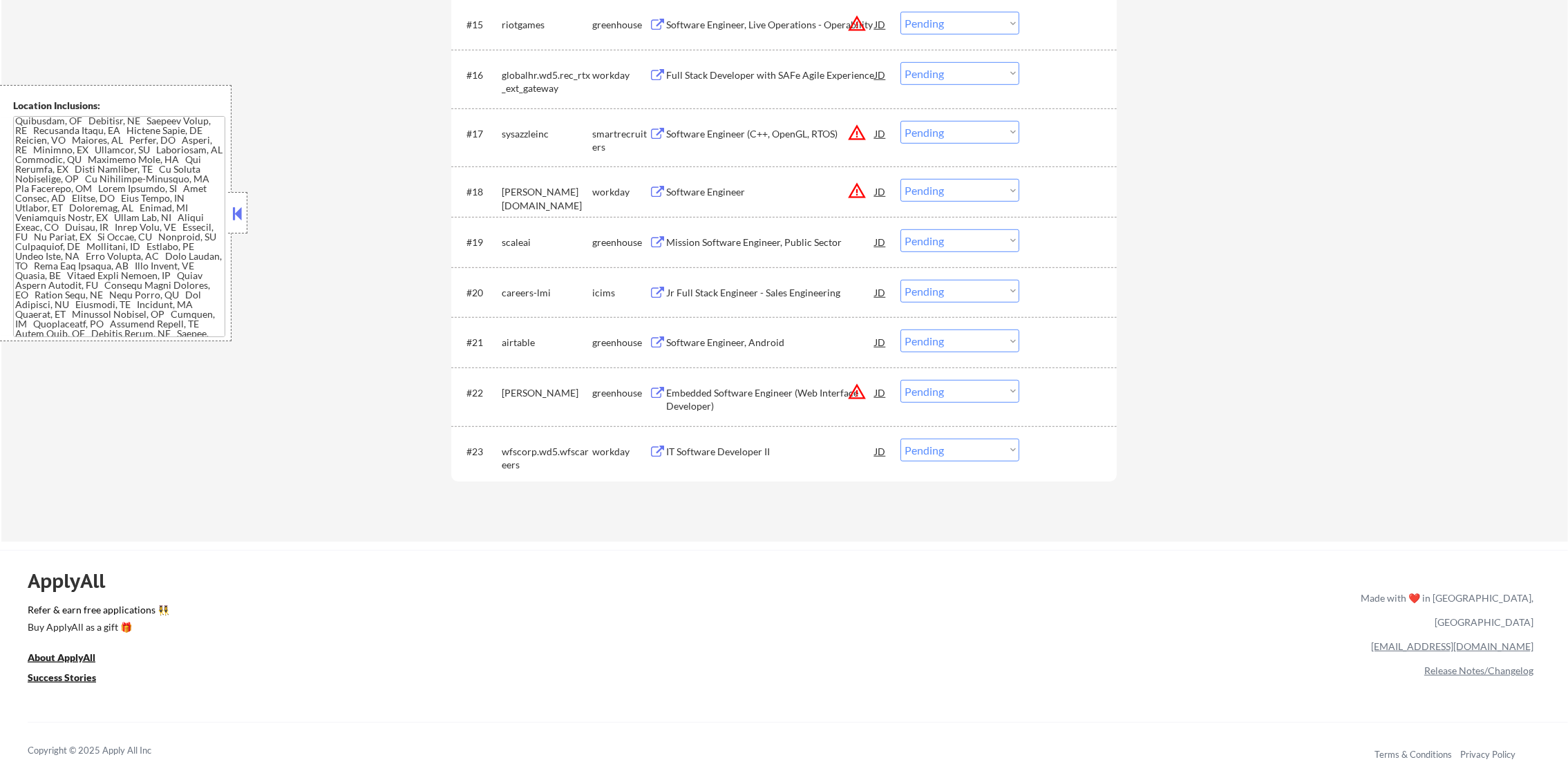
click at [719, 336] on div "Software Engineer, Android" at bounding box center [770, 342] width 209 height 14
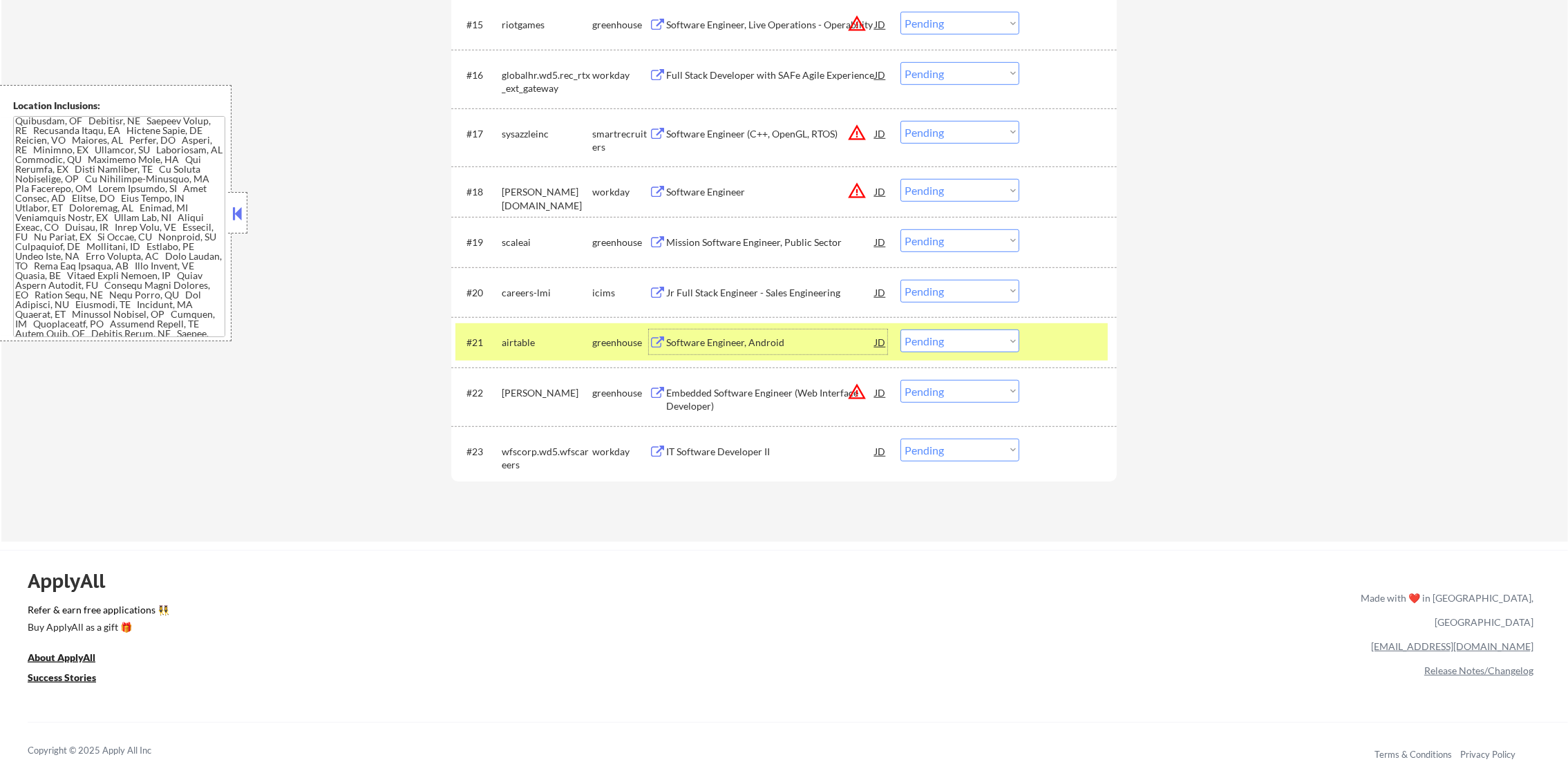
click at [561, 347] on div "airtable" at bounding box center [547, 342] width 91 height 14
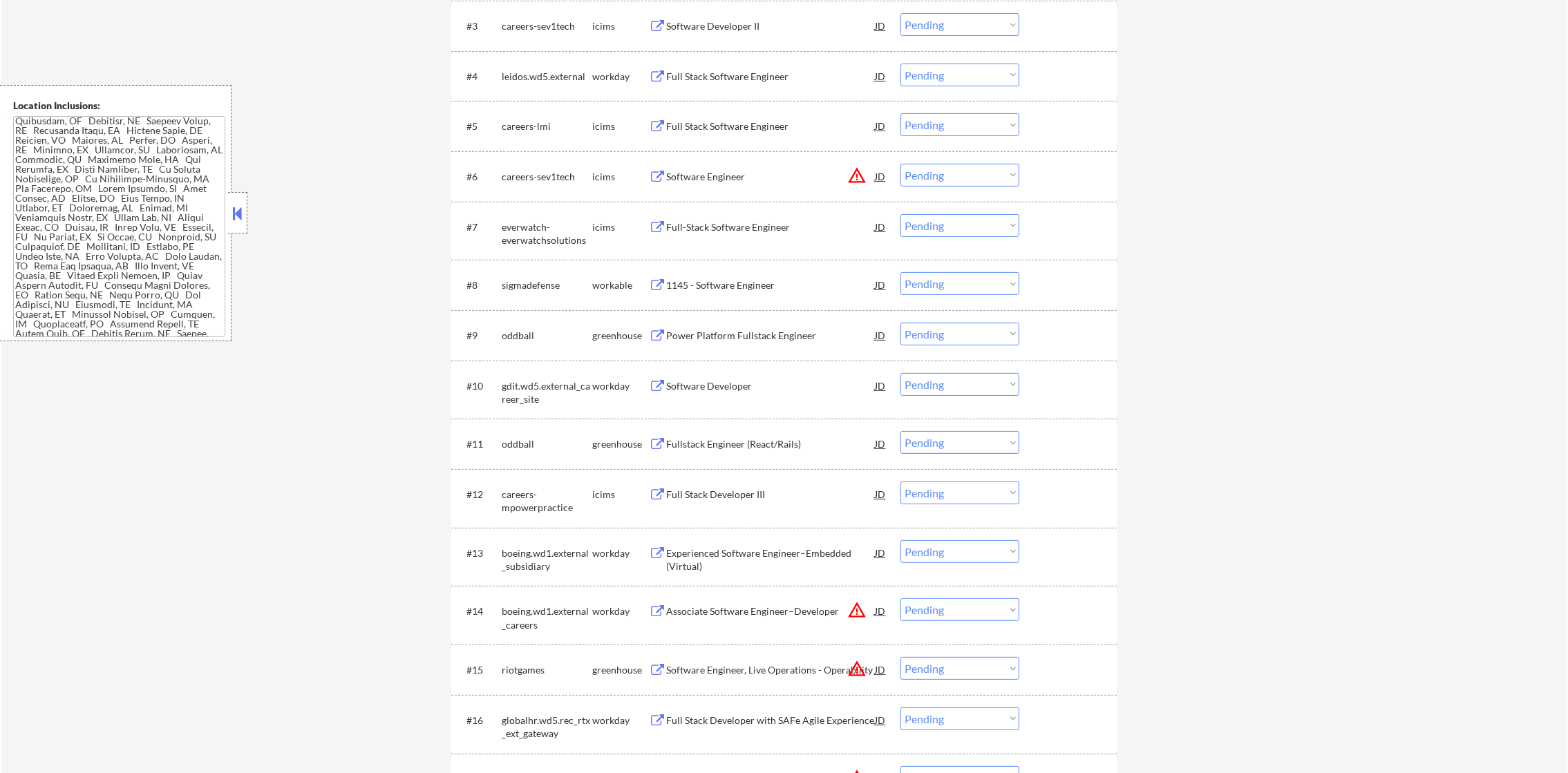
scroll to position [588, 0]
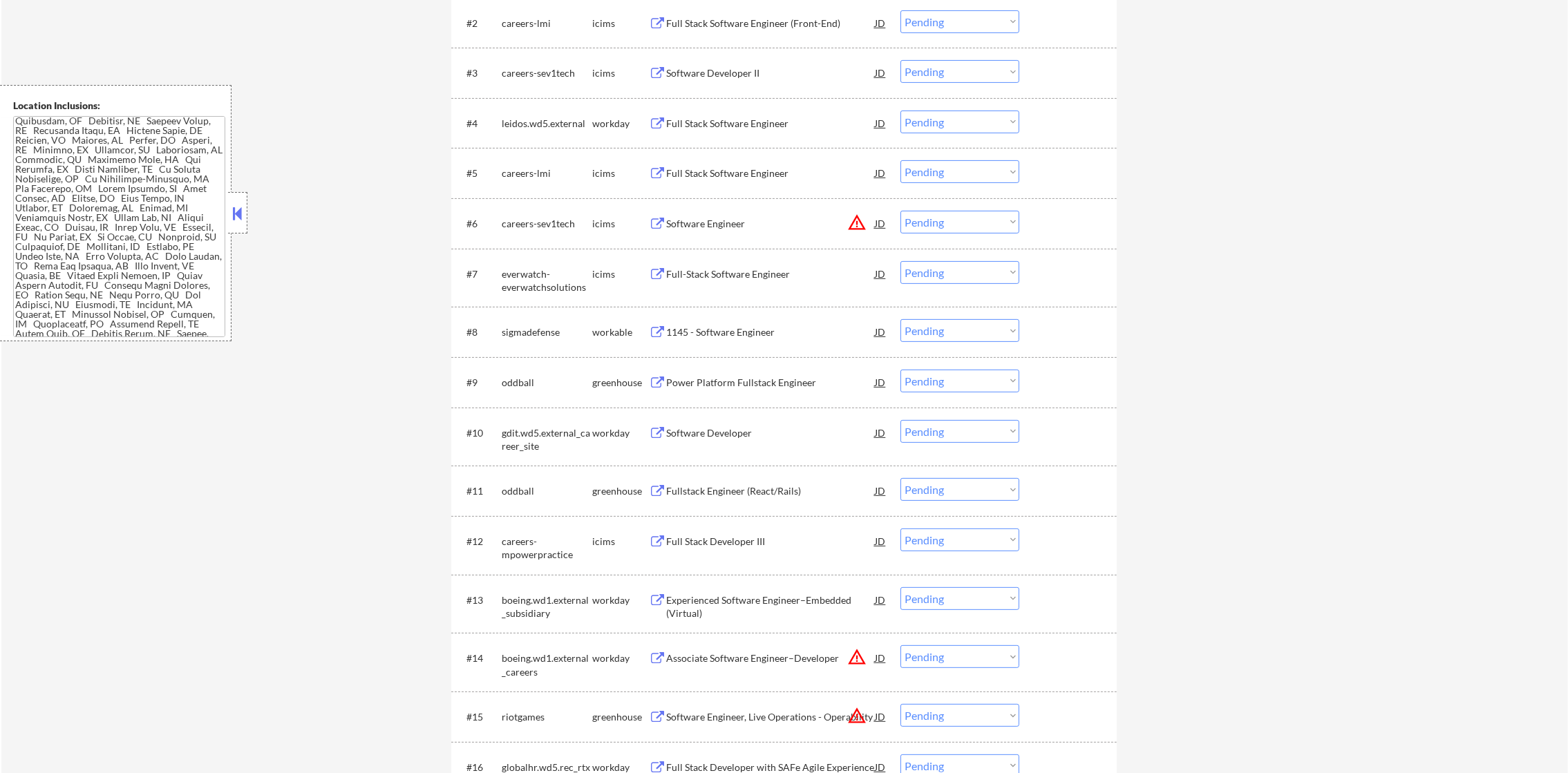
click at [744, 330] on div "1145 - Software Engineer" at bounding box center [770, 332] width 209 height 14
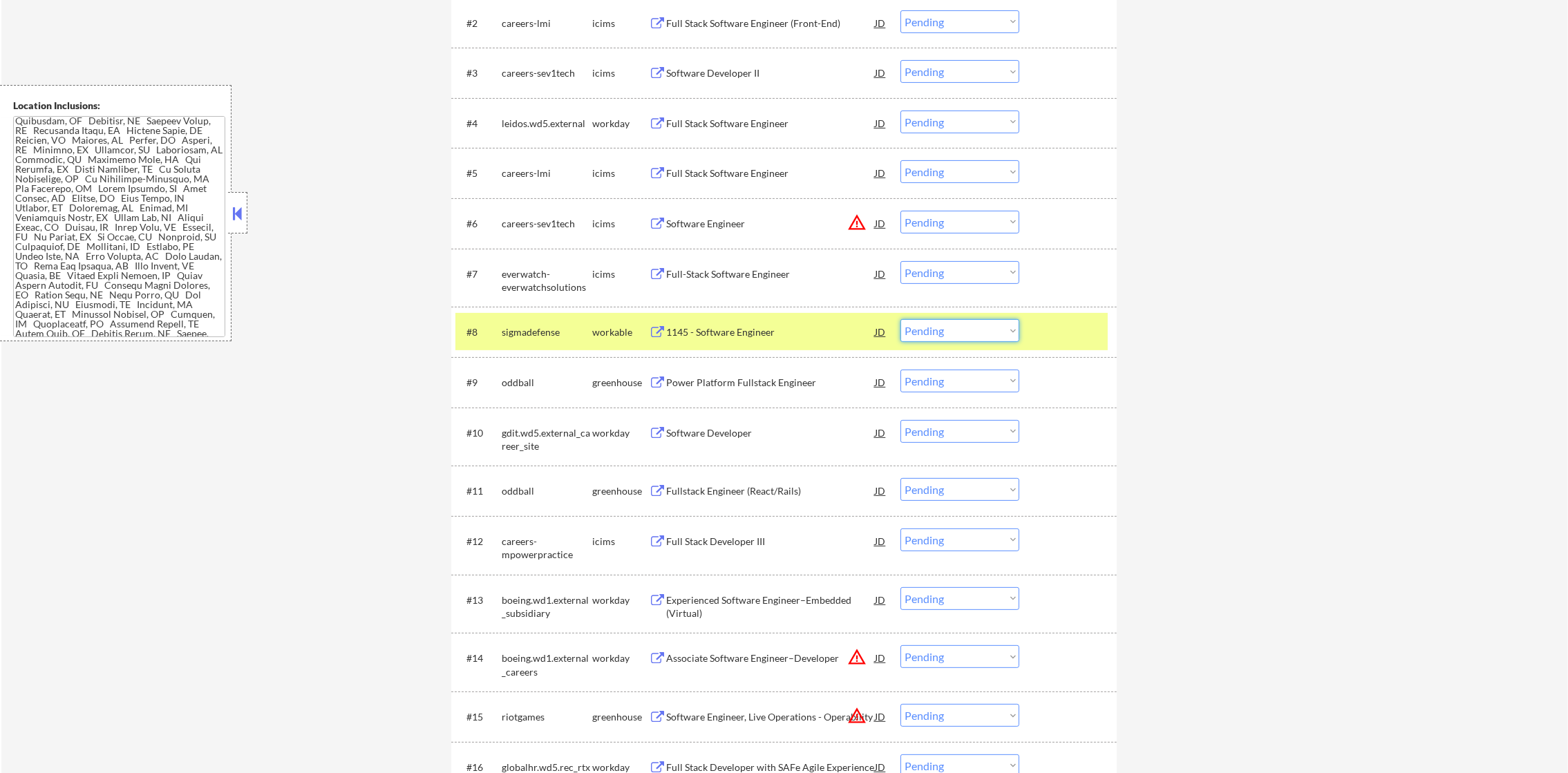
click at [943, 336] on select "Choose an option... Pending Applied Excluded (Questions) Excluded (Expired) Exc…" at bounding box center [959, 330] width 119 height 23
click at [900, 319] on select "Choose an option... Pending Applied Excluded (Questions) Excluded (Expired) Exc…" at bounding box center [959, 330] width 119 height 23
click at [578, 344] on div "#8 sigmadefense workable 1145 - Software Engineer JD warning_amber Choose an op…" at bounding box center [781, 331] width 652 height 37
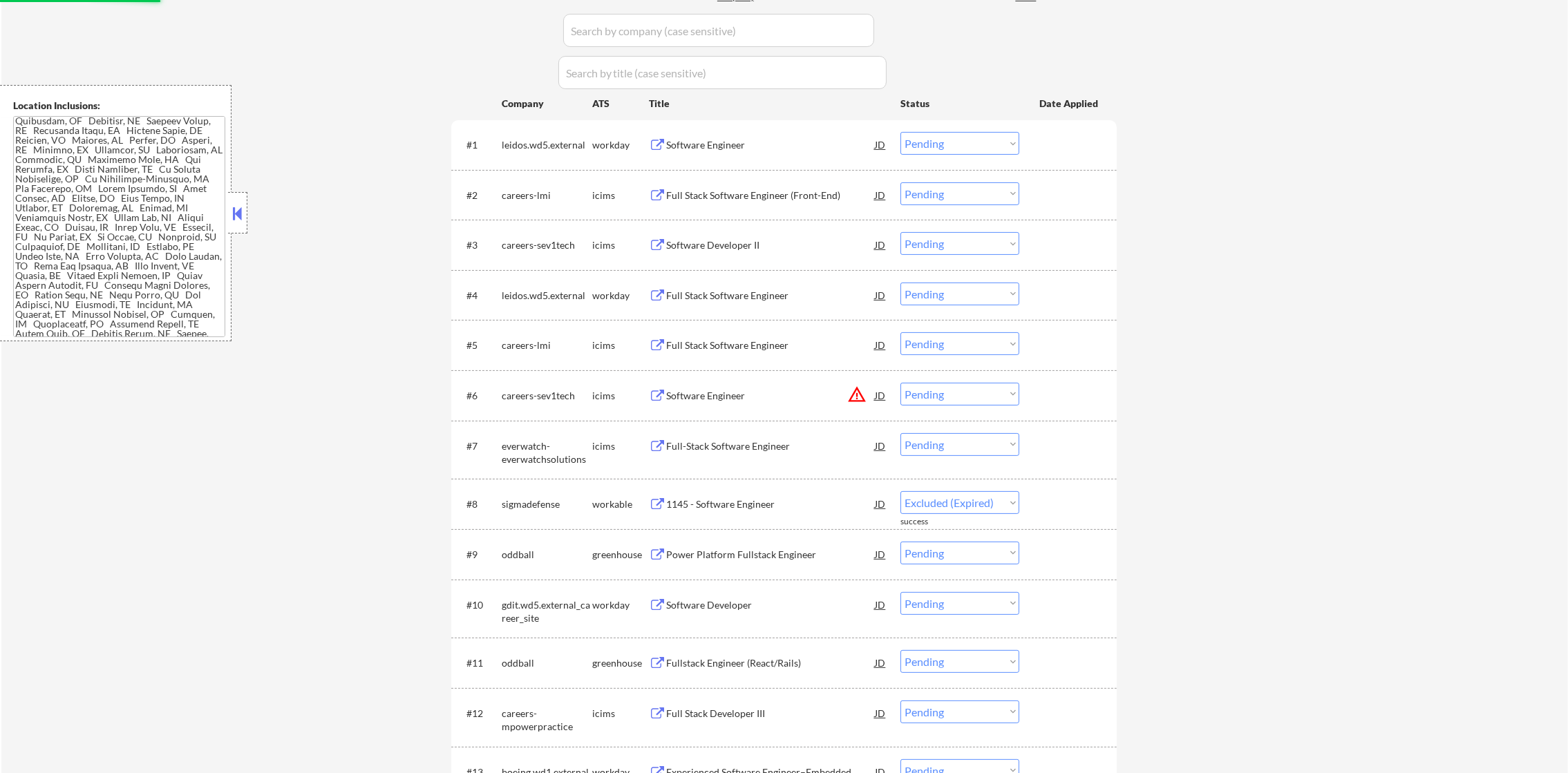
scroll to position [658, 0]
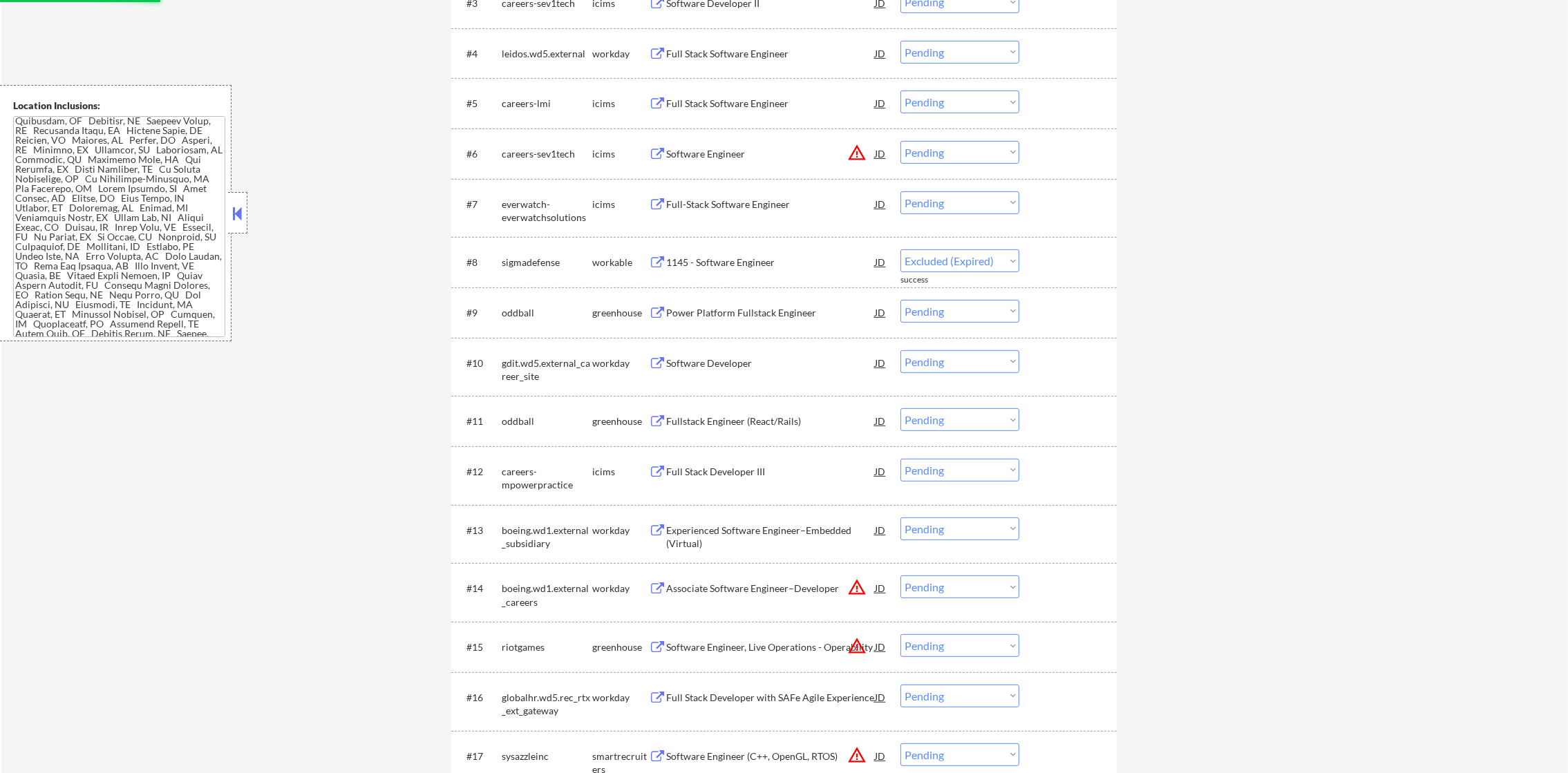
select select ""pending""
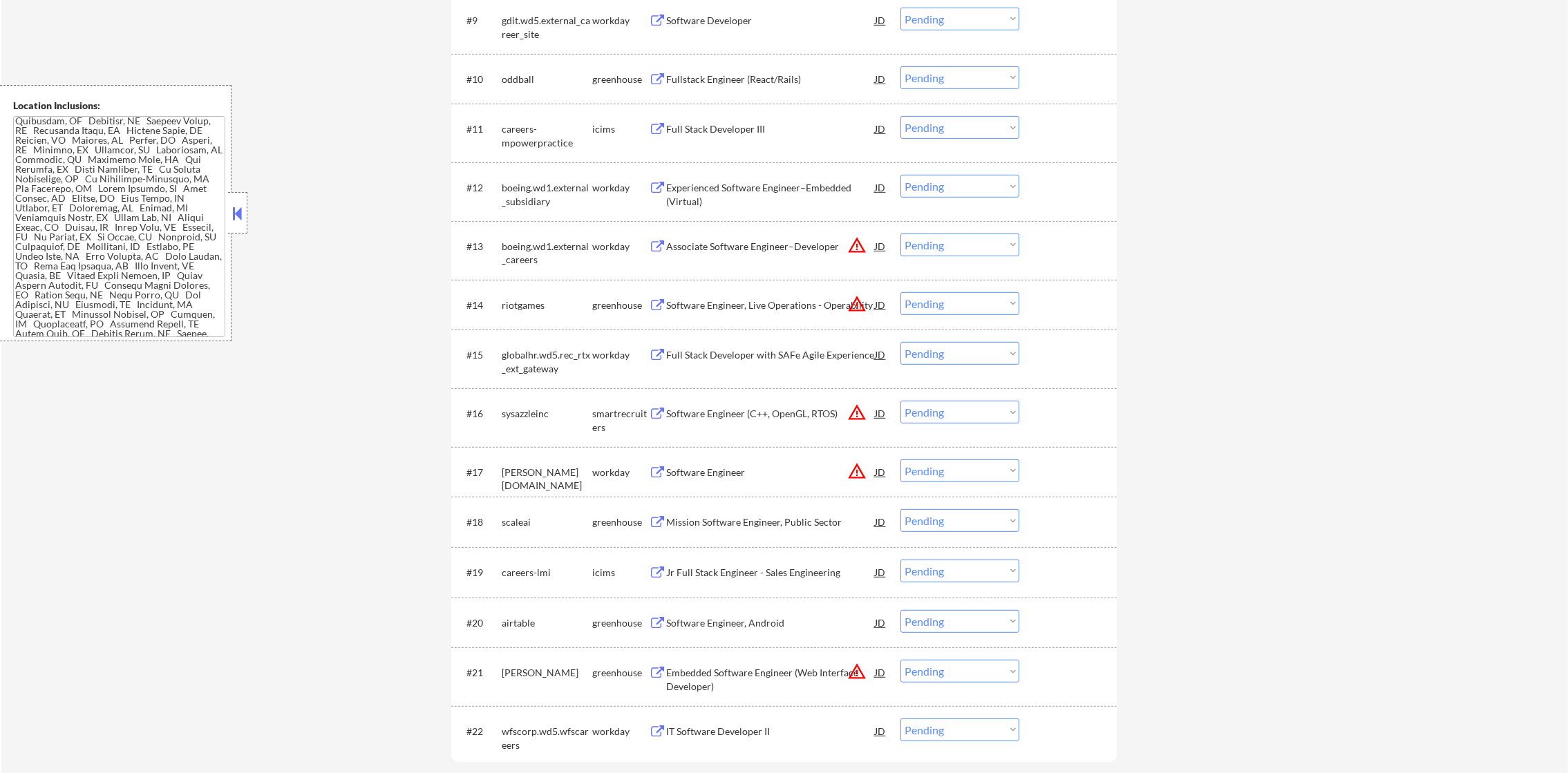
scroll to position [1105, 0]
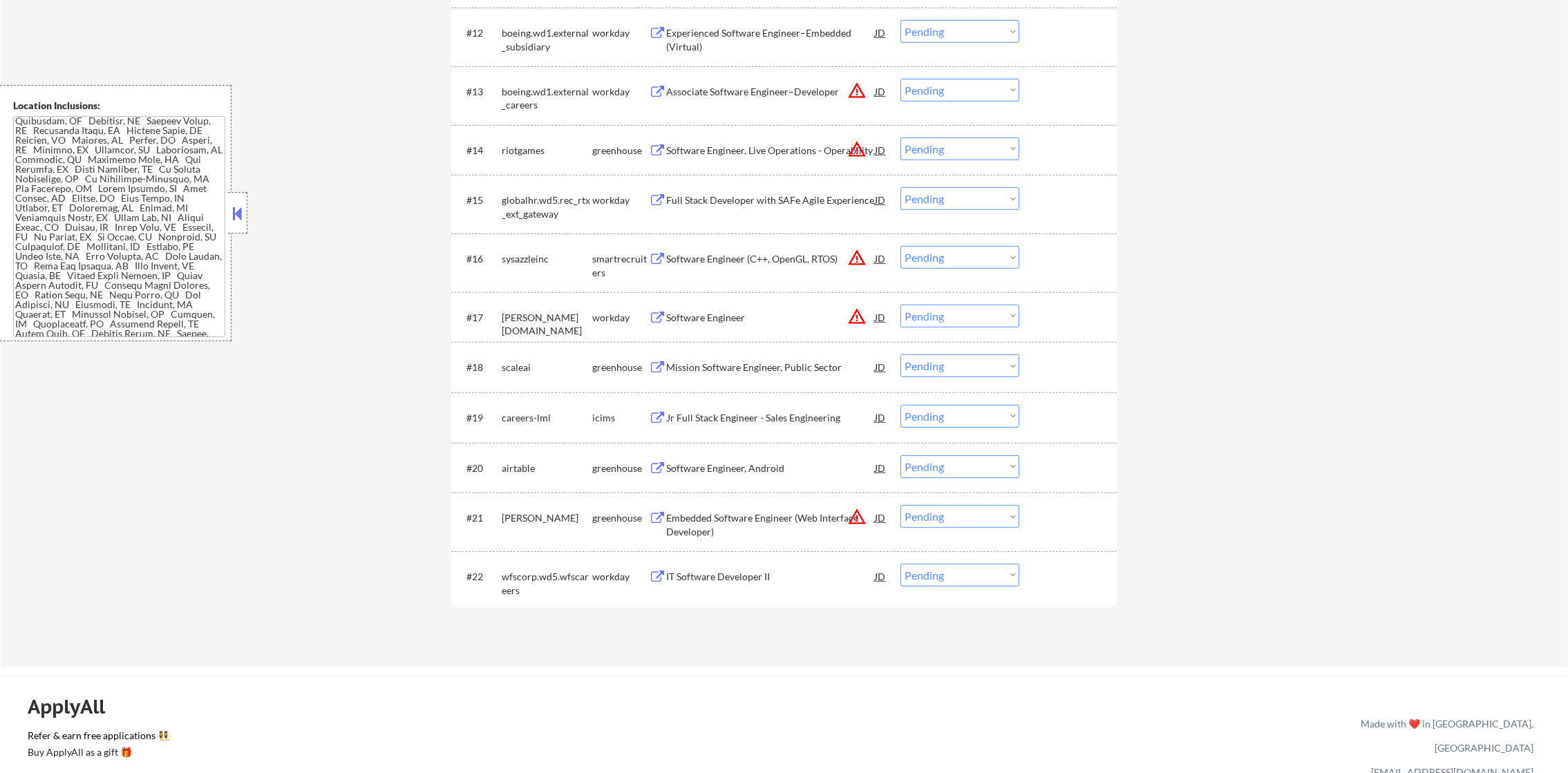
click at [856, 148] on button "warning_amber" at bounding box center [857, 149] width 19 height 19
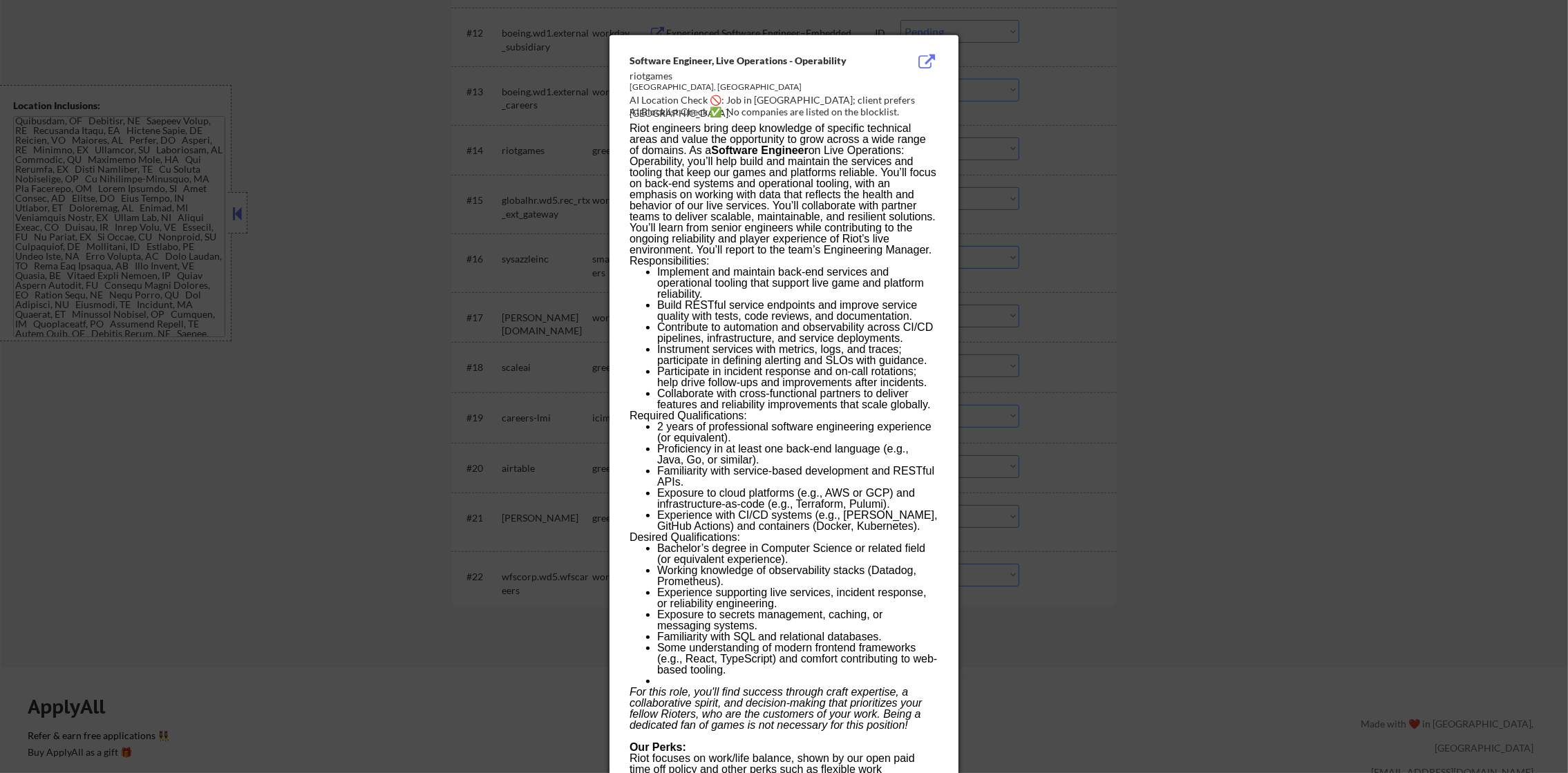
click at [1060, 144] on div at bounding box center [784, 386] width 1568 height 773
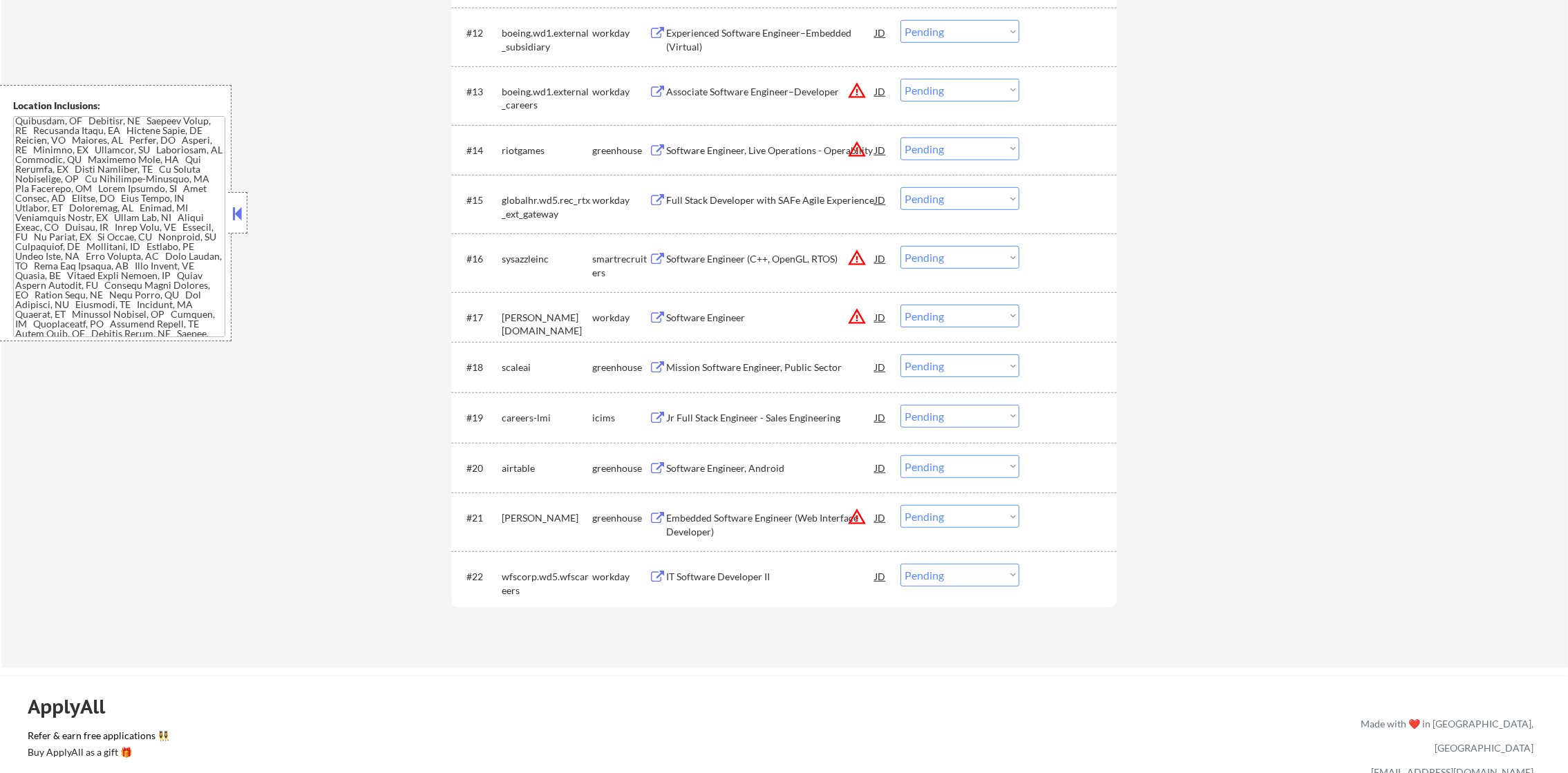
click at [763, 145] on div "Software Engineer, Live Operations - Operability" at bounding box center [770, 150] width 209 height 14
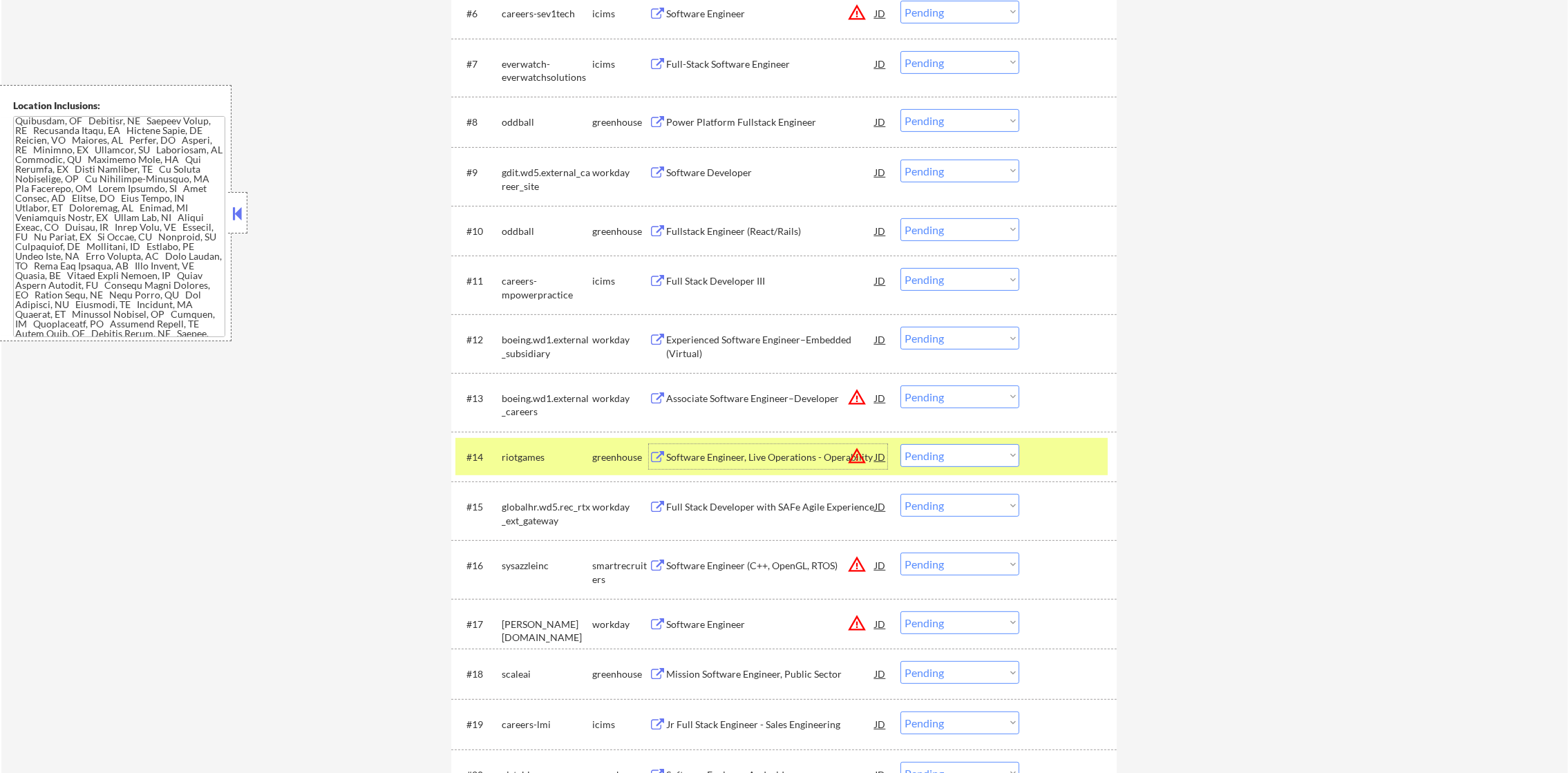
scroll to position [794, 0]
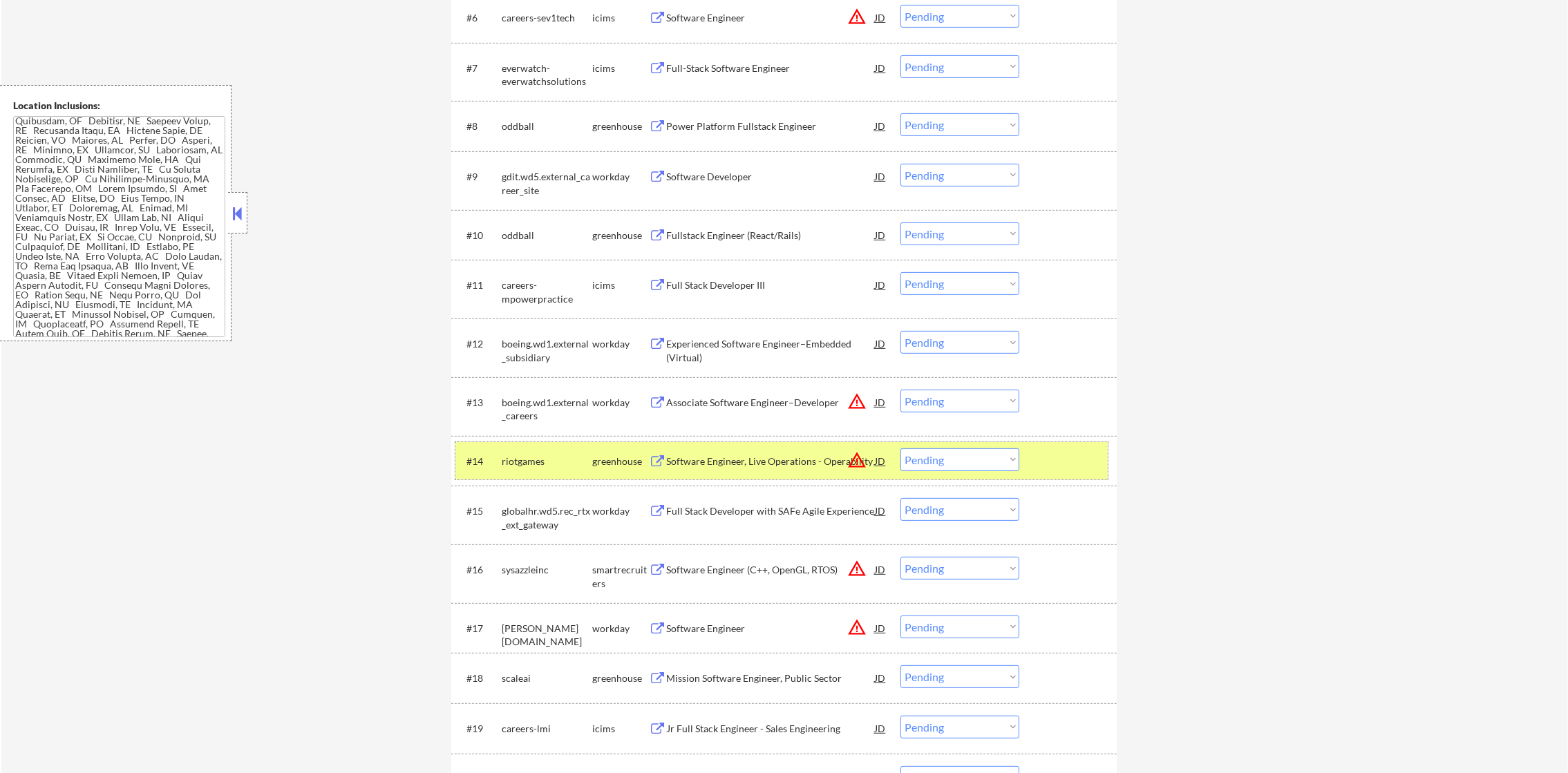
click at [508, 472] on div "riotgames" at bounding box center [547, 460] width 91 height 24
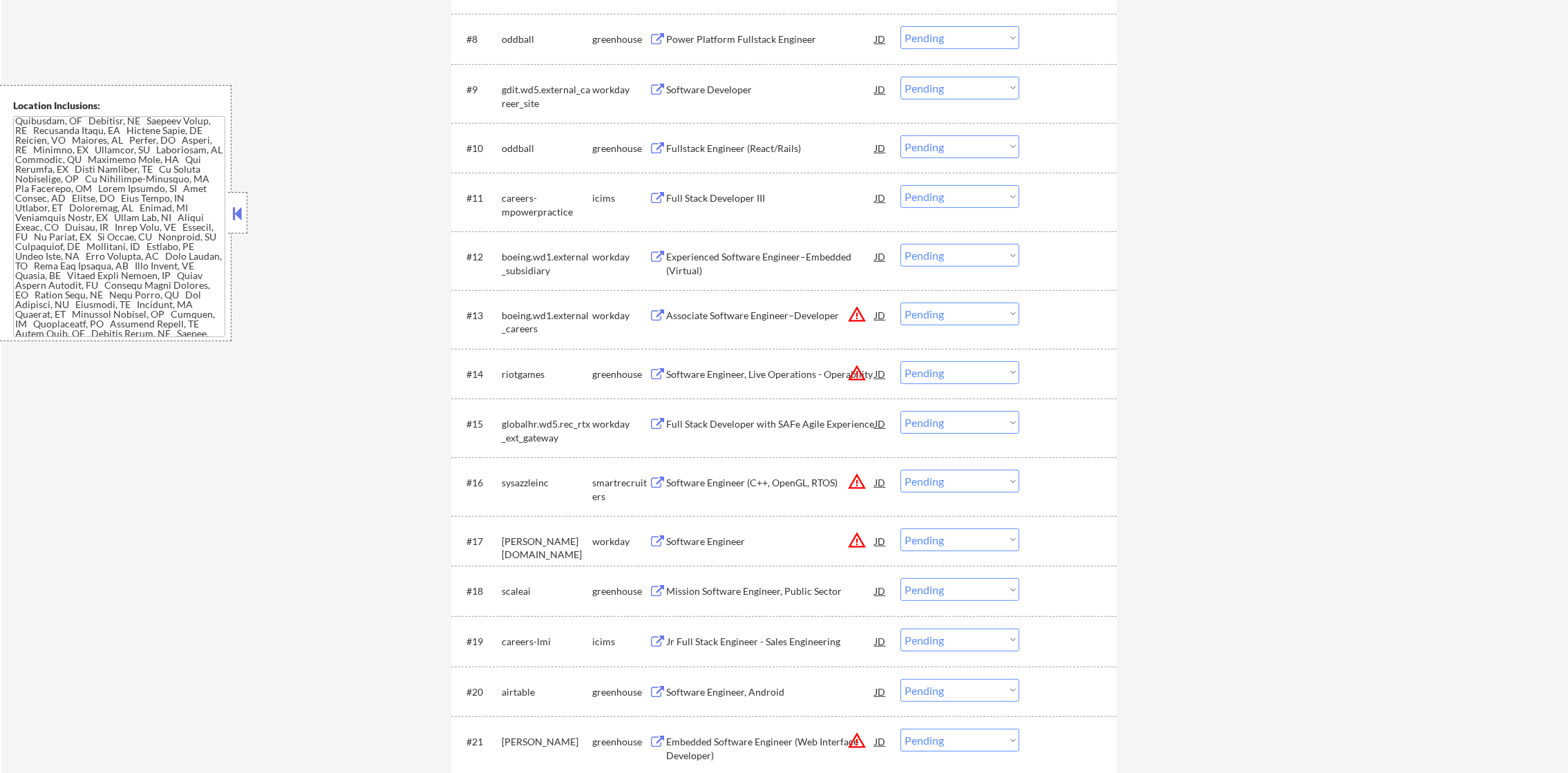
scroll to position [1001, 0]
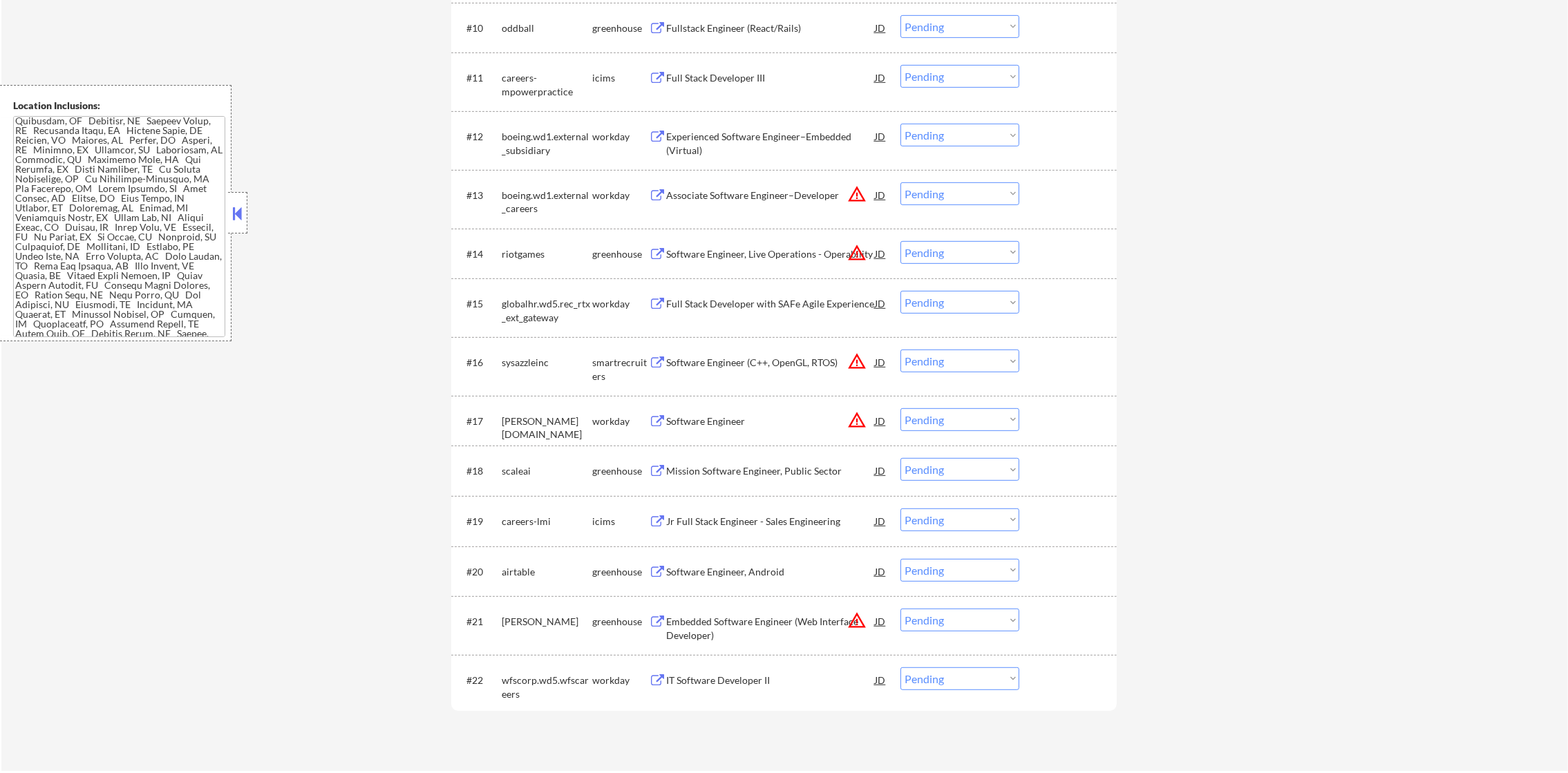
click at [858, 359] on button "warning_amber" at bounding box center [857, 361] width 19 height 19
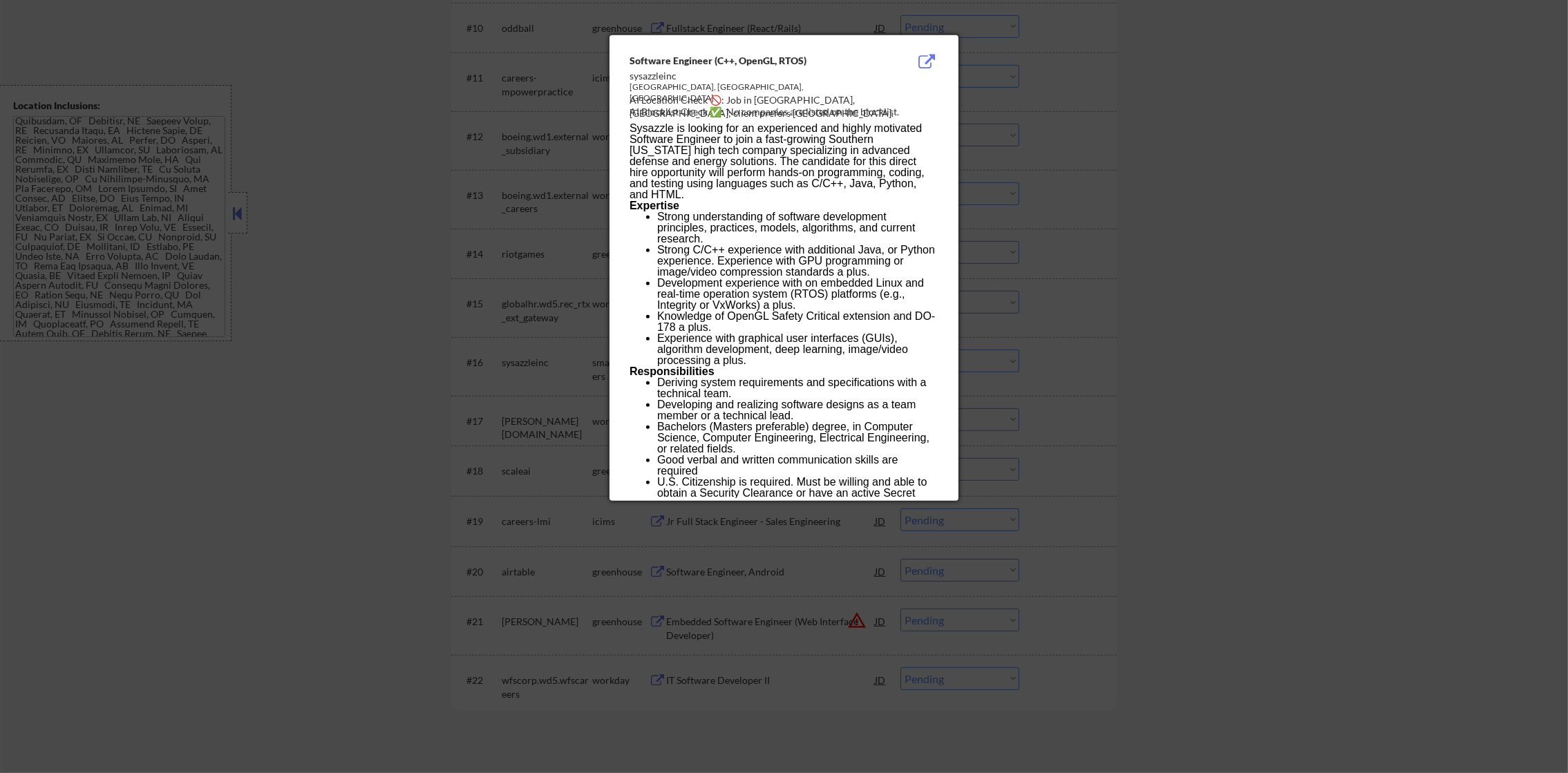
click at [1042, 345] on div at bounding box center [784, 386] width 1568 height 773
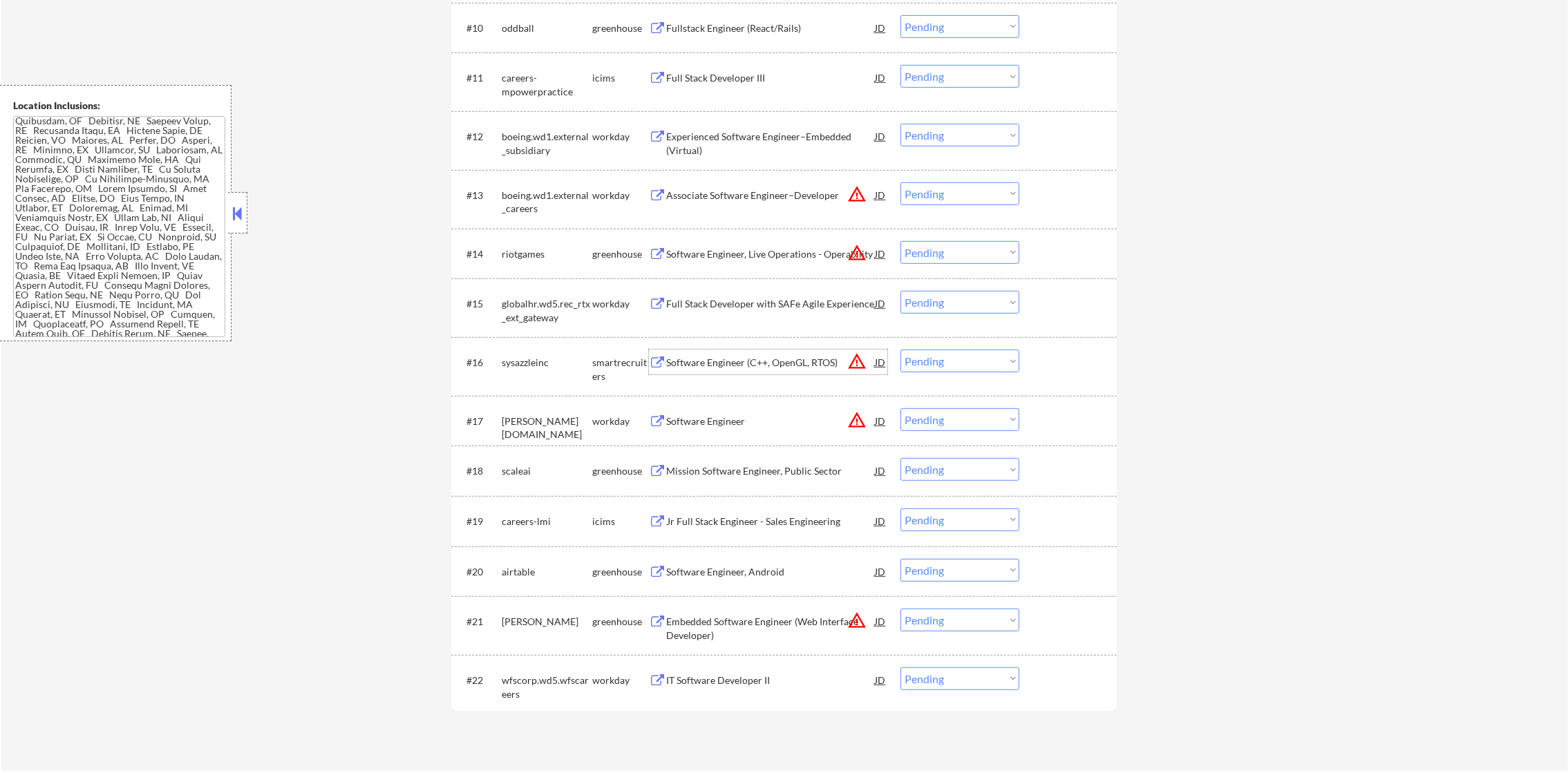
click at [804, 356] on div "Software Engineer (C++, OpenGL, RTOS)" at bounding box center [770, 362] width 209 height 14
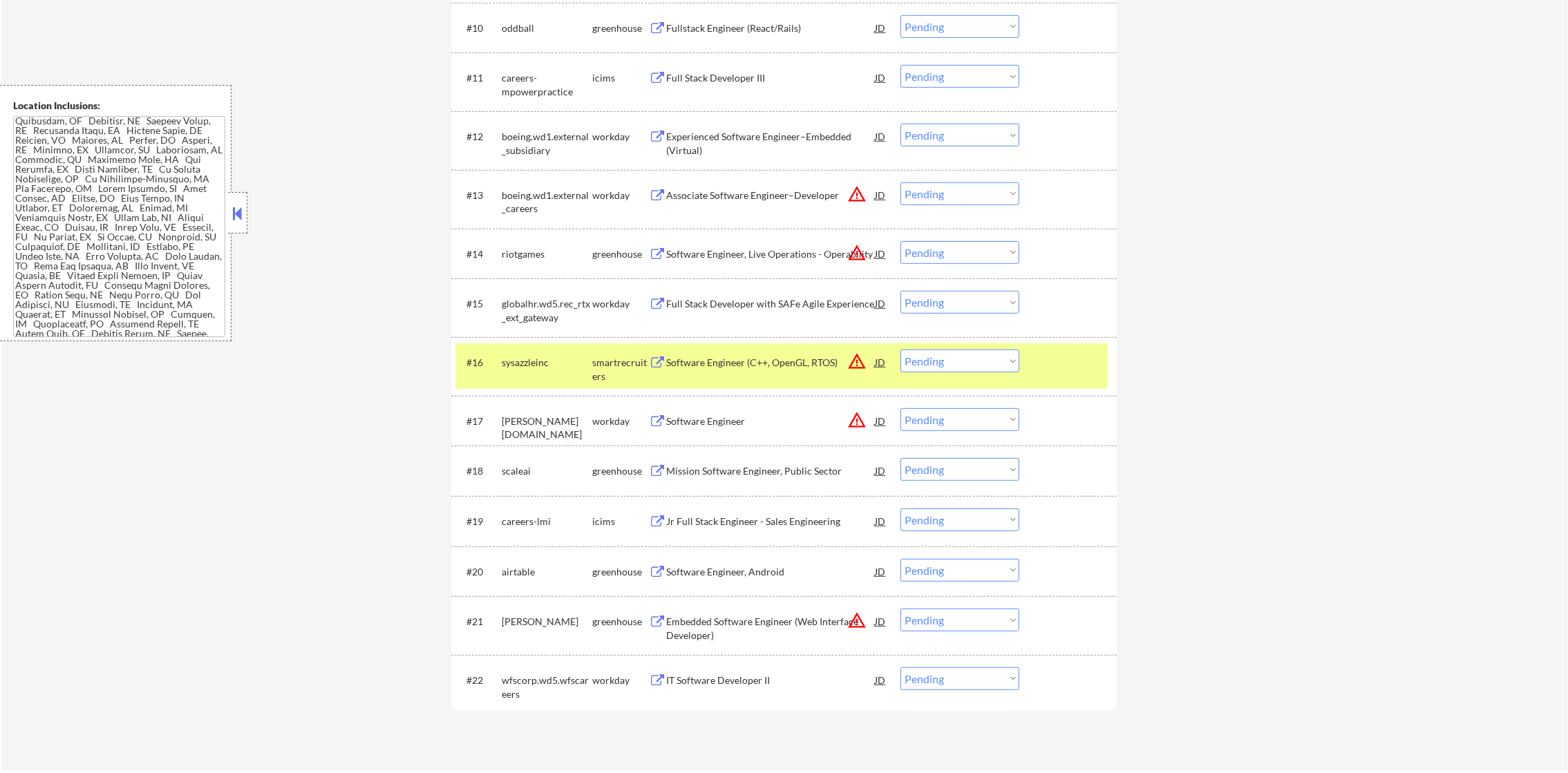
click at [936, 357] on select "Choose an option... Pending Applied Excluded (Questions) Excluded (Expired) Exc…" at bounding box center [959, 360] width 119 height 23
click at [900, 349] on select "Choose an option... Pending Applied Excluded (Questions) Excluded (Expired) Exc…" at bounding box center [959, 360] width 119 height 23
select select ""pending""
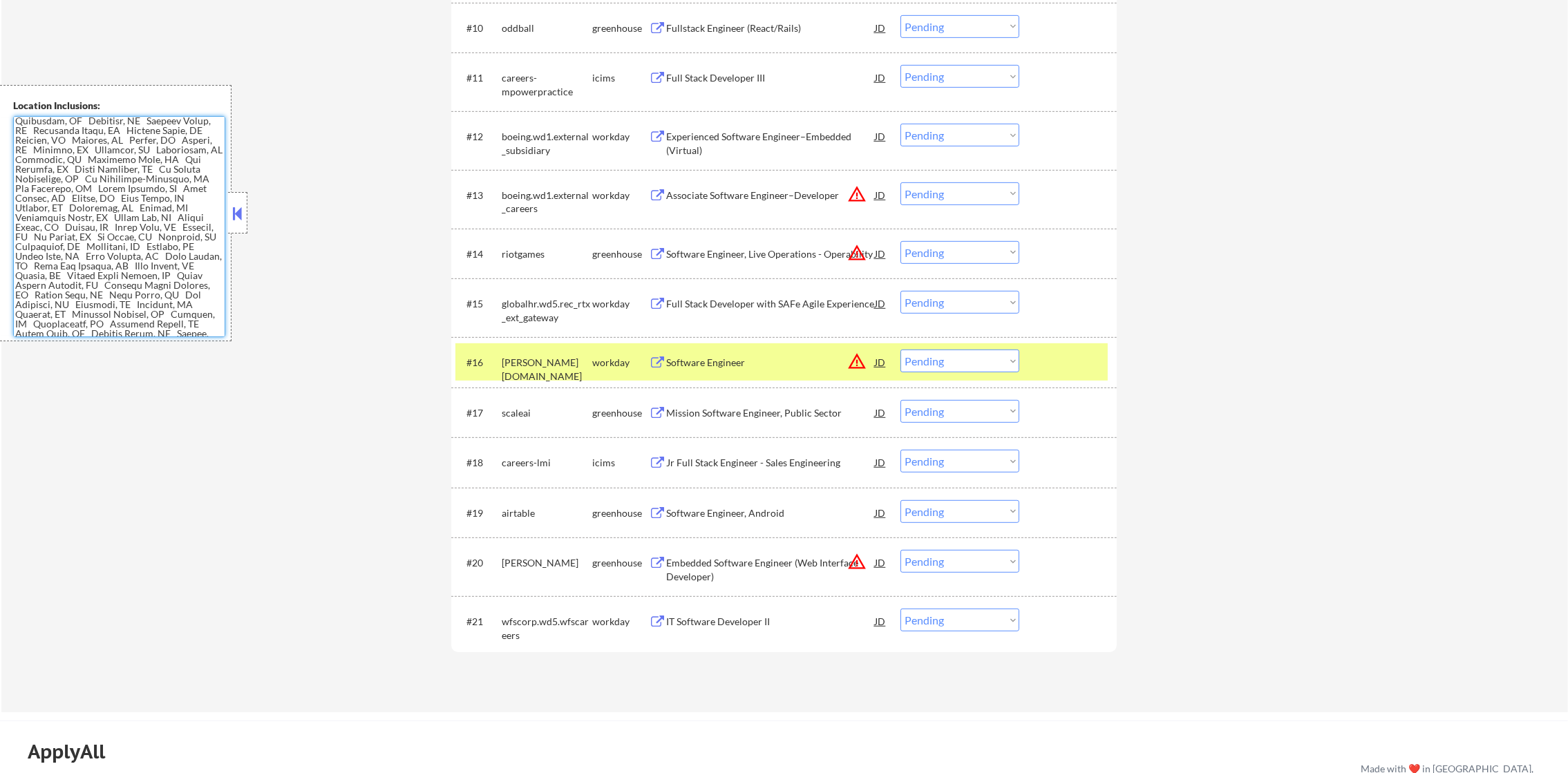
click at [549, 359] on div "parsons.wd5.search" at bounding box center [547, 369] width 91 height 27
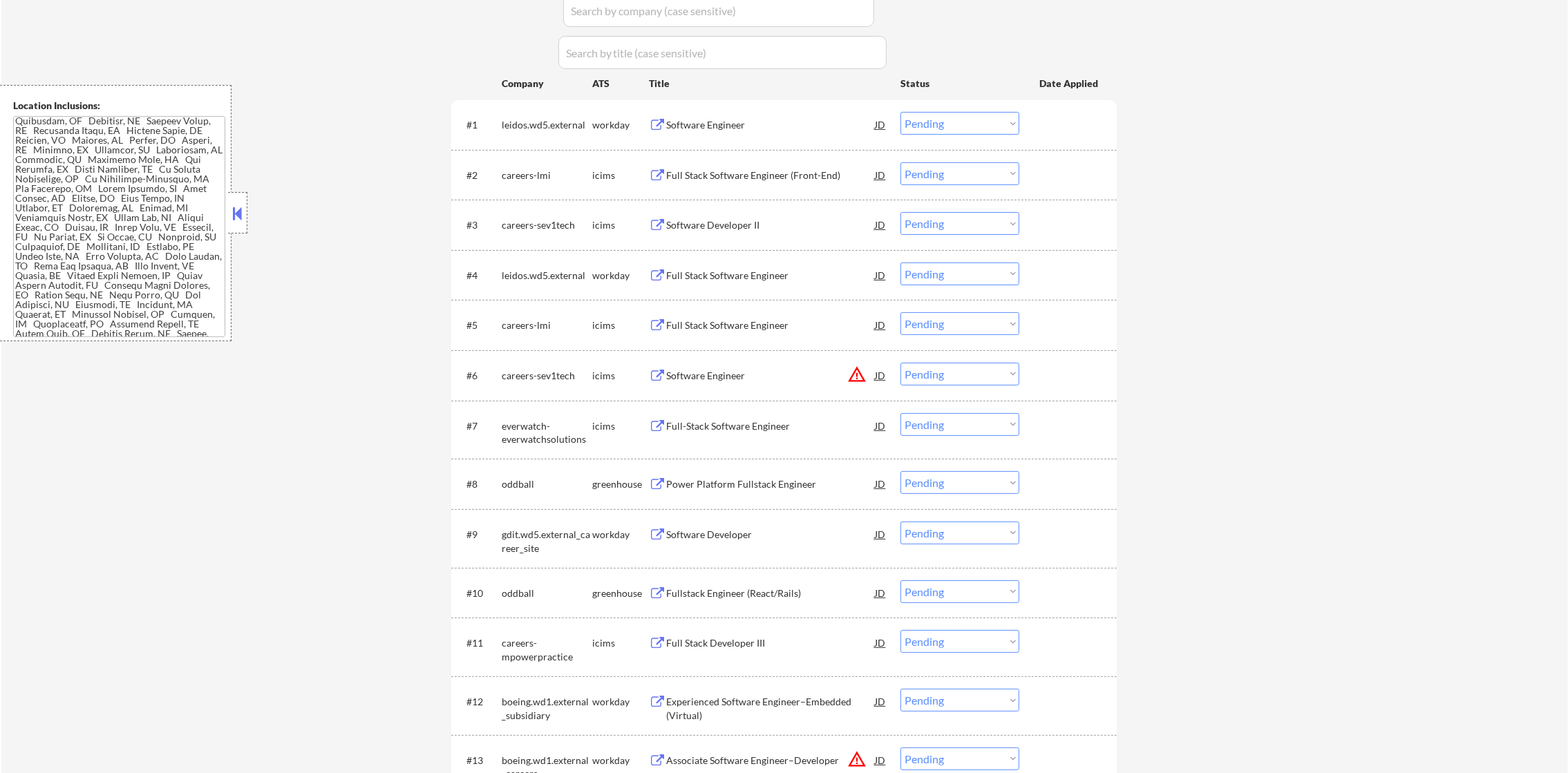
scroll to position [0, 0]
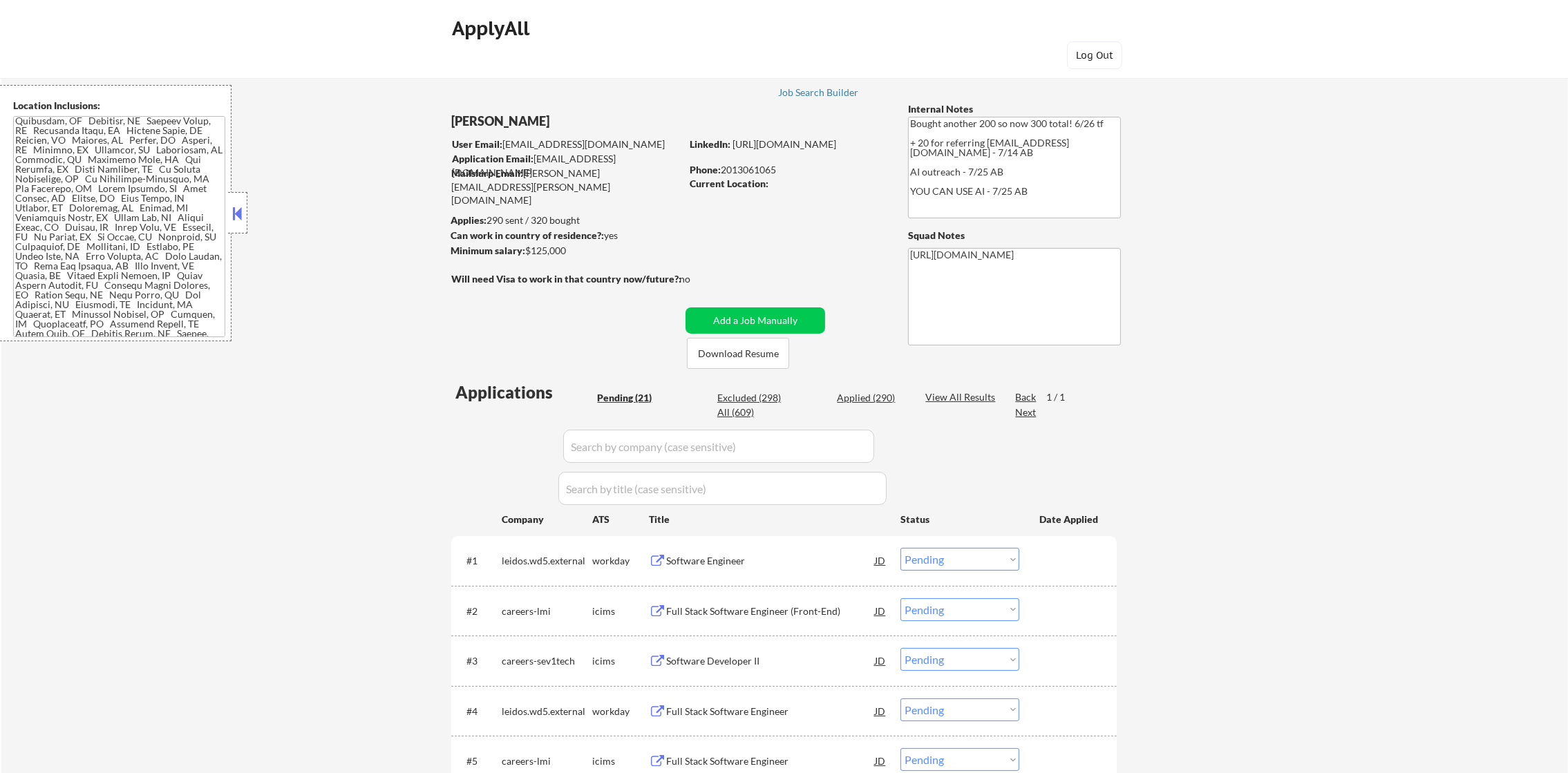
click at [850, 397] on div "Applied (290)" at bounding box center [871, 397] width 69 height 14
select select ""applied""
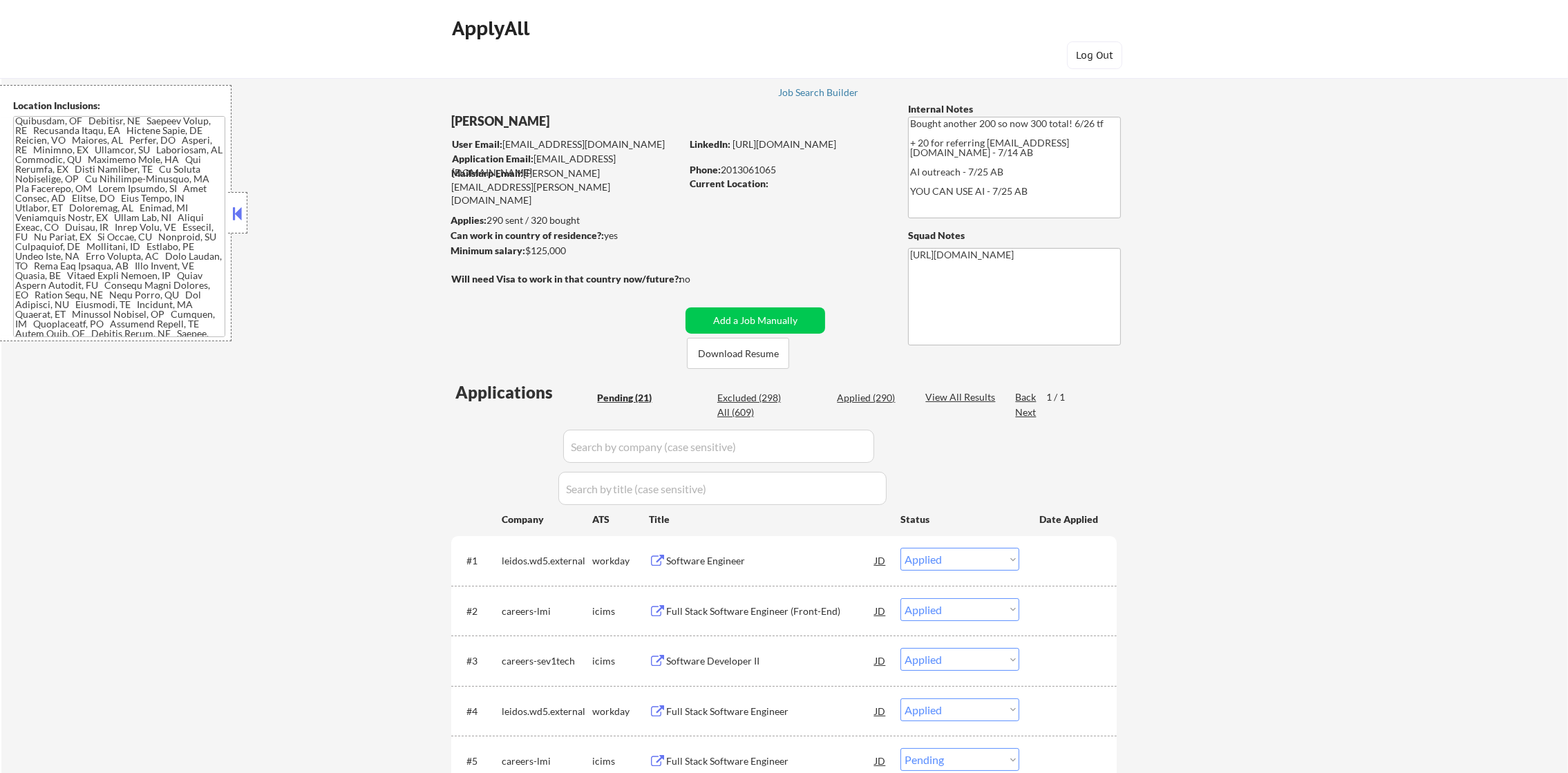
select select ""applied""
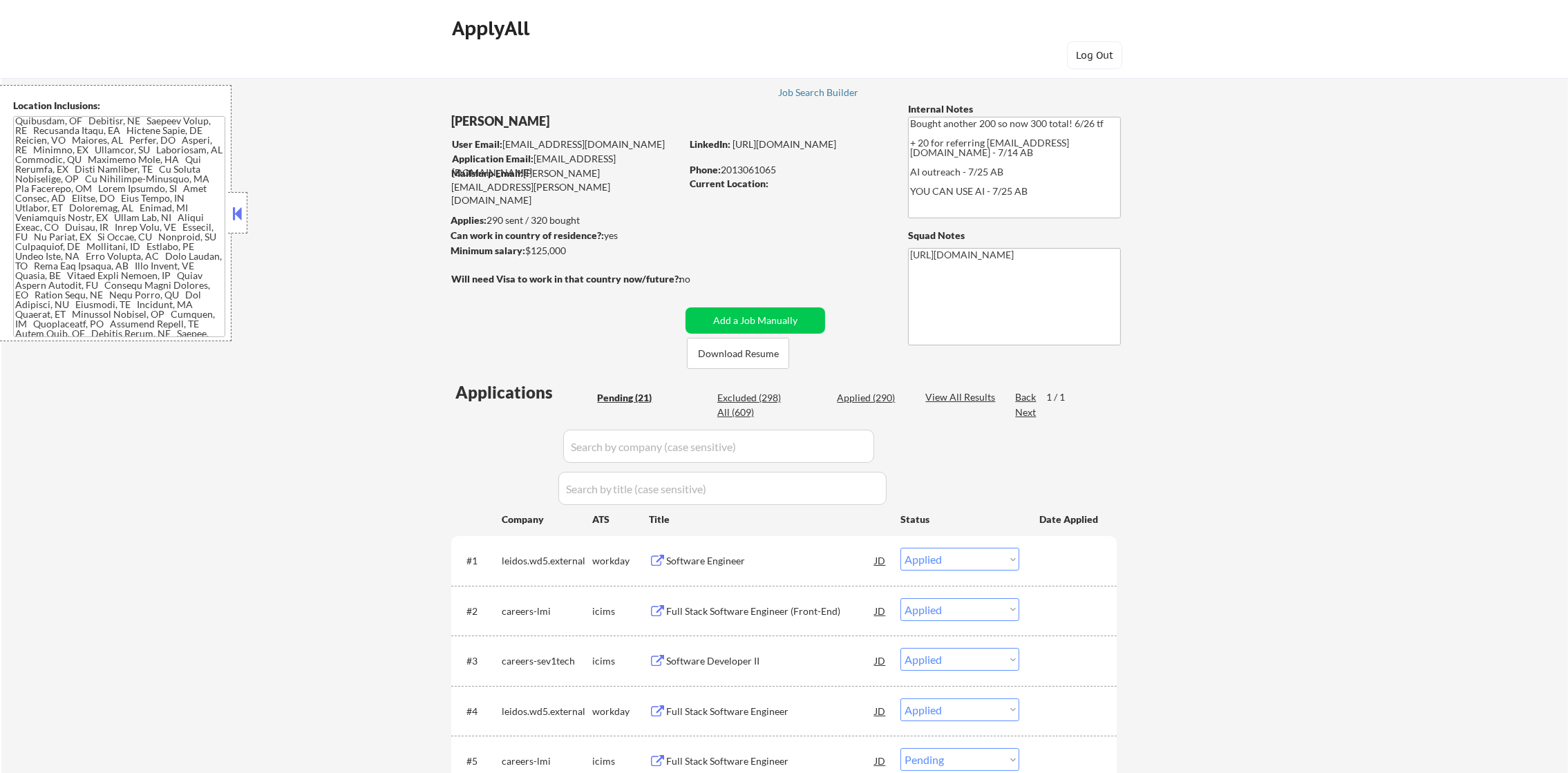
select select ""applied""
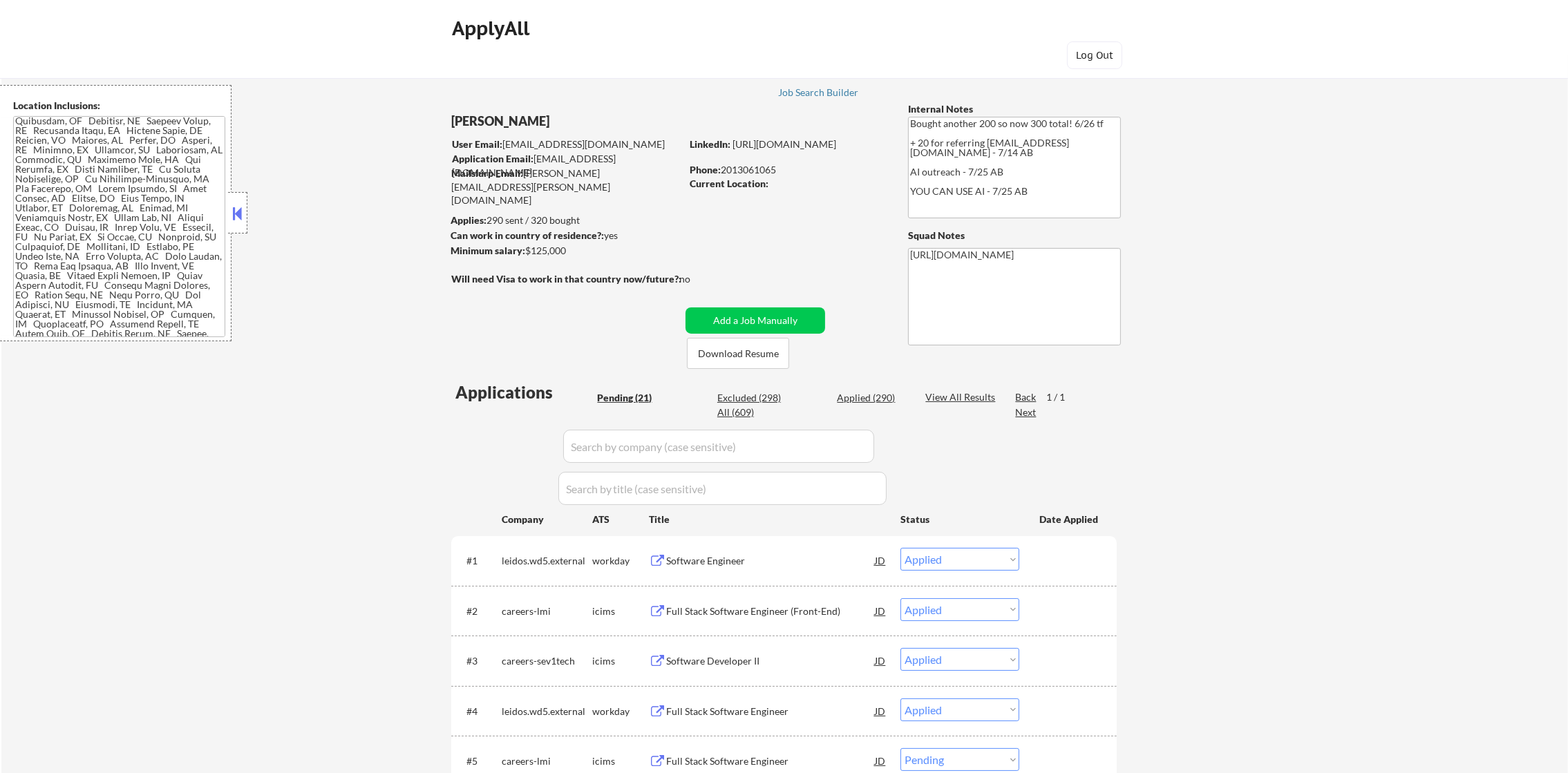
select select ""applied""
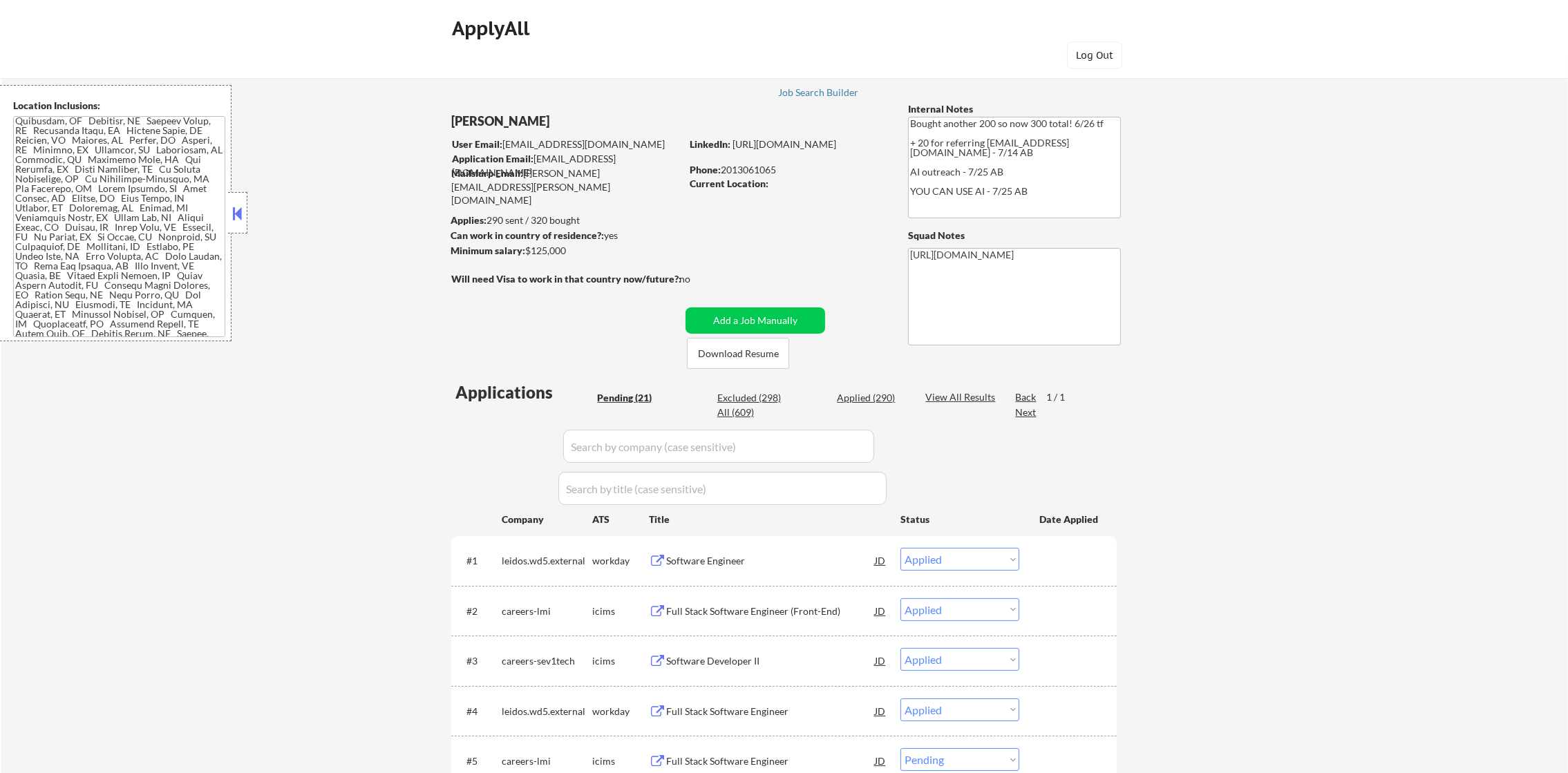
select select ""applied""
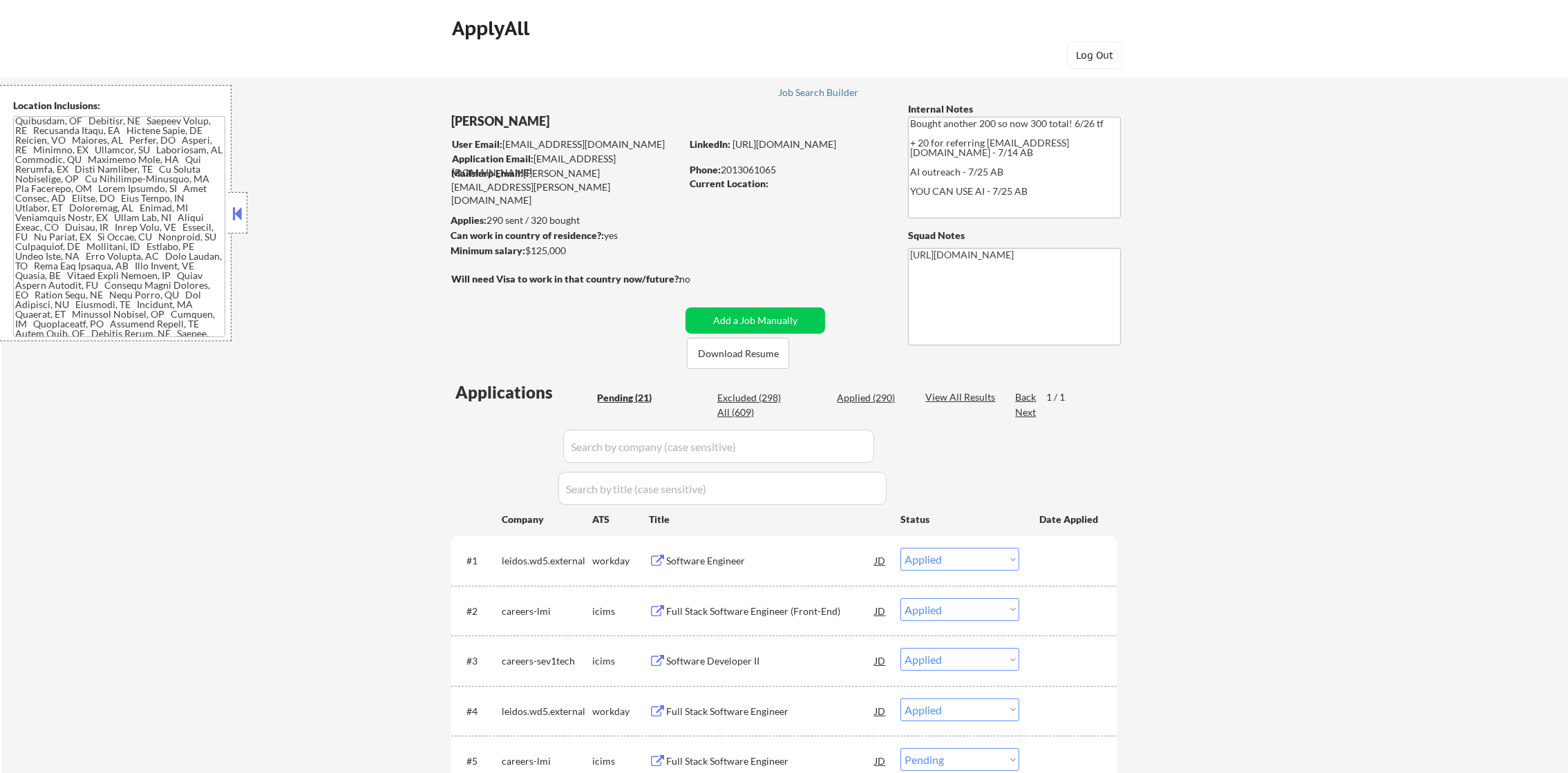
select select ""applied""
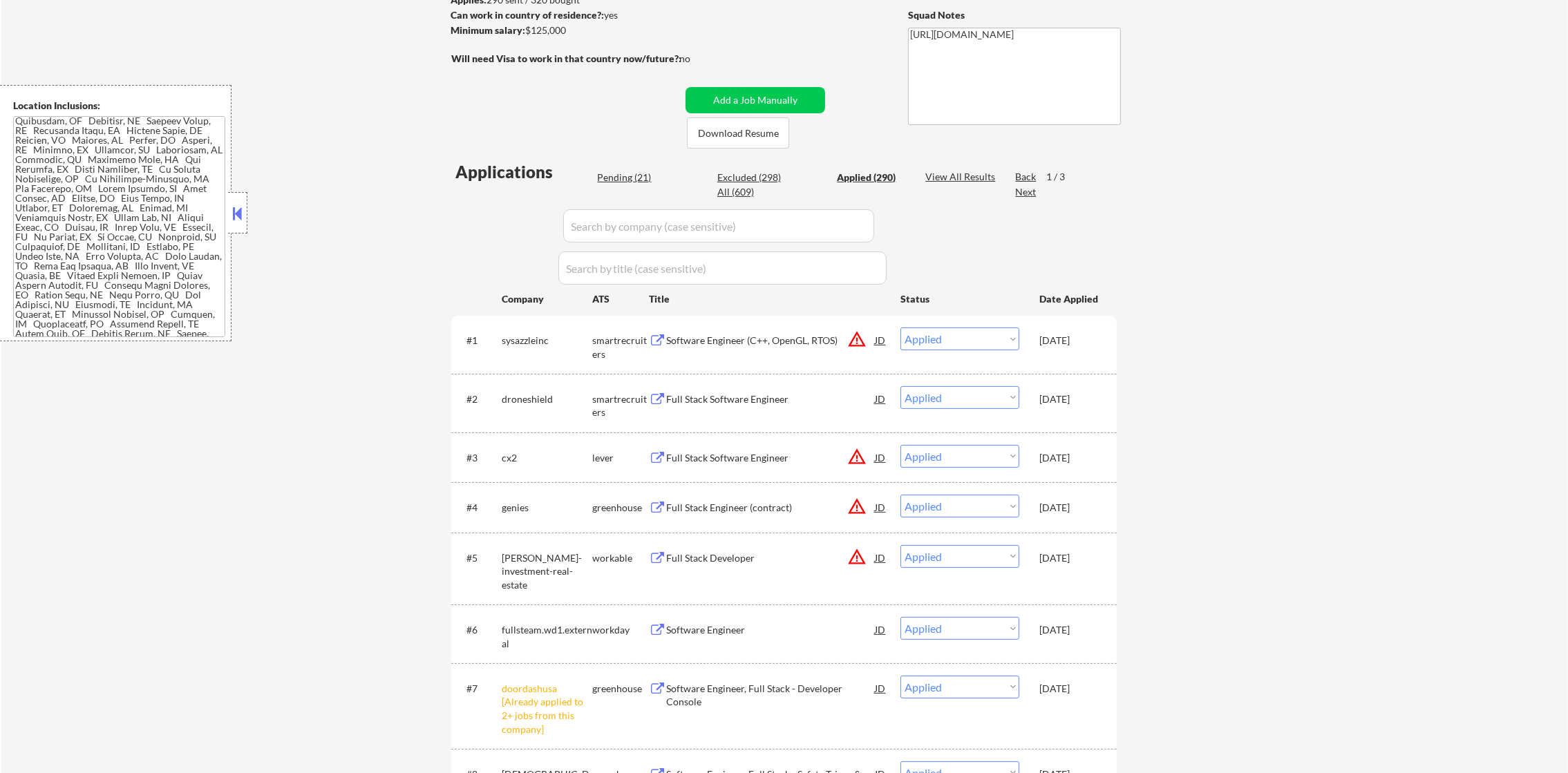
scroll to position [242, 0]
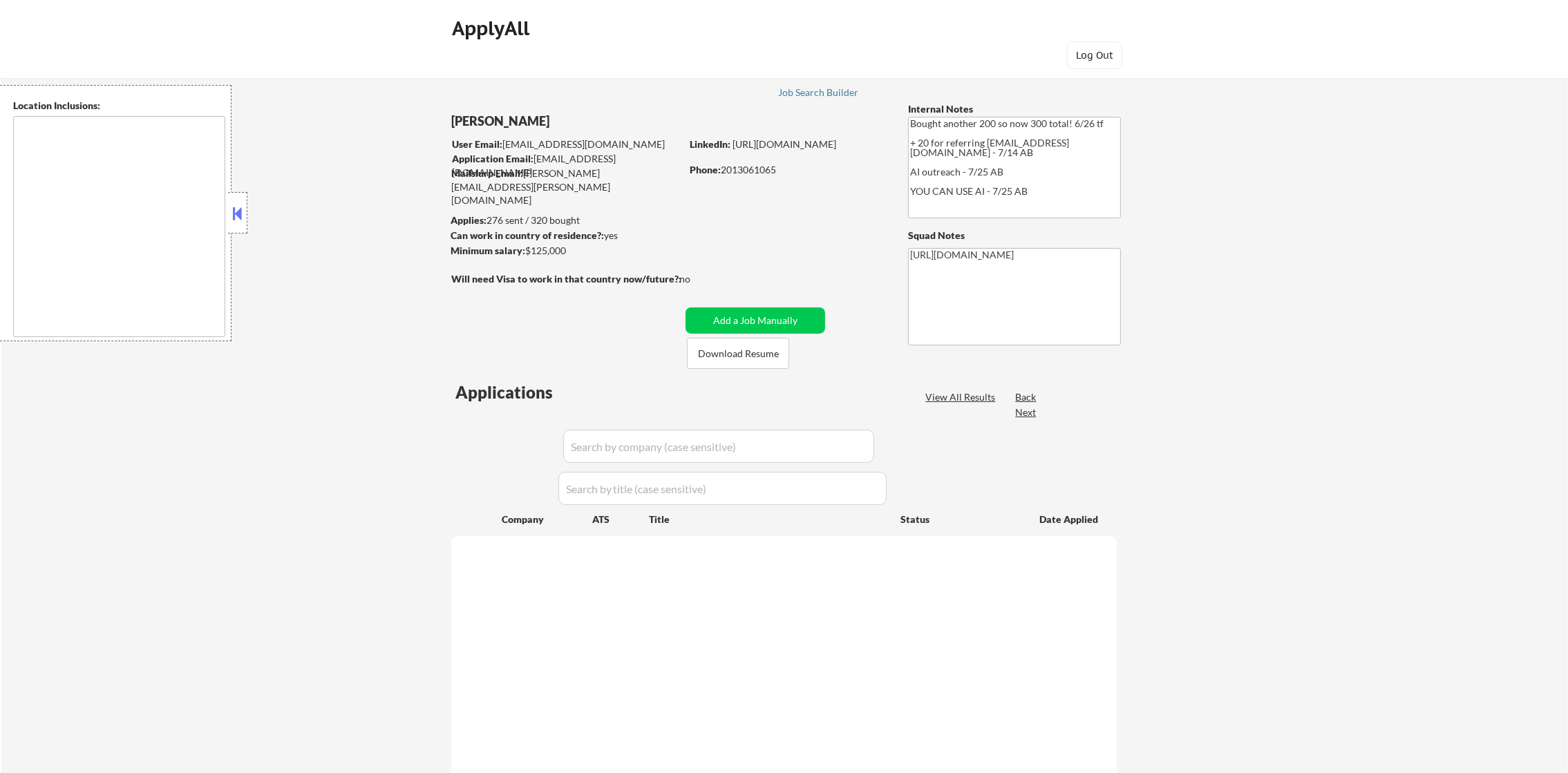
type textarea "[GEOGRAPHIC_DATA], [GEOGRAPHIC_DATA] [GEOGRAPHIC_DATA], [GEOGRAPHIC_DATA], [GEO…"
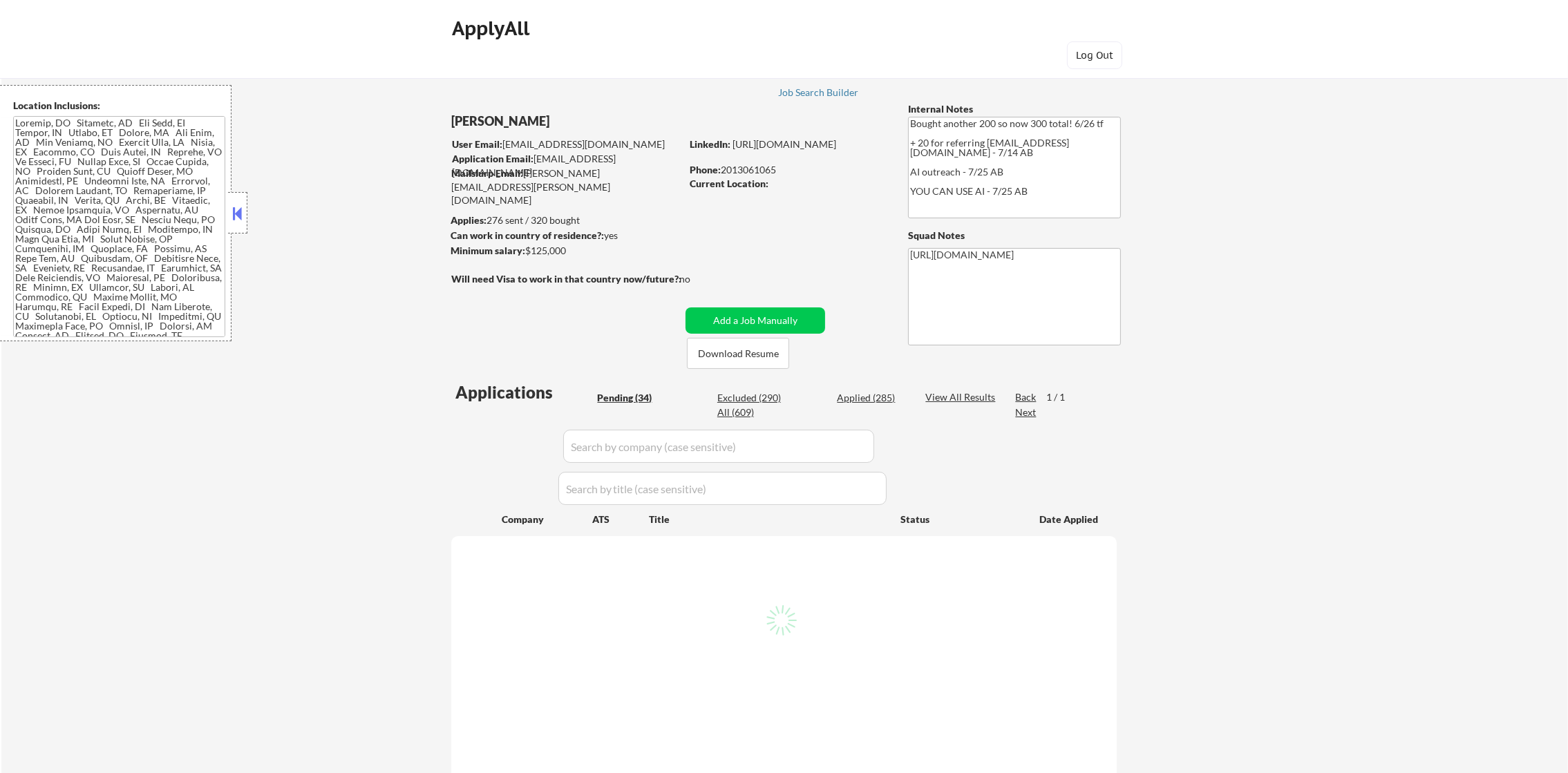
select select ""pending""
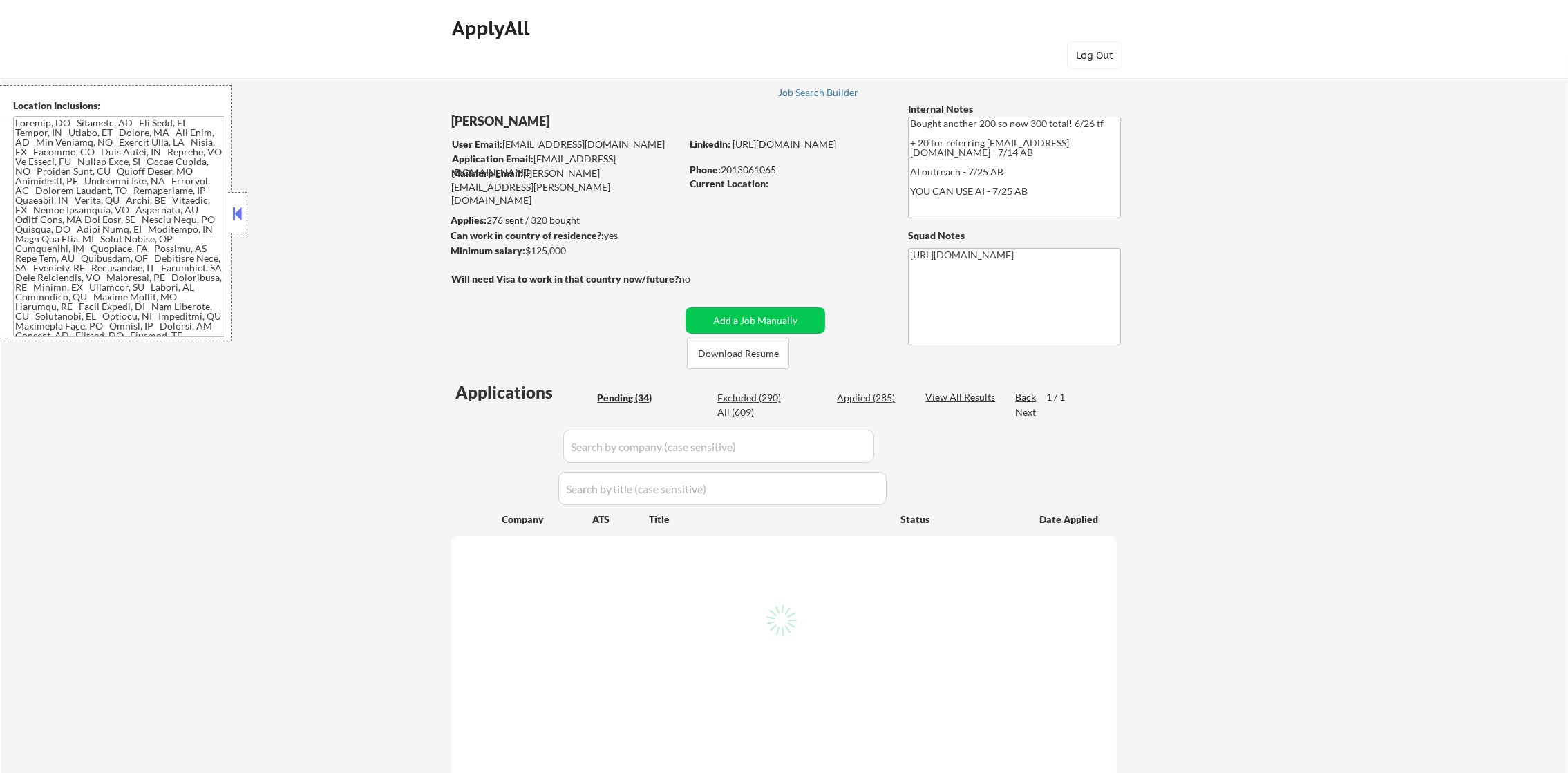
select select ""pending""
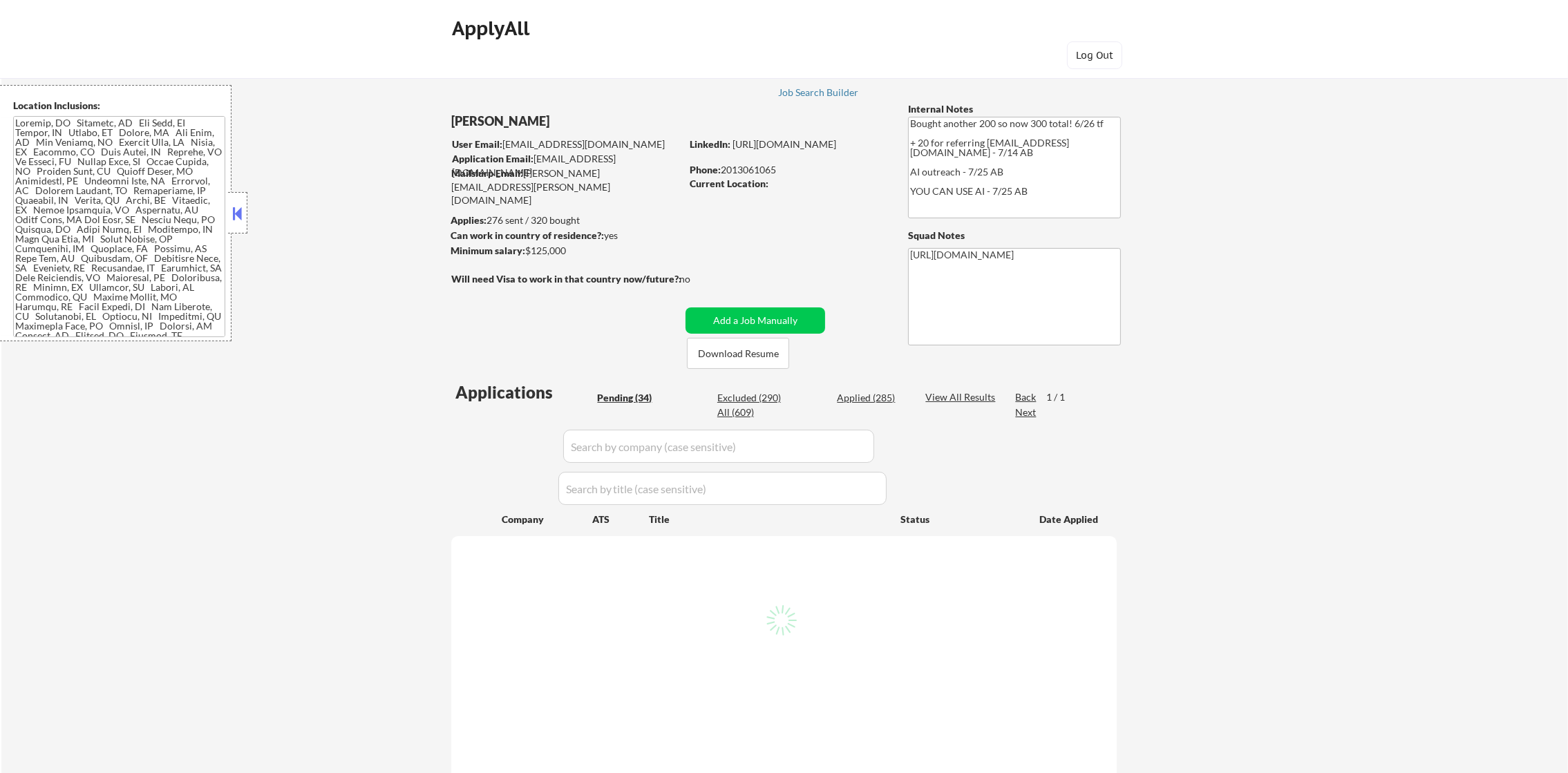
select select ""pending""
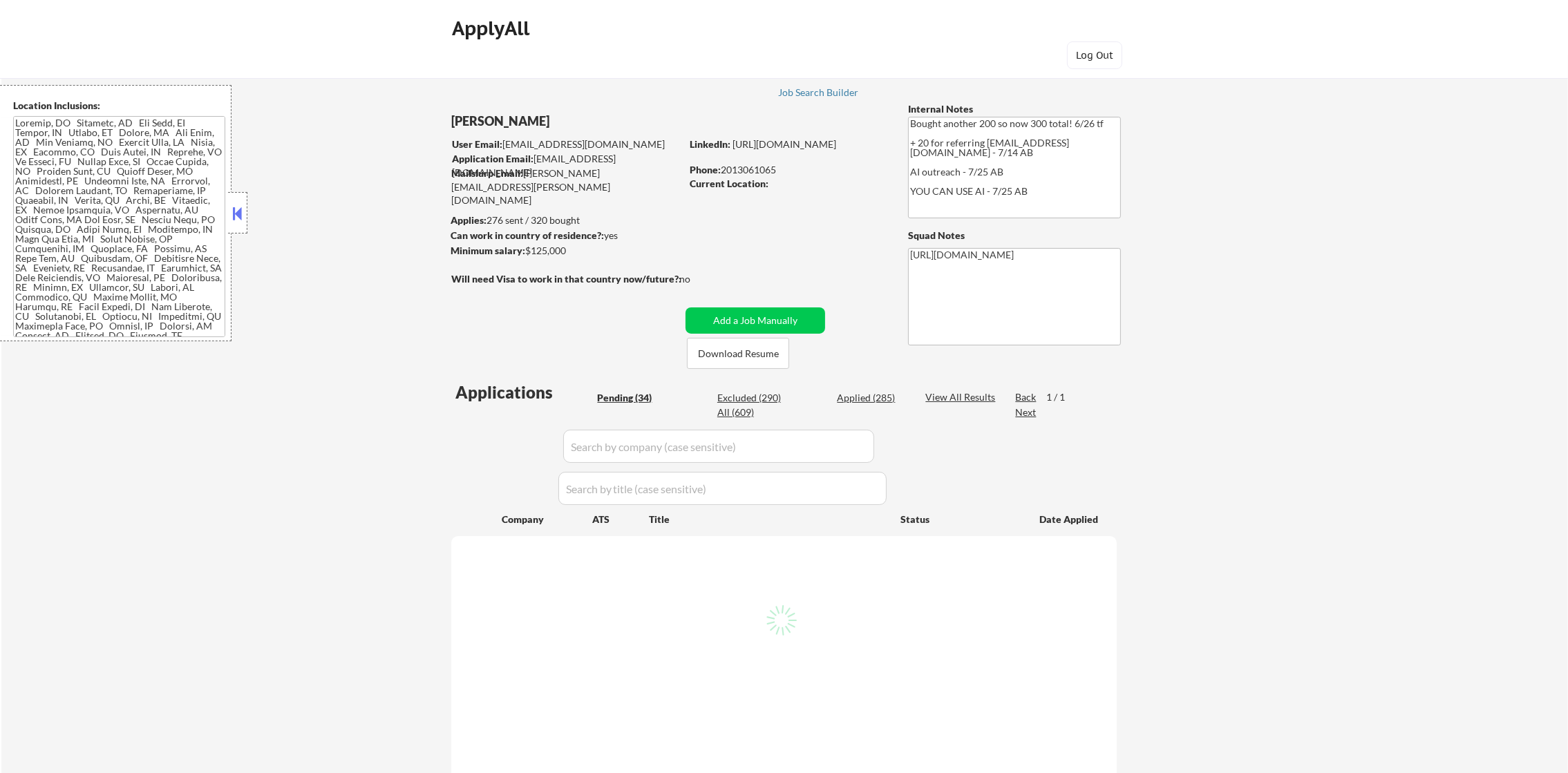
select select ""pending""
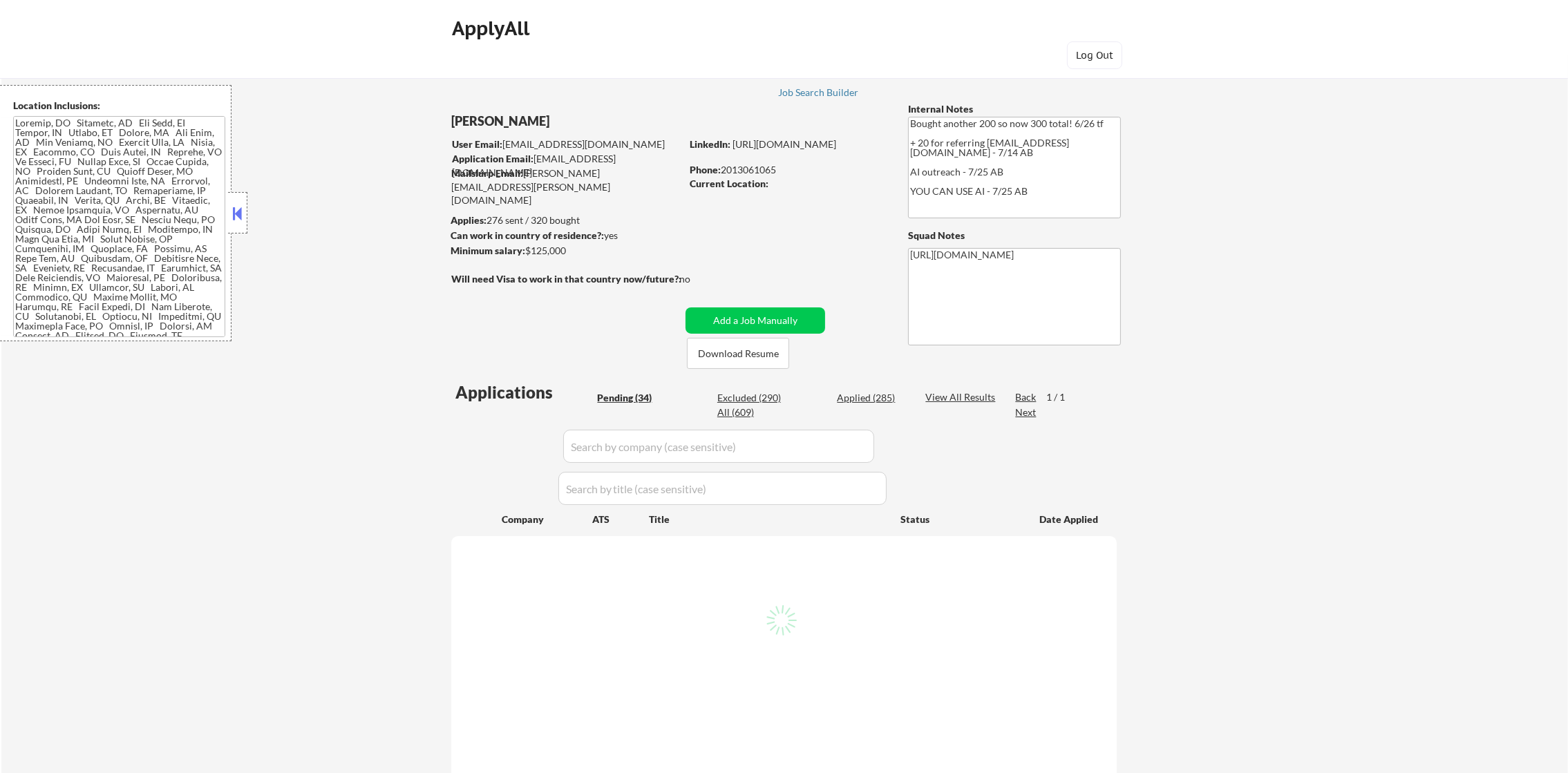
select select ""pending""
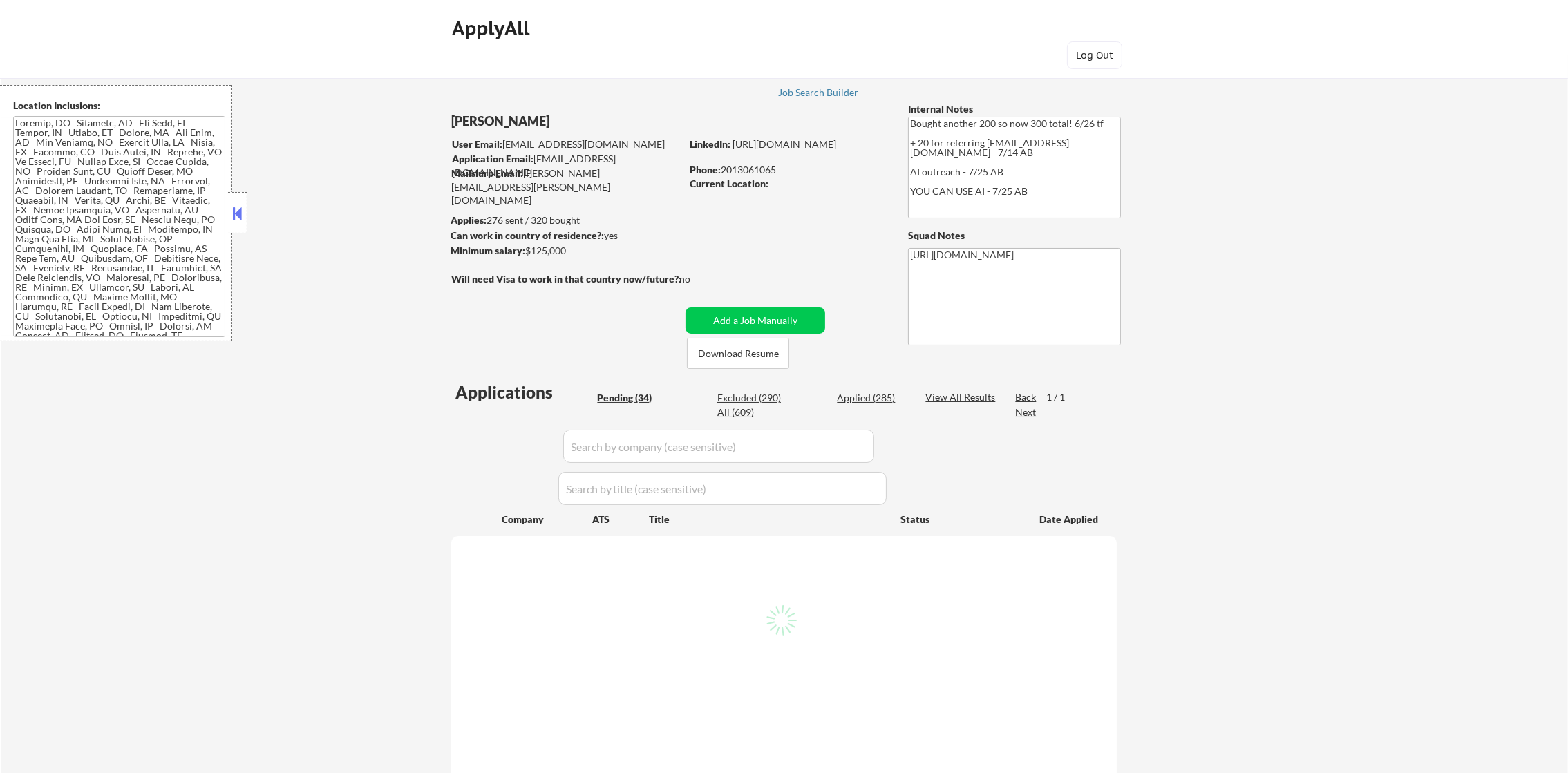
select select ""pending""
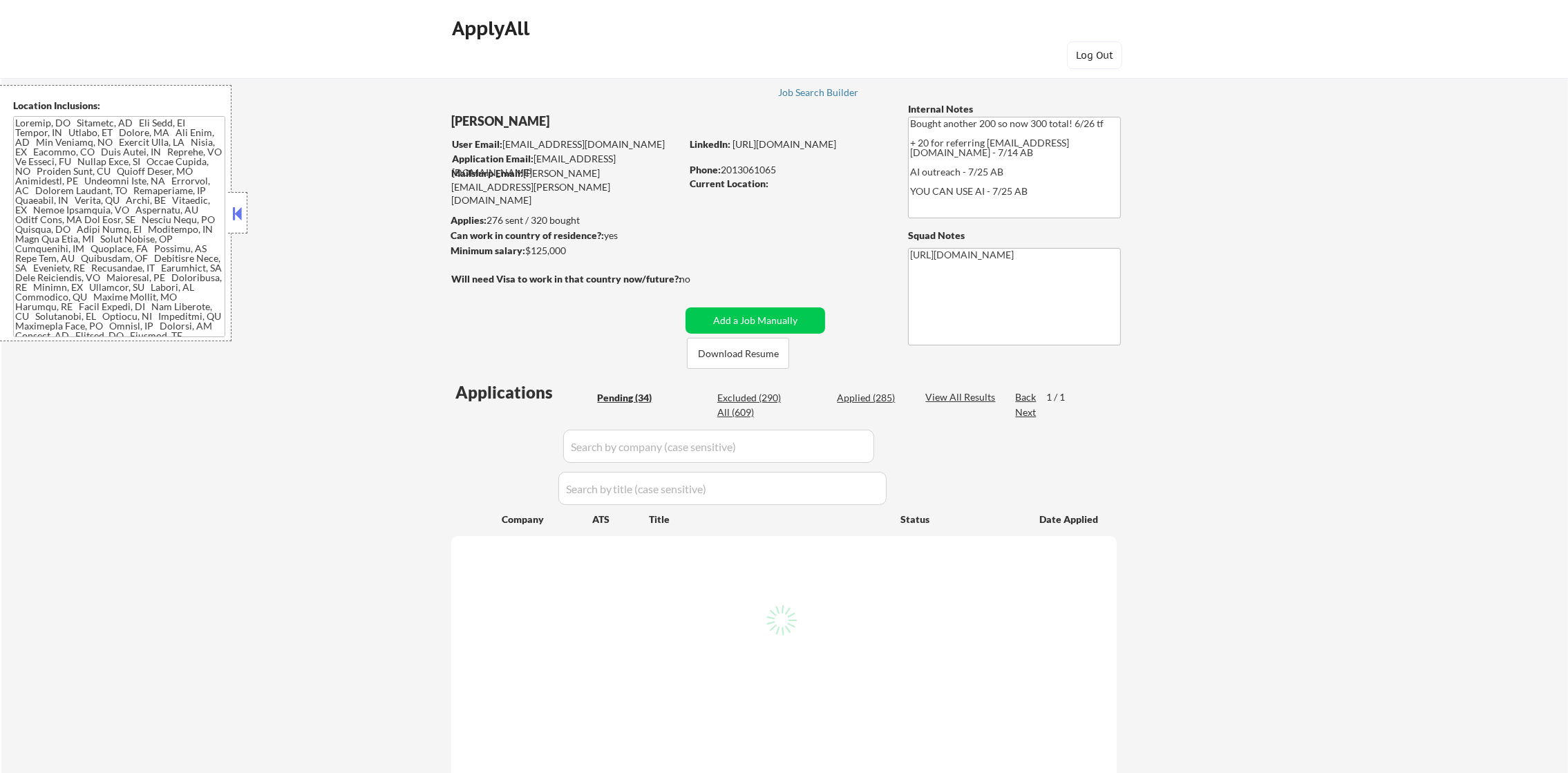
select select ""pending""
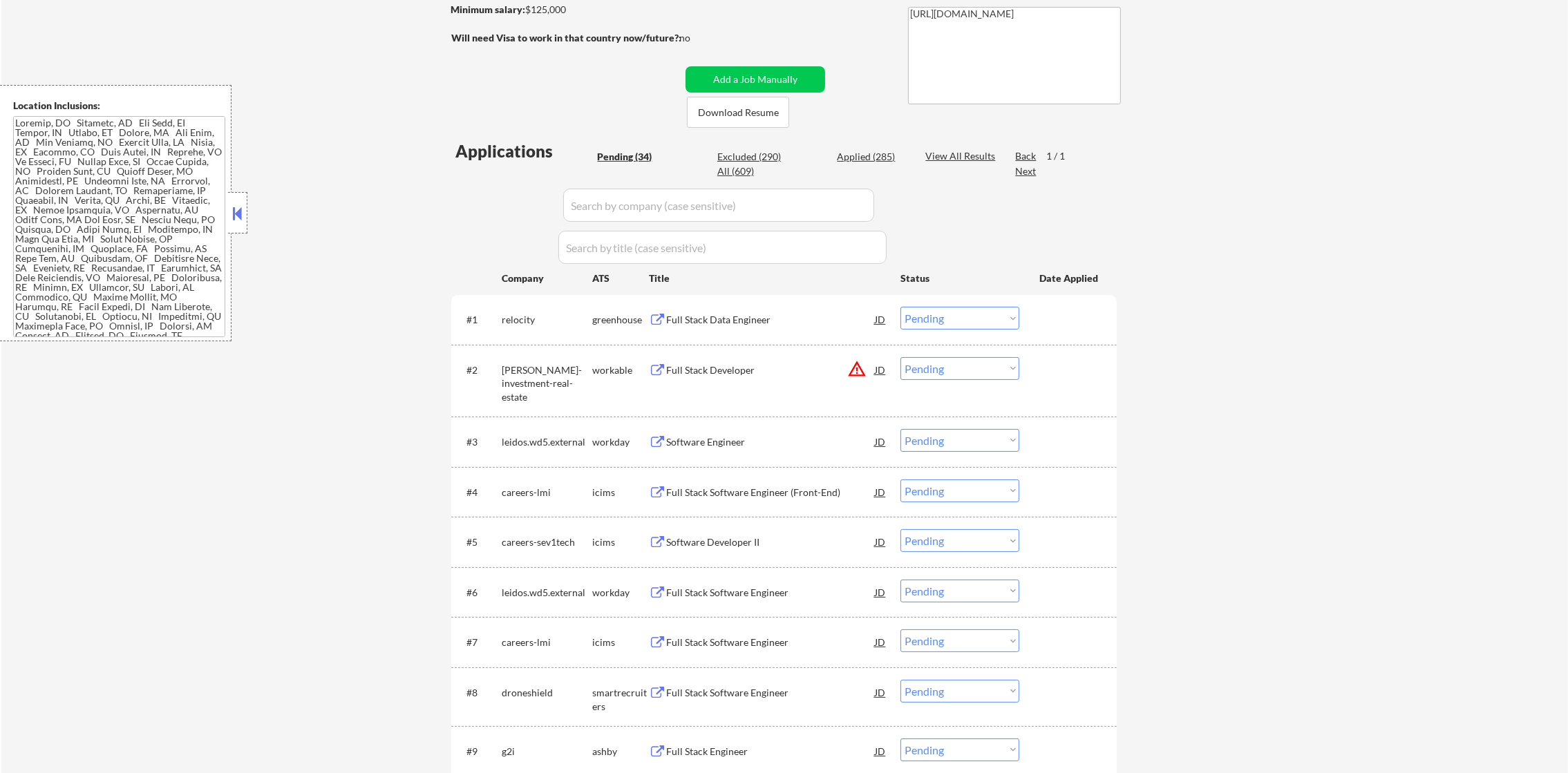
scroll to position [242, 0]
click at [752, 171] on div "All (609)" at bounding box center [751, 170] width 69 height 14
click at [746, 169] on div "All (609)" at bounding box center [751, 170] width 69 height 14
select select ""applied""
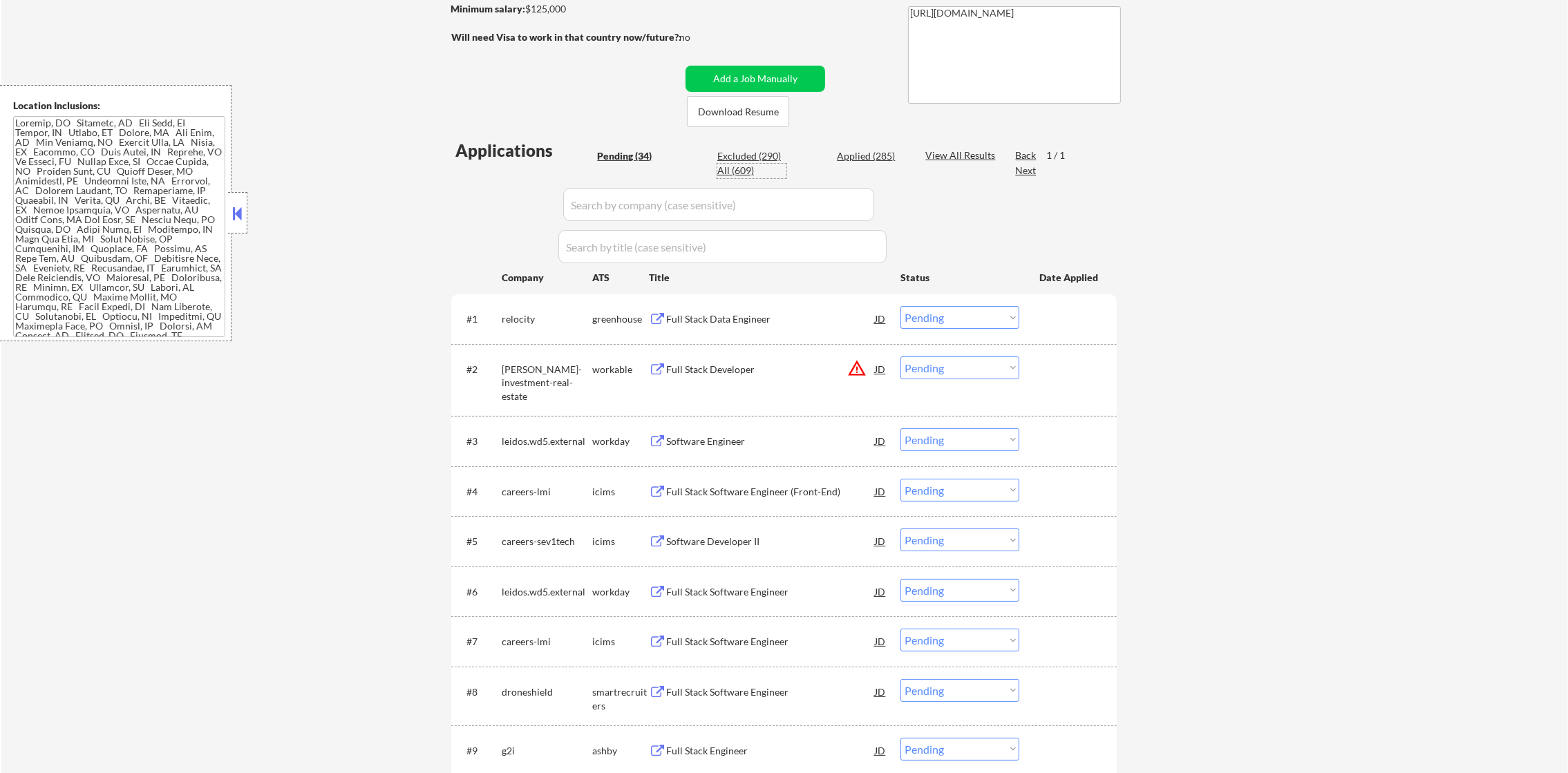
select select ""applied""
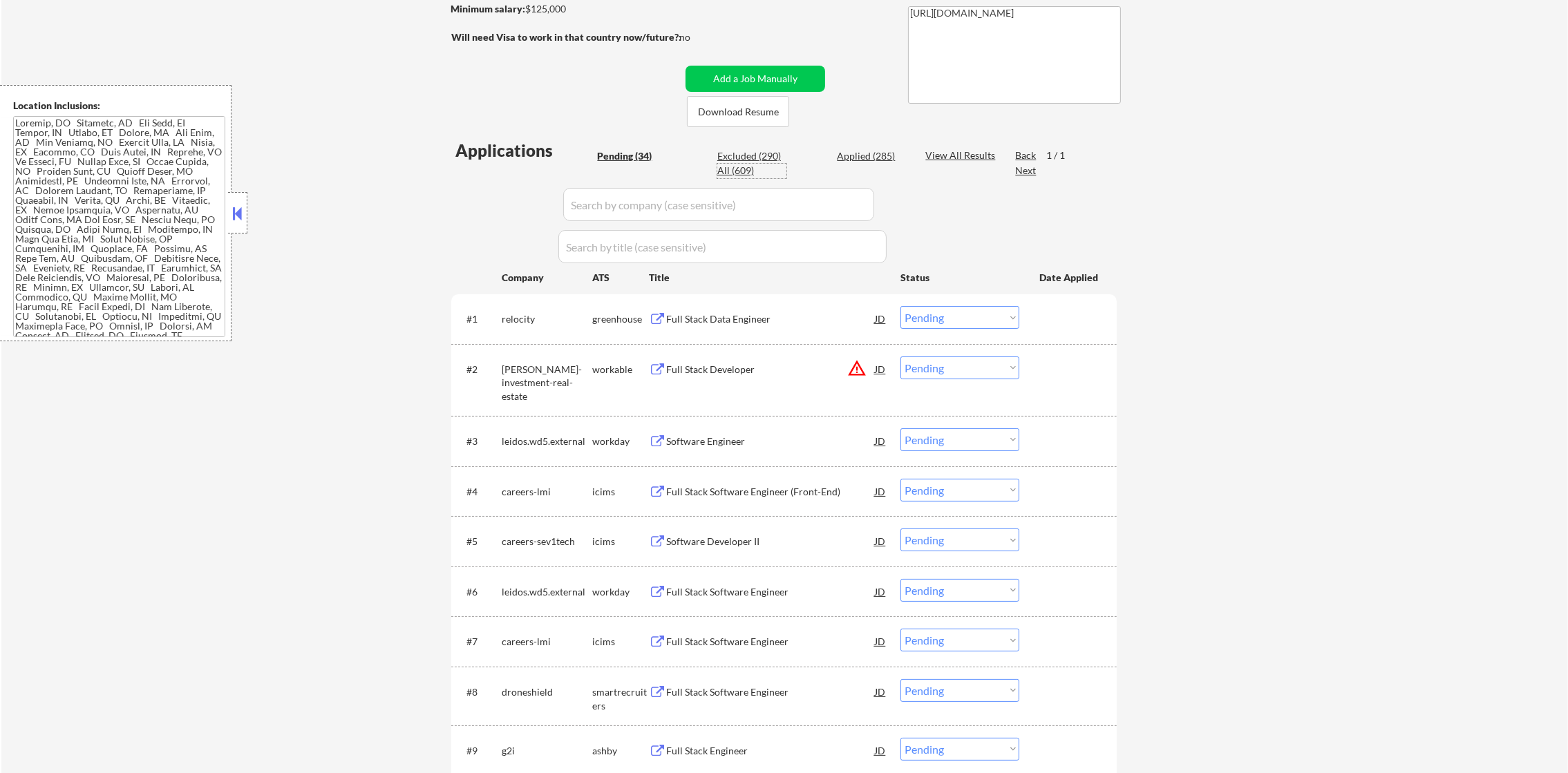
select select ""applied""
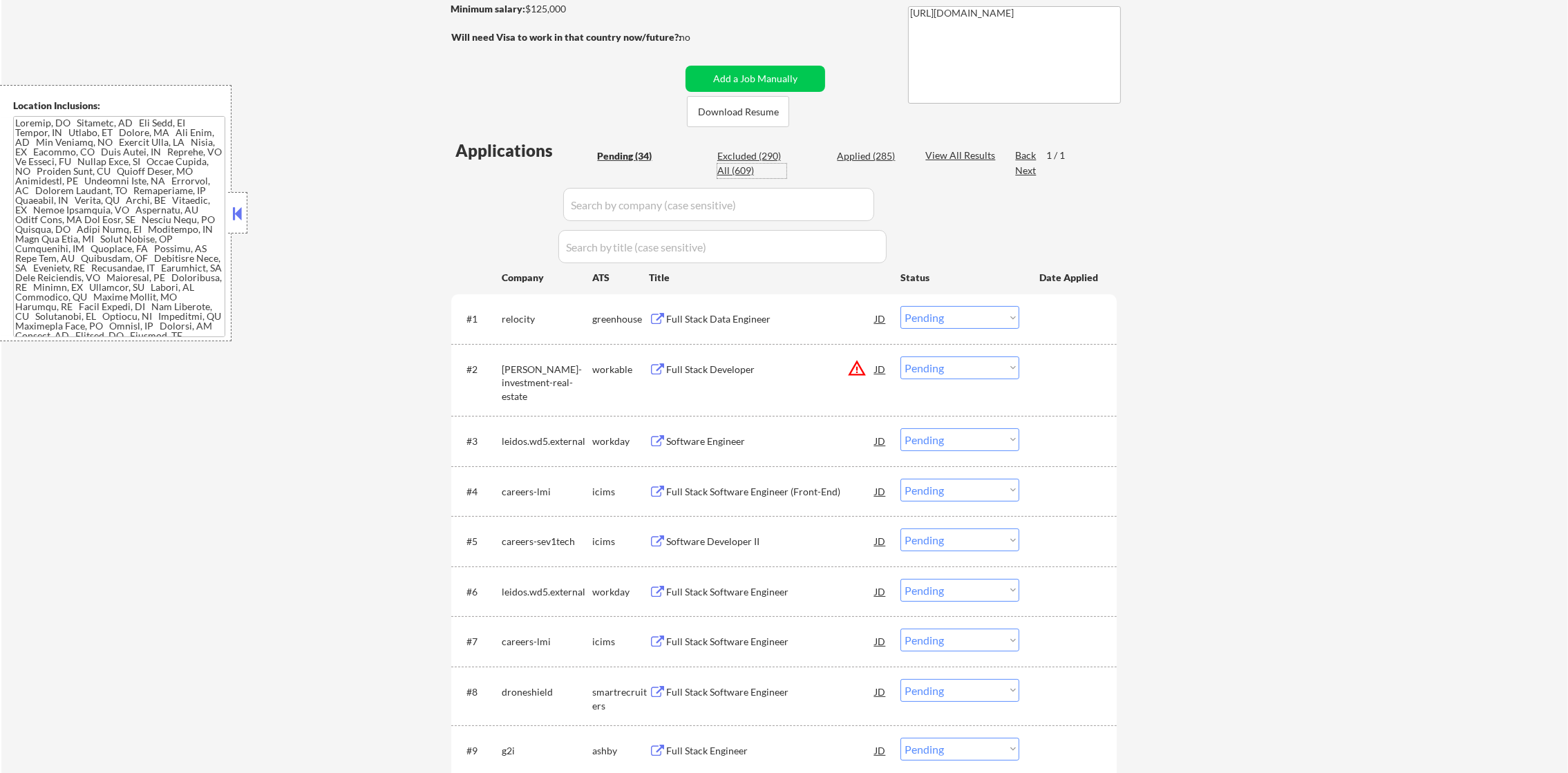
select select ""applied""
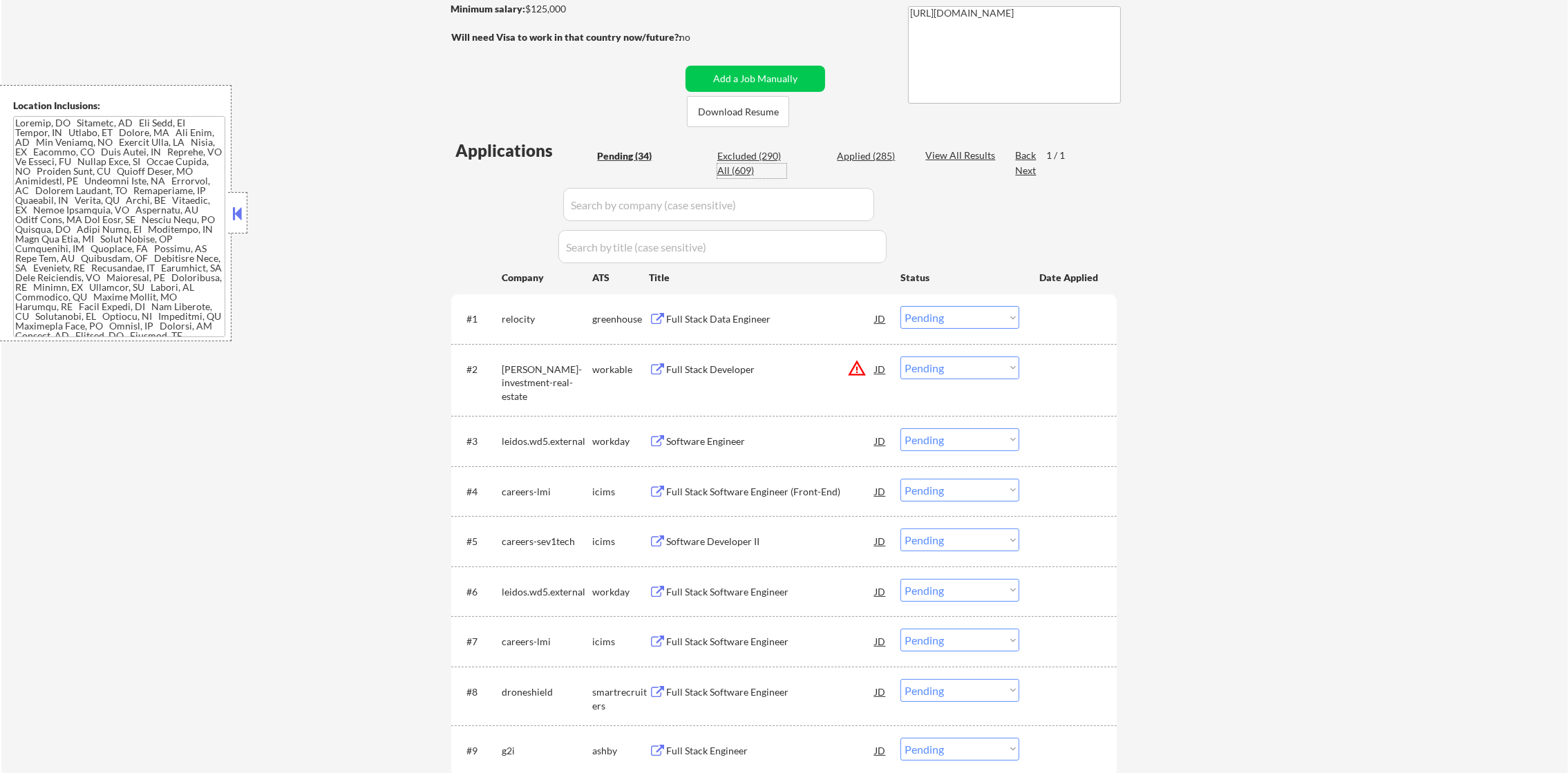
select select ""applied""
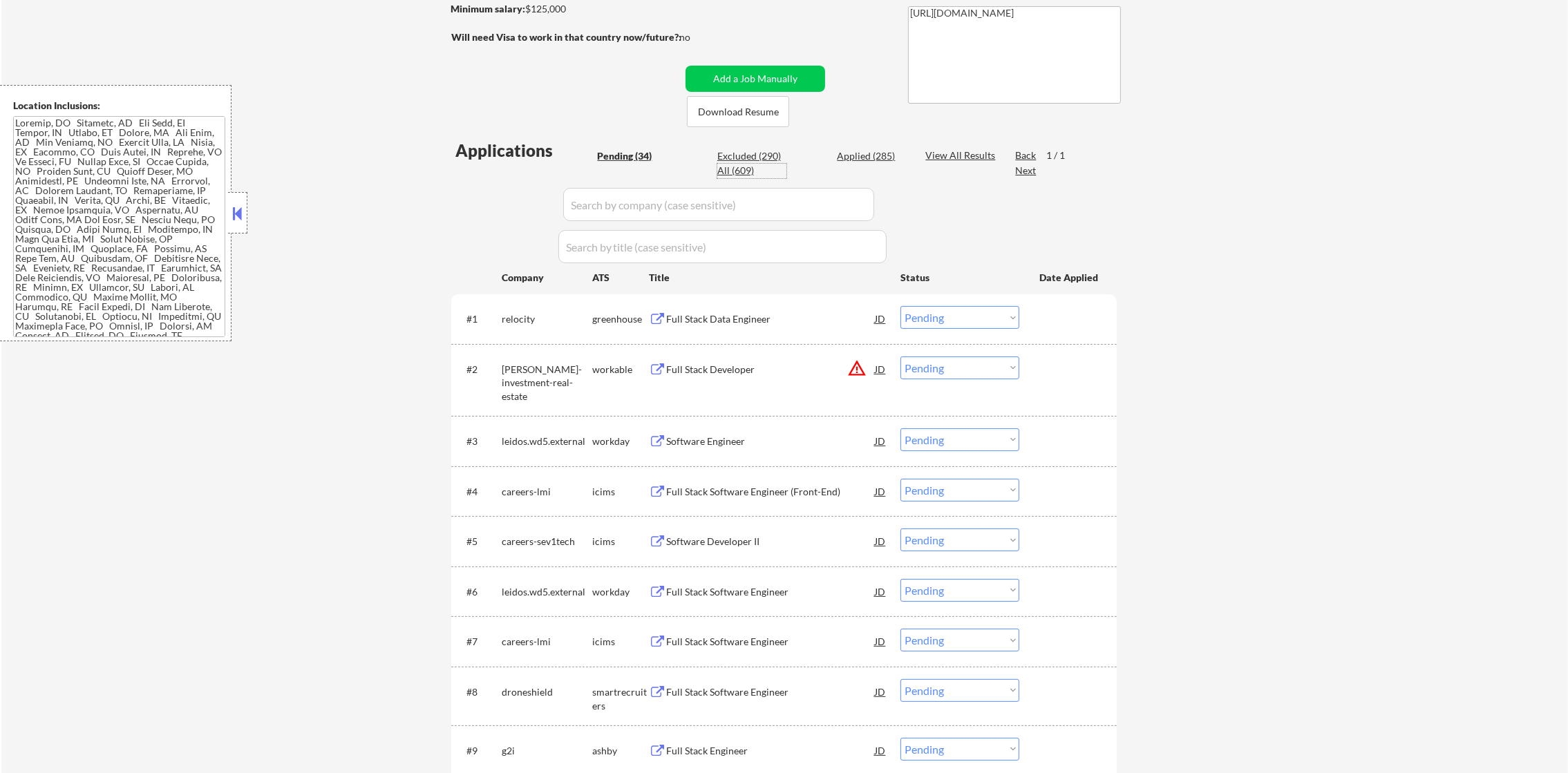
select select ""applied""
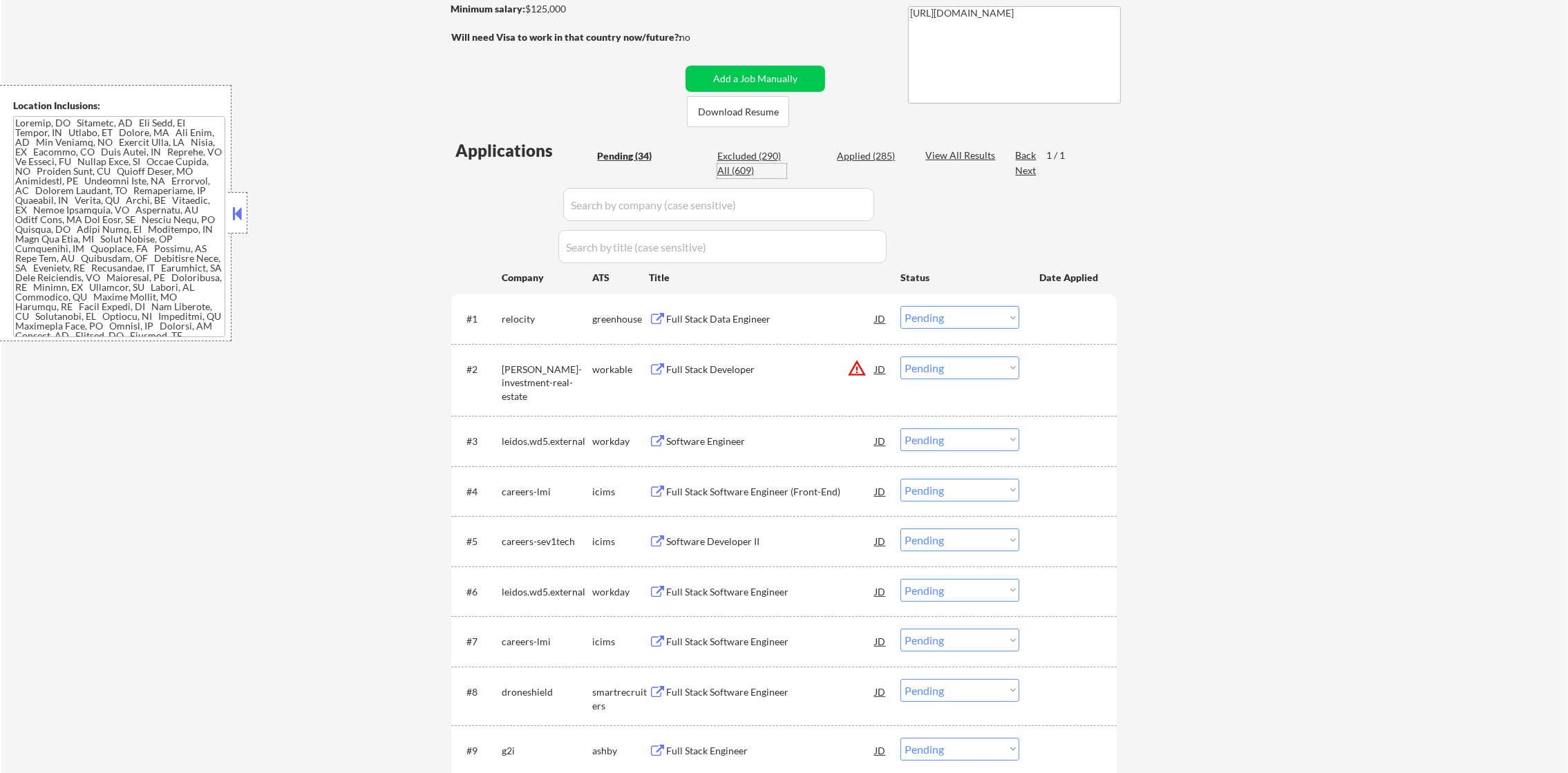
select select ""applied""
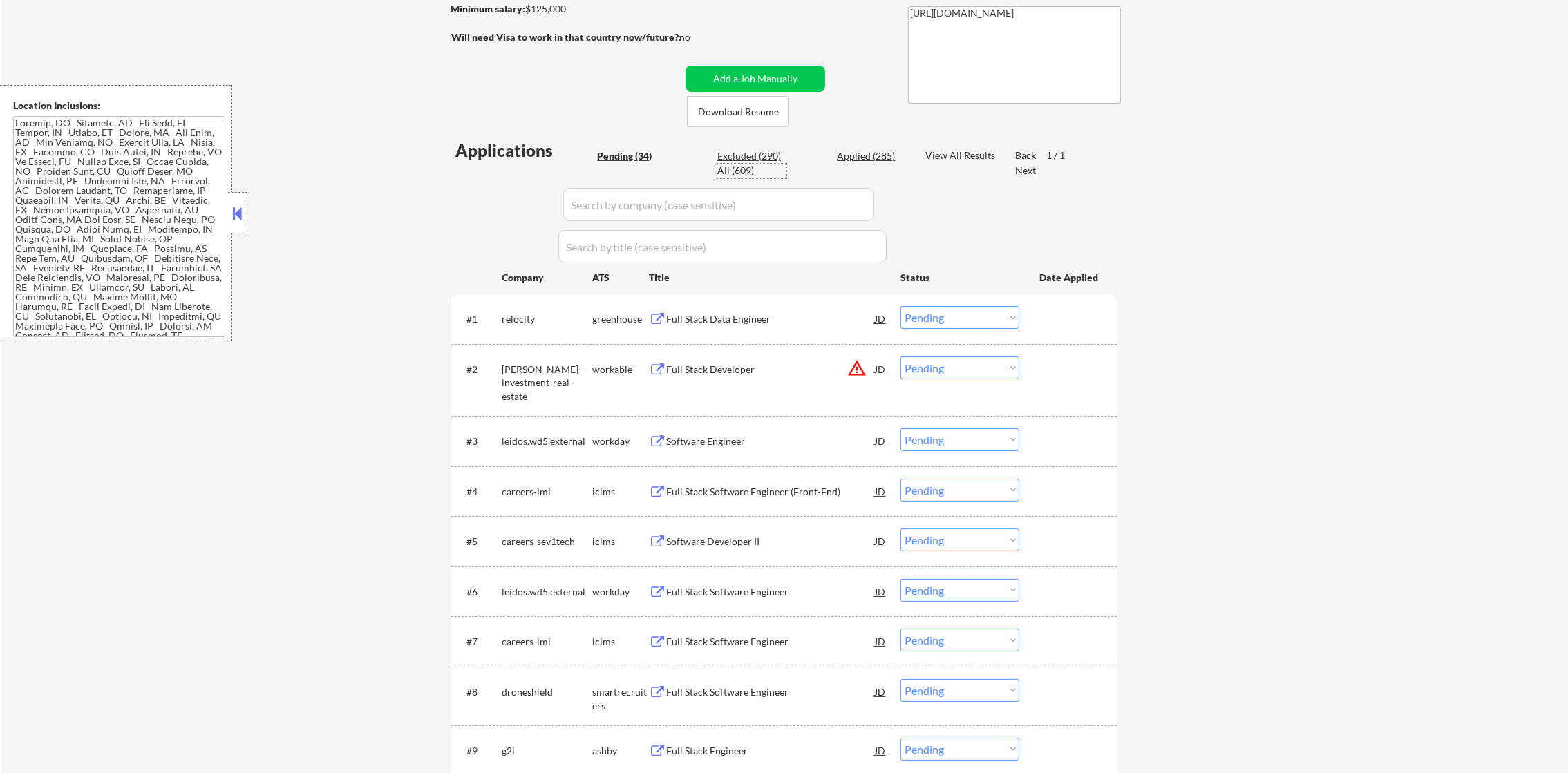
select select ""applied""
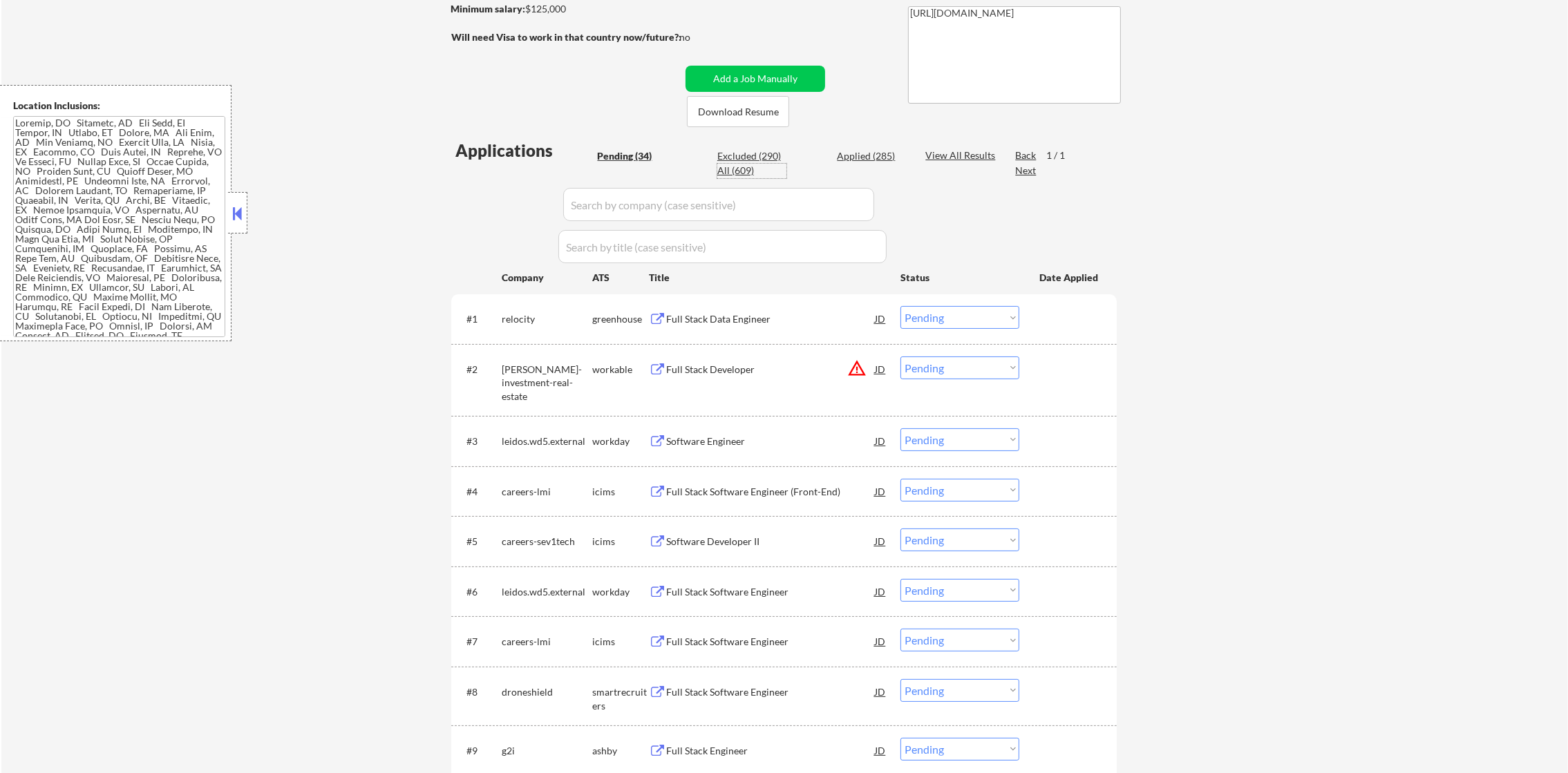
select select ""applied""
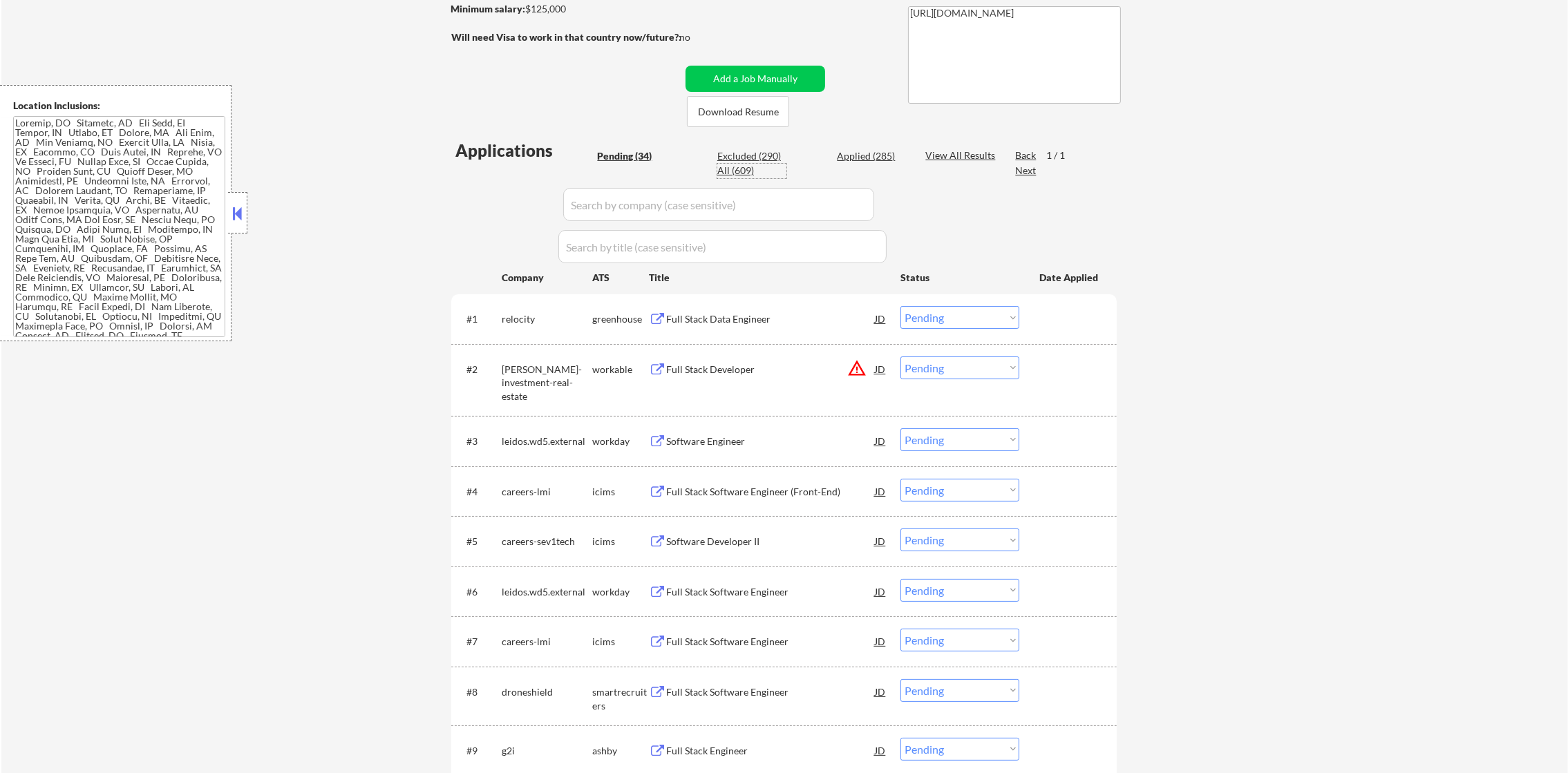
select select ""applied""
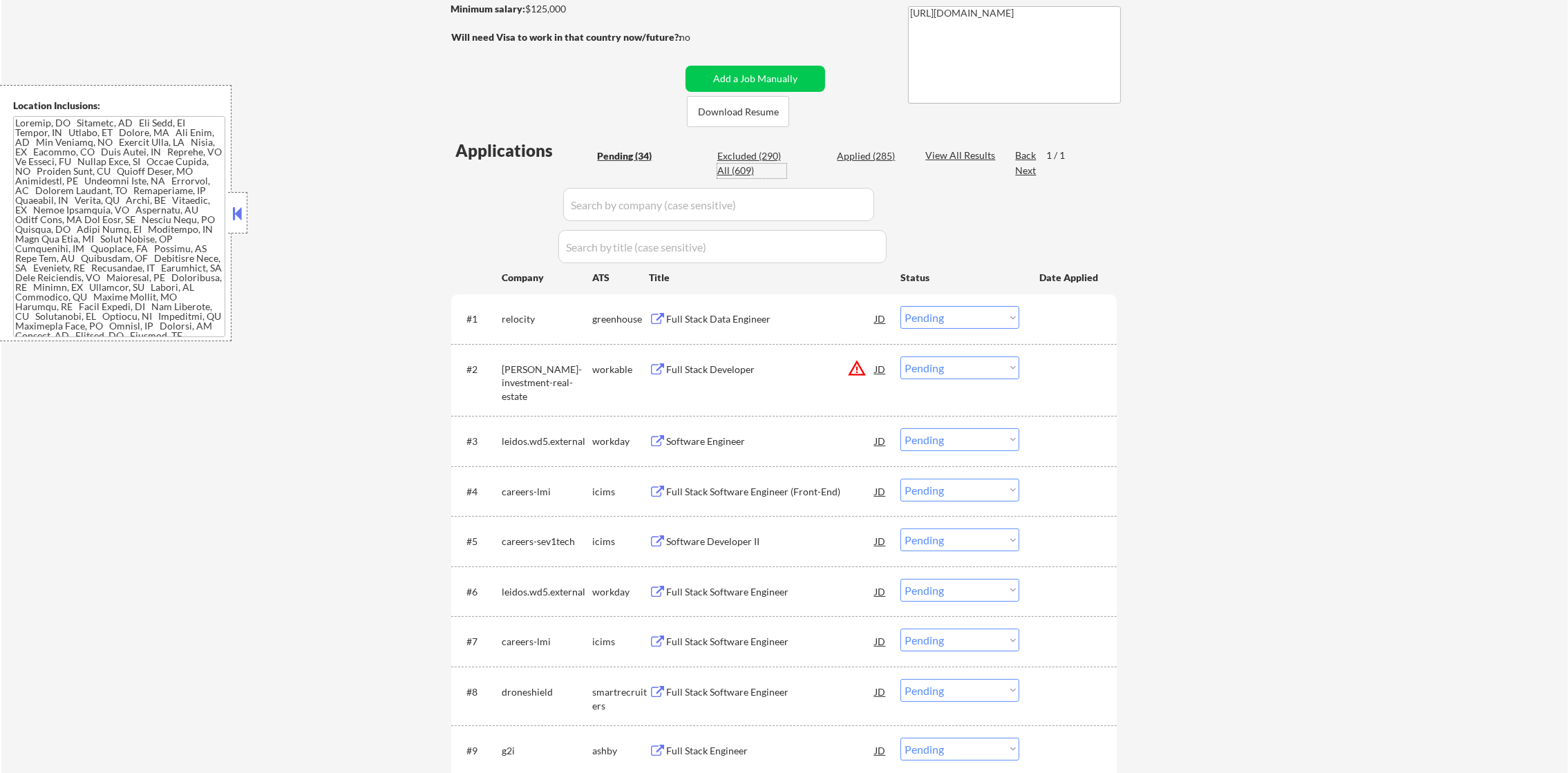
select select ""applied""
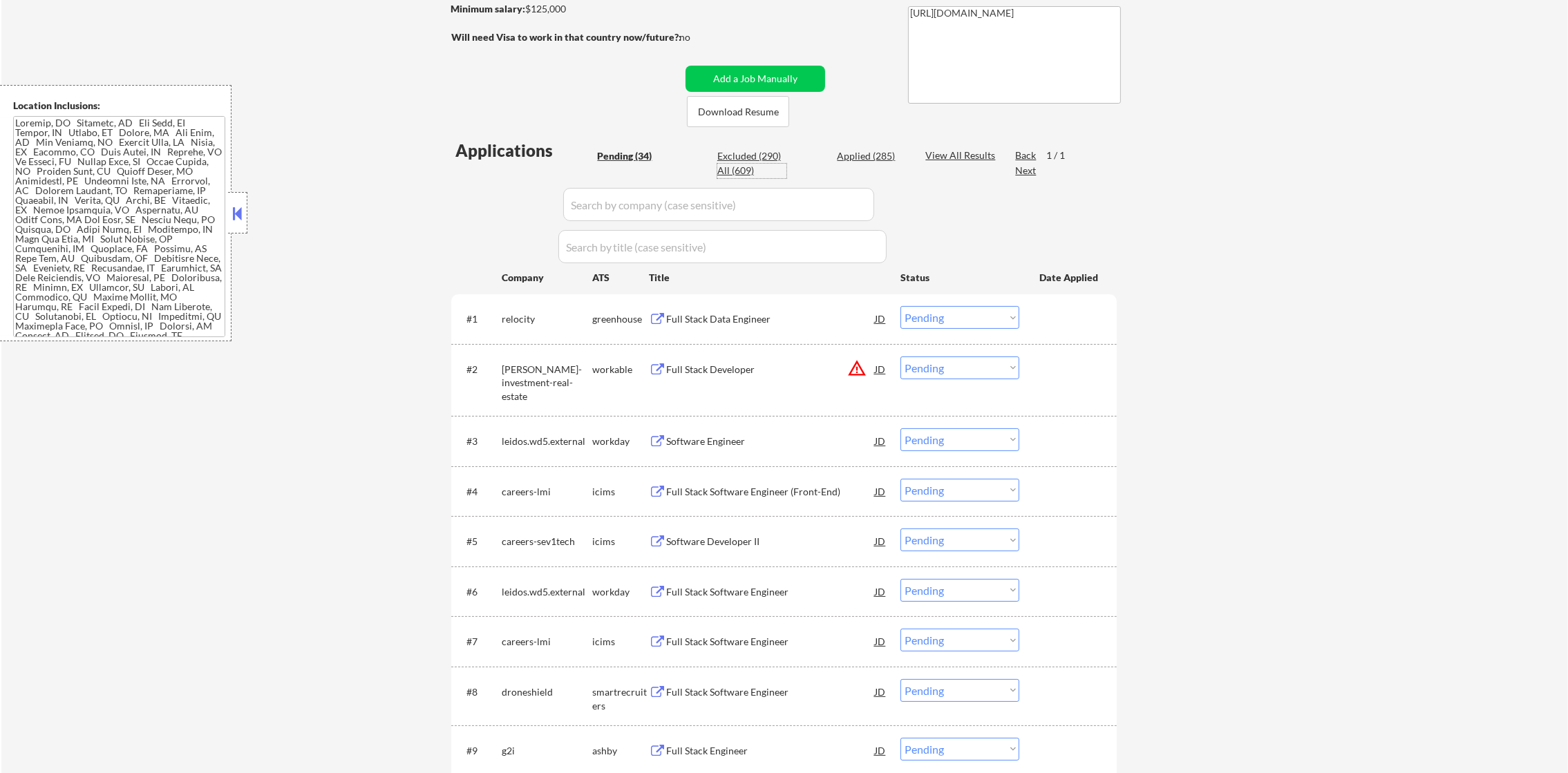
select select ""applied""
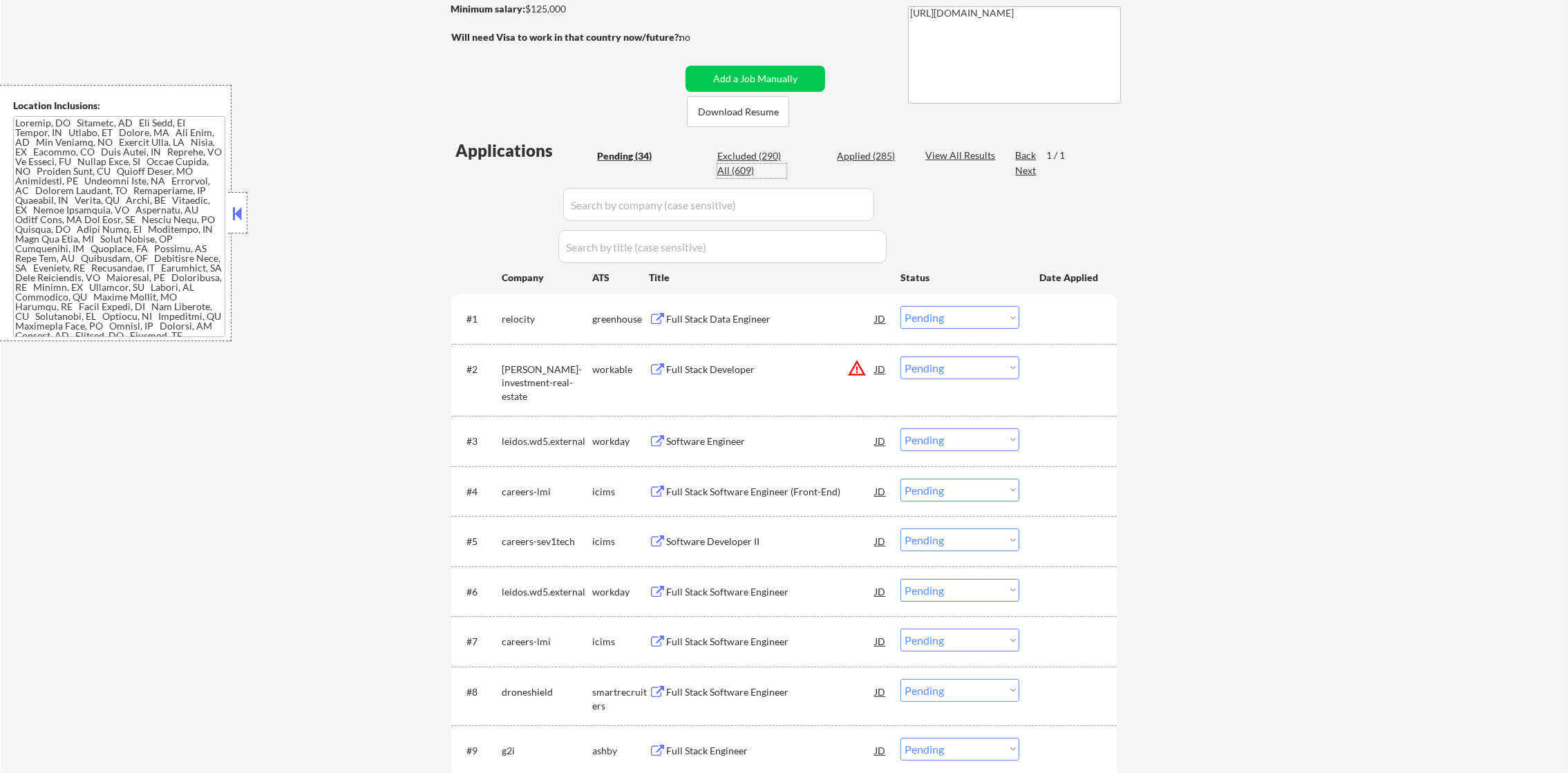
select select ""applied""
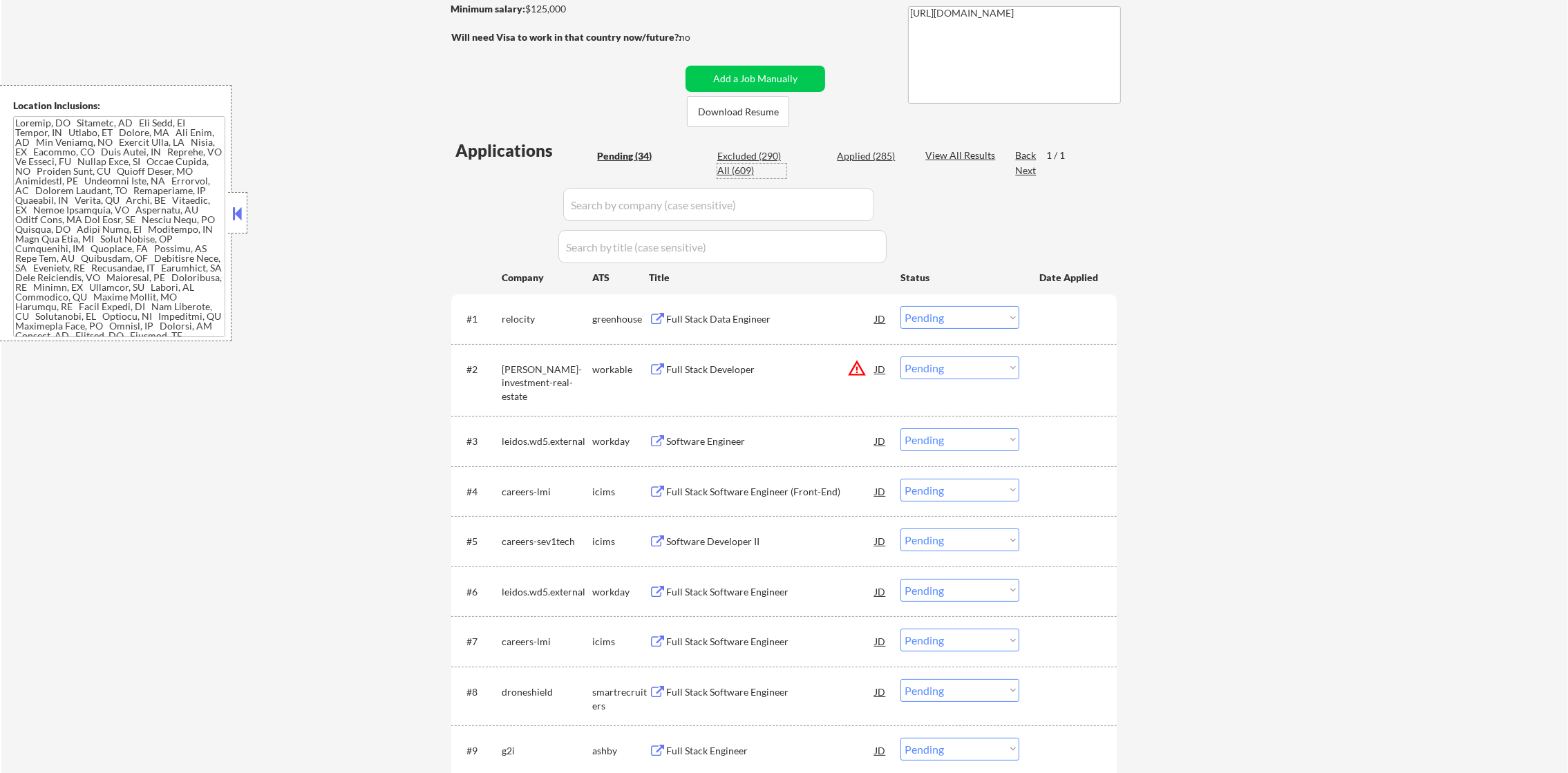
select select ""applied""
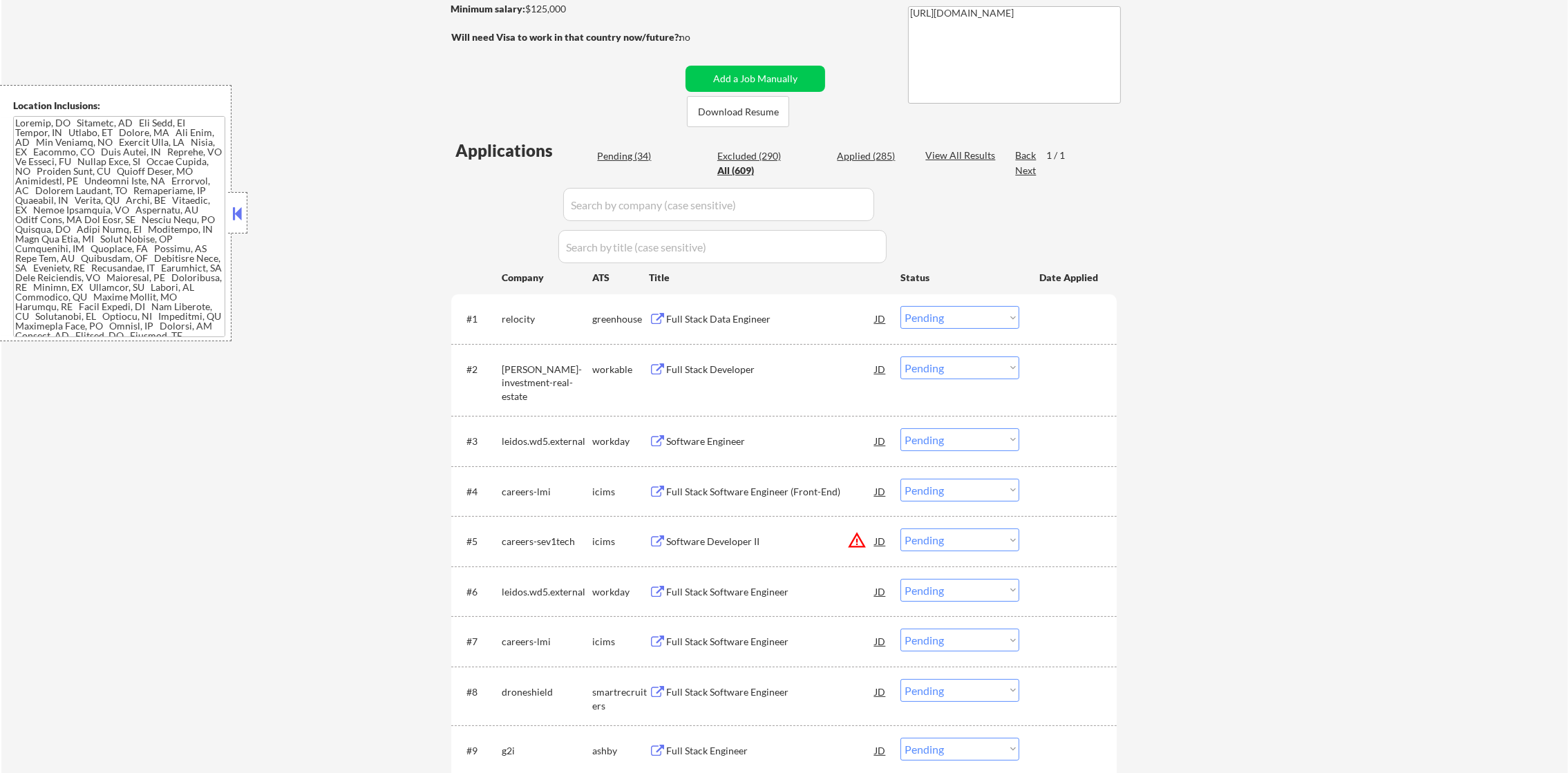
select select ""applied""
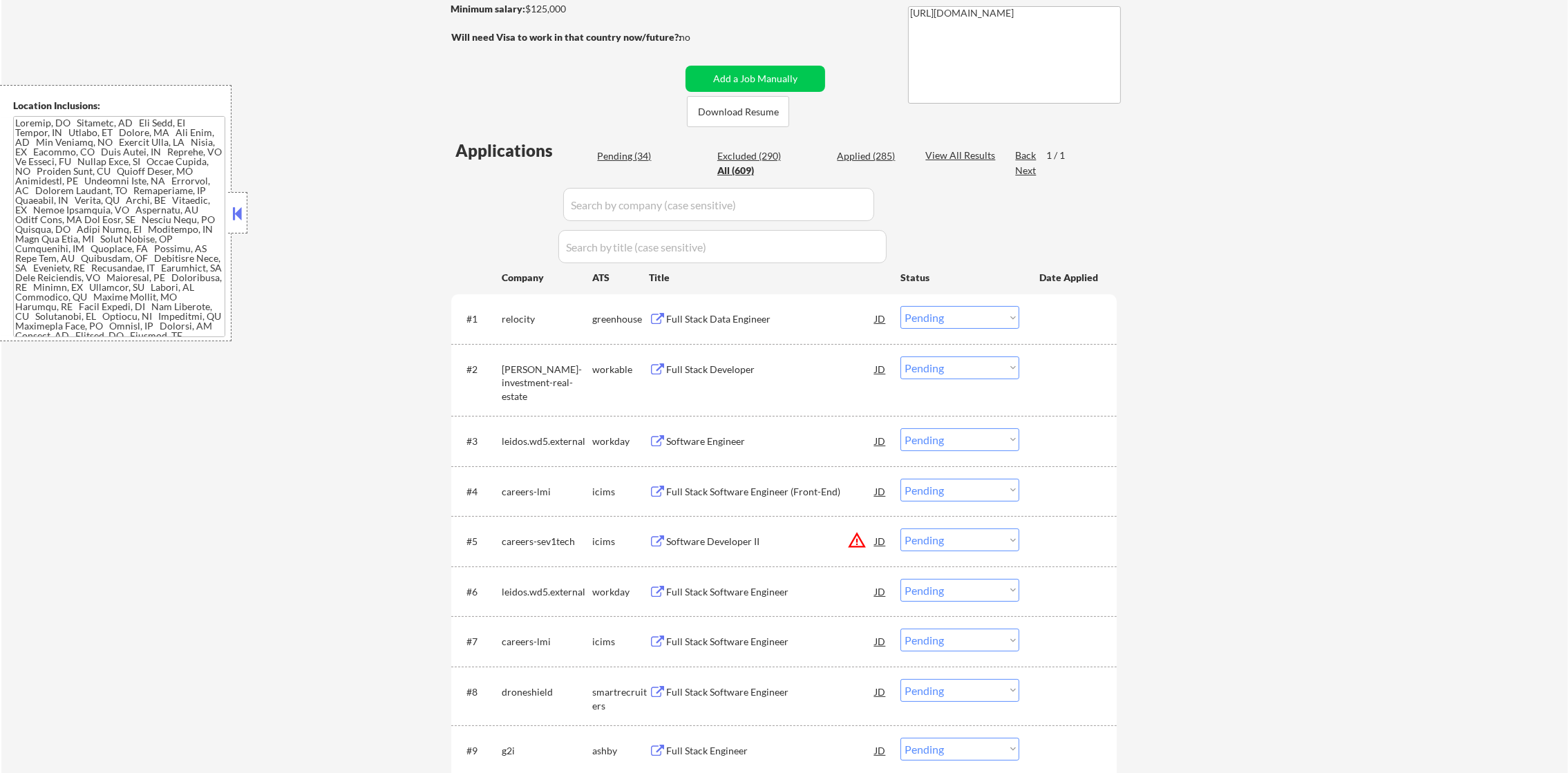
select select ""applied""
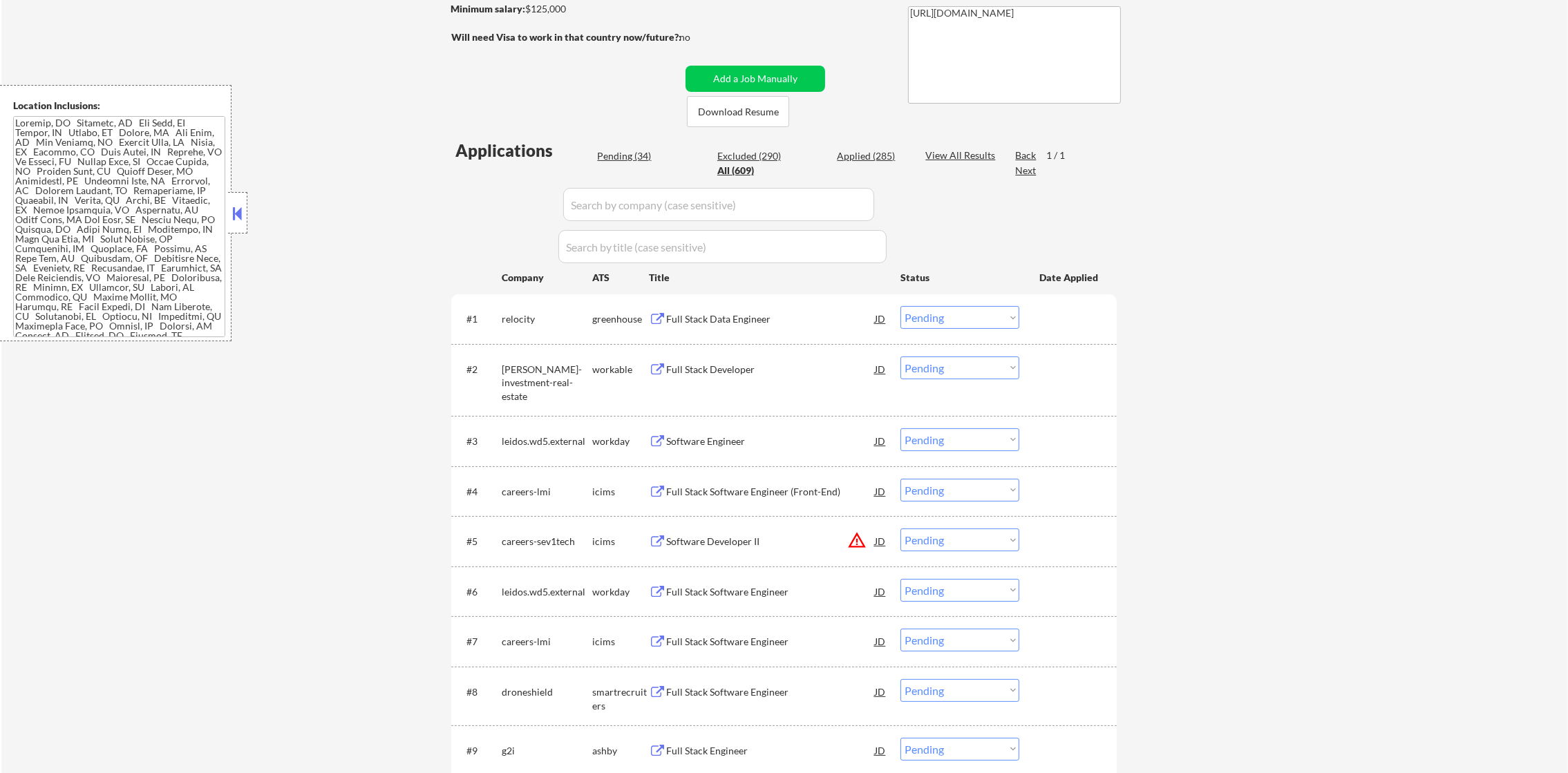
select select ""applied""
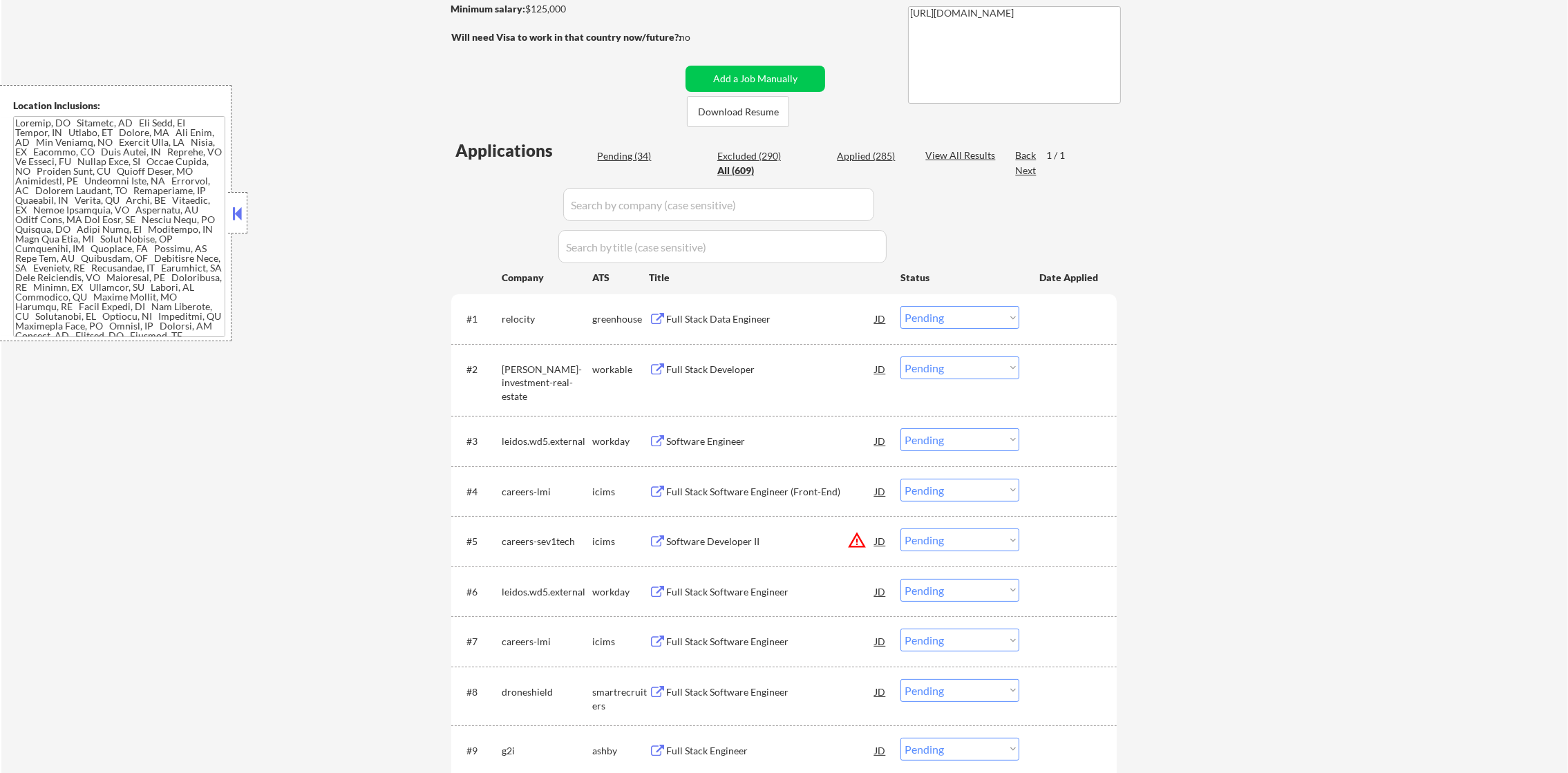
select select ""applied""
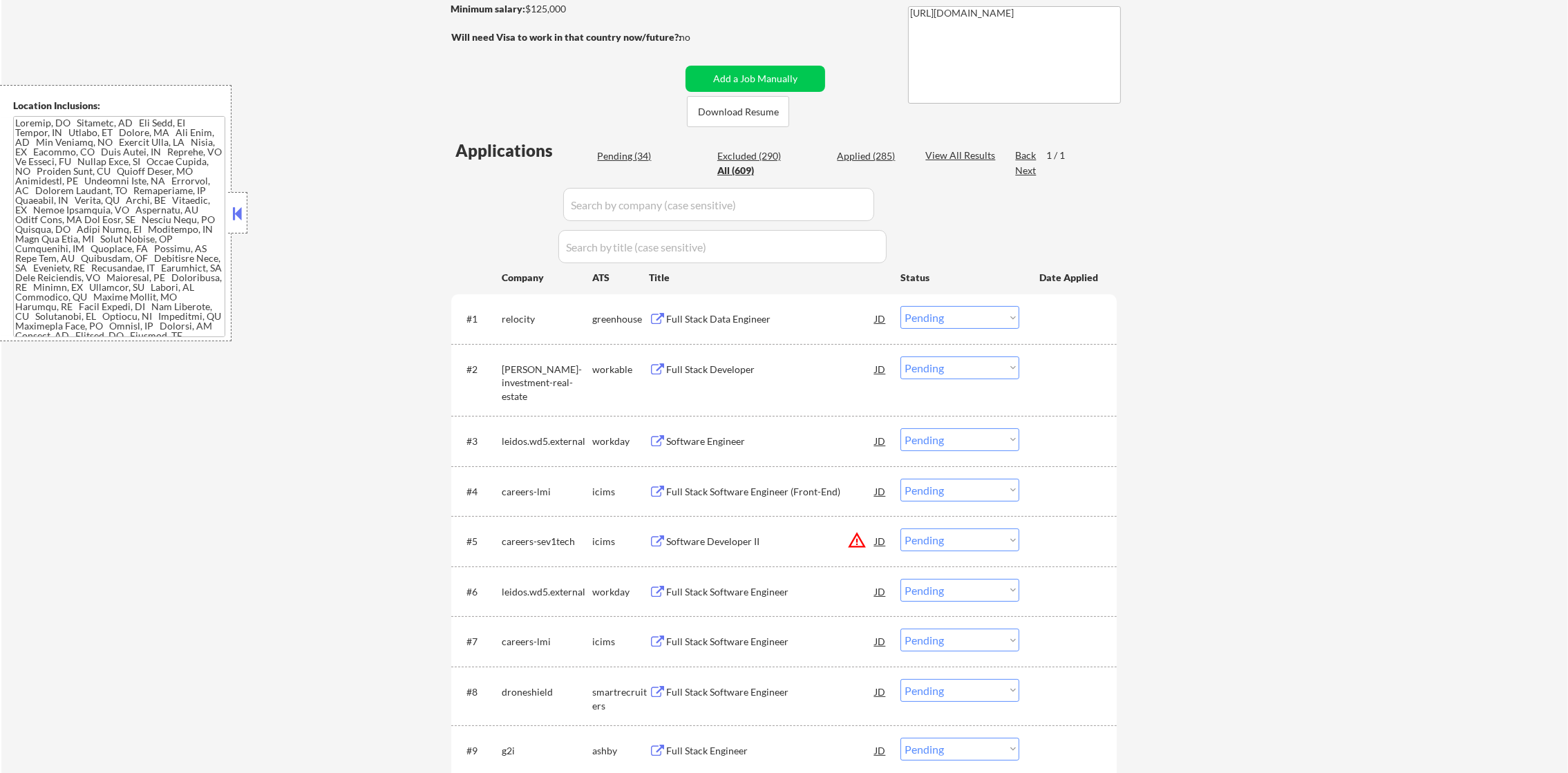
select select ""applied""
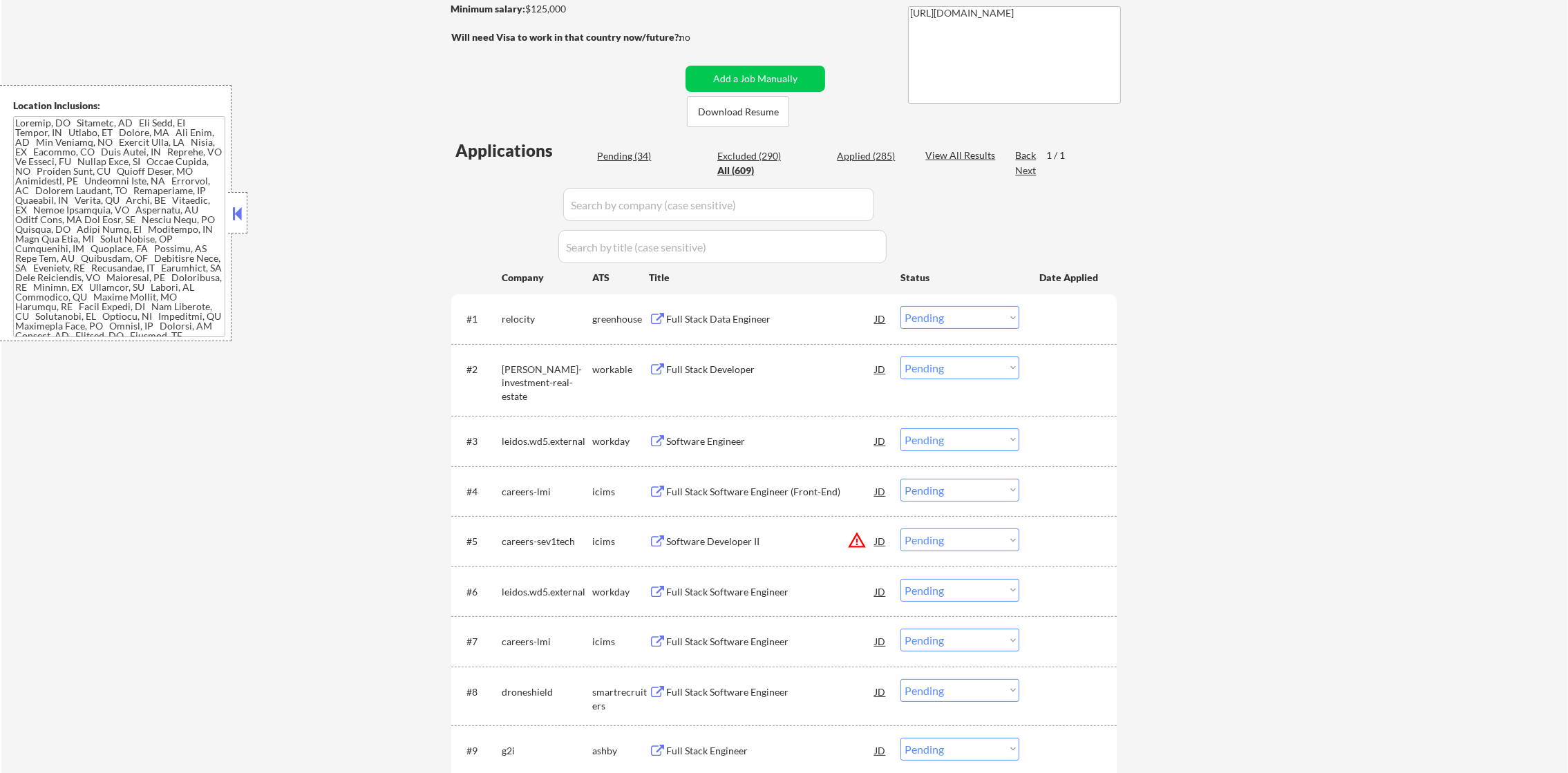
select select ""applied""
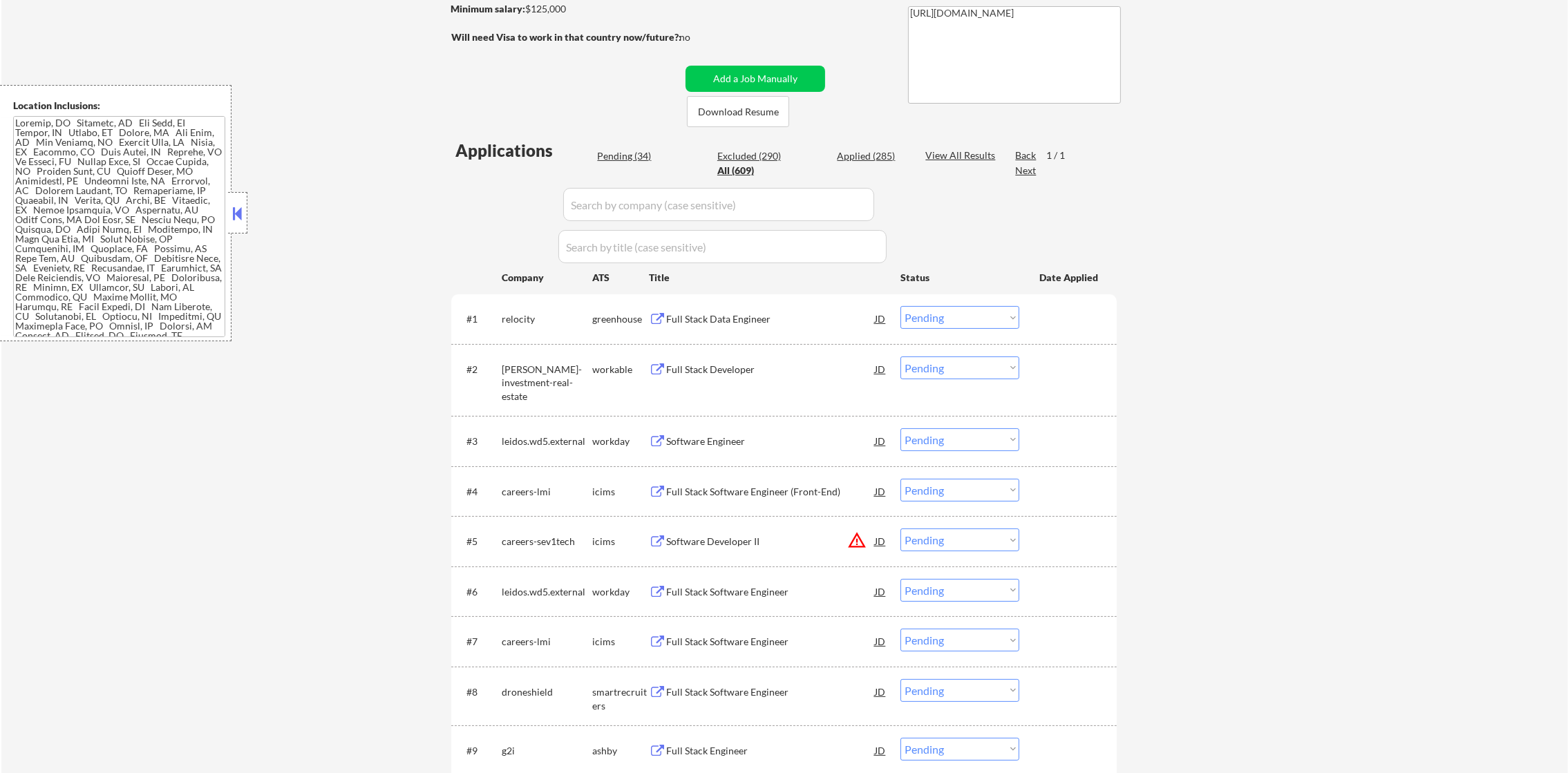
select select ""applied""
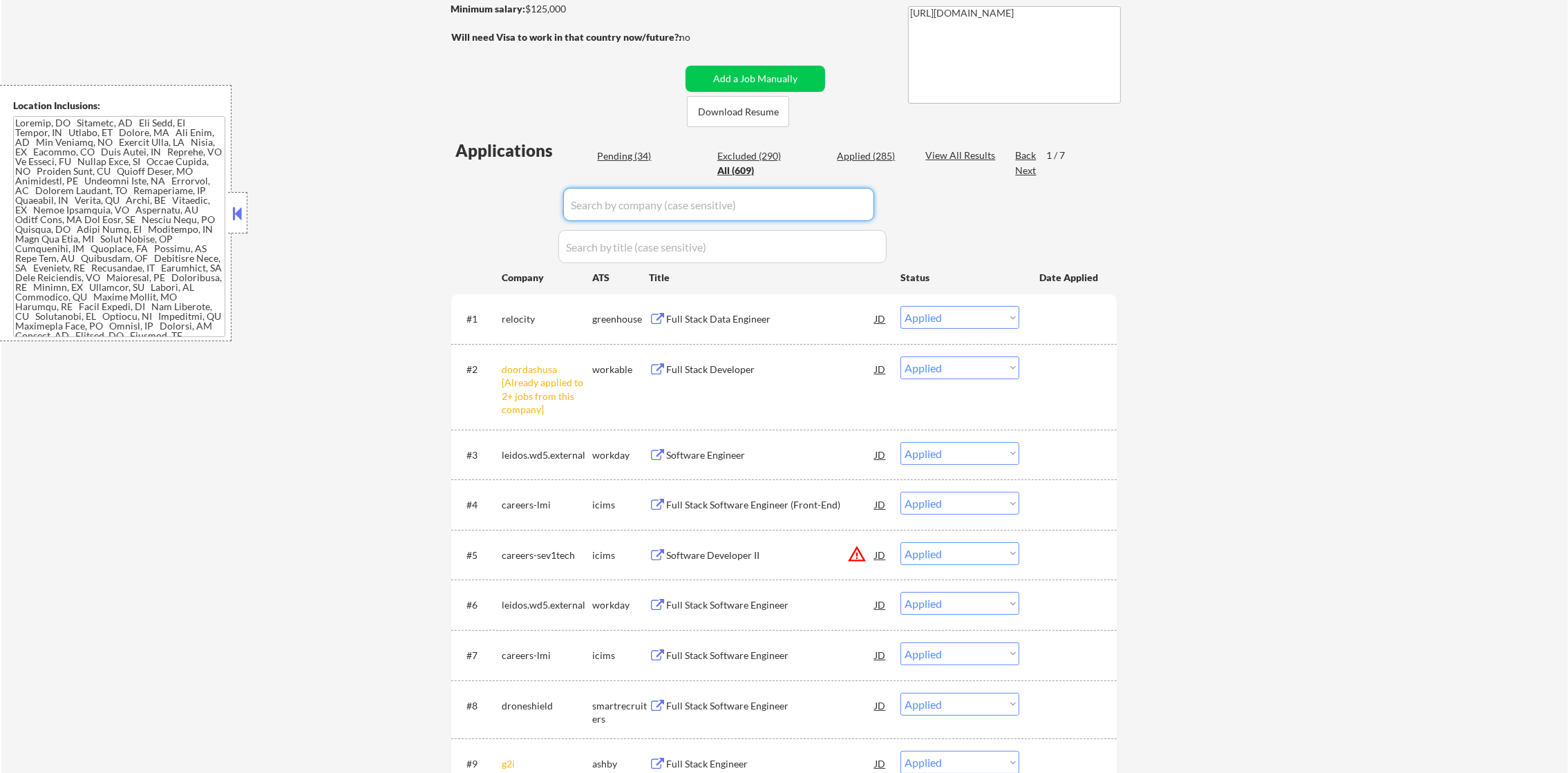
click at [627, 200] on input "input" at bounding box center [719, 204] width 311 height 34
paste input "relocity"
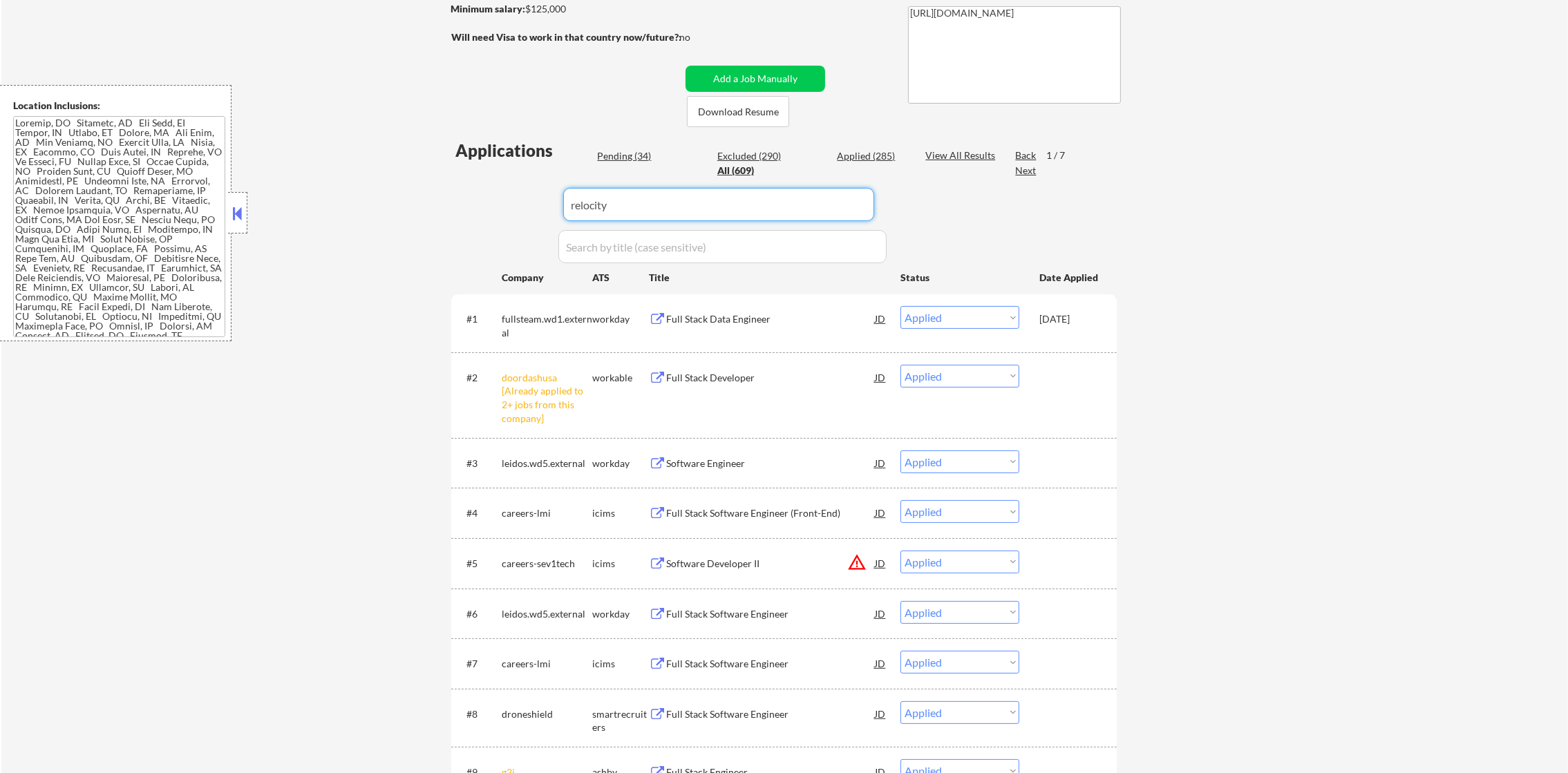
type input "relocity"
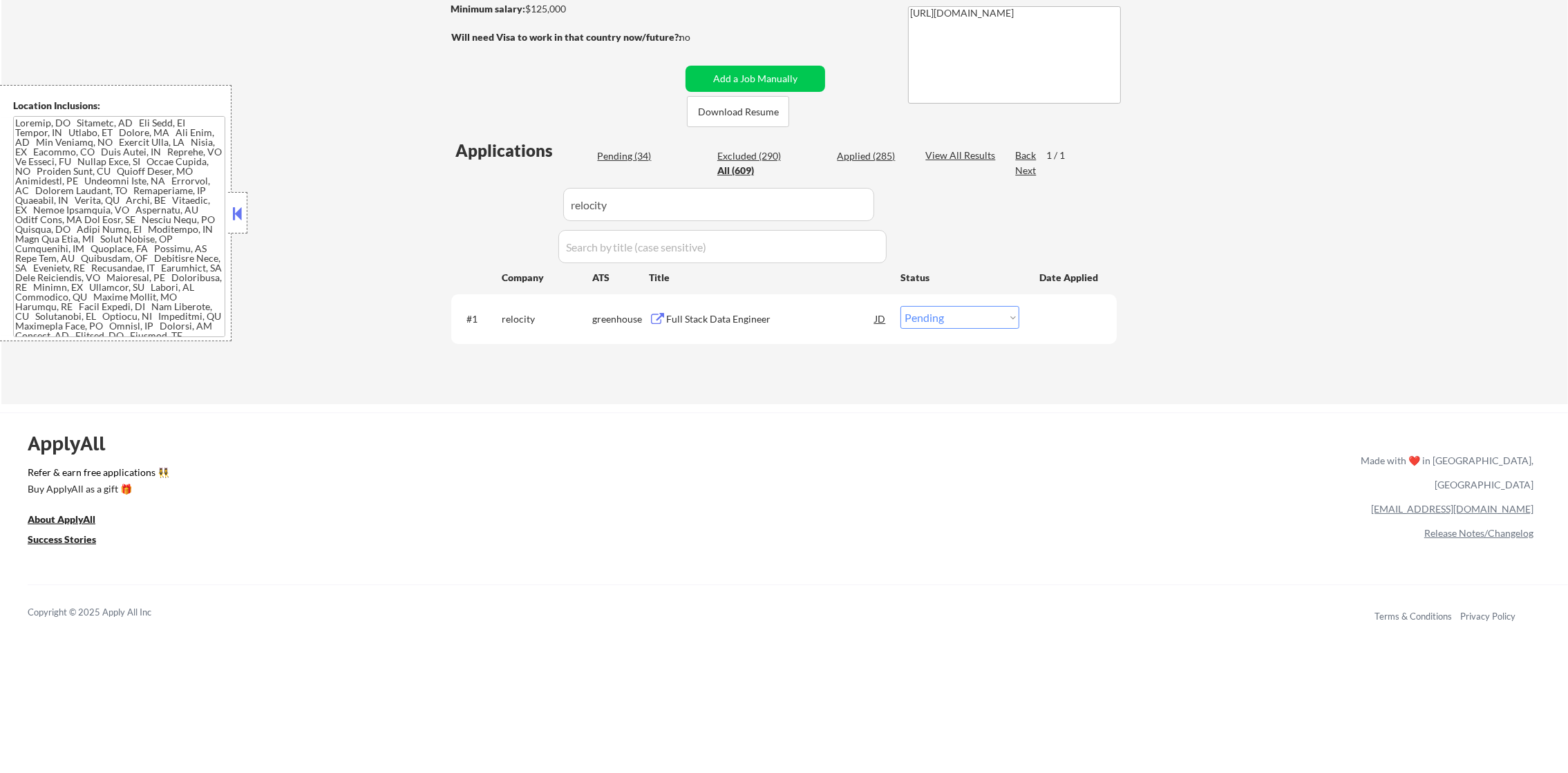
click at [797, 312] on div "Full Stack Data Engineer" at bounding box center [770, 318] width 209 height 14
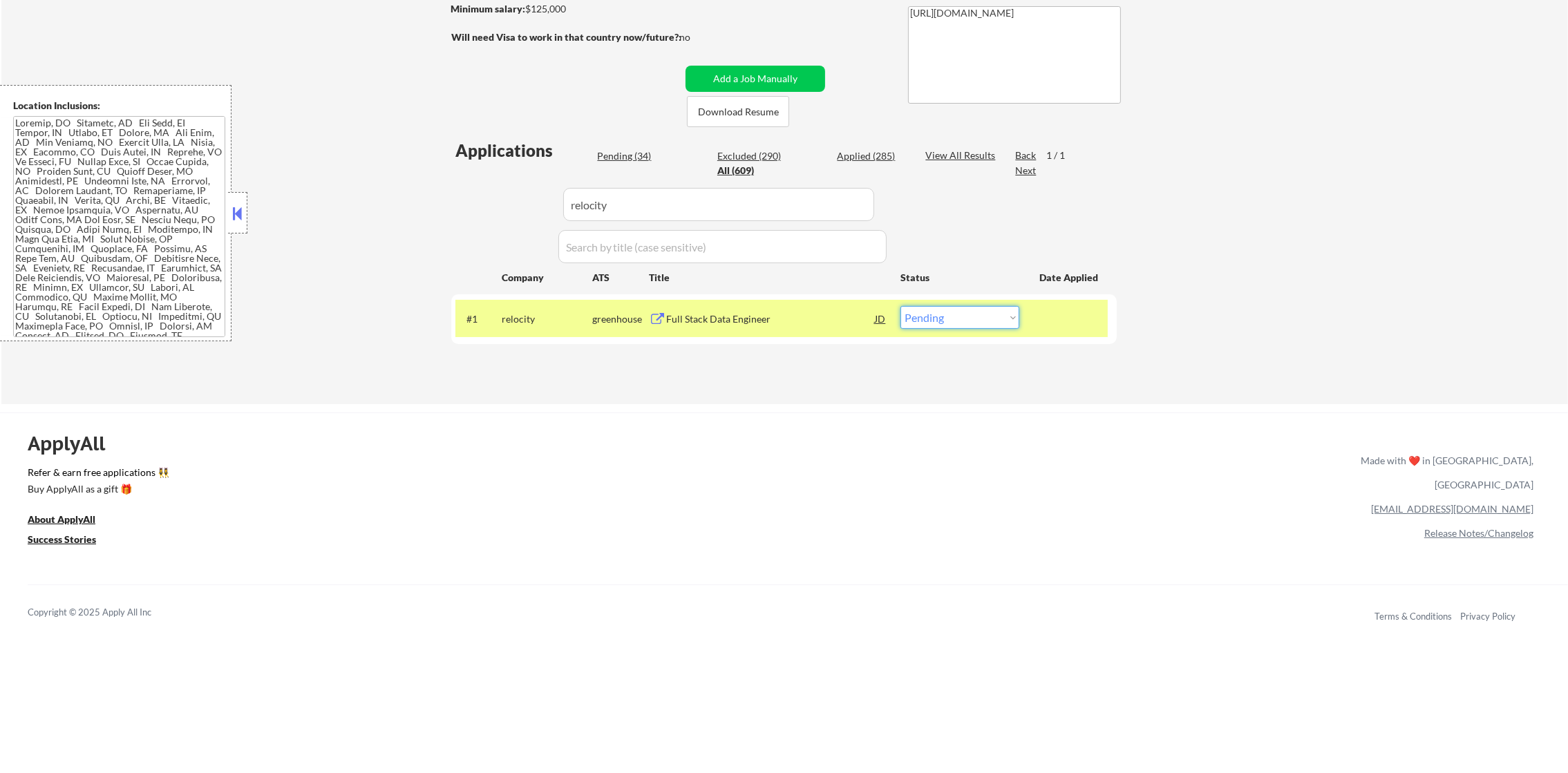
click at [1000, 308] on select "Choose an option... Pending Applied Excluded (Questions) Excluded (Expired) Exc…" at bounding box center [959, 317] width 119 height 23
select select ""excluded__bad_match_""
click at [900, 306] on select "Choose an option... Pending Applied Excluded (Questions) Excluded (Expired) Exc…" at bounding box center [959, 317] width 119 height 23
click at [541, 326] on div "relocity" at bounding box center [547, 318] width 91 height 24
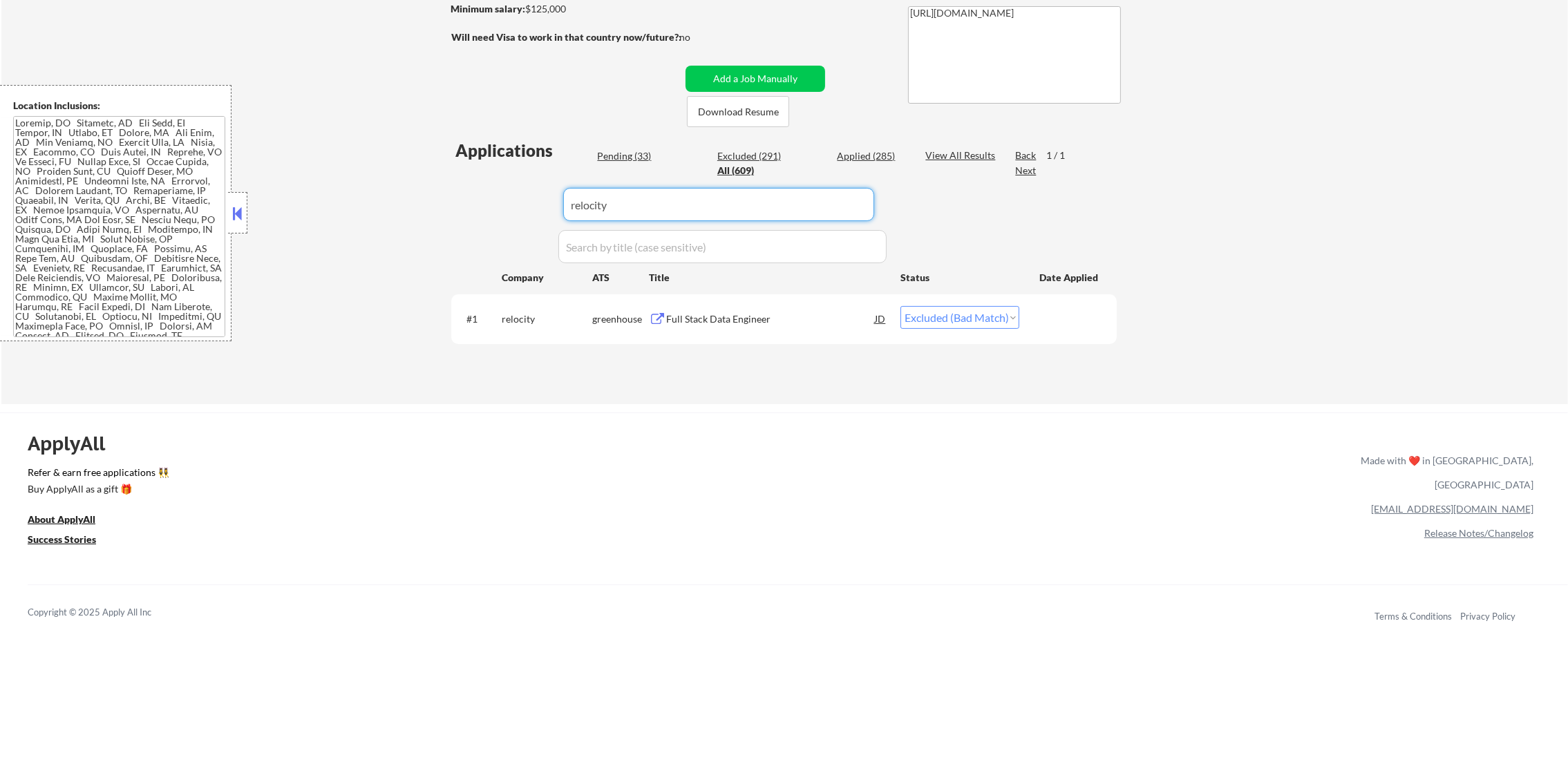
paste input "lyon-stahl-investment-real-estate"
drag, startPoint x: 656, startPoint y: 191, endPoint x: 456, endPoint y: 191, distance: 200.0
click at [459, 194] on div "Applications Pending (33) Excluded (291) Applied (285) All (609) View All Resul…" at bounding box center [783, 258] width 665 height 239
type input "lyon-stahl-investment-real-estate"
click at [450, 190] on div "← Return to /applysquad Mailslurp Inbox Job Search Builder Ariel Davies User Em…" at bounding box center [784, 103] width 690 height 580
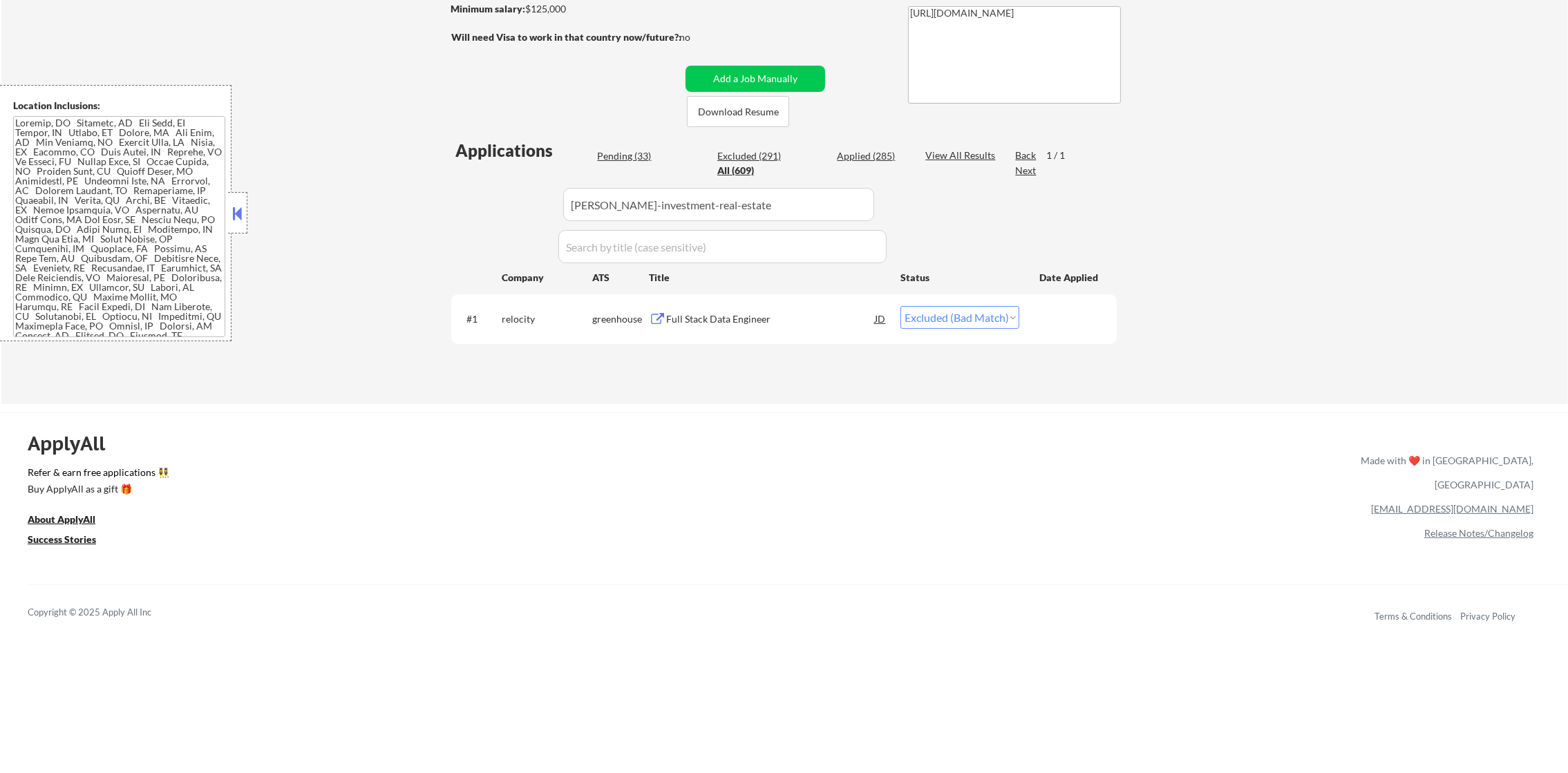
select select ""pending""
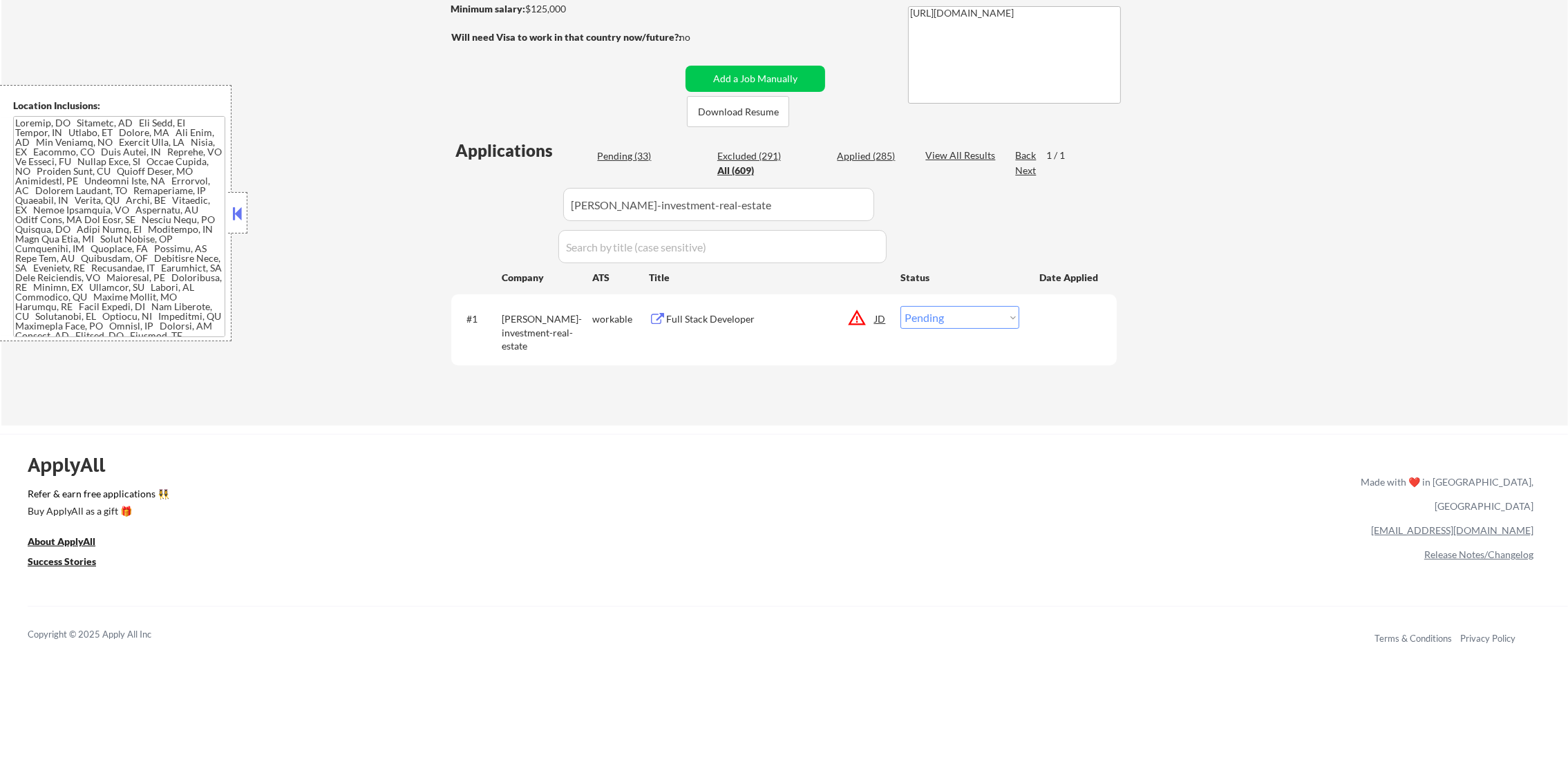
click at [795, 320] on div "Full Stack Developer" at bounding box center [770, 318] width 209 height 14
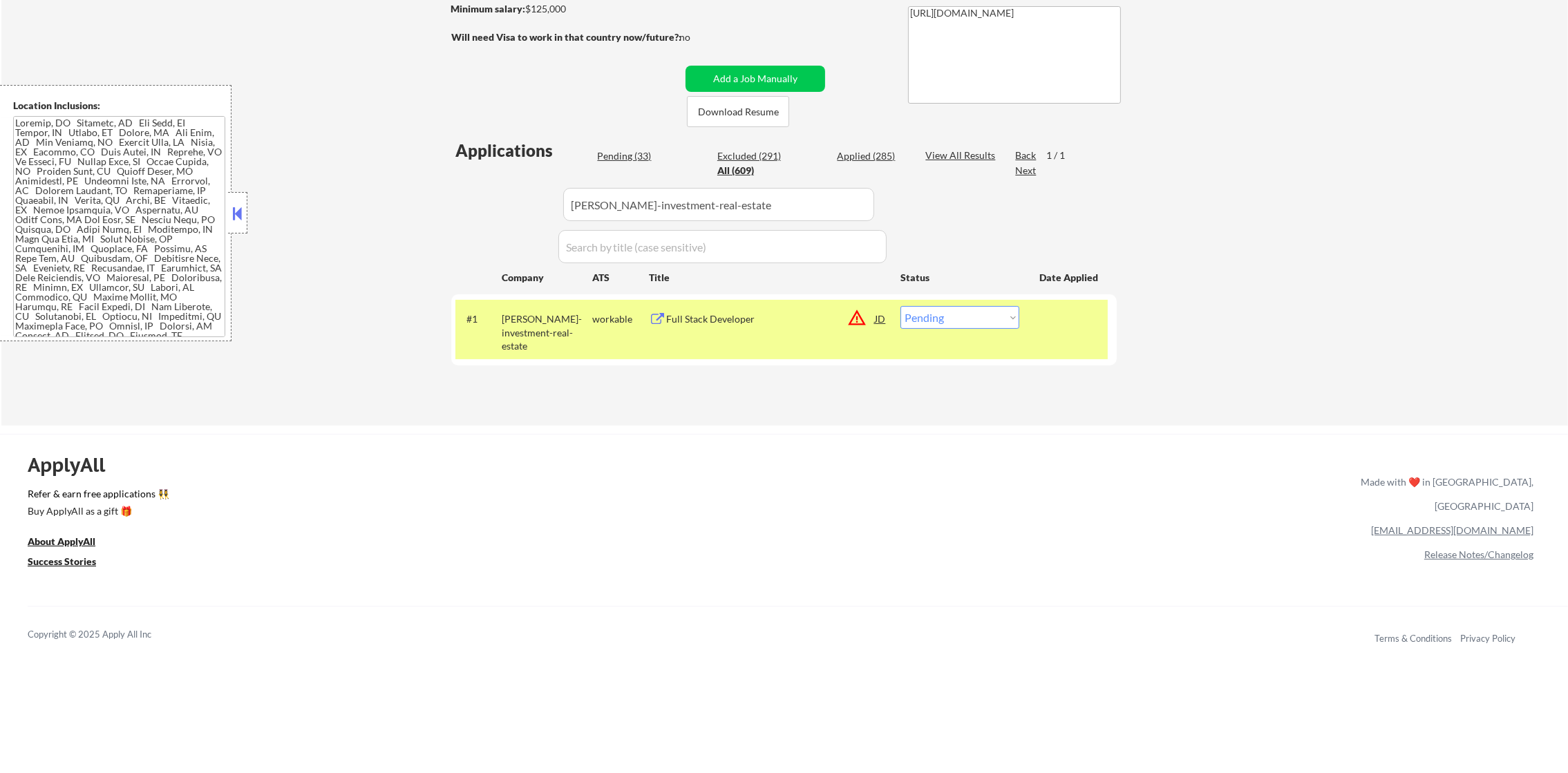
scroll to position [1869, 0]
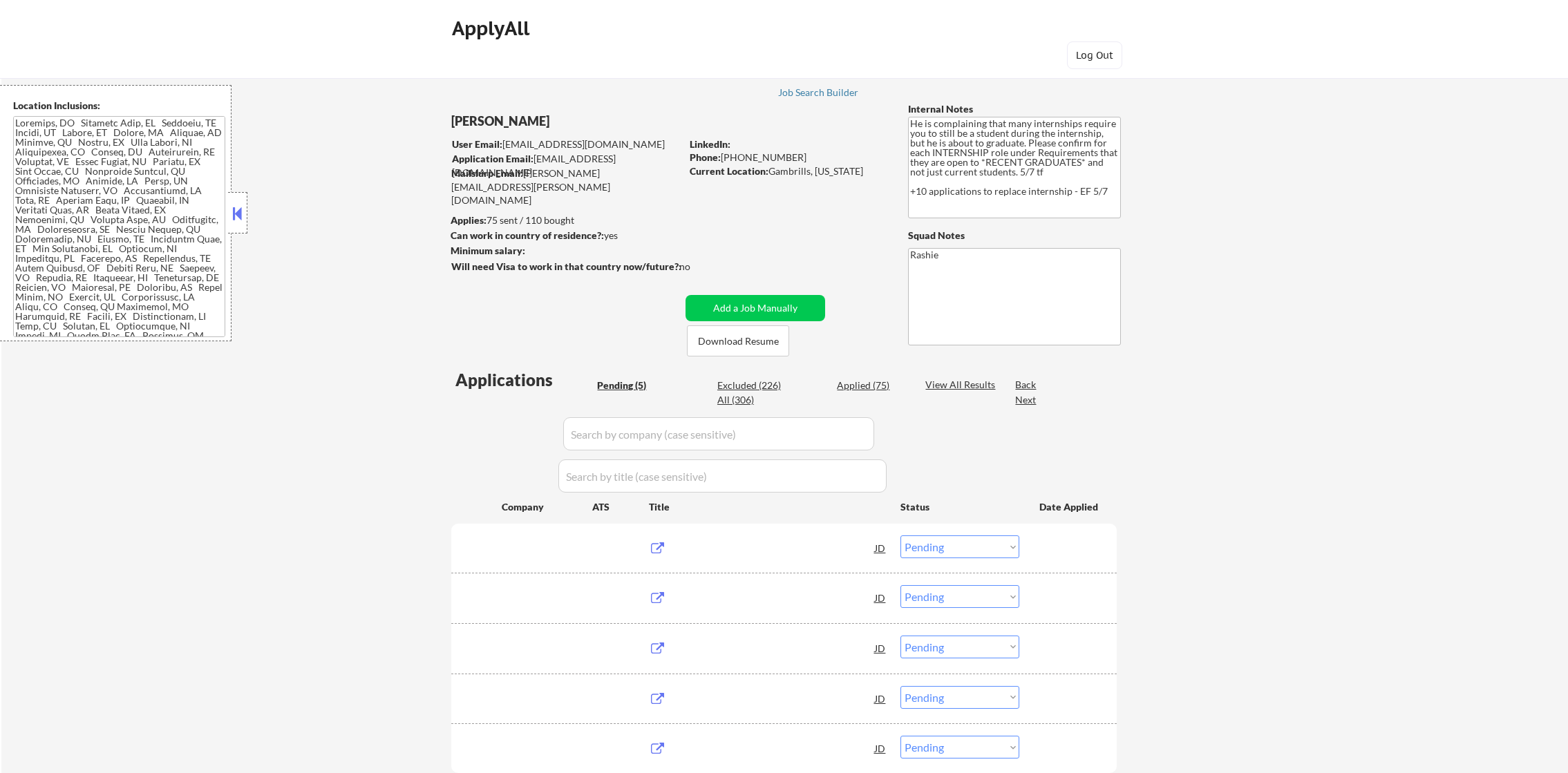
select select ""pending""
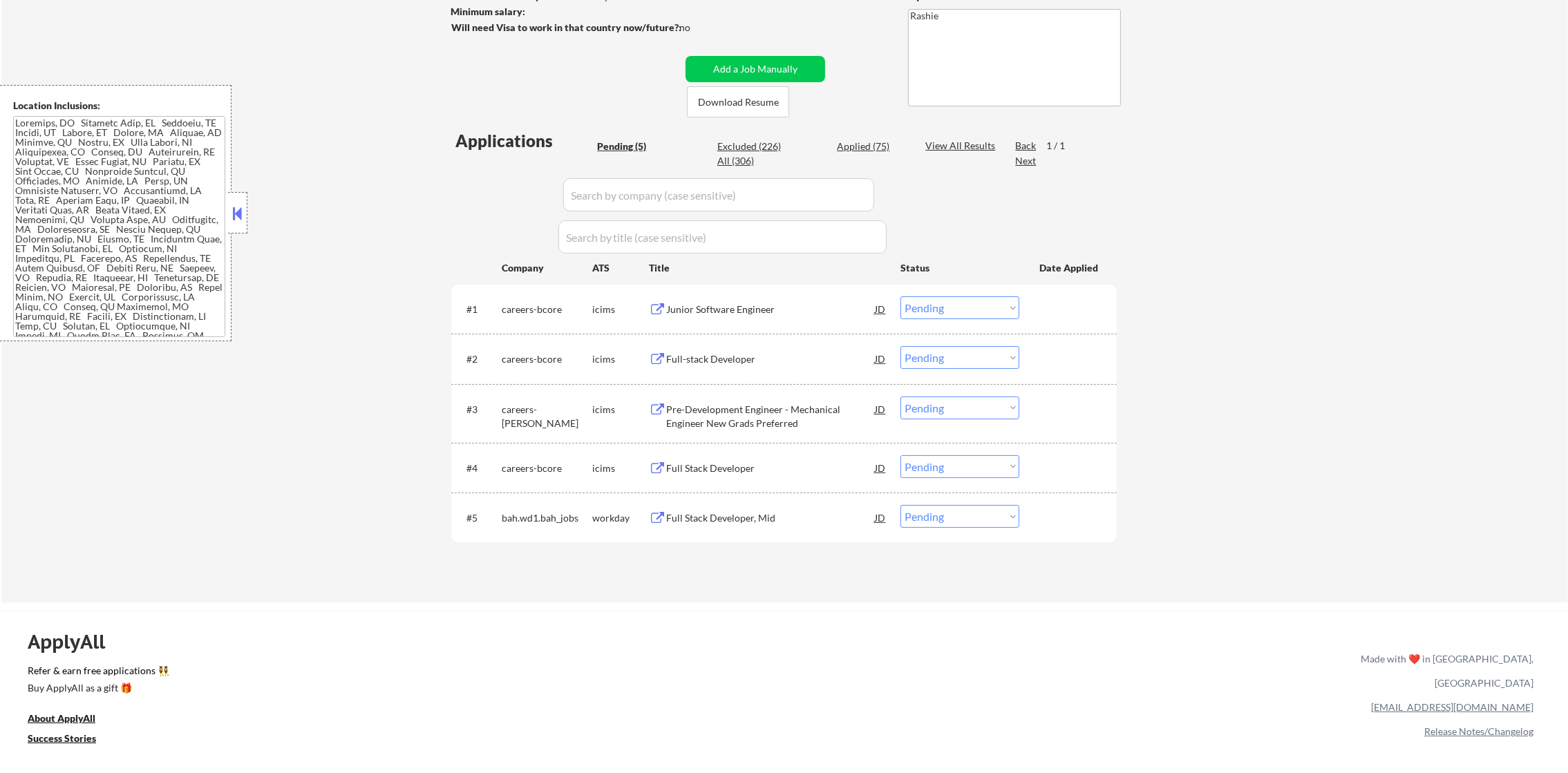
scroll to position [242, 0]
click at [753, 299] on div "Junior Software Engineer" at bounding box center [770, 306] width 209 height 14
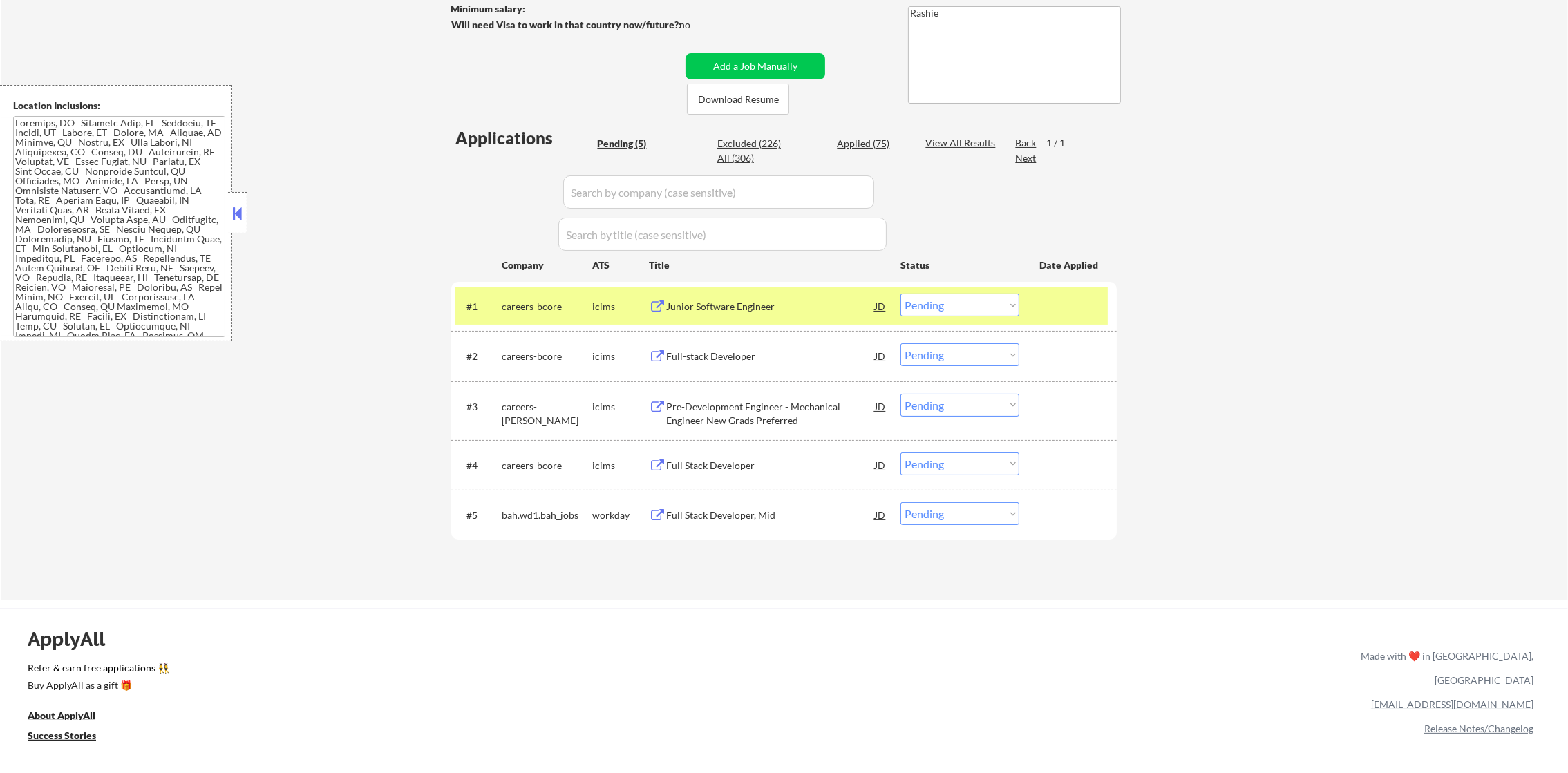
scroll to position [209, 0]
